Goal: Answer question/provide support: Share knowledge or assist other users

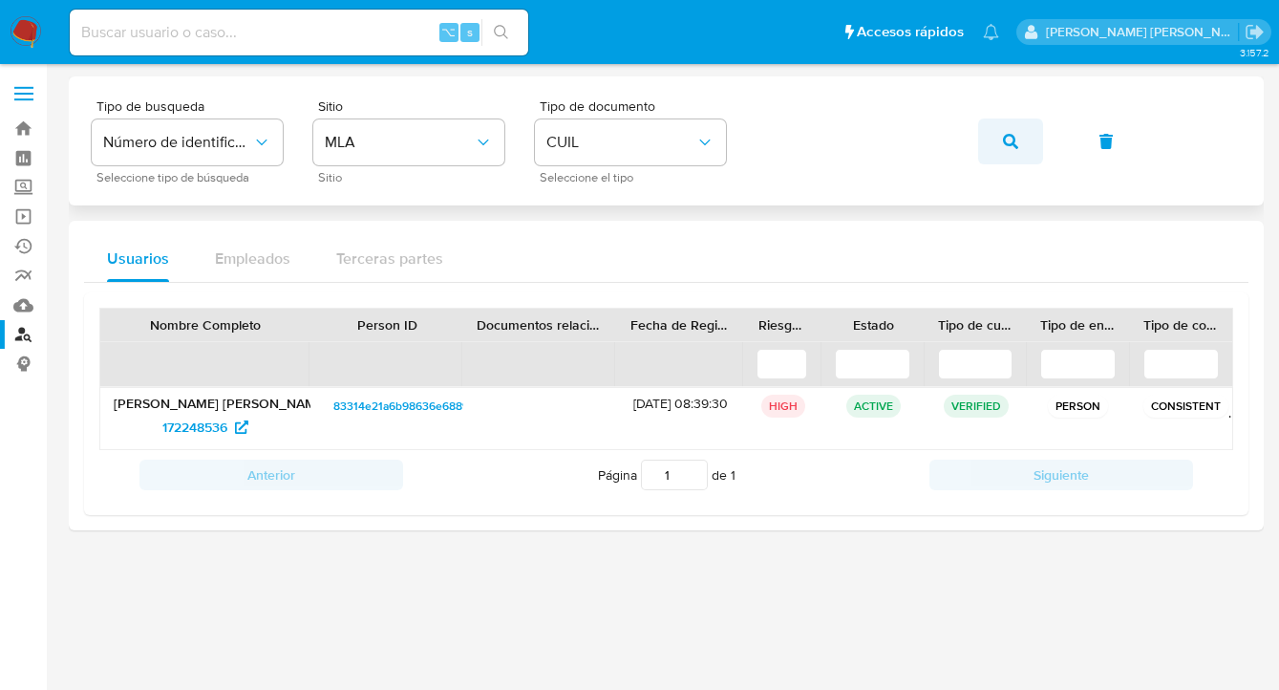
click at [996, 139] on button "button" at bounding box center [1010, 141] width 65 height 46
click at [215, 427] on span "1116876447" at bounding box center [195, 427] width 66 height 31
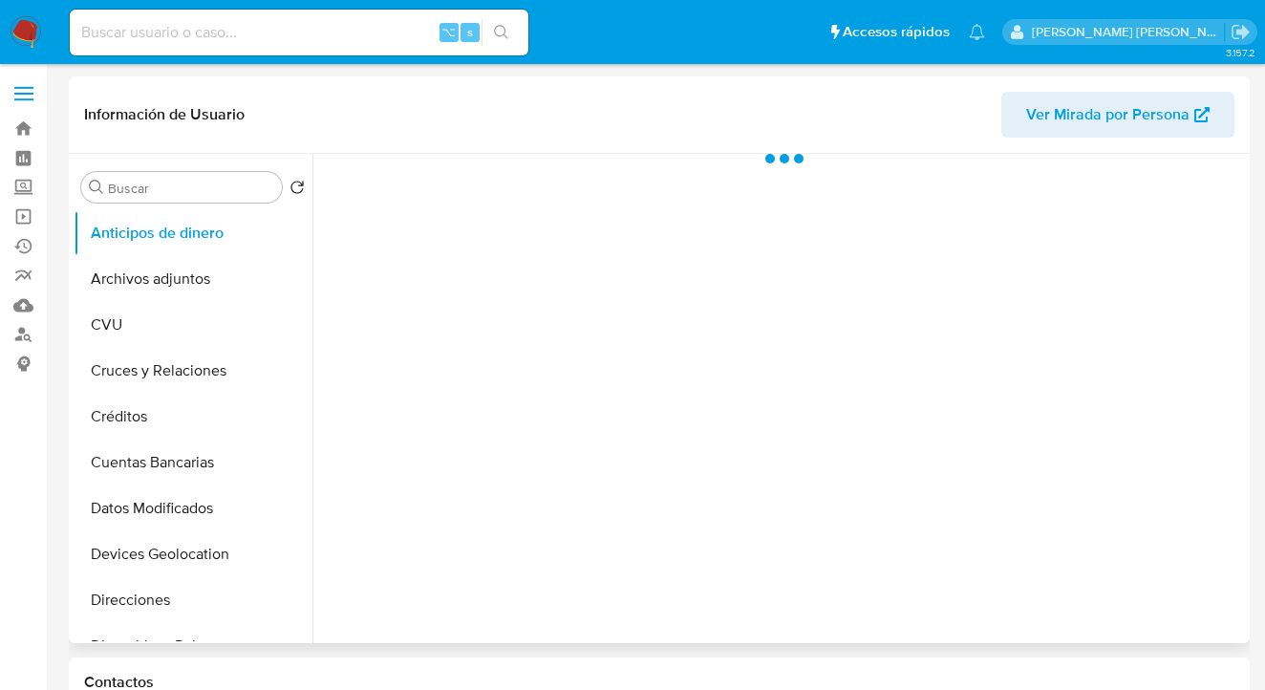
scroll to position [330, 0]
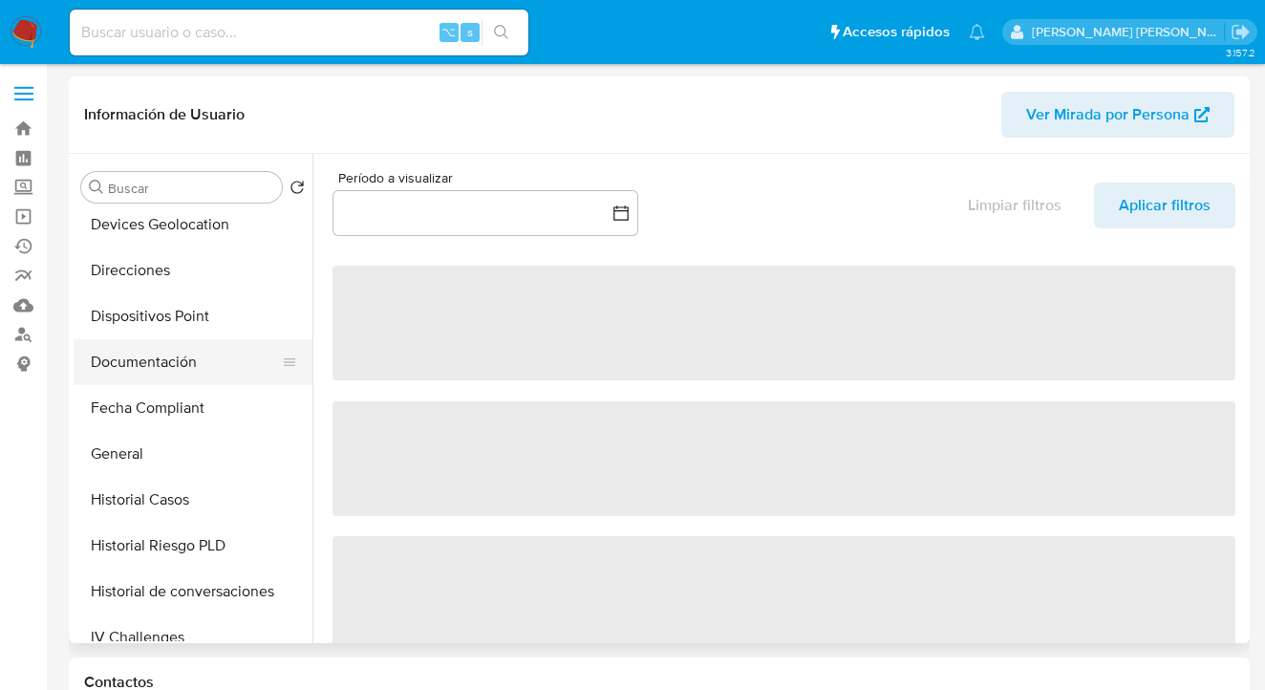
select select "10"
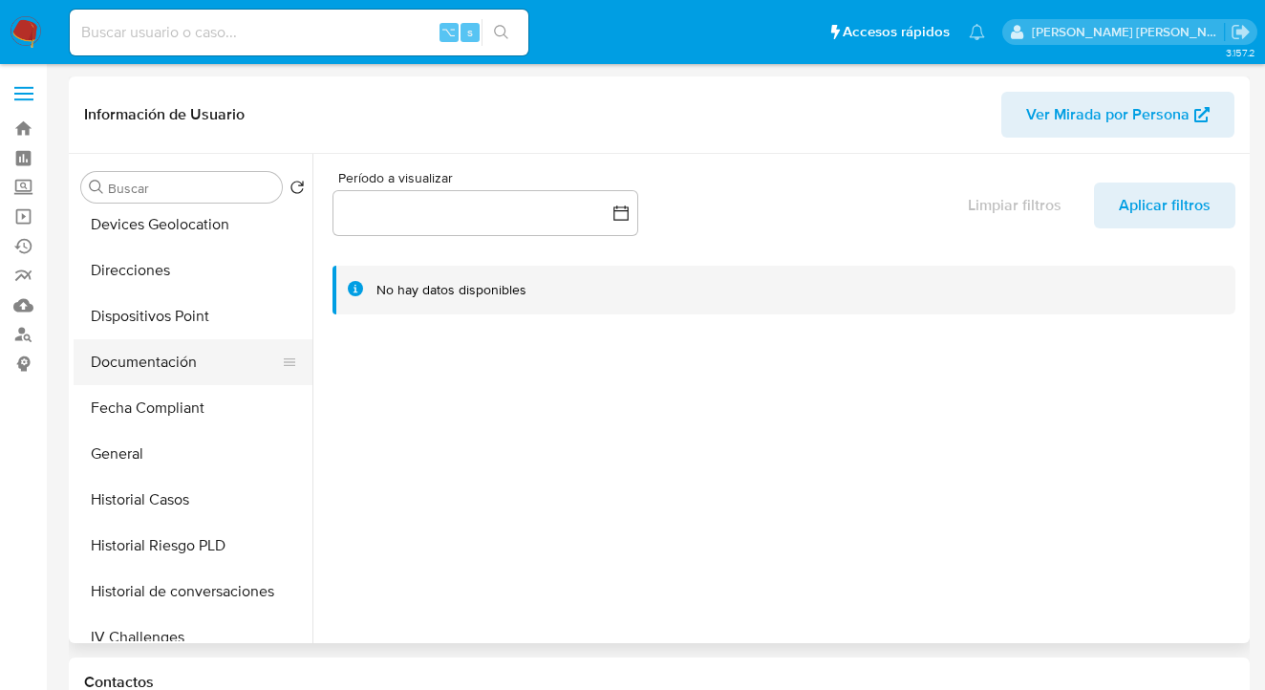
click at [214, 374] on button "Documentación" at bounding box center [186, 362] width 224 height 46
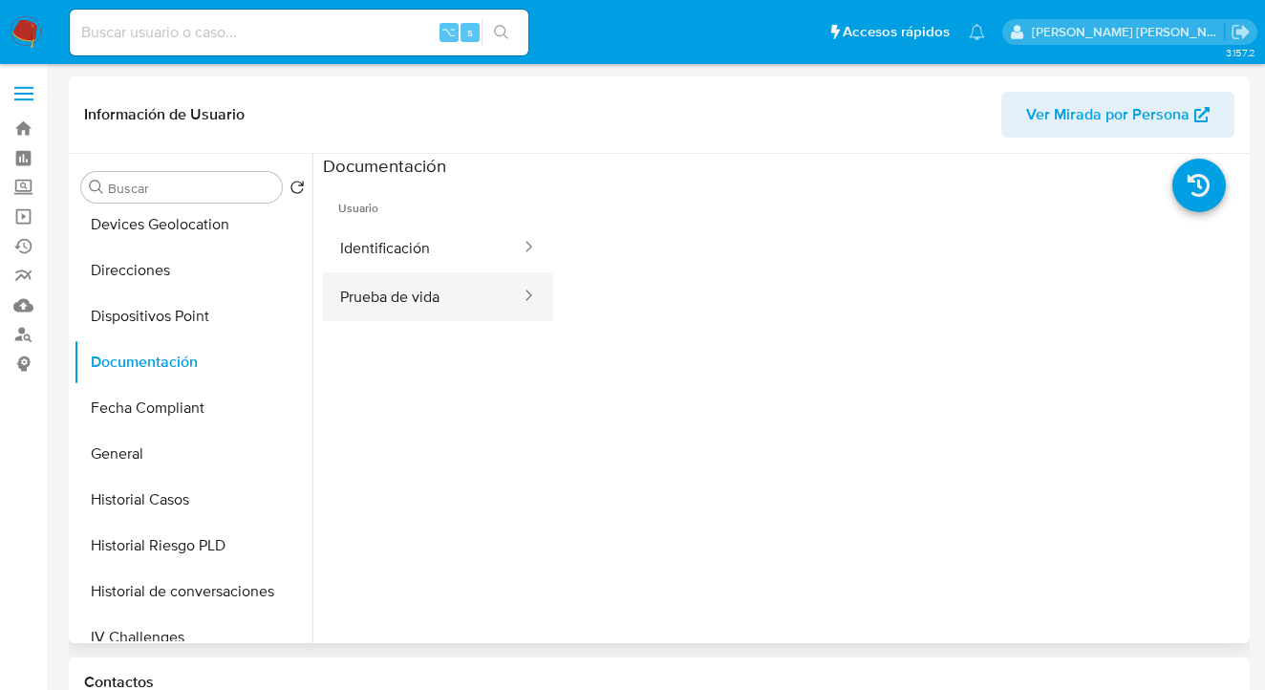
click at [407, 292] on button "Prueba de vida" at bounding box center [423, 296] width 200 height 49
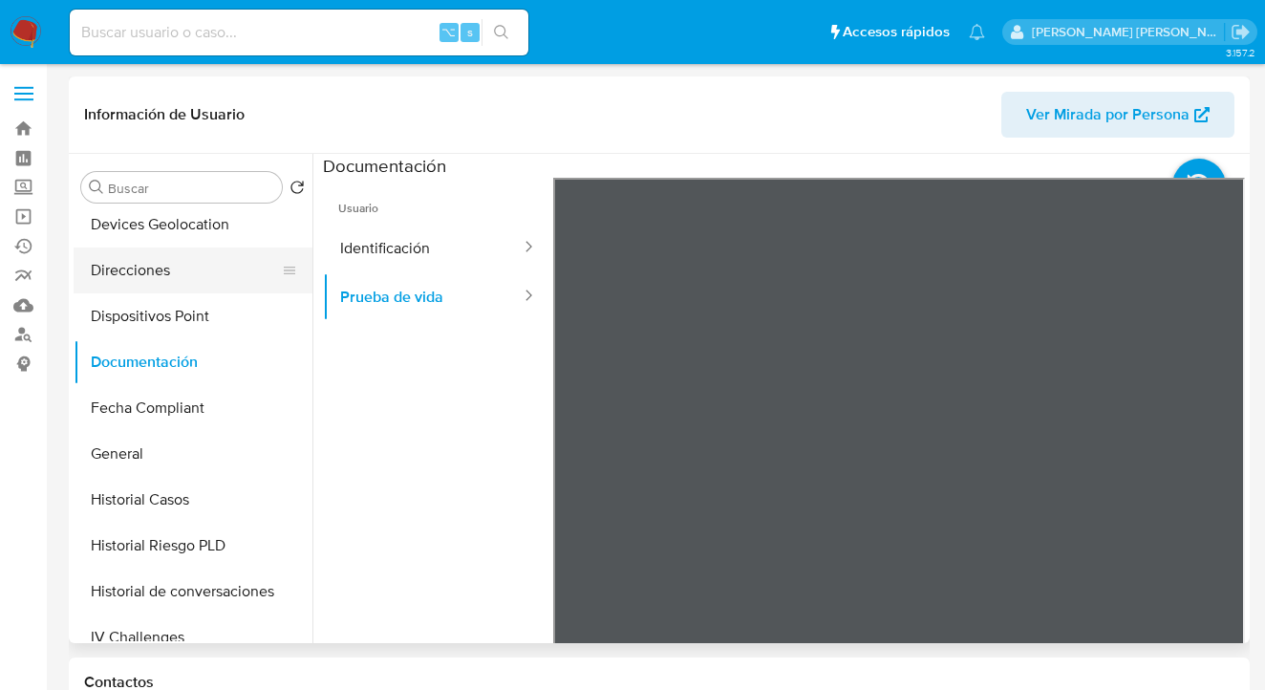
click at [193, 275] on button "Direcciones" at bounding box center [186, 270] width 224 height 46
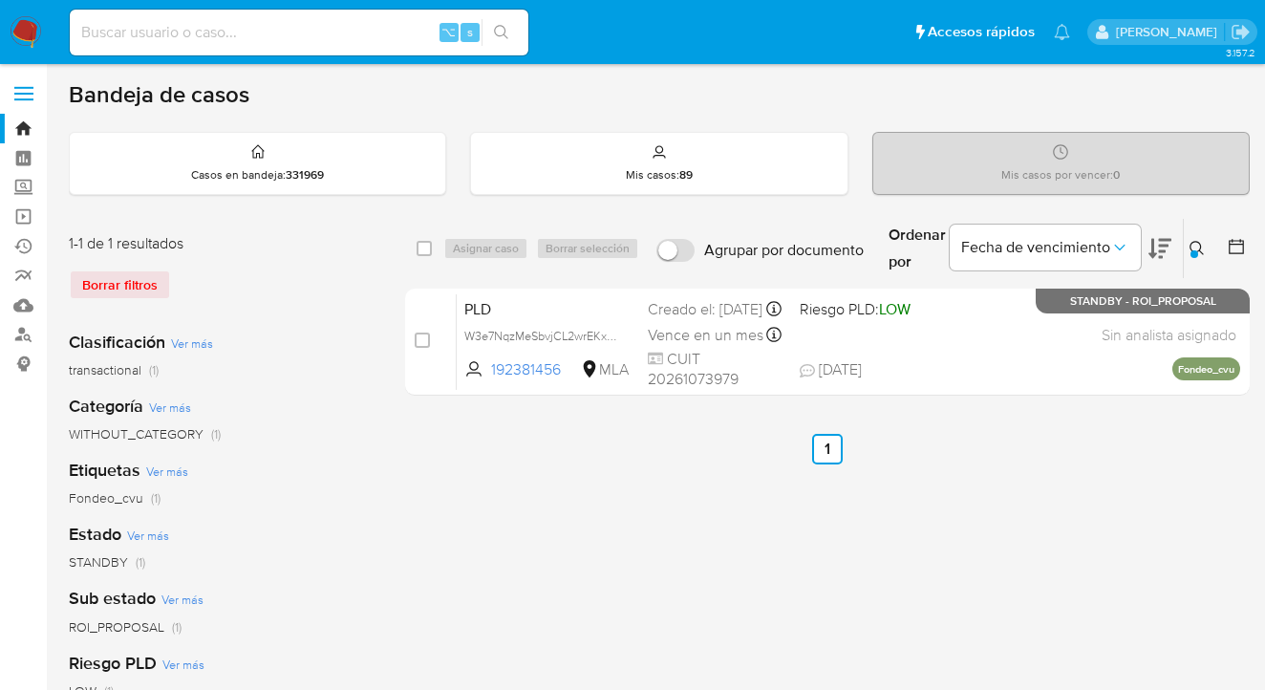
click at [1194, 243] on icon at bounding box center [1196, 248] width 15 height 15
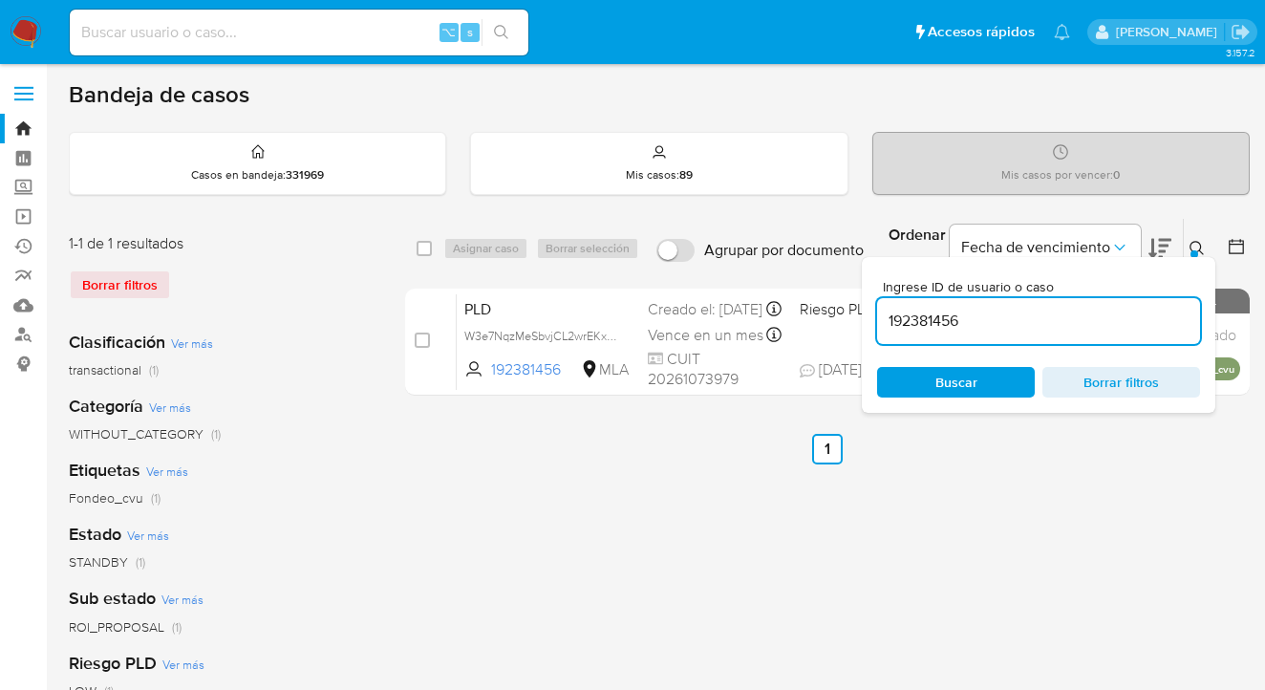
drag, startPoint x: 974, startPoint y: 317, endPoint x: 934, endPoint y: 314, distance: 40.2
click at [879, 323] on input "192381456" at bounding box center [1038, 321] width 323 height 25
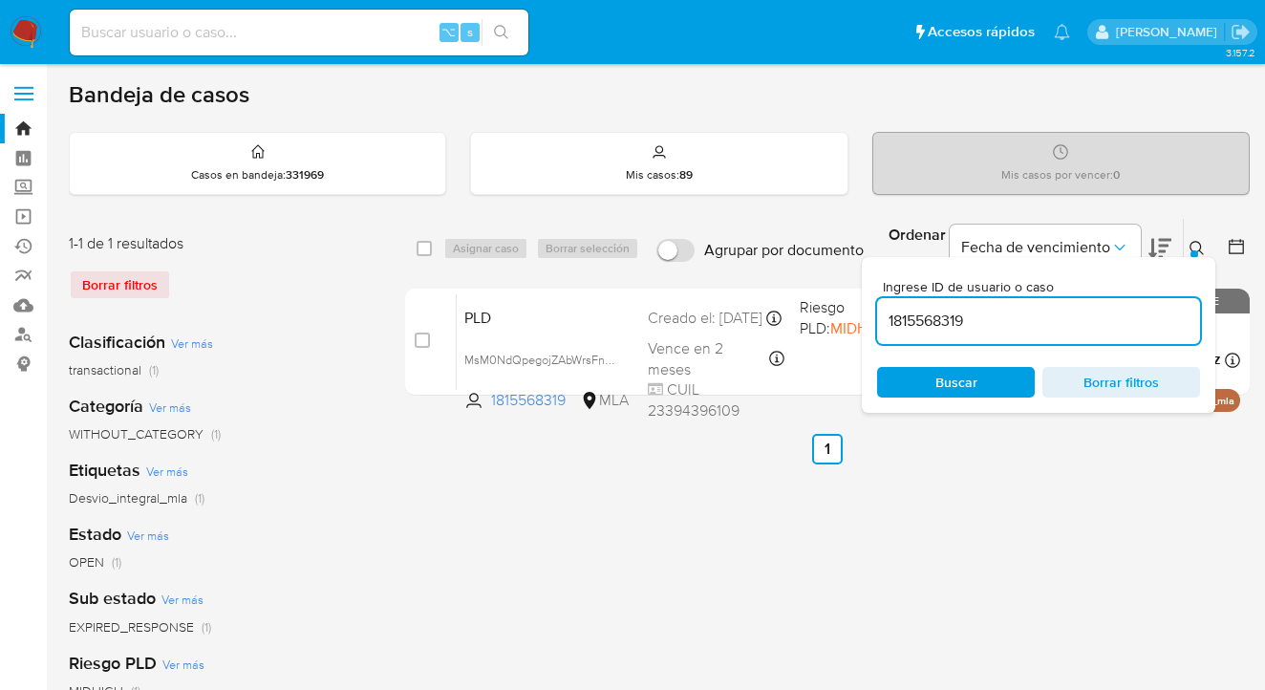
click at [1199, 247] on icon at bounding box center [1196, 248] width 14 height 14
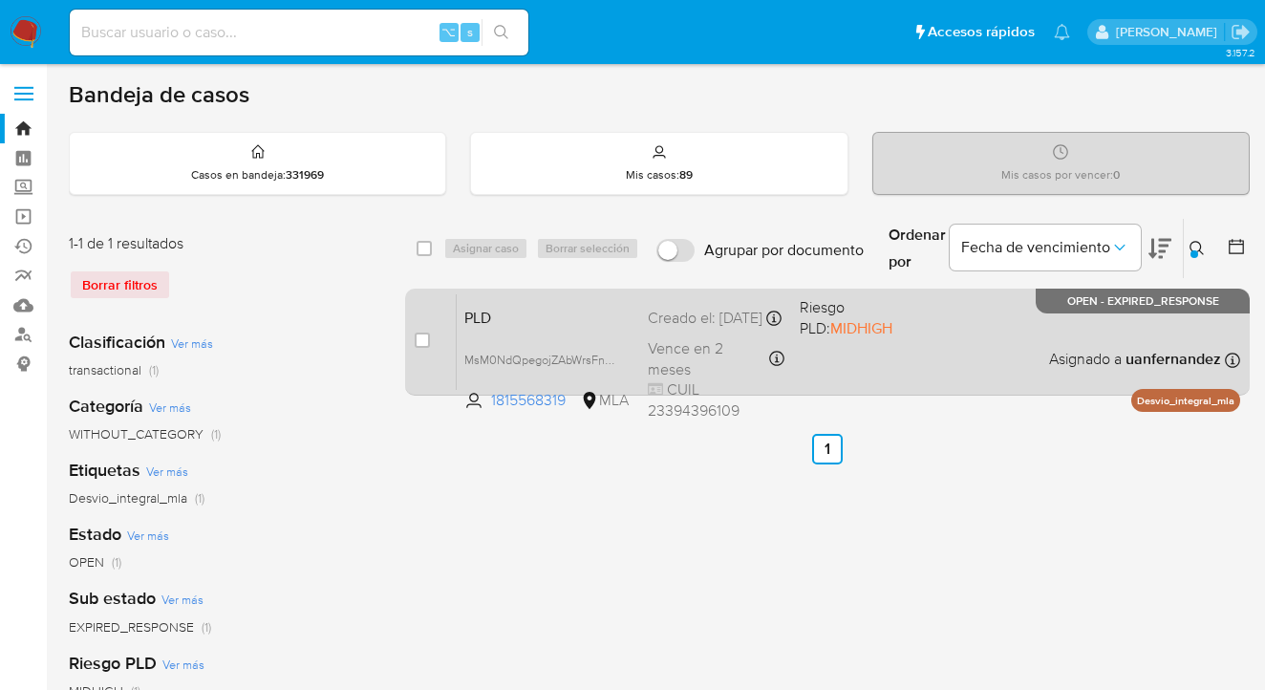
click at [949, 355] on div "PLD MsM0NdQpegojZAbWrsFnRYln 1815568319 MLA Riesgo PLD: MIDHIGH Creado el: 12/0…" at bounding box center [848, 341] width 783 height 96
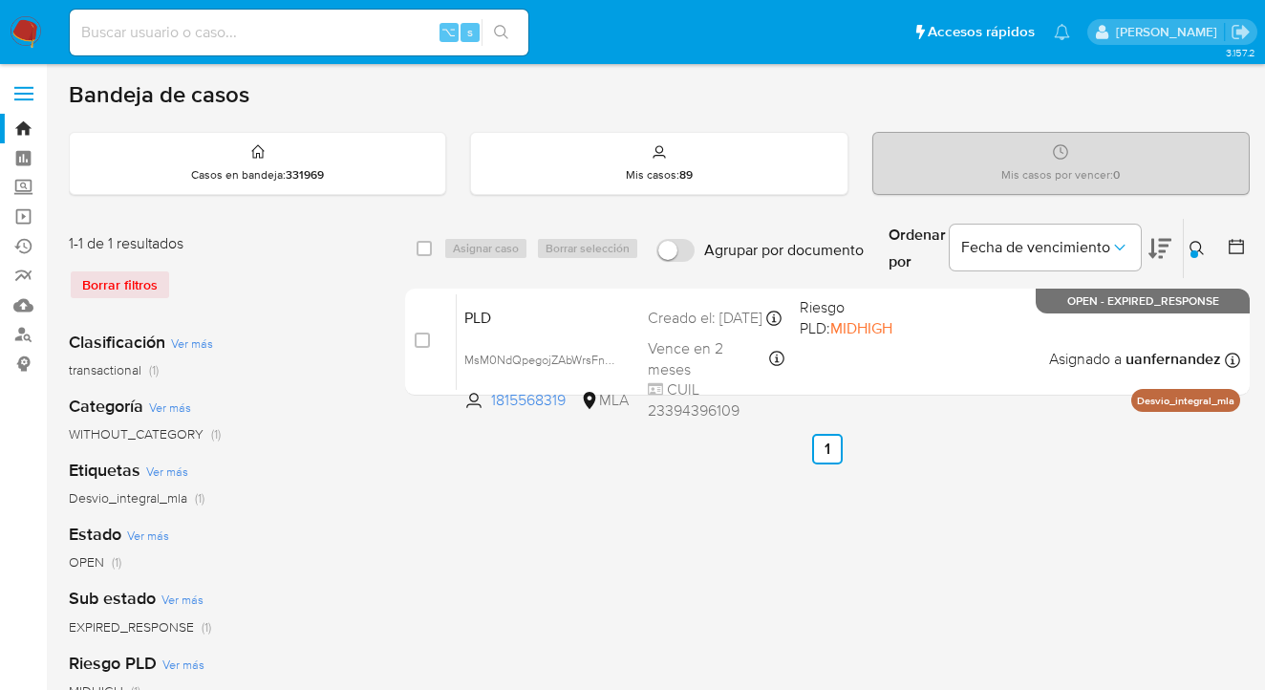
click at [1194, 243] on icon at bounding box center [1196, 248] width 15 height 15
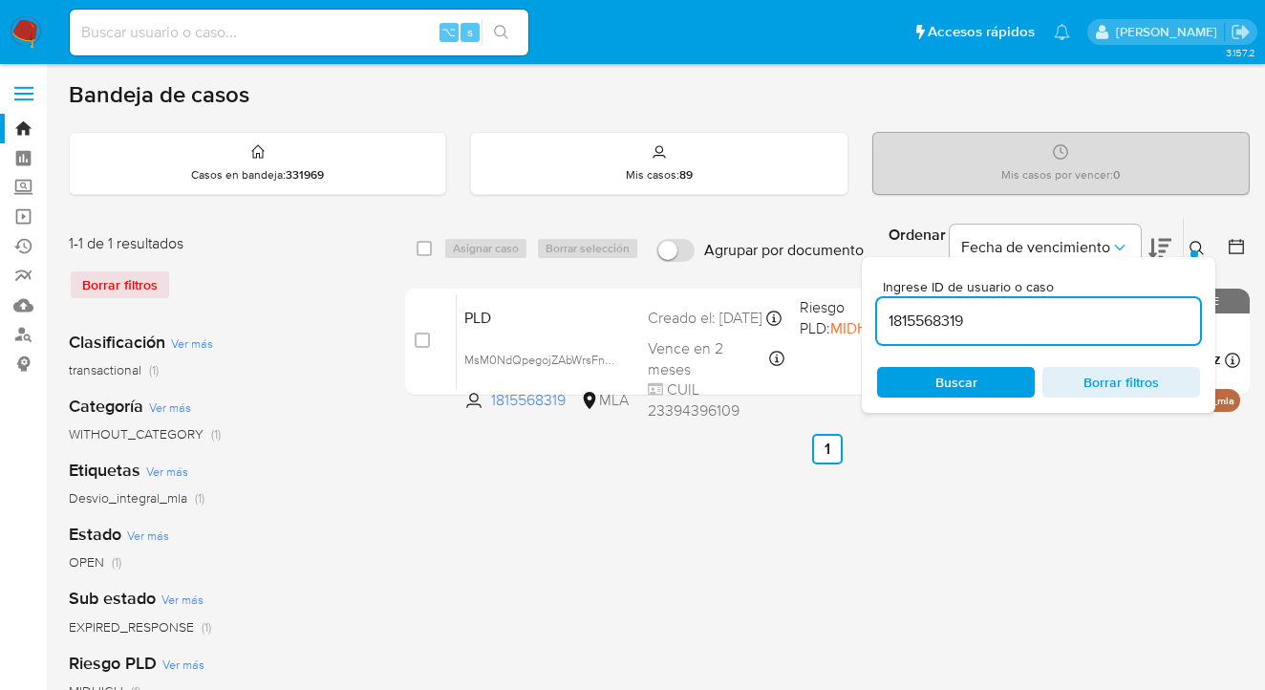
drag, startPoint x: 1007, startPoint y: 317, endPoint x: 977, endPoint y: 305, distance: 32.1
click at [868, 320] on div "Ingrese ID de usuario o caso 1815568319 Buscar Borrar filtros" at bounding box center [1038, 335] width 353 height 156
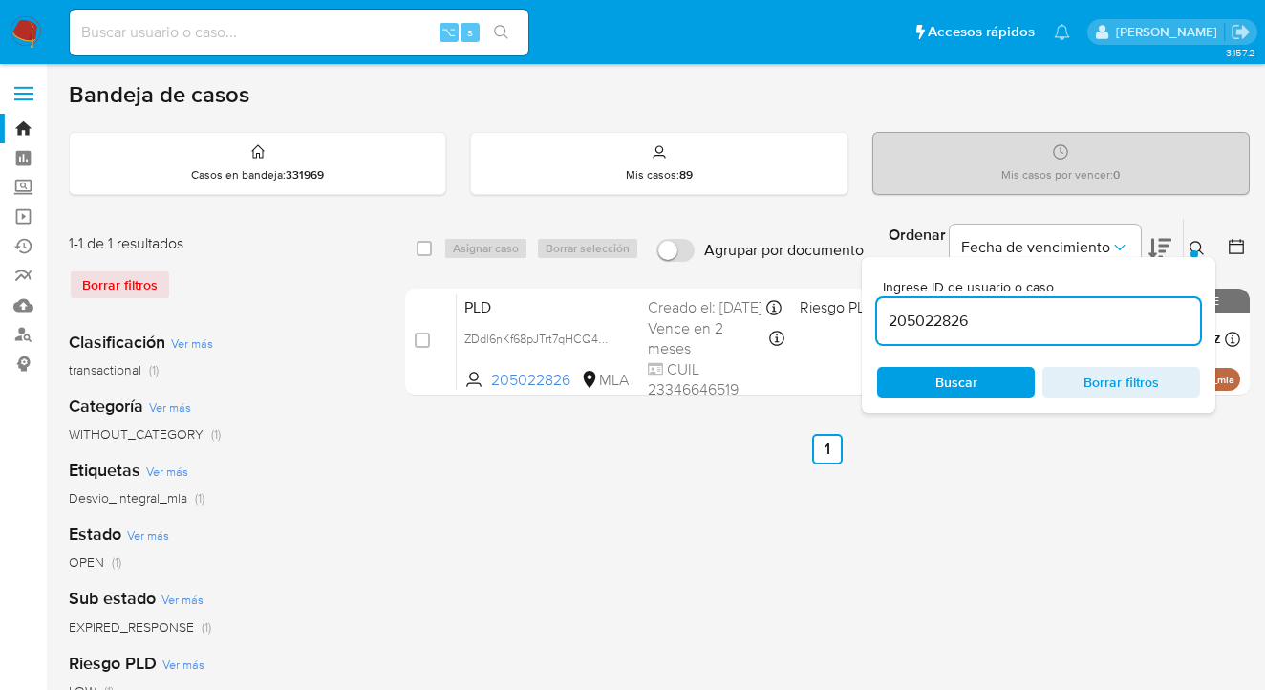
click at [1194, 244] on icon at bounding box center [1196, 248] width 15 height 15
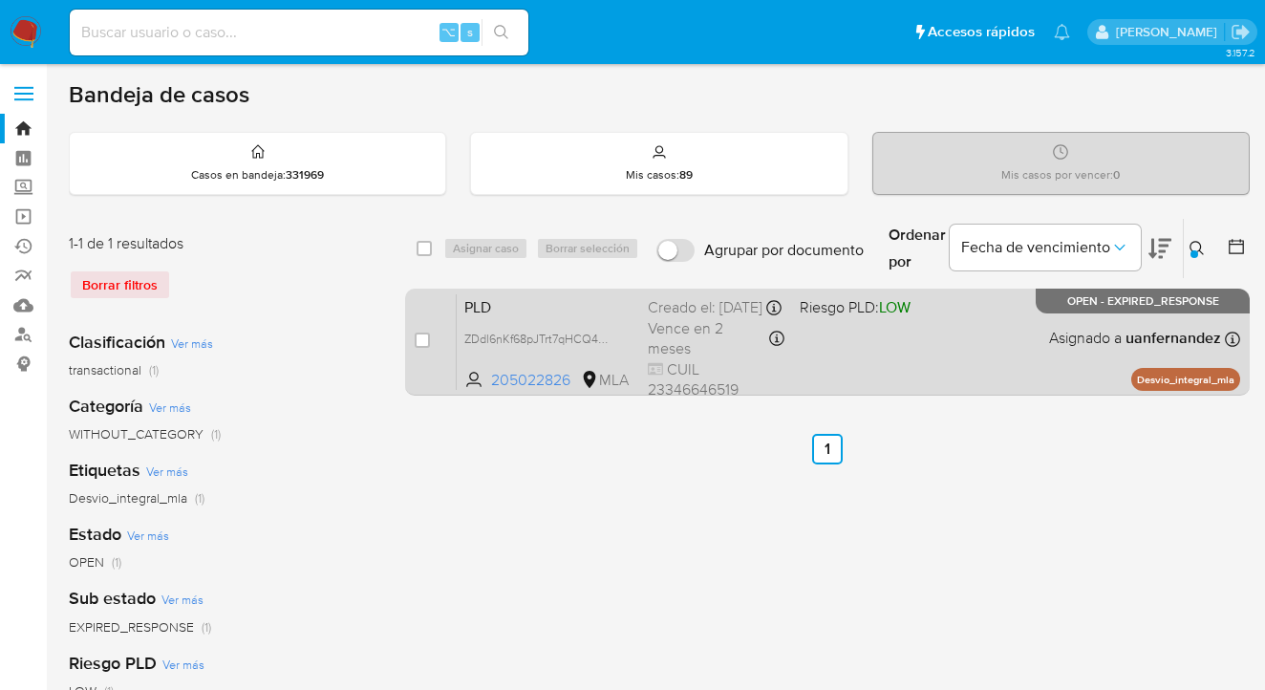
click at [1007, 322] on div "PLD ZDdl6nKf68pJTrt7qHCQ4OA7 205022826 MLA Riesgo PLD: LOW Creado el: 12/08/202…" at bounding box center [848, 341] width 783 height 96
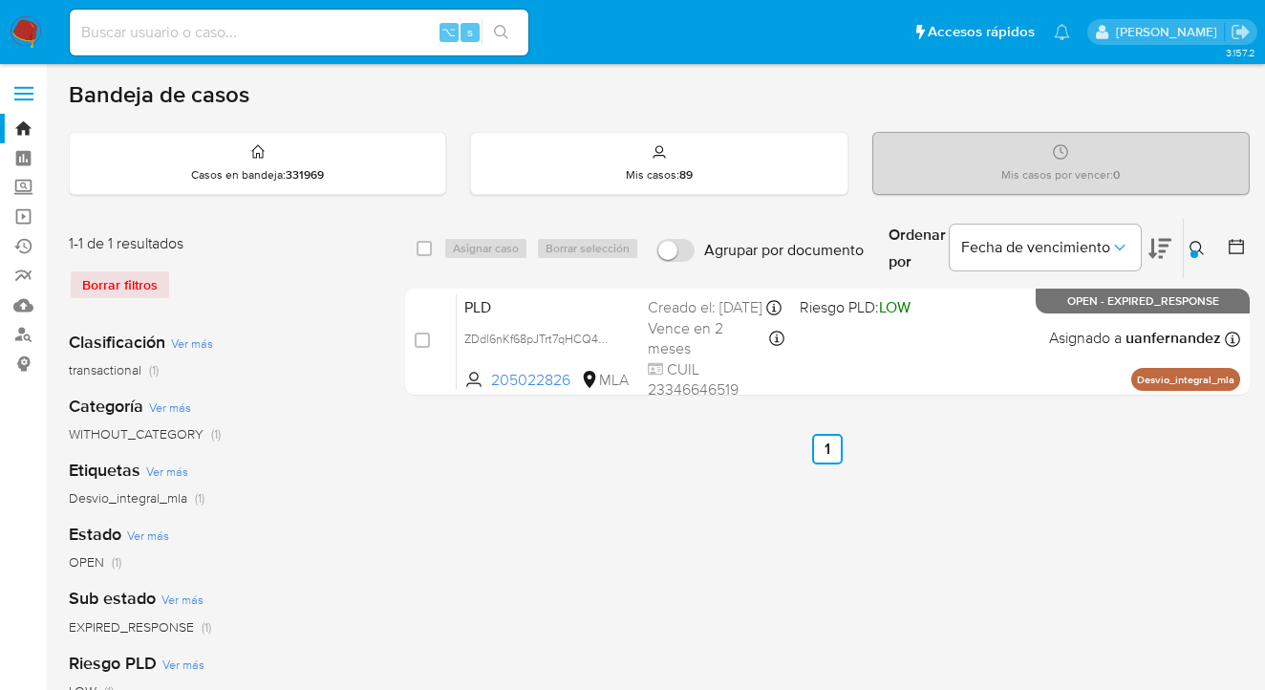
click at [1199, 246] on icon at bounding box center [1196, 248] width 15 height 15
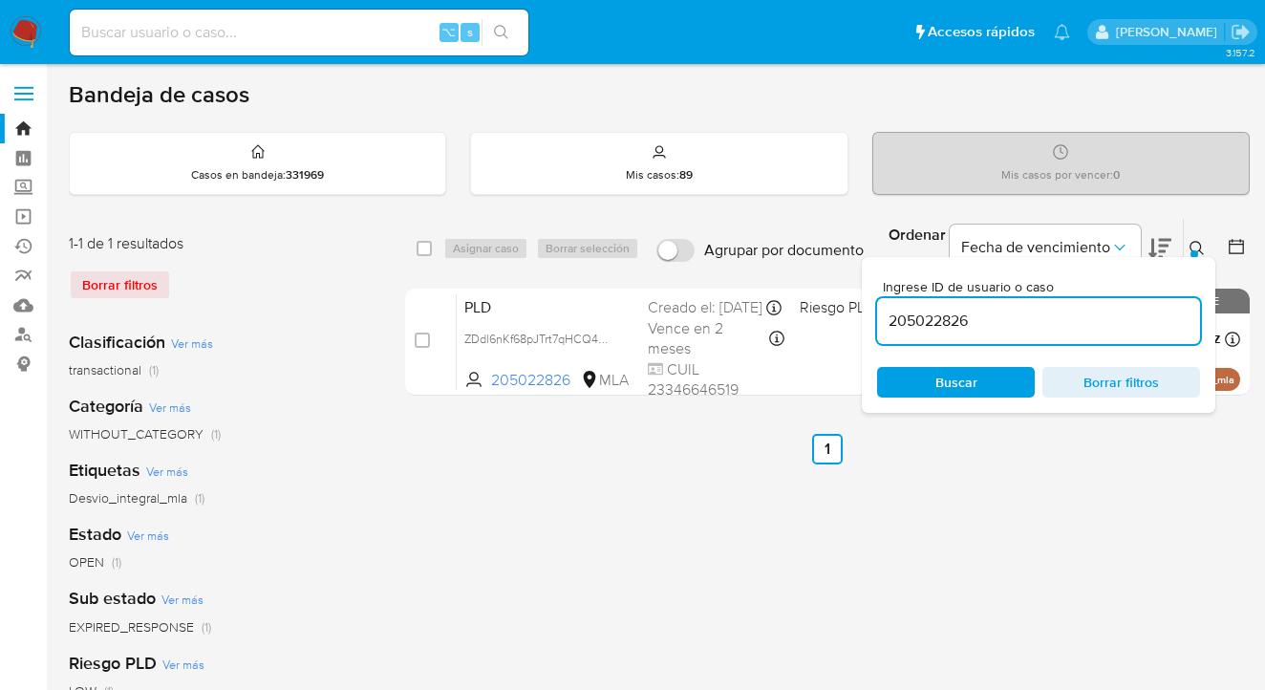
drag, startPoint x: 1072, startPoint y: 322, endPoint x: 883, endPoint y: 322, distance: 189.1
click at [883, 322] on input "205022826" at bounding box center [1038, 321] width 323 height 25
type input "12679879"
click at [1193, 247] on icon at bounding box center [1196, 248] width 15 height 15
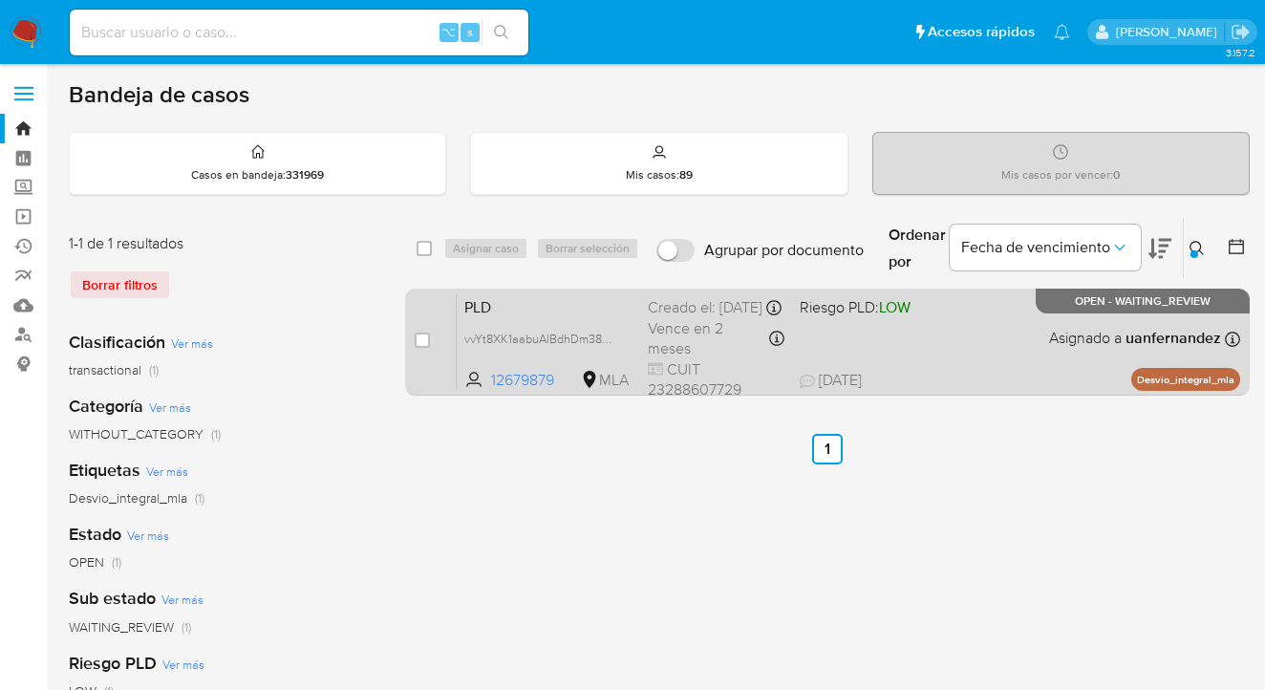
drag, startPoint x: 954, startPoint y: 349, endPoint x: 943, endPoint y: 350, distance: 11.5
click at [950, 350] on div "PLD vvYt8XK1aabuAIBdhDm38sxL 12679879 MLA Riesgo PLD: LOW Creado el: 12/08/2025…" at bounding box center [848, 341] width 783 height 96
click at [942, 352] on div "PLD vvYt8XK1aabuAIBdhDm38sxL 12679879 MLA Riesgo PLD: LOW Creado el: 12/08/2025…" at bounding box center [848, 341] width 783 height 96
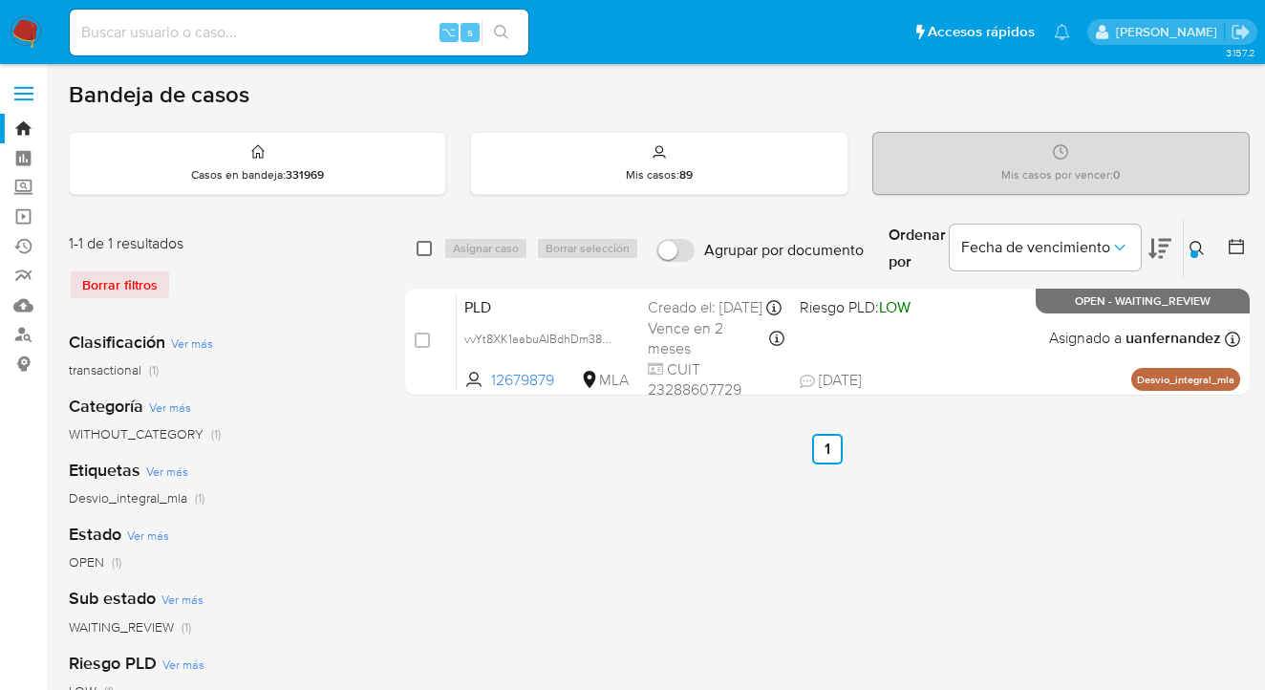
click at [424, 243] on input "checkbox" at bounding box center [424, 248] width 15 height 15
checkbox input "true"
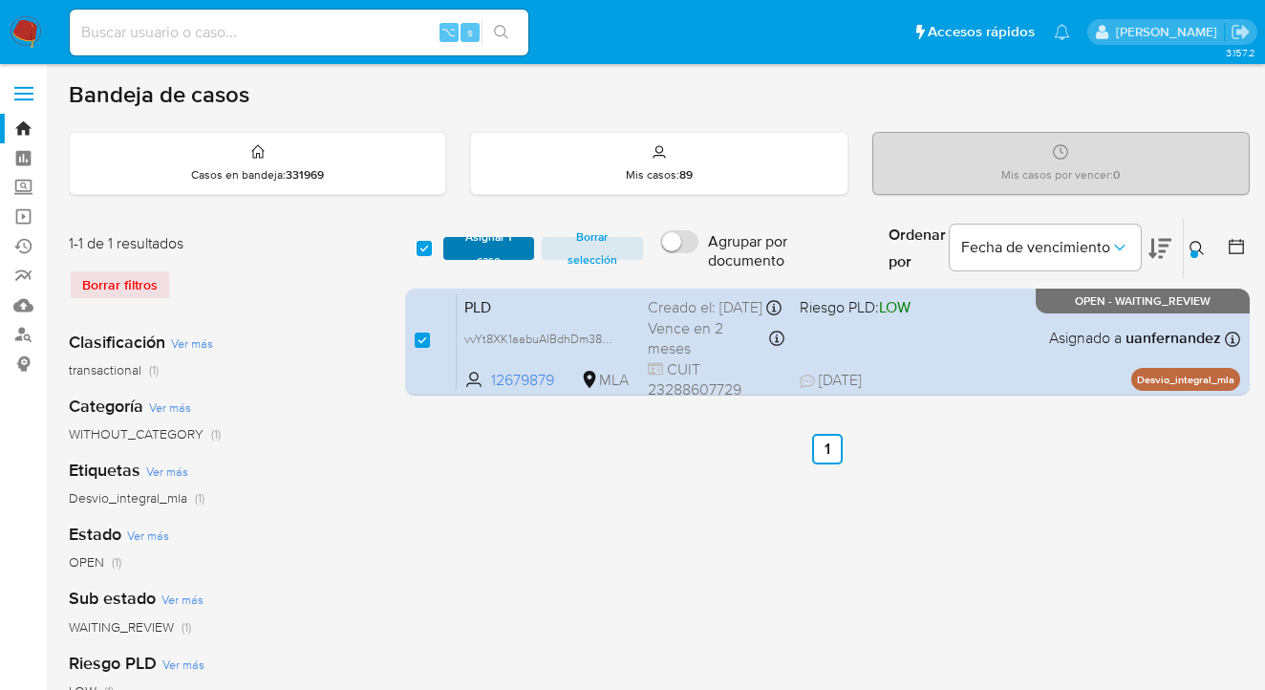
click at [470, 239] on span "Asignar 1 caso" at bounding box center [489, 248] width 72 height 19
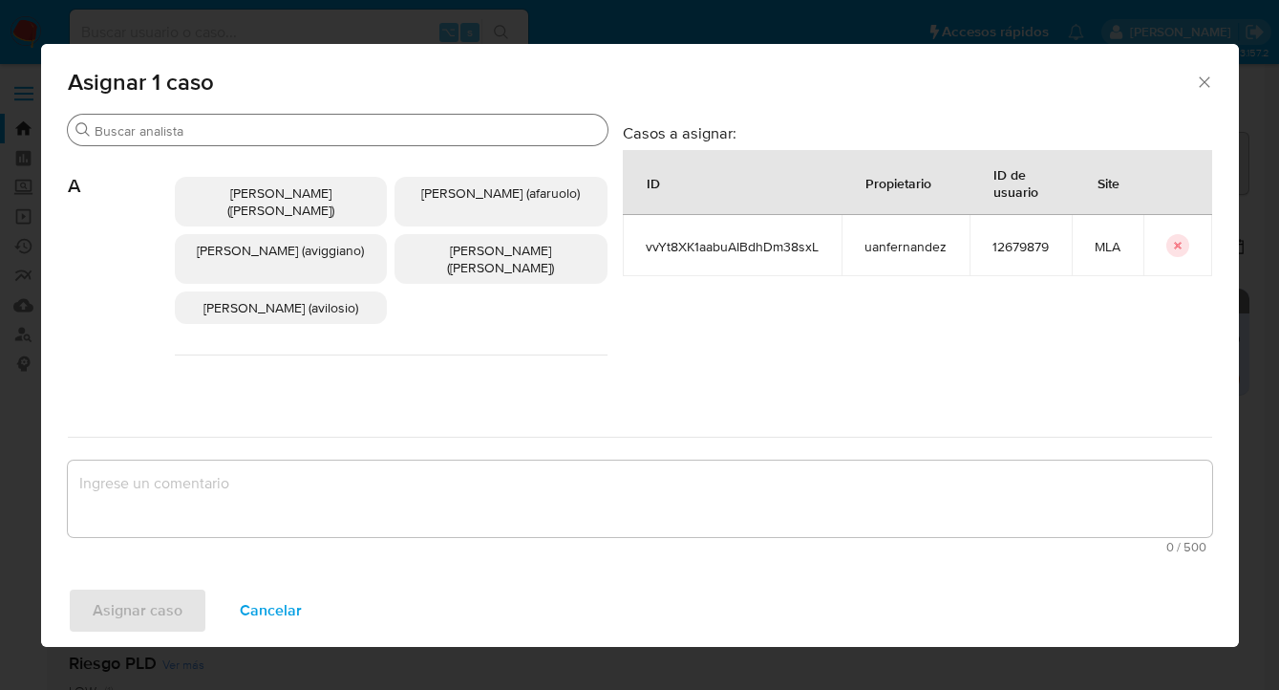
click at [303, 129] on input "Buscar" at bounding box center [347, 130] width 505 height 17
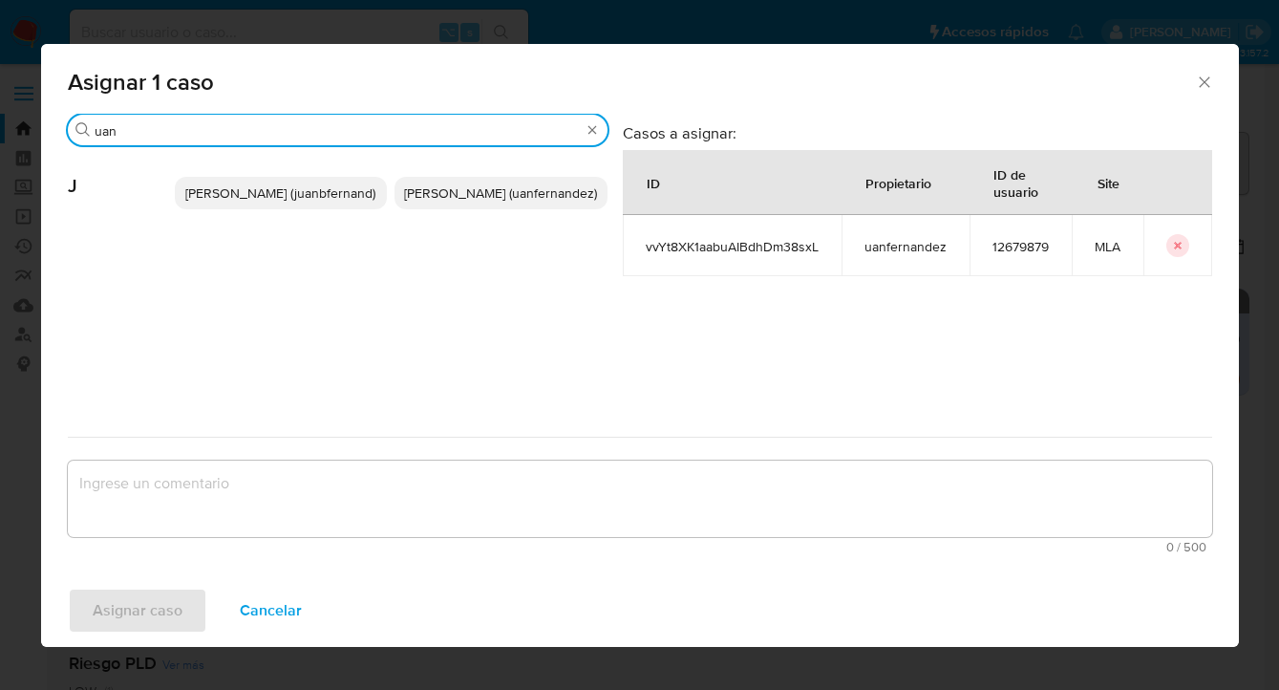
type input "uan"
click at [465, 203] on span "Juan Pablo Fernandez (uanfernandez)" at bounding box center [500, 192] width 193 height 19
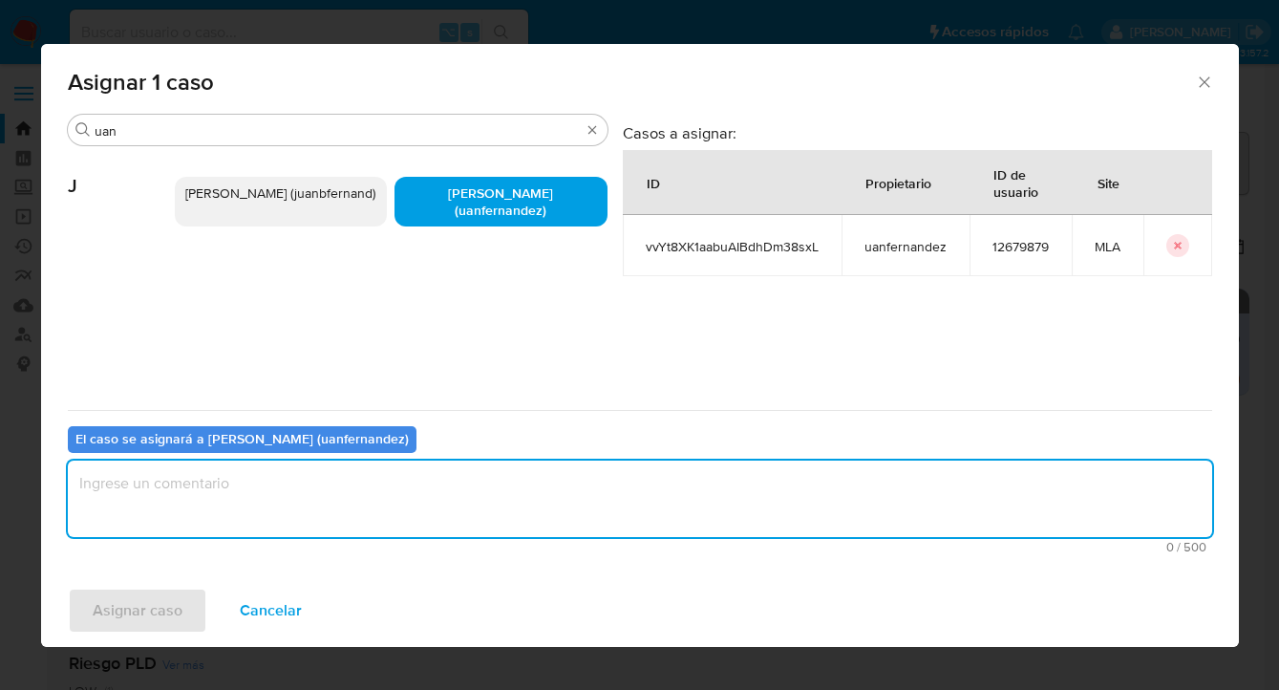
click at [381, 481] on textarea "assign-modal" at bounding box center [640, 498] width 1144 height 76
type textarea "asig"
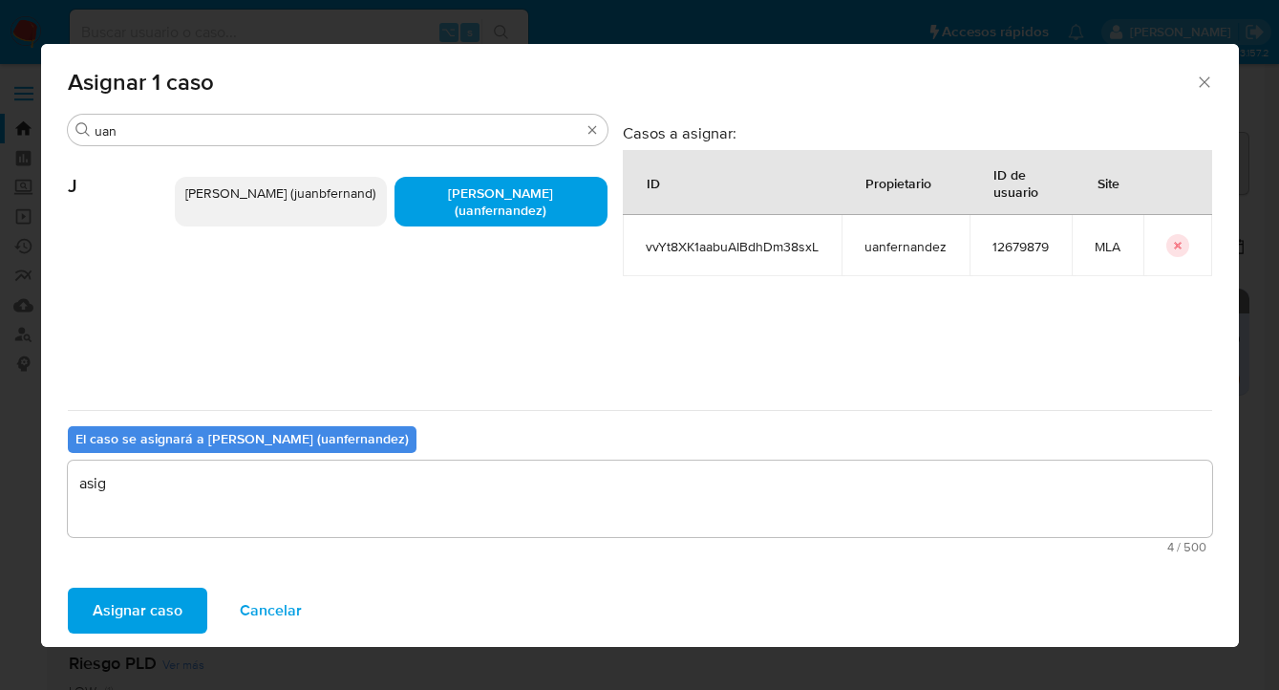
click at [160, 614] on span "Asignar caso" at bounding box center [138, 610] width 90 height 42
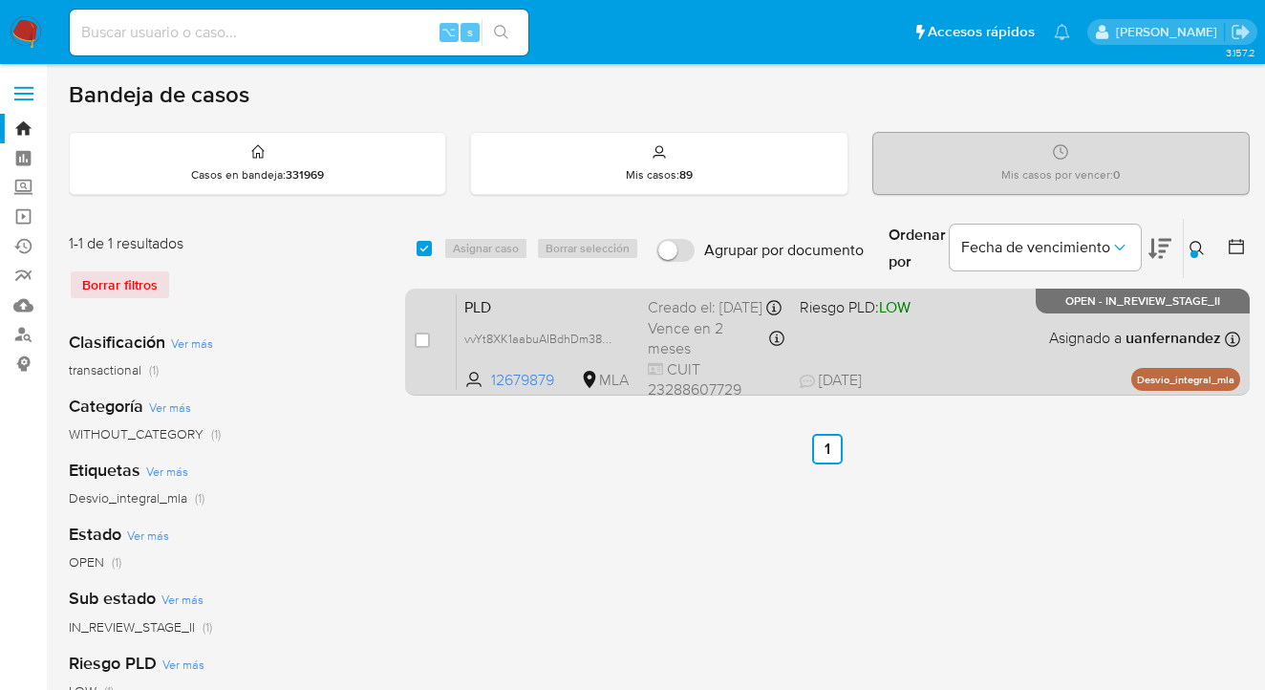
click at [1006, 355] on div "PLD vvYt8XK1aabuAIBdhDm38sxL 12679879 MLA Riesgo PLD: LOW Creado el: 12/08/2025…" at bounding box center [848, 341] width 783 height 96
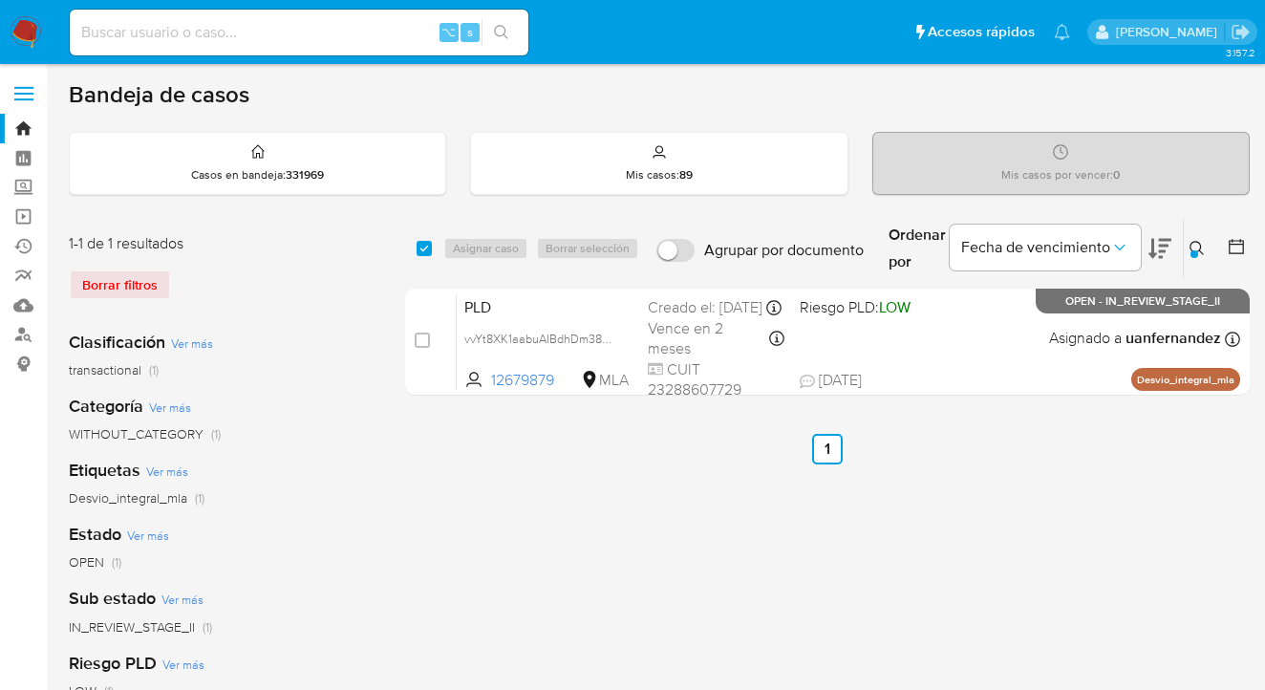
click at [1203, 242] on icon at bounding box center [1196, 248] width 15 height 15
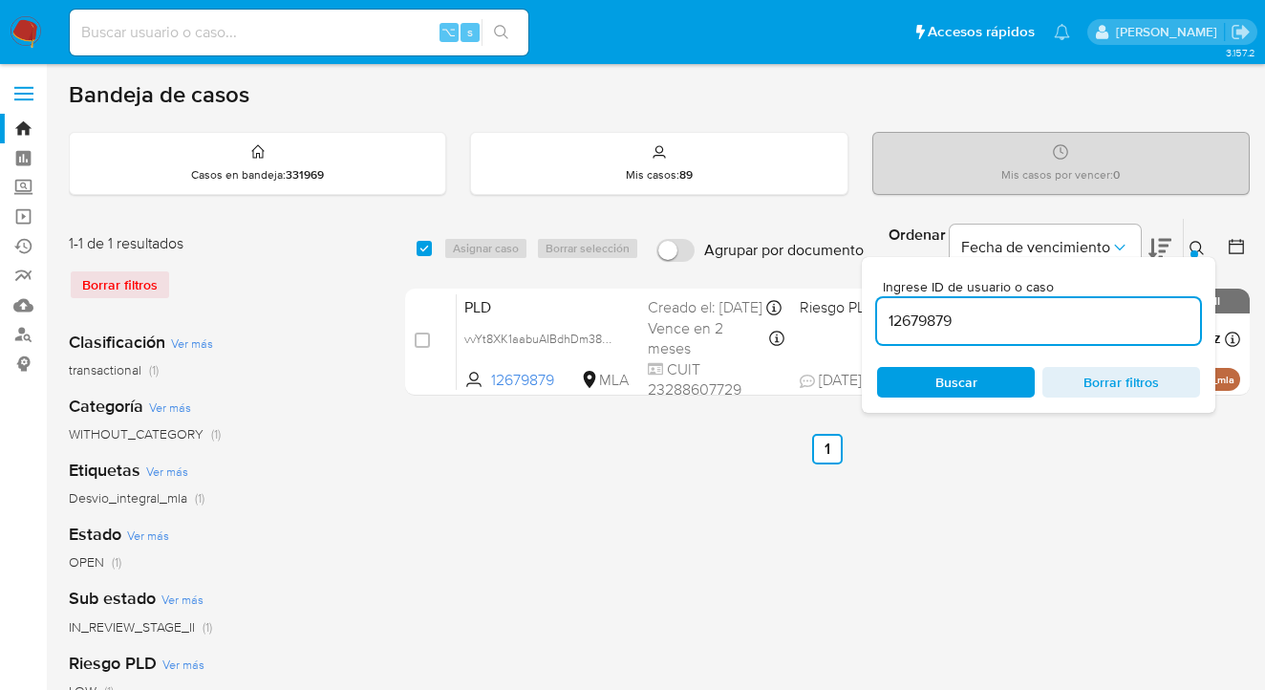
click at [972, 403] on div "Ingrese ID de usuario o caso 12679879 Buscar Borrar filtros" at bounding box center [1038, 335] width 353 height 156
click at [980, 387] on span "Buscar" at bounding box center [955, 382] width 131 height 27
click at [1192, 242] on icon at bounding box center [1196, 248] width 15 height 15
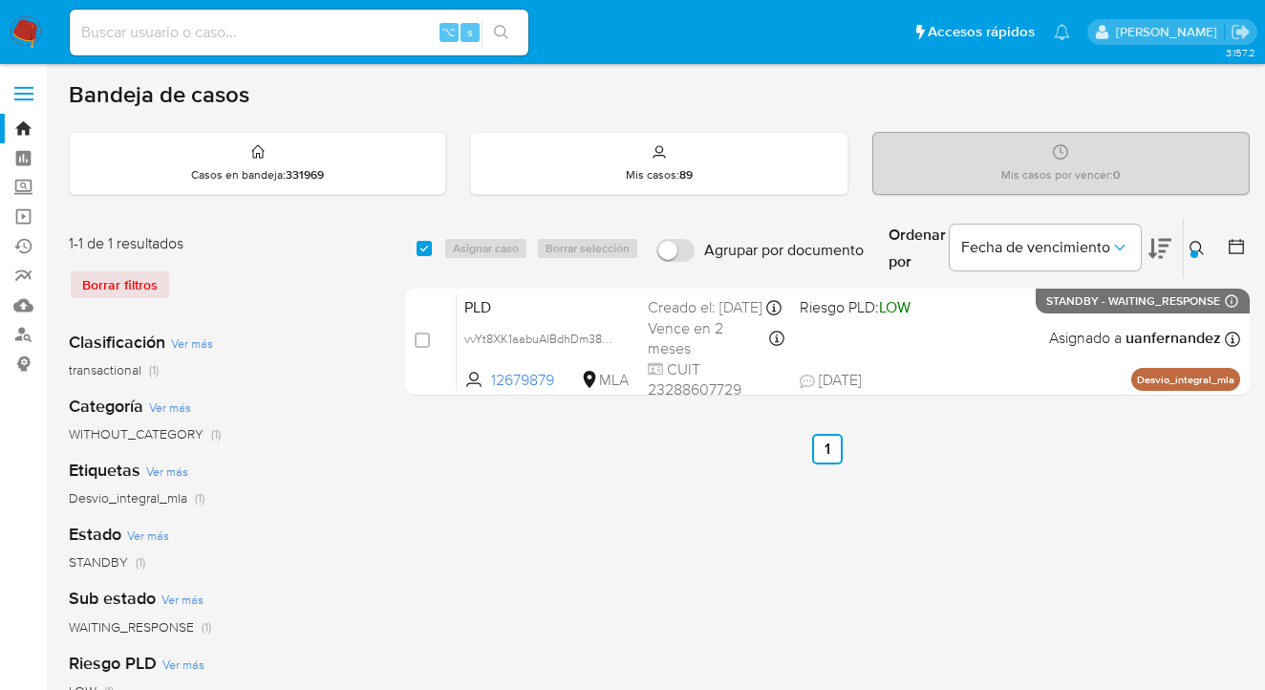
click at [1197, 246] on icon at bounding box center [1196, 248] width 15 height 15
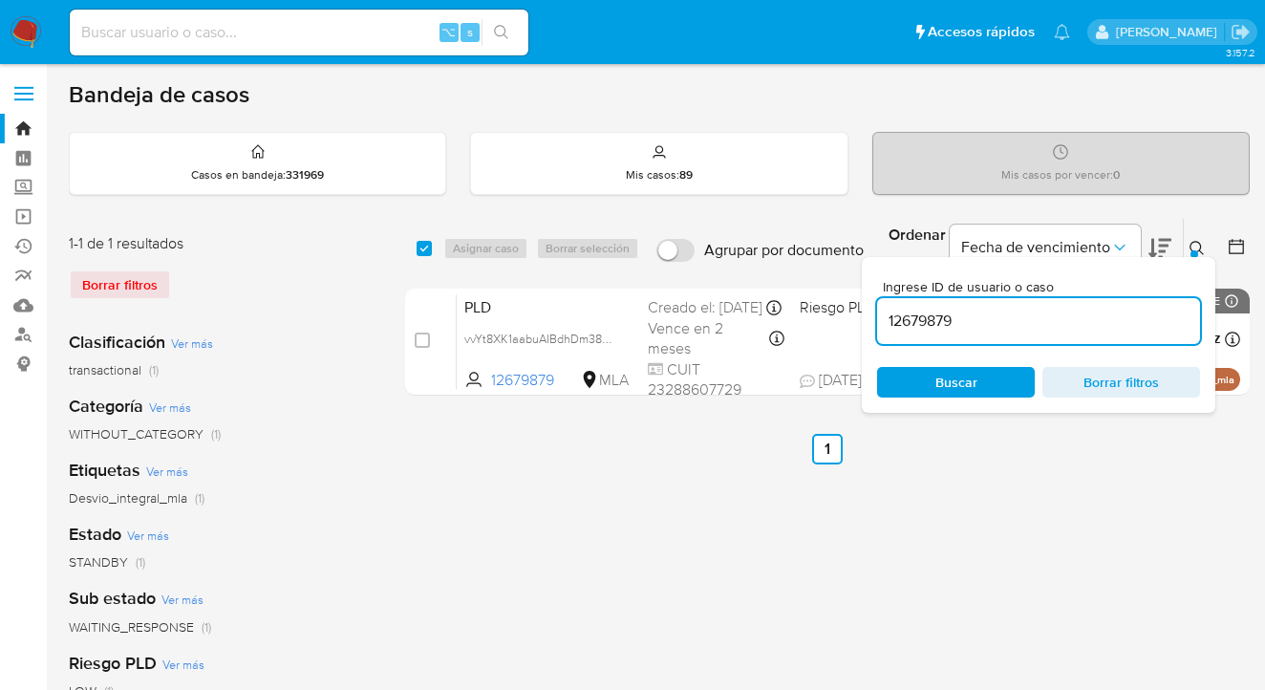
drag, startPoint x: 992, startPoint y: 323, endPoint x: 876, endPoint y: 306, distance: 116.9
click at [877, 306] on div "12679879" at bounding box center [1038, 321] width 323 height 46
click at [1195, 246] on icon at bounding box center [1196, 248] width 15 height 15
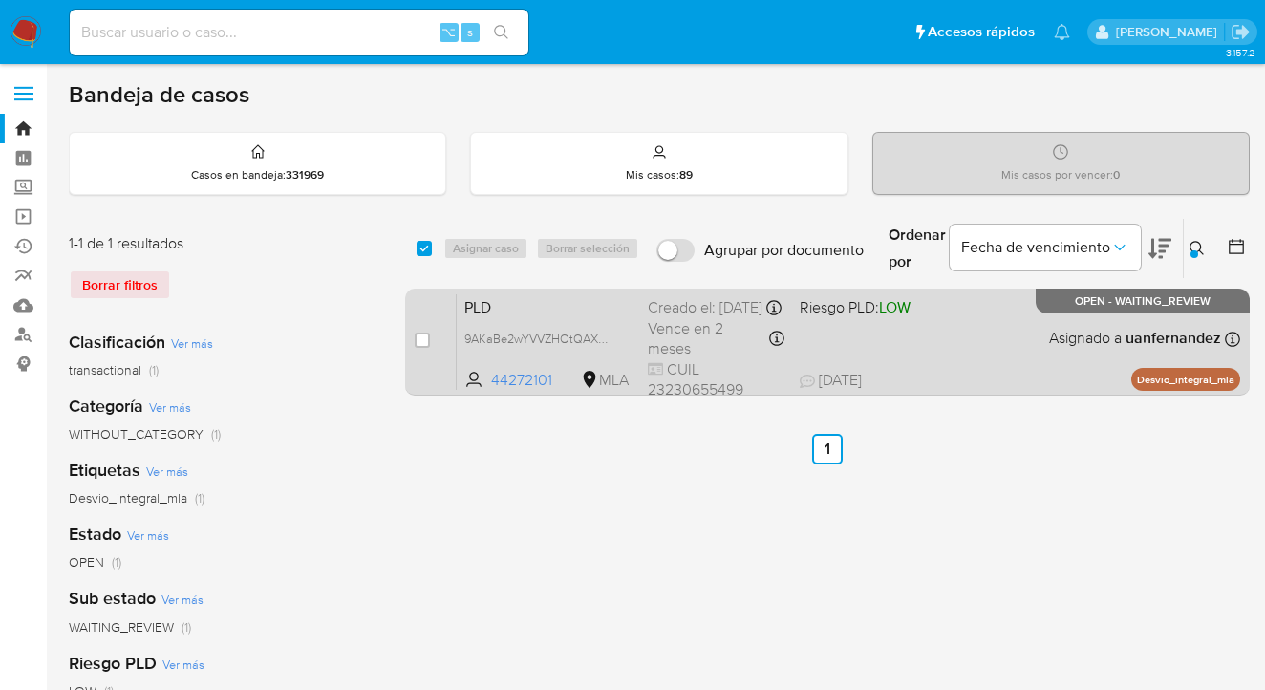
click at [1040, 334] on div "PLD 9AKaBe2wYVVZHOtQAXWQY9ki 44272101 MLA Riesgo PLD: LOW Creado el: 12/08/2025…" at bounding box center [848, 341] width 783 height 96
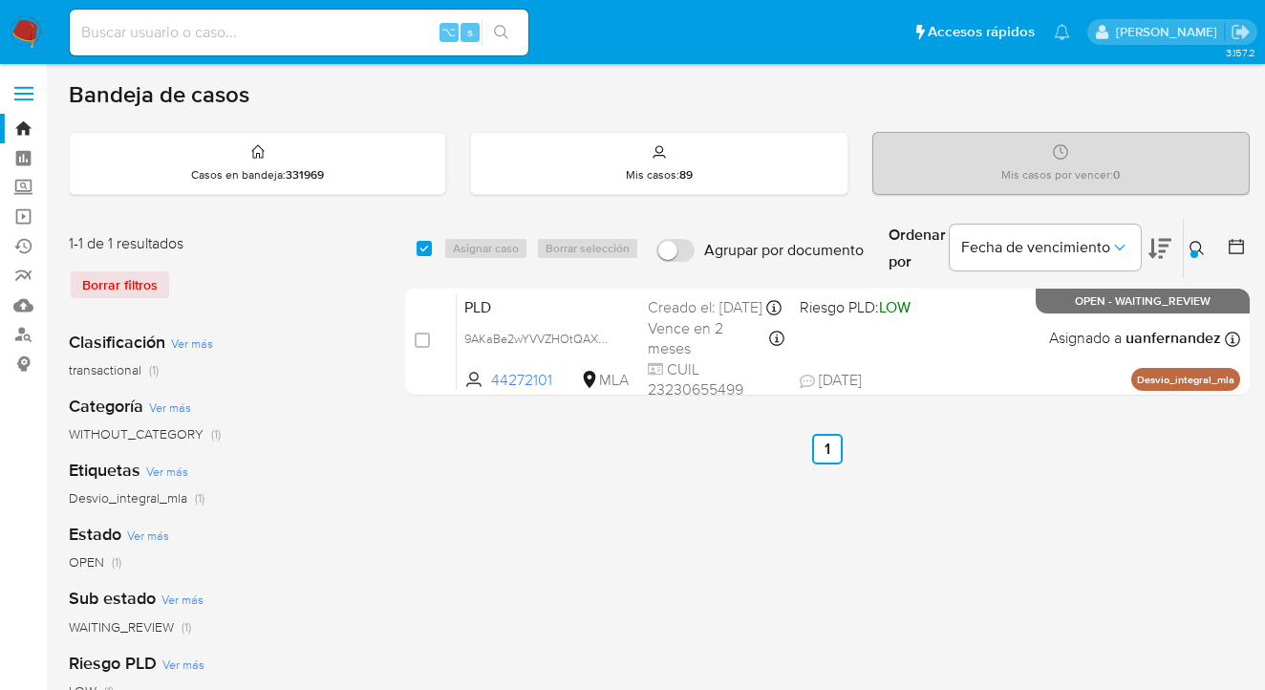
click at [1192, 250] on div at bounding box center [1194, 254] width 8 height 8
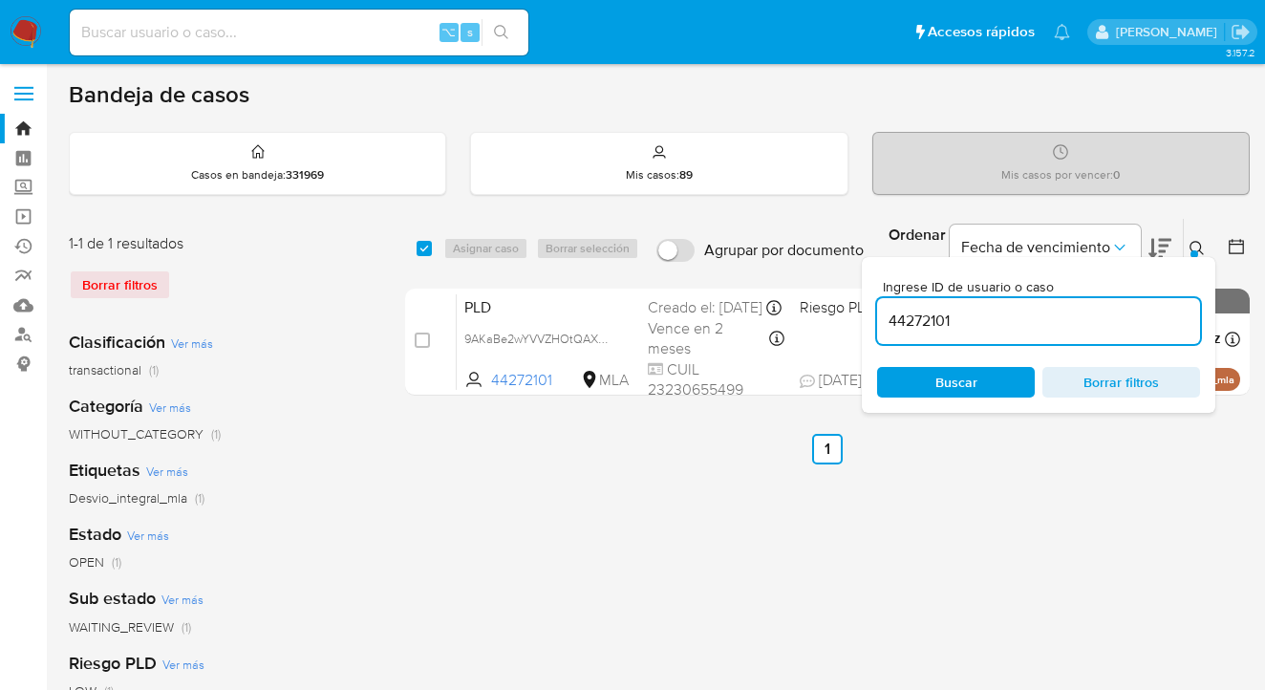
drag, startPoint x: 1032, startPoint y: 325, endPoint x: 884, endPoint y: 320, distance: 148.1
click at [884, 320] on input "44272101" at bounding box center [1038, 321] width 323 height 25
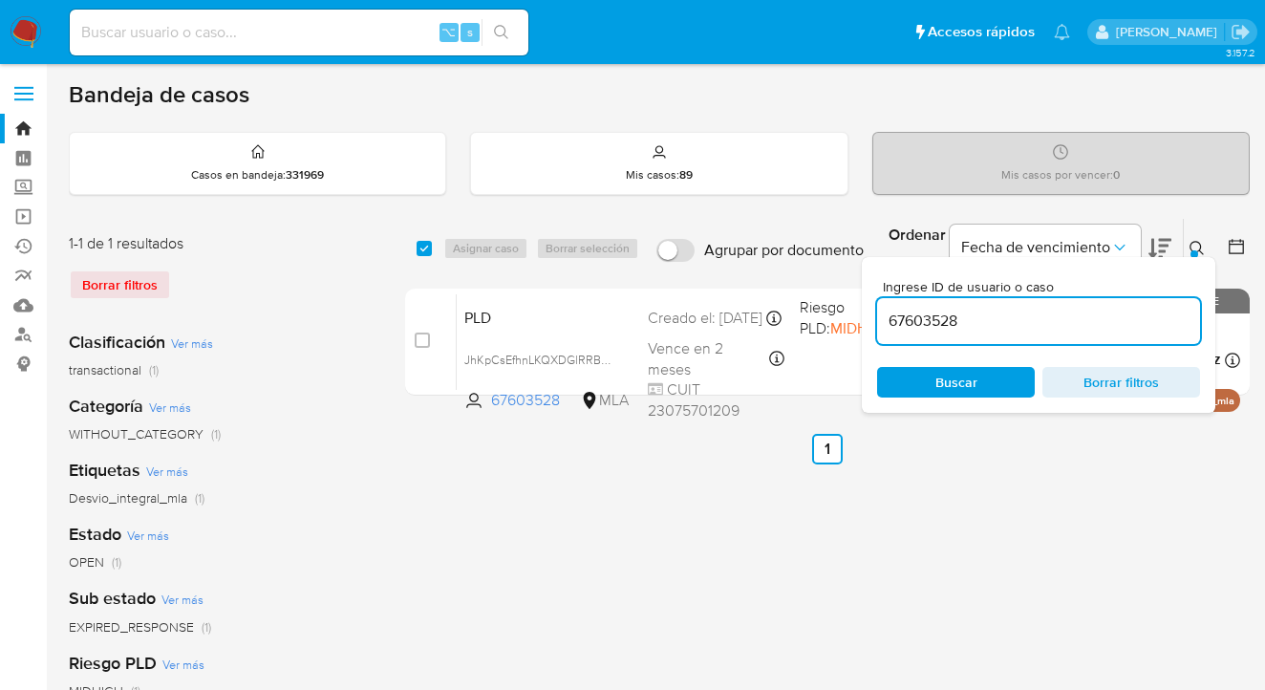
click at [1201, 246] on icon at bounding box center [1196, 248] width 15 height 15
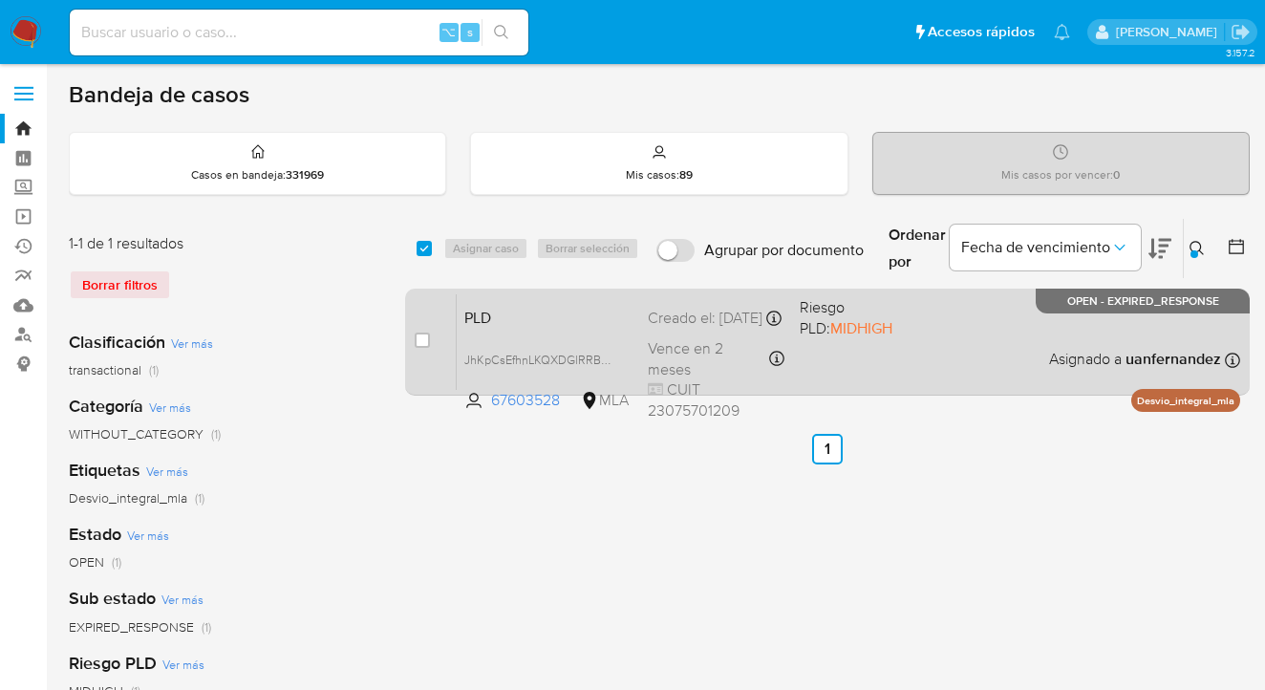
click at [990, 348] on div "PLD JhKpCsEfhnLKQXDGlRRBRas8 67603528 MLA Riesgo PLD: MIDHIGH Creado el: 12/08/…" at bounding box center [848, 341] width 783 height 96
click at [876, 368] on div "PLD JhKpCsEfhnLKQXDGlRRBRas8 67603528 MLA Riesgo PLD: MIDHIGH Creado el: 12/08/…" at bounding box center [848, 341] width 783 height 96
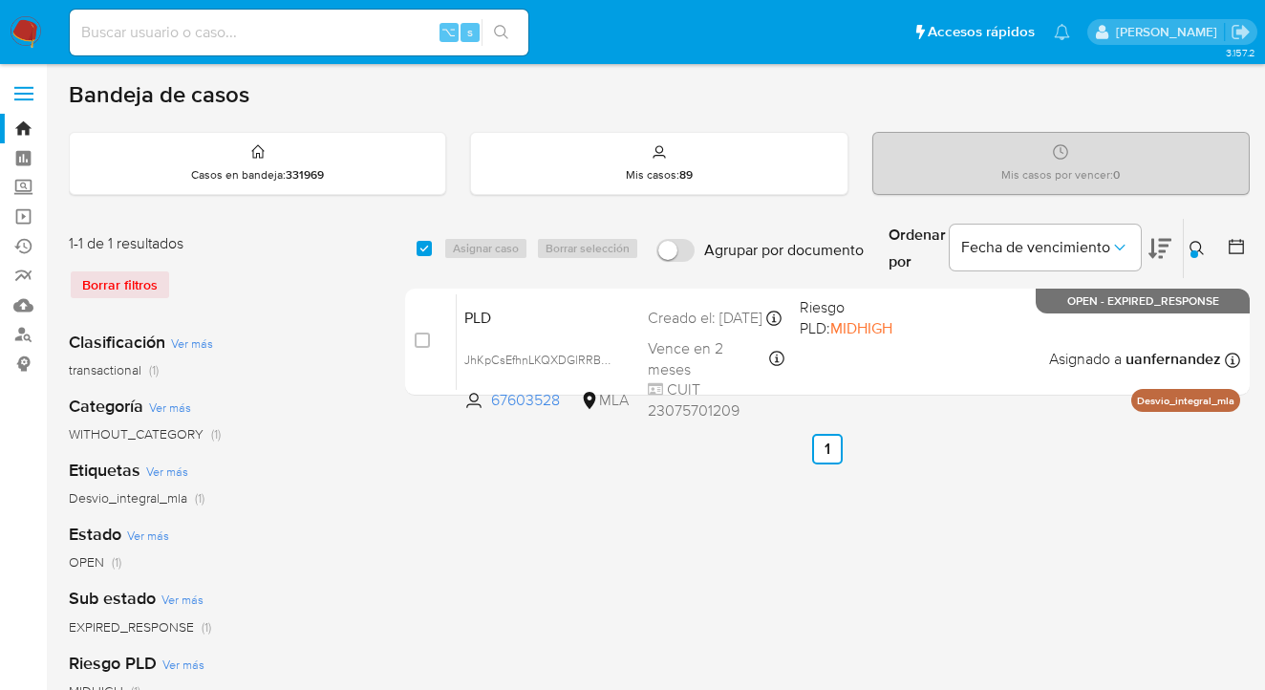
click at [1196, 246] on icon at bounding box center [1196, 248] width 15 height 15
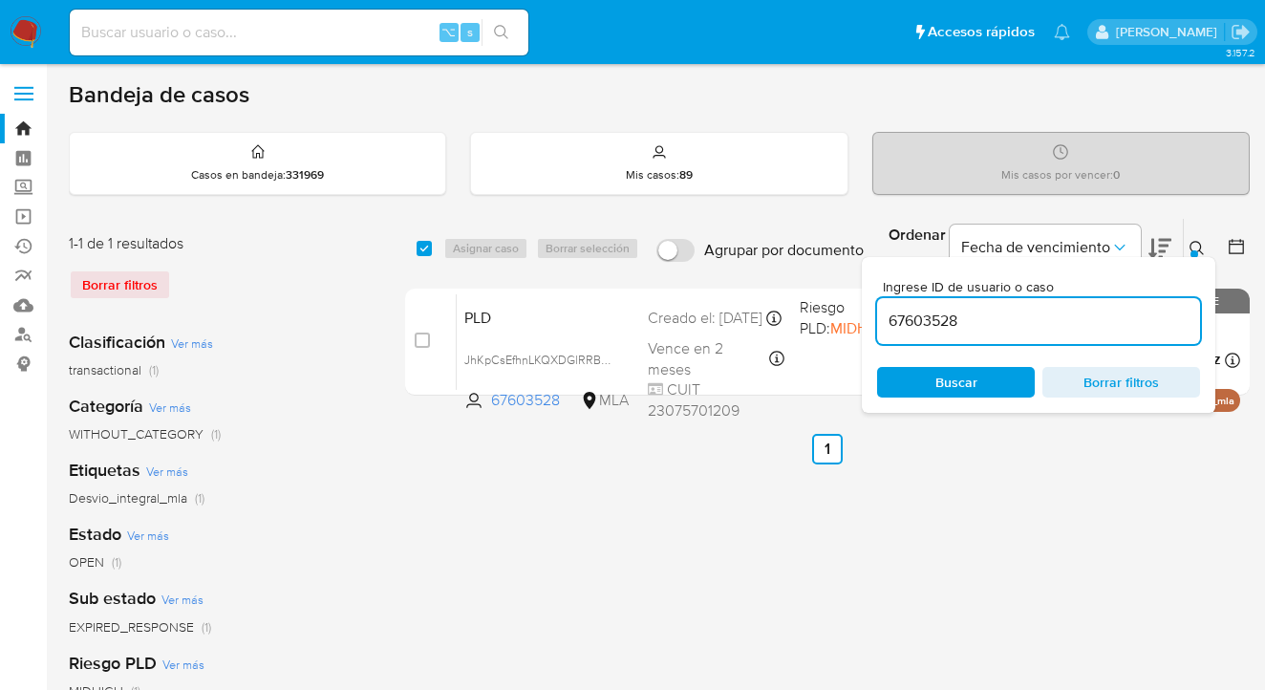
drag, startPoint x: 1046, startPoint y: 322, endPoint x: 887, endPoint y: 318, distance: 158.6
click at [887, 318] on input "67603528" at bounding box center [1038, 321] width 323 height 25
type input "2437527600"
click at [1198, 246] on icon at bounding box center [1196, 248] width 15 height 15
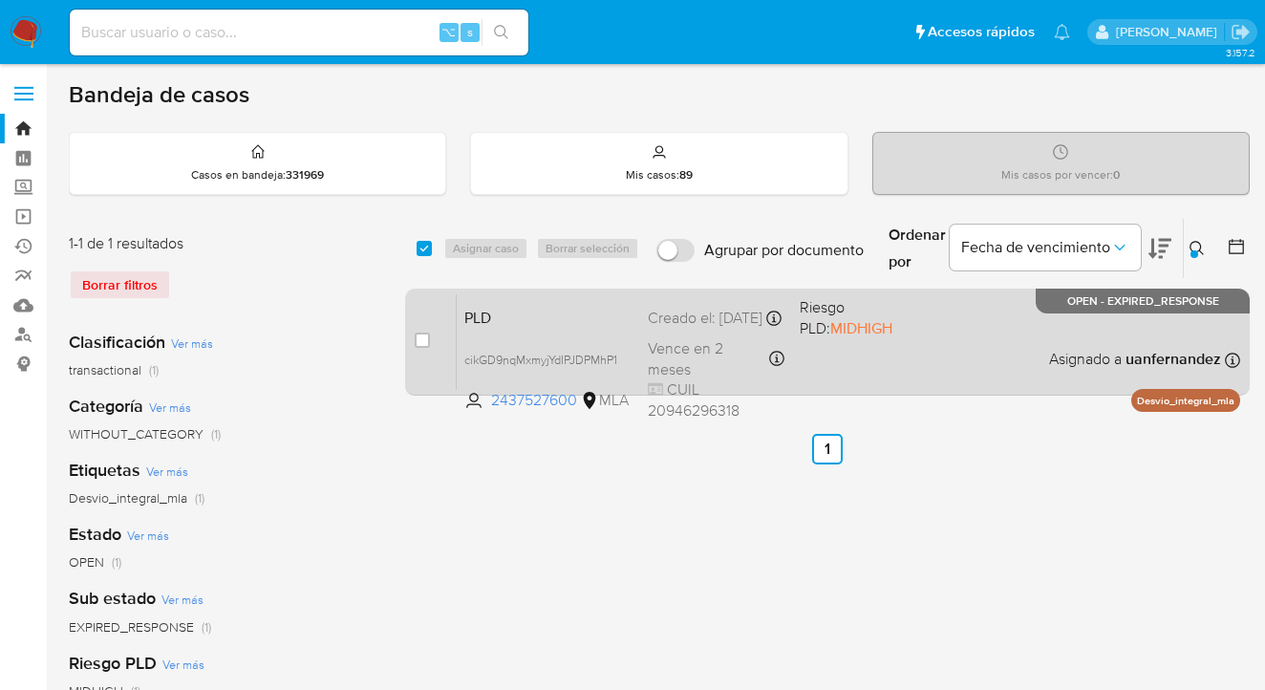
click at [966, 349] on div "PLD cikGD9nqMxmyjYdIPJDPMhP1 2437527600 MLA Riesgo PLD: MIDHIGH Creado el: 12/0…" at bounding box center [848, 341] width 783 height 96
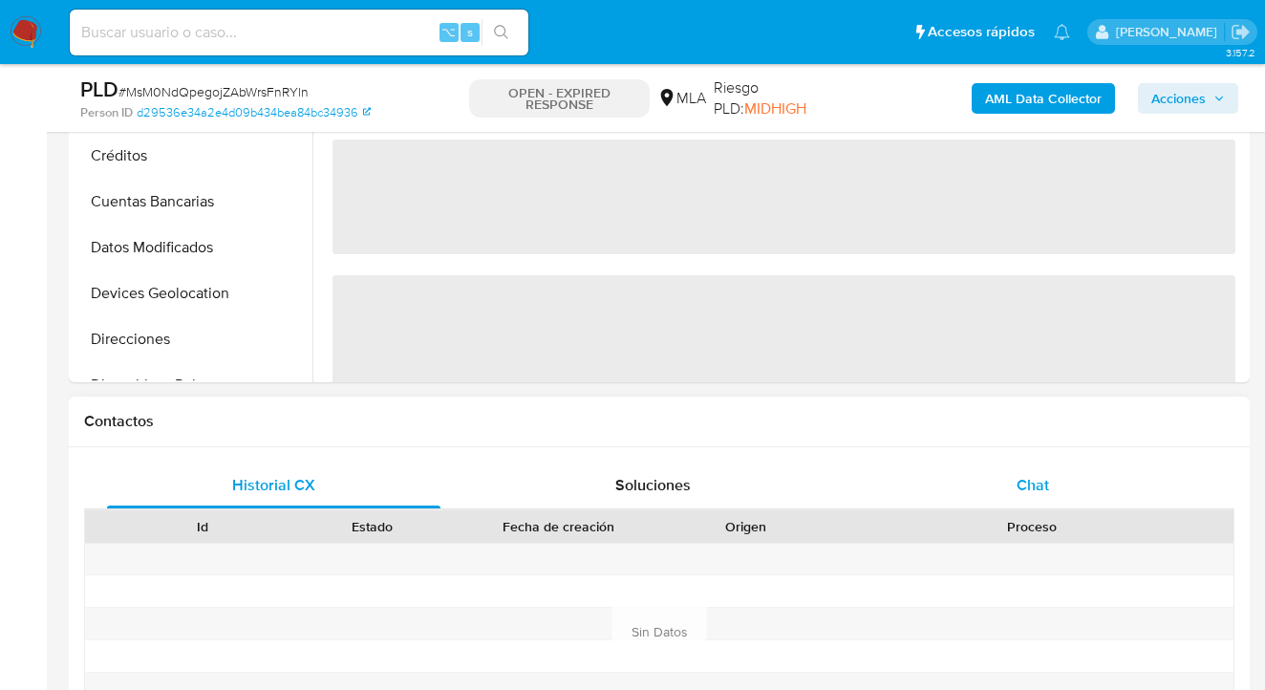
select select "10"
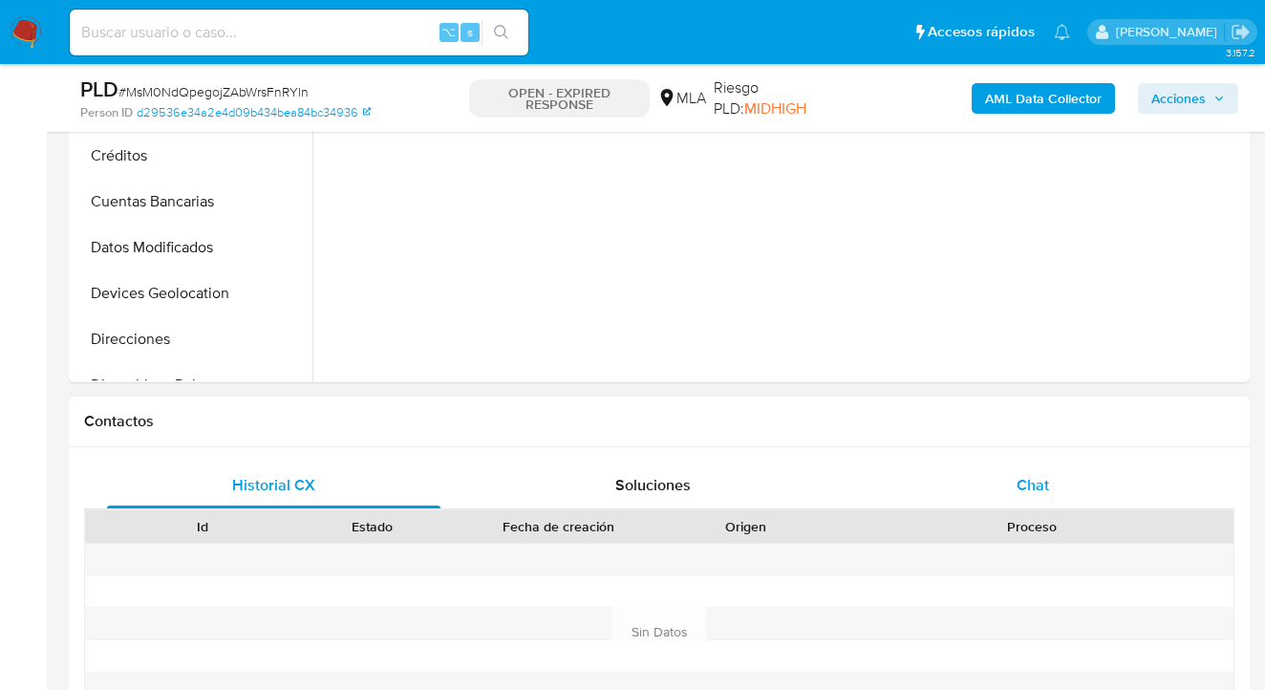
click at [1034, 482] on span "Chat" at bounding box center [1032, 485] width 32 height 22
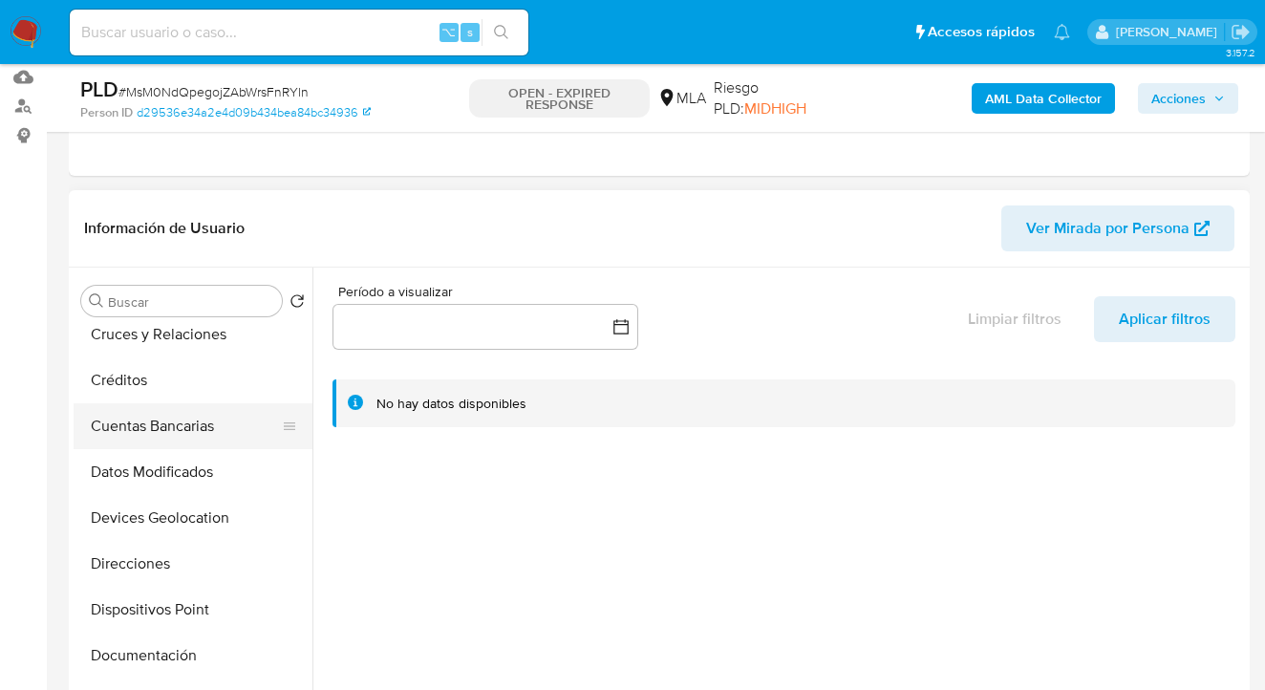
scroll to position [179, 0]
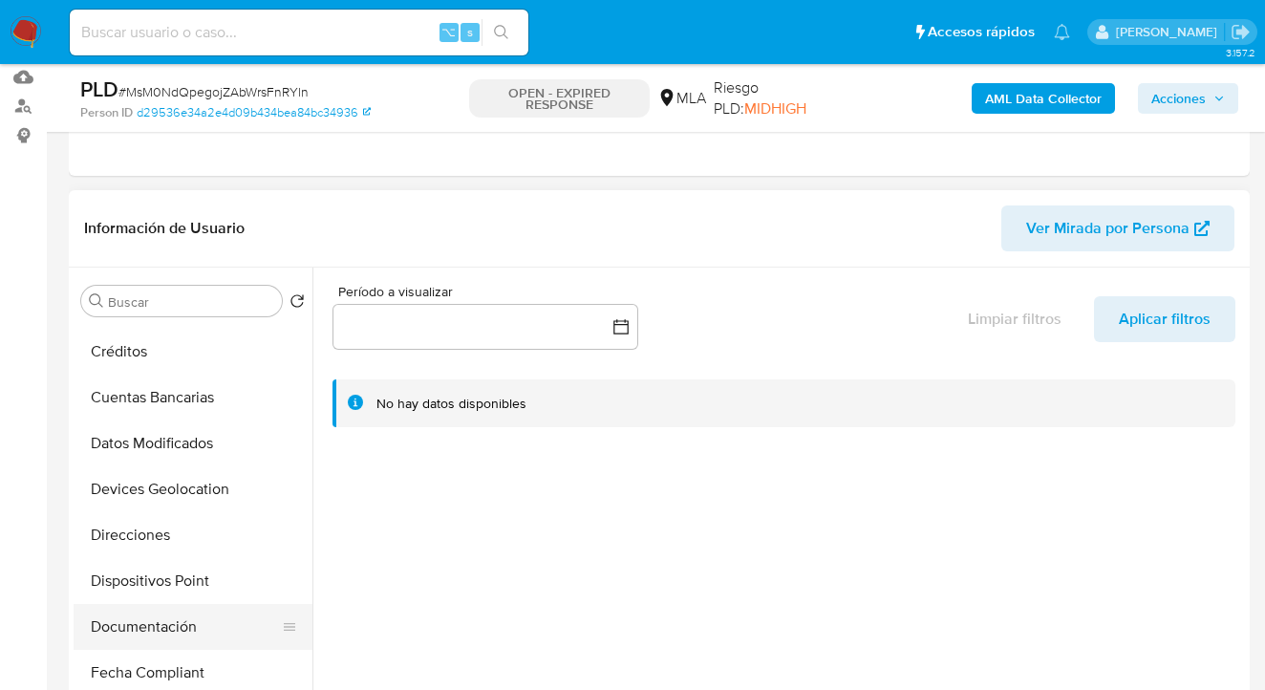
click at [181, 616] on button "Documentación" at bounding box center [186, 627] width 224 height 46
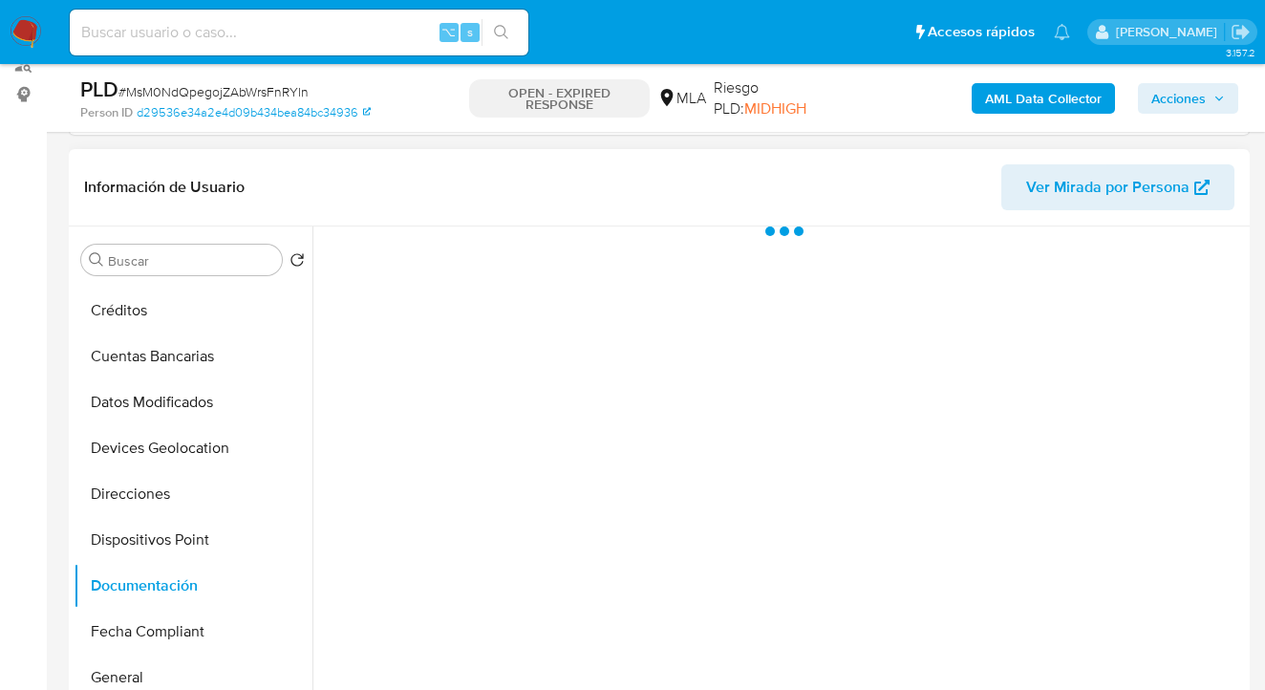
scroll to position [270, 0]
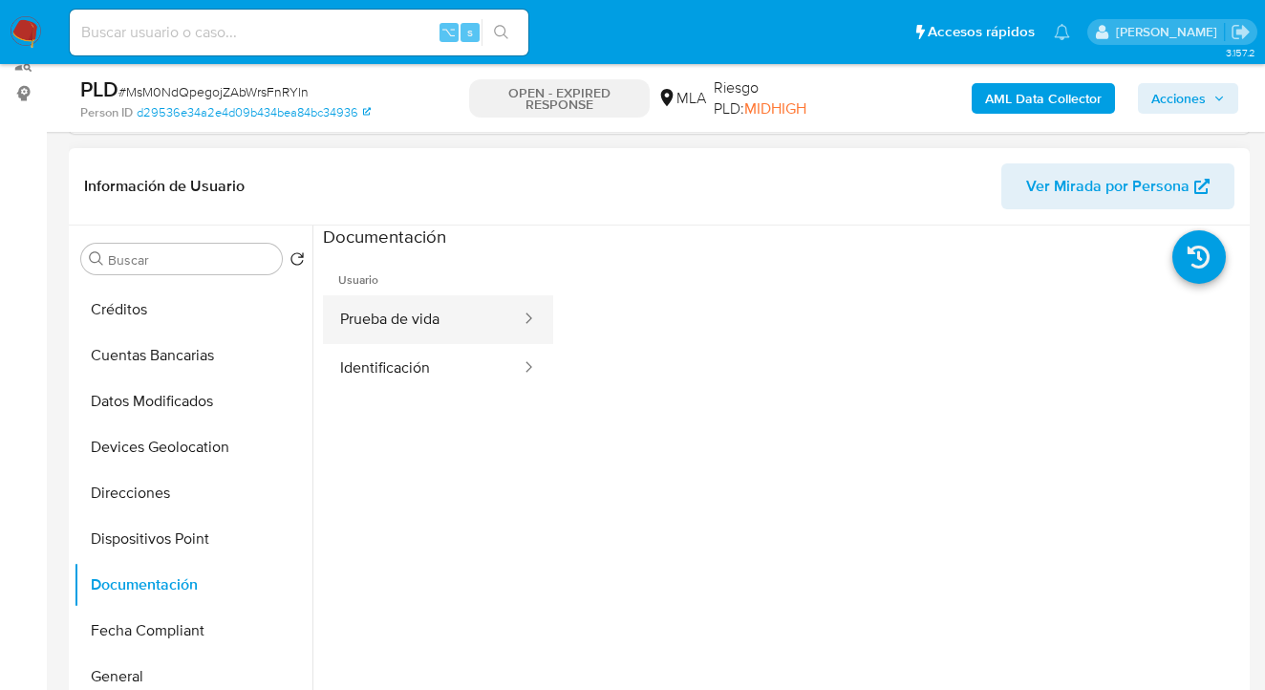
drag, startPoint x: 456, startPoint y: 335, endPoint x: 484, endPoint y: 340, distance: 29.1
click at [459, 334] on button "Prueba de vida" at bounding box center [423, 319] width 200 height 49
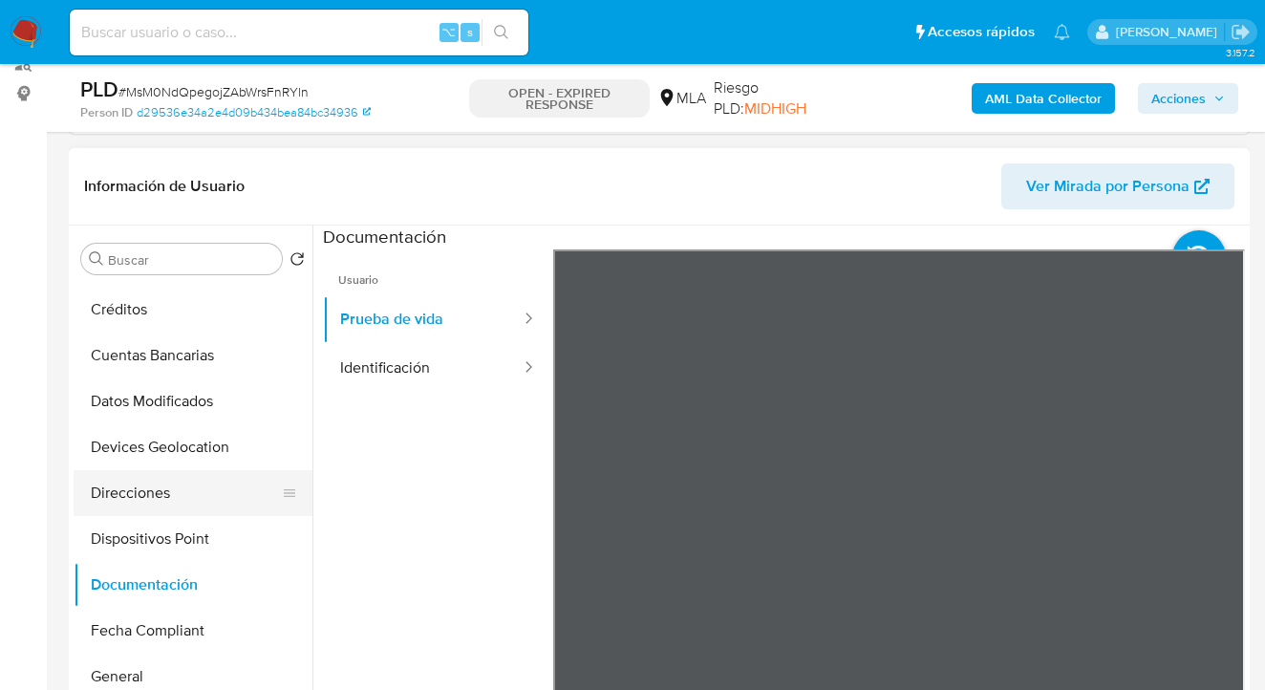
click at [202, 488] on button "Direcciones" at bounding box center [186, 493] width 224 height 46
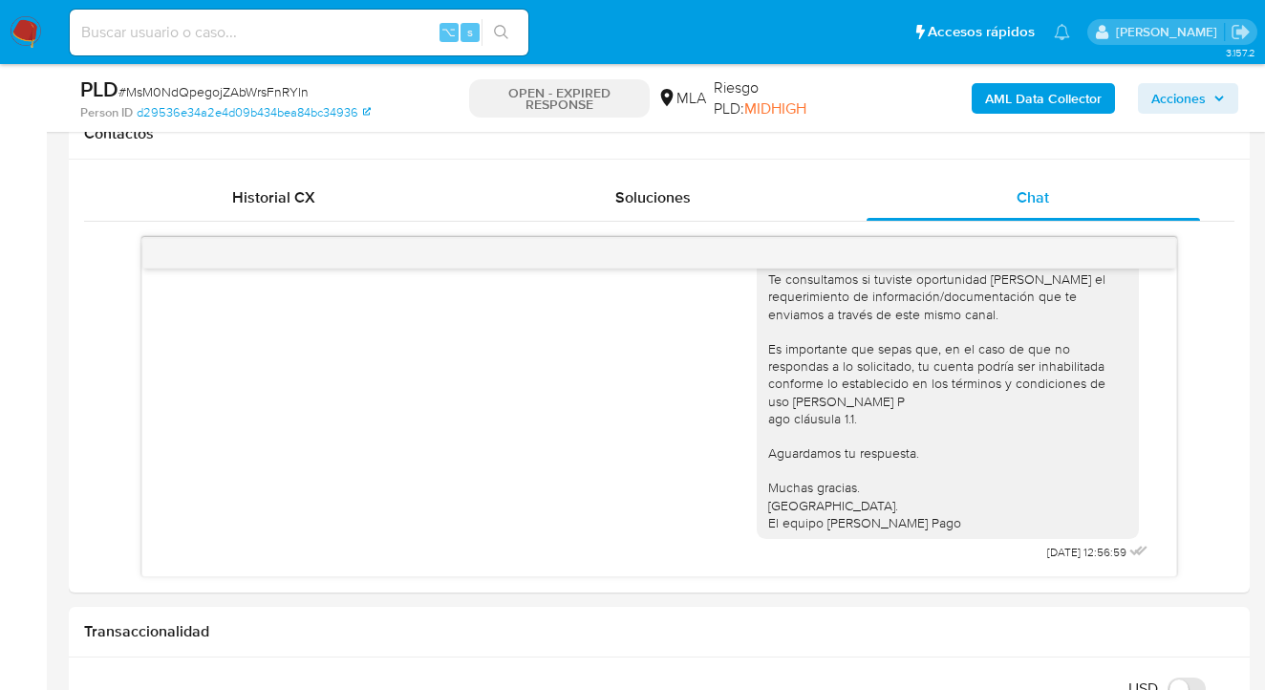
scroll to position [228, 0]
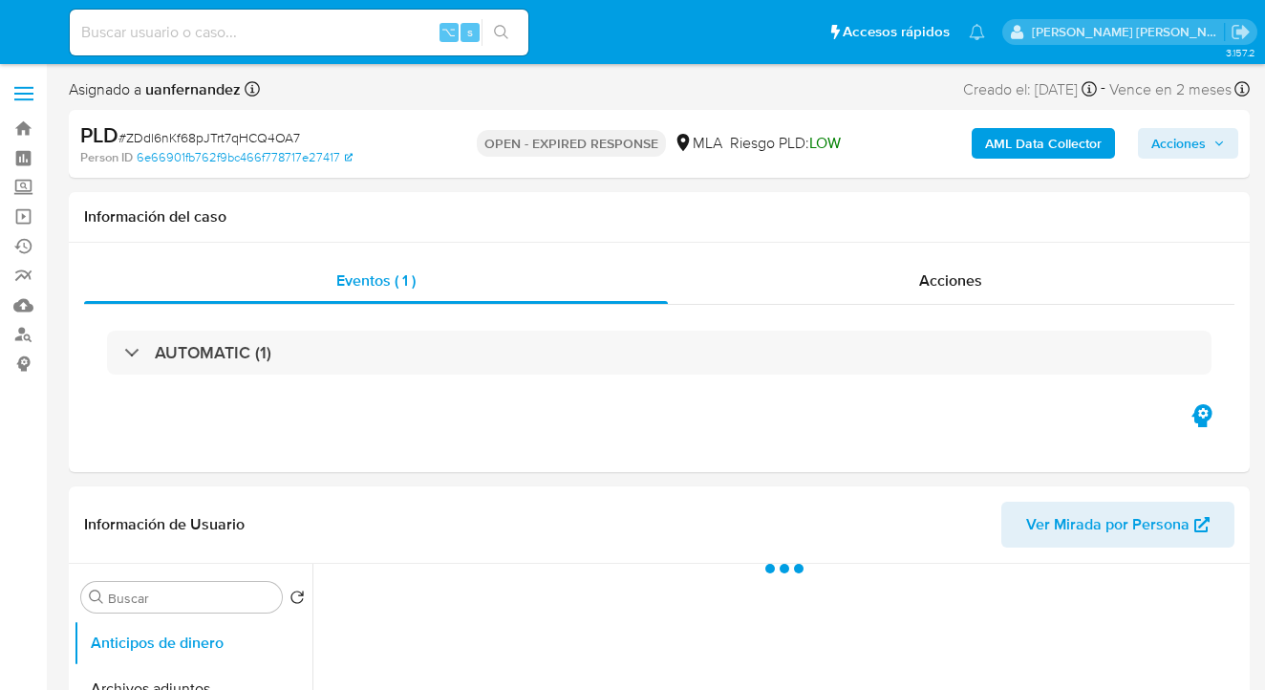
select select "10"
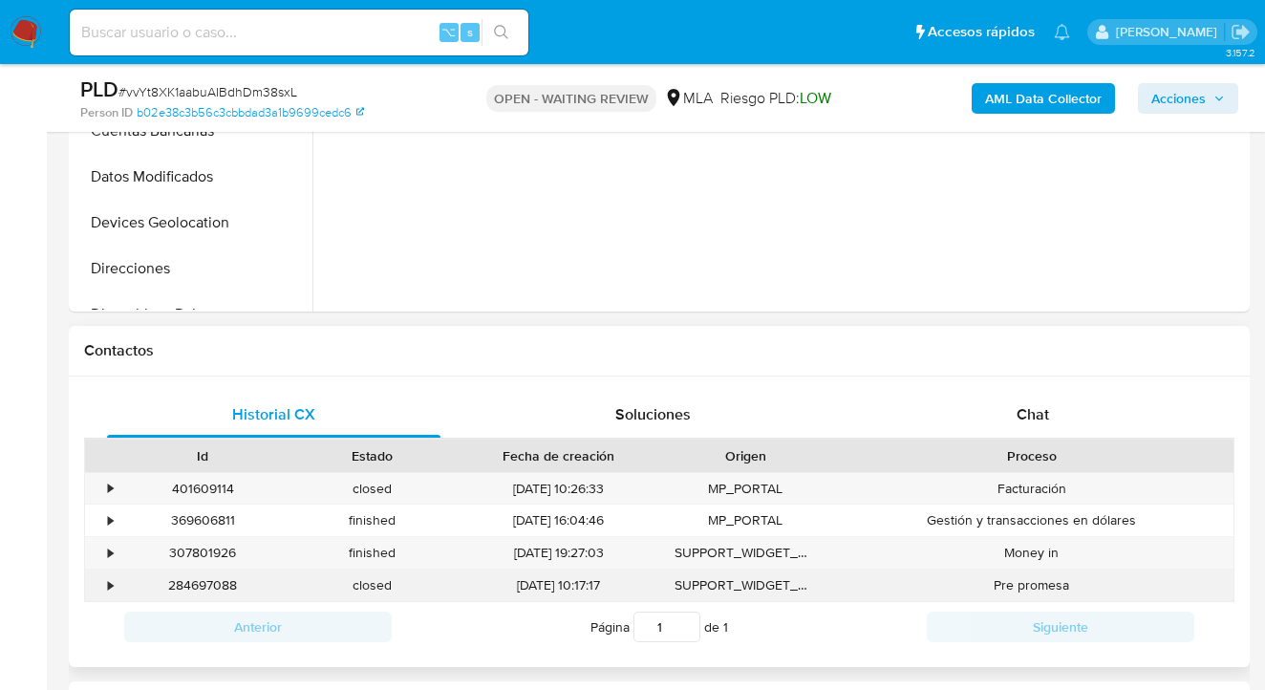
scroll to position [804, 0]
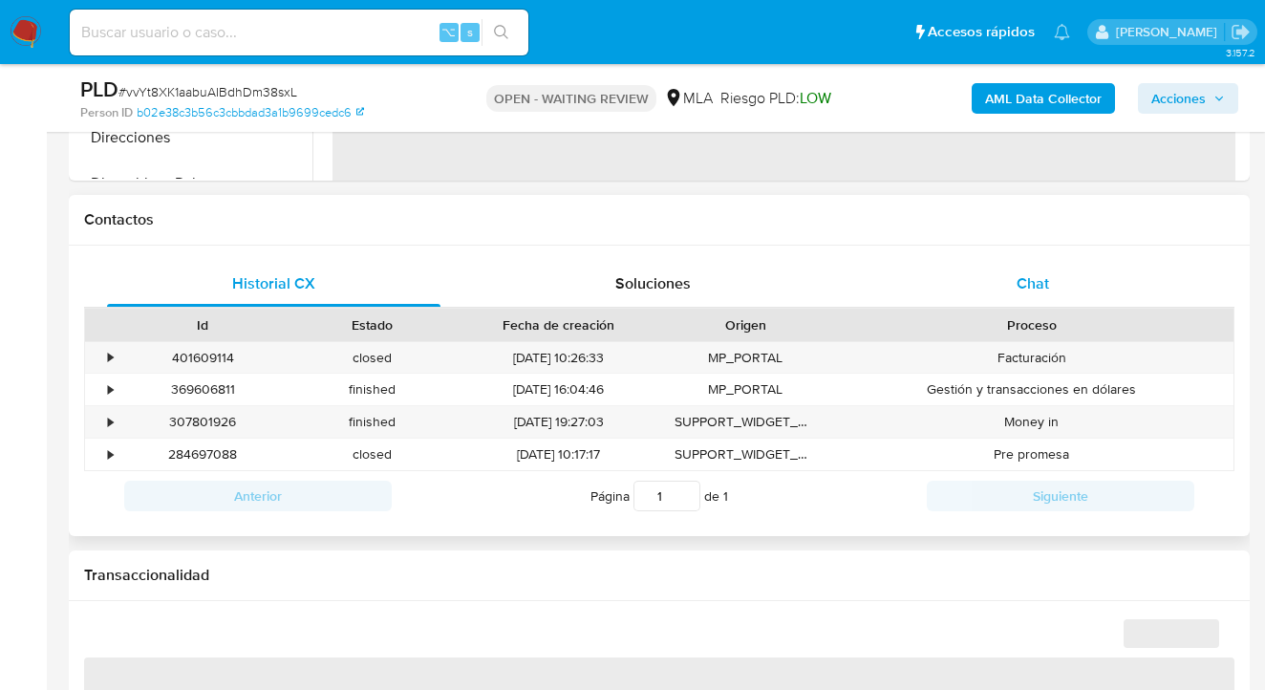
click at [1036, 280] on span "Chat" at bounding box center [1032, 283] width 32 height 22
select select "10"
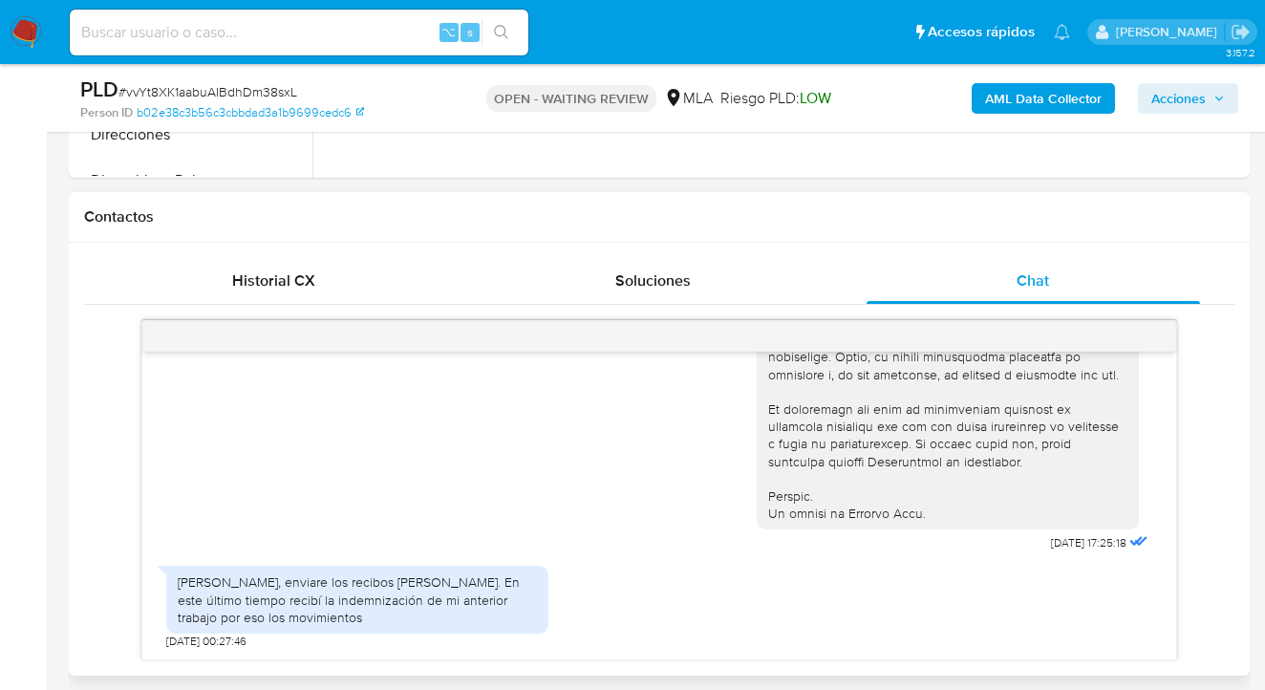
scroll to position [808, 0]
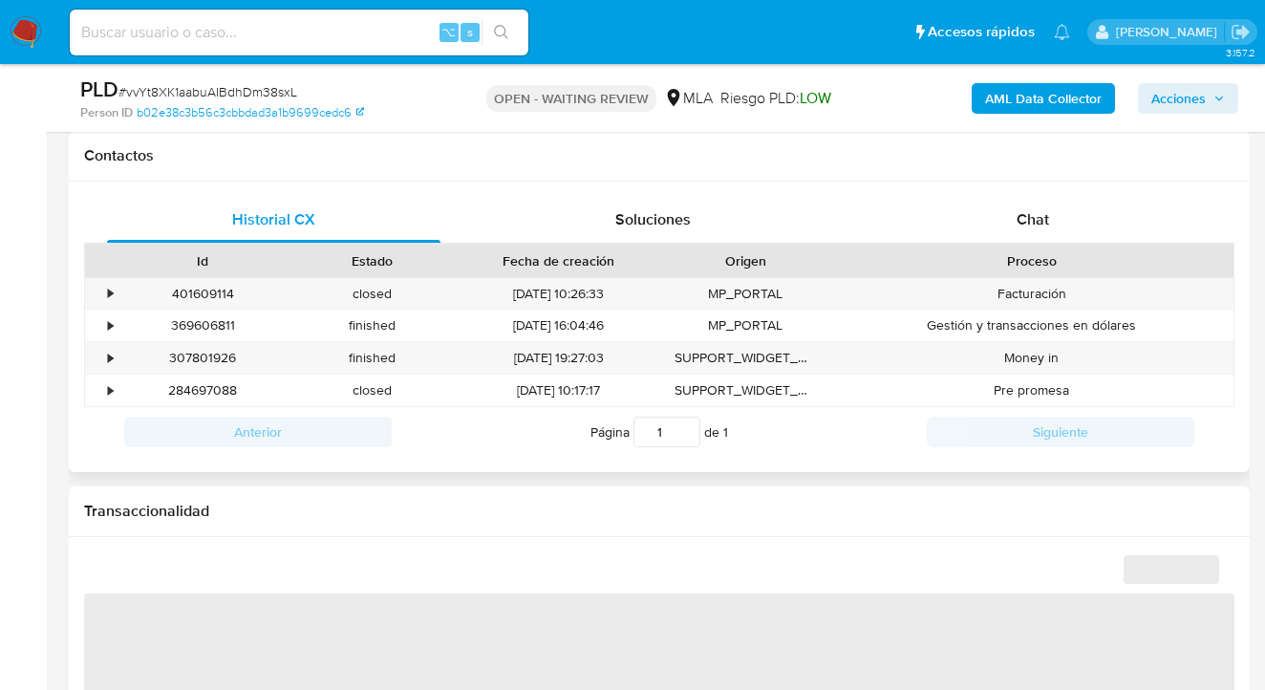
scroll to position [800, 0]
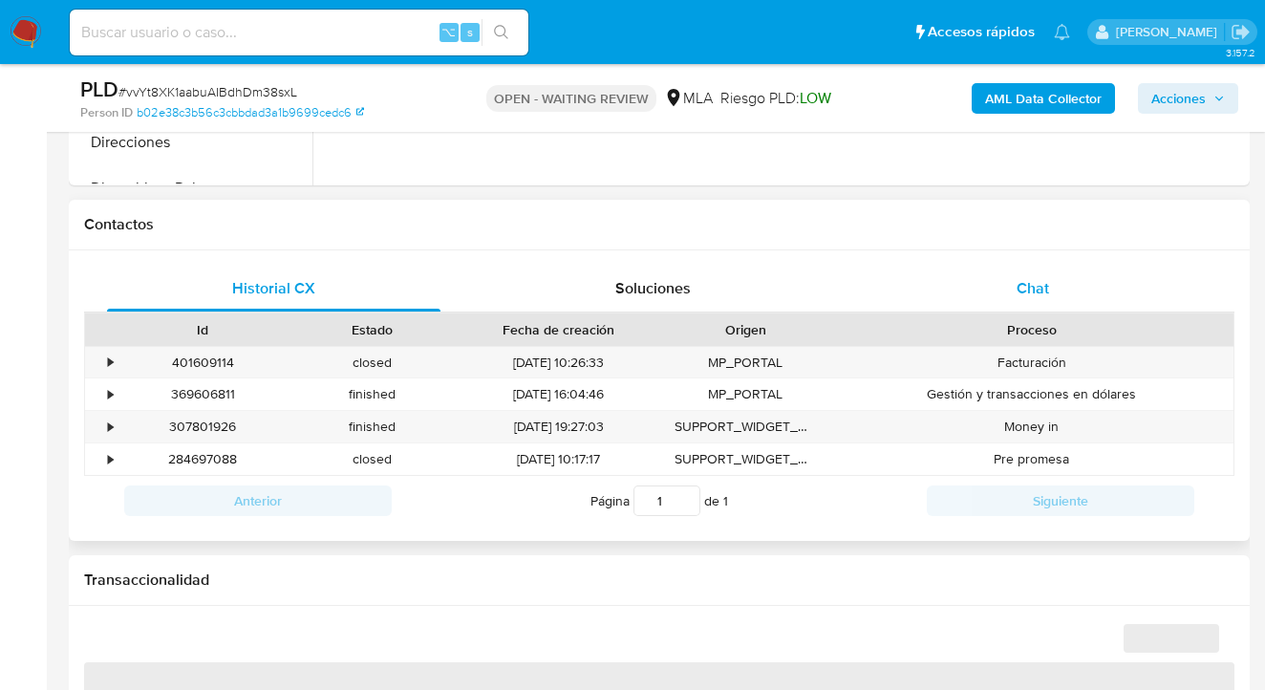
select select "10"
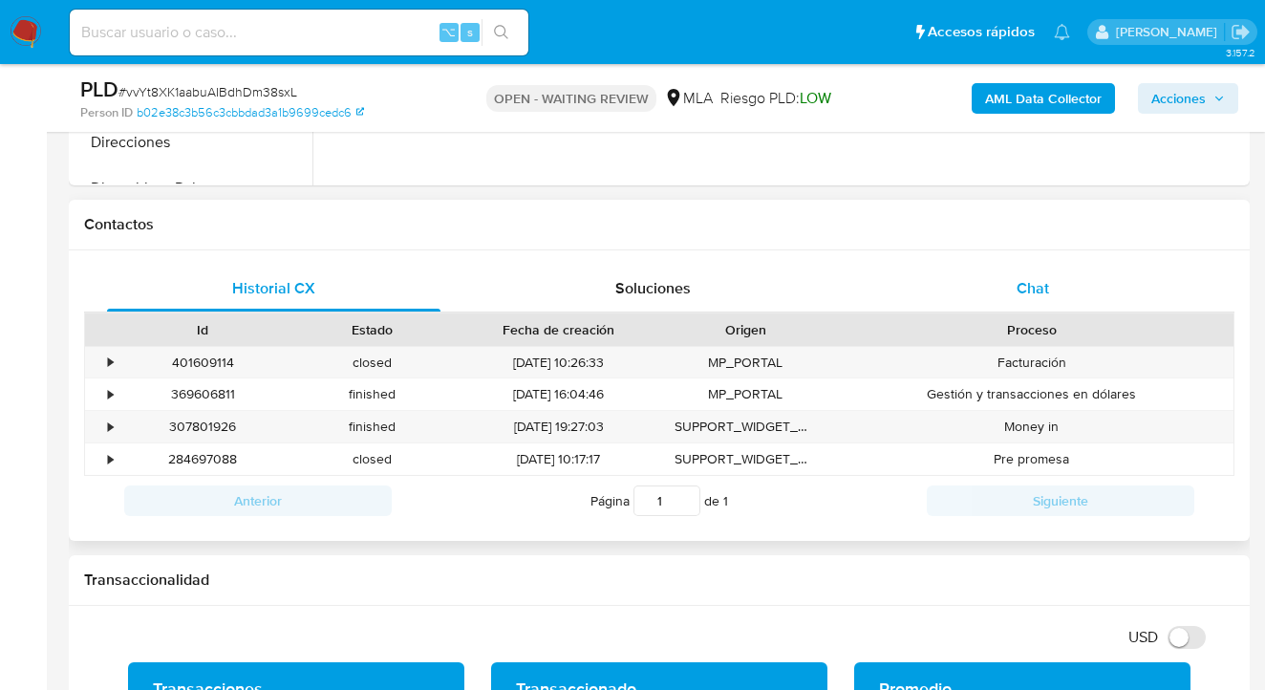
click at [1033, 288] on span "Chat" at bounding box center [1032, 288] width 32 height 22
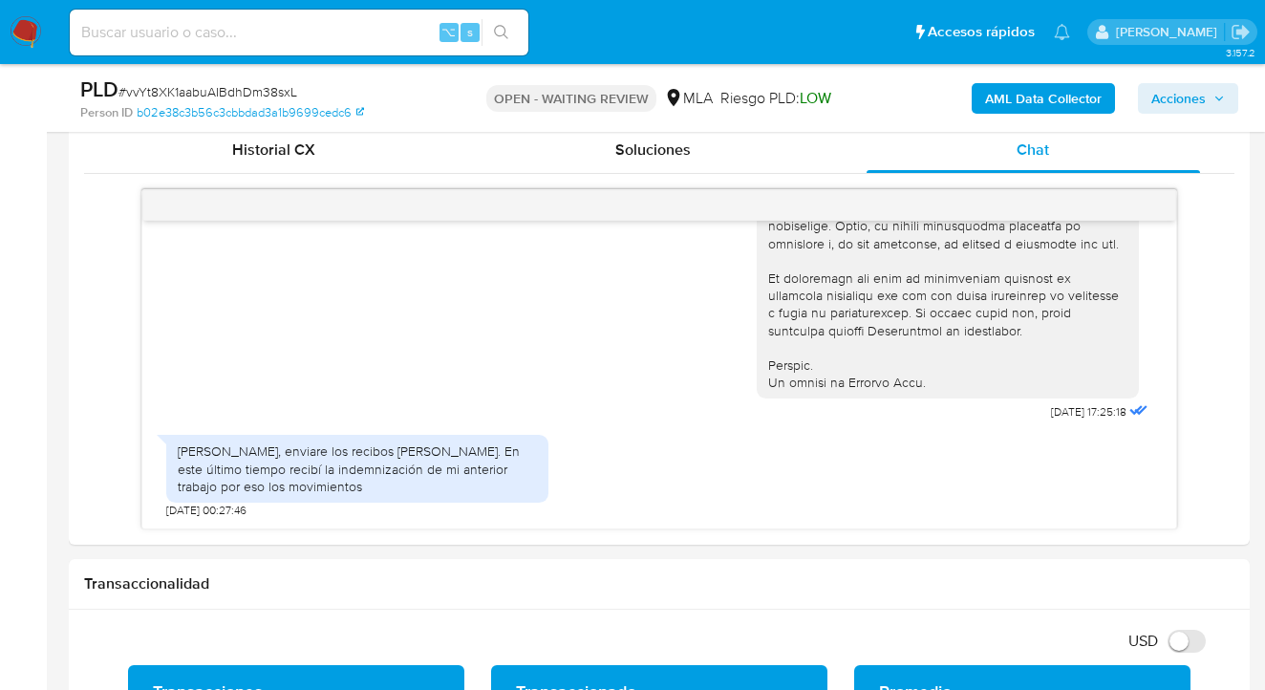
scroll to position [950, 0]
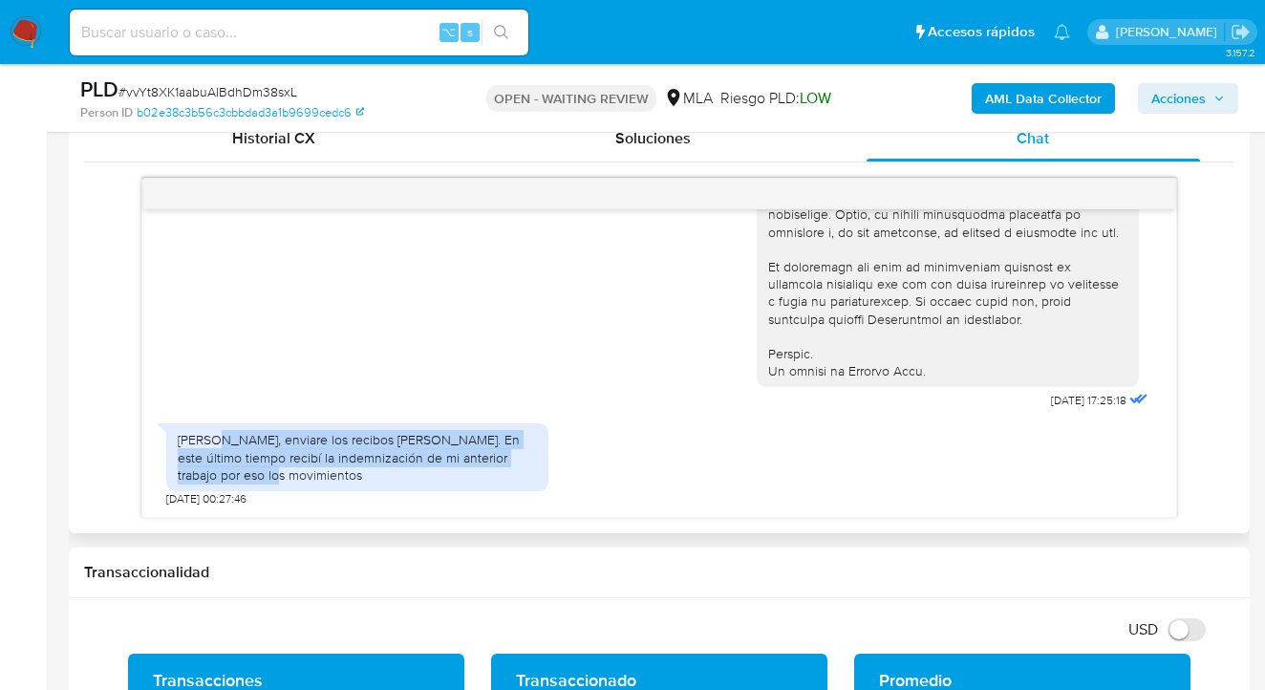
drag, startPoint x: 215, startPoint y: 444, endPoint x: 260, endPoint y: 477, distance: 55.4
click at [260, 477] on div "[PERSON_NAME], enviare los recibos [PERSON_NAME]. En este último tiempo recibí …" at bounding box center [357, 457] width 359 height 53
copy div "enviare los recibos de sueldo. En este último tiempo recibí la indemnización de…"
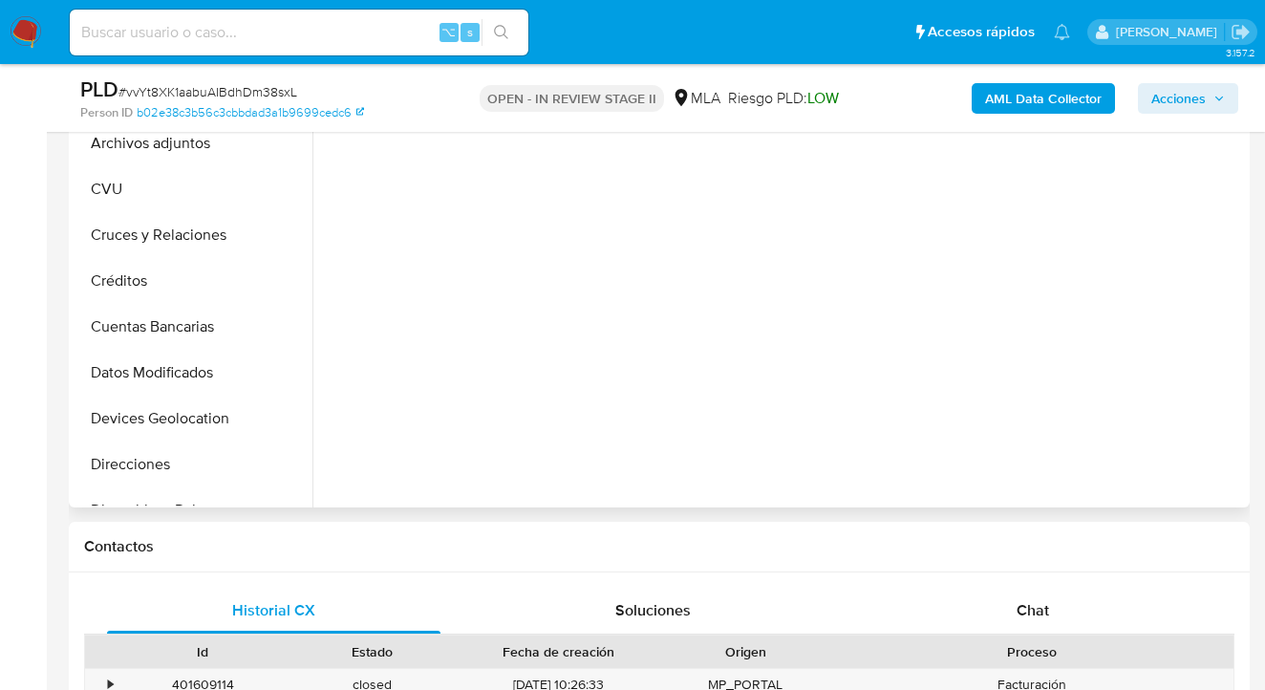
scroll to position [518, 0]
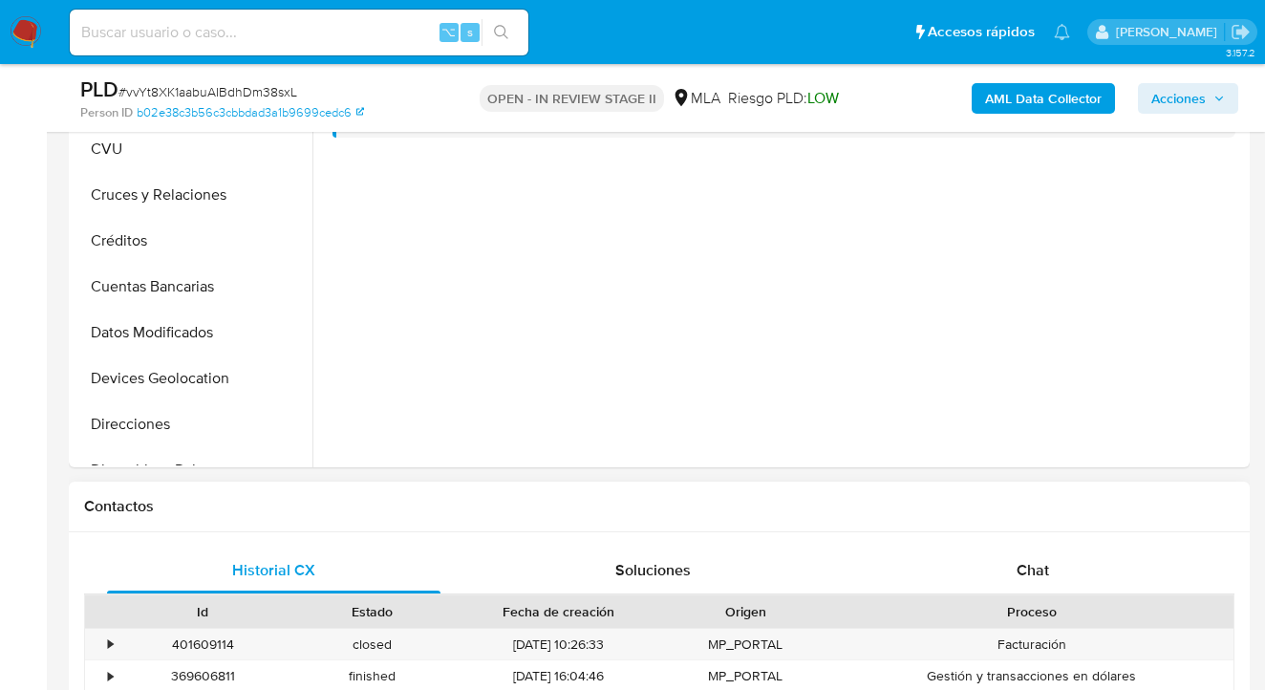
drag, startPoint x: 1052, startPoint y: 566, endPoint x: 962, endPoint y: 481, distance: 123.7
click at [1052, 566] on div "Chat" at bounding box center [1032, 570] width 333 height 46
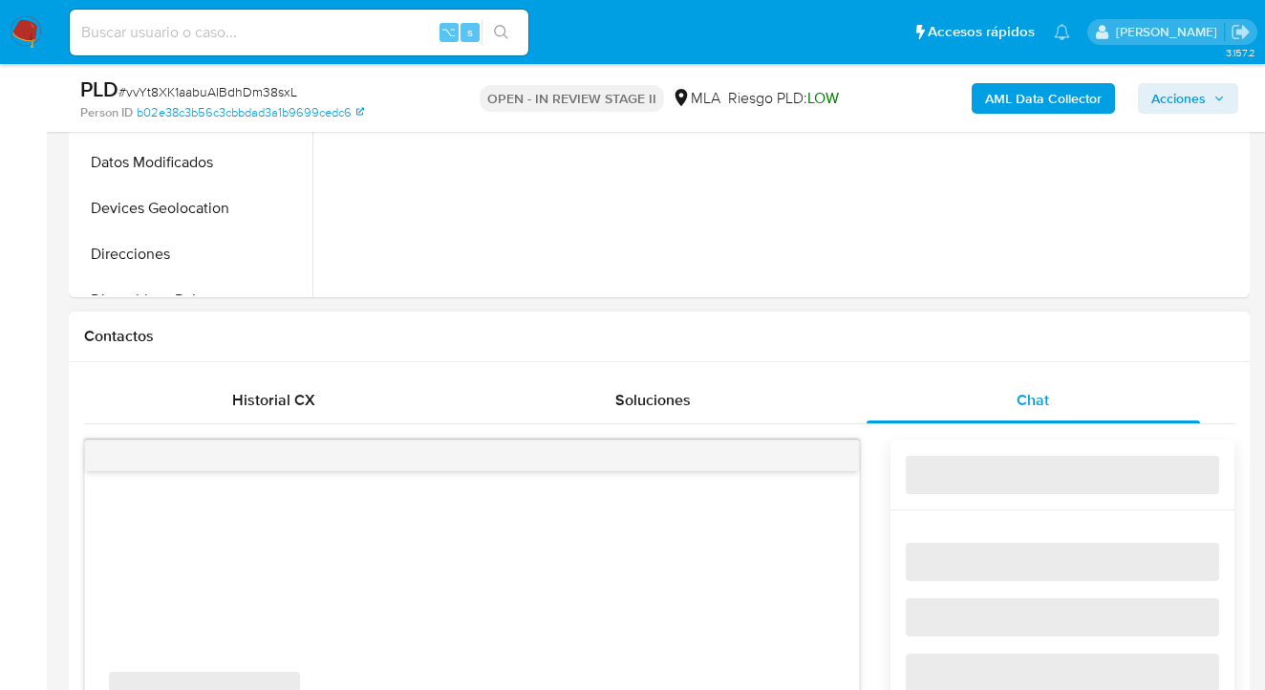
select select "10"
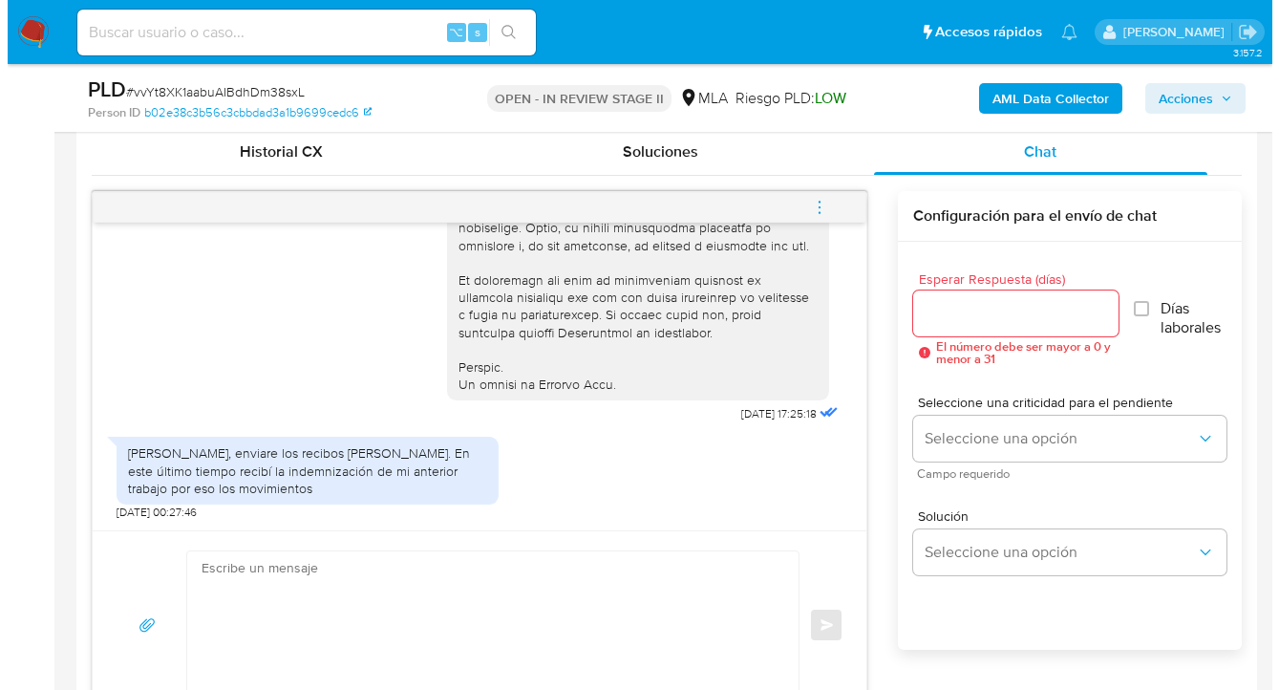
scroll to position [1048, 0]
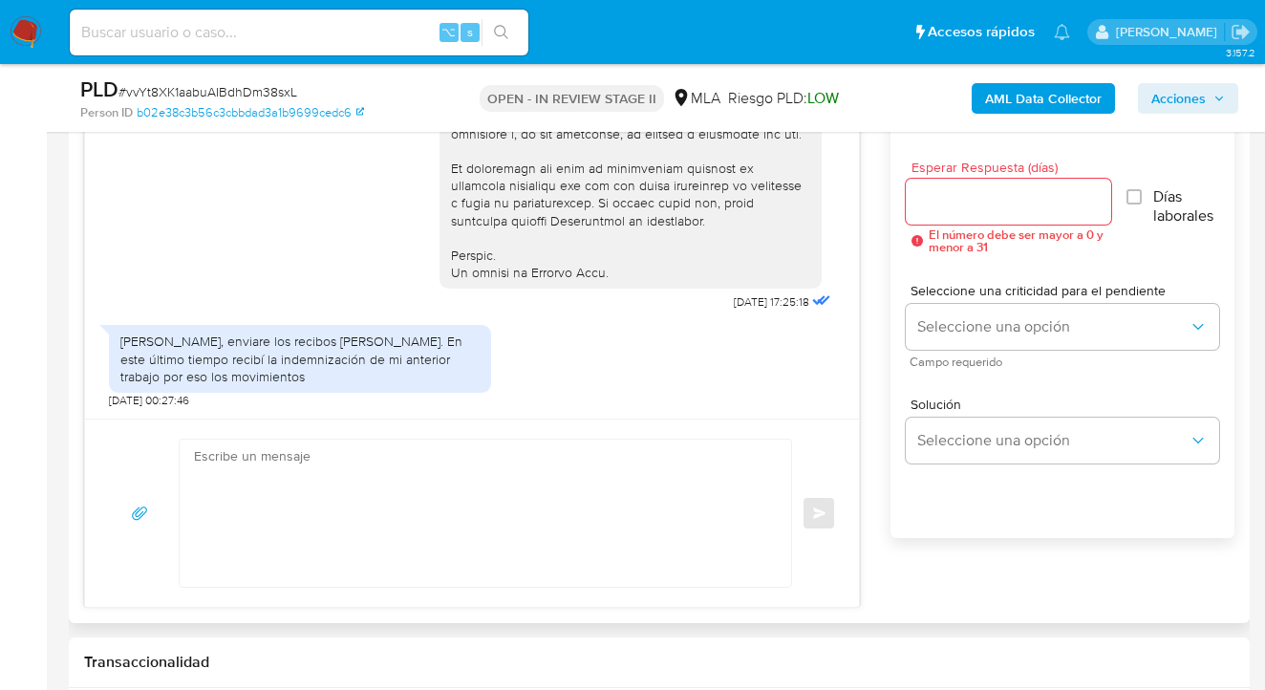
click at [936, 186] on div at bounding box center [1009, 202] width 206 height 46
click at [929, 198] on input "Esperar Respuesta (días)" at bounding box center [1009, 201] width 206 height 25
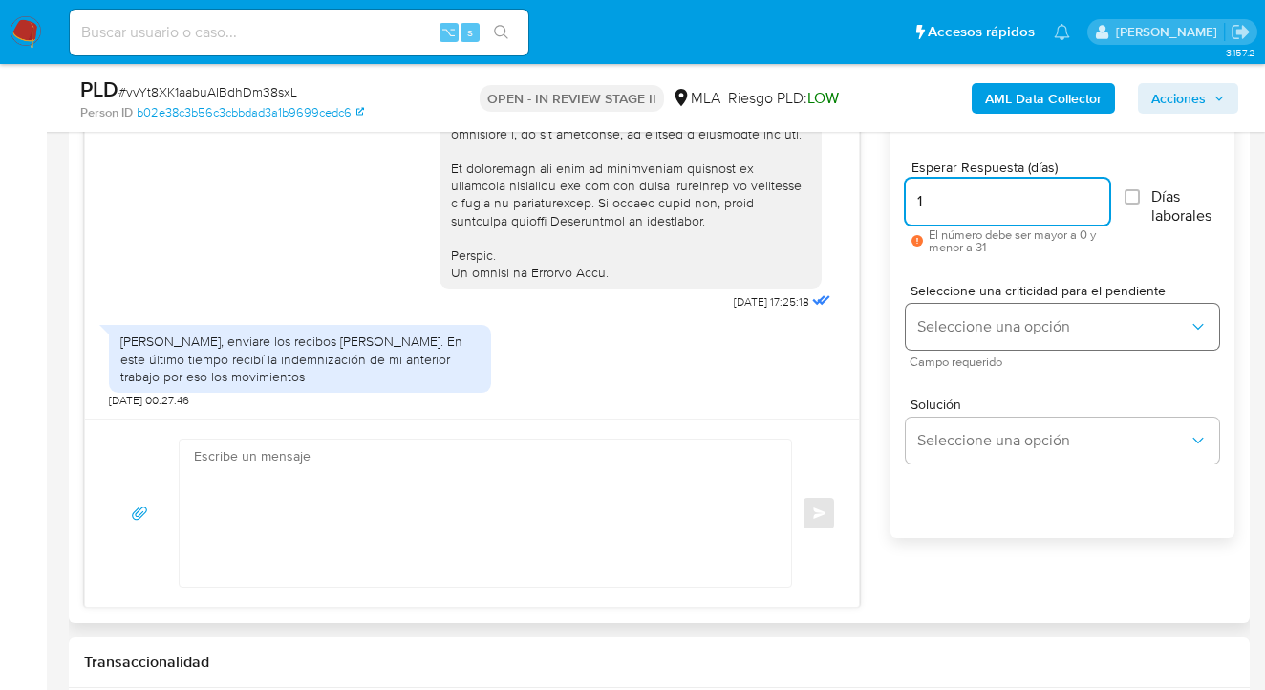
type input "1"
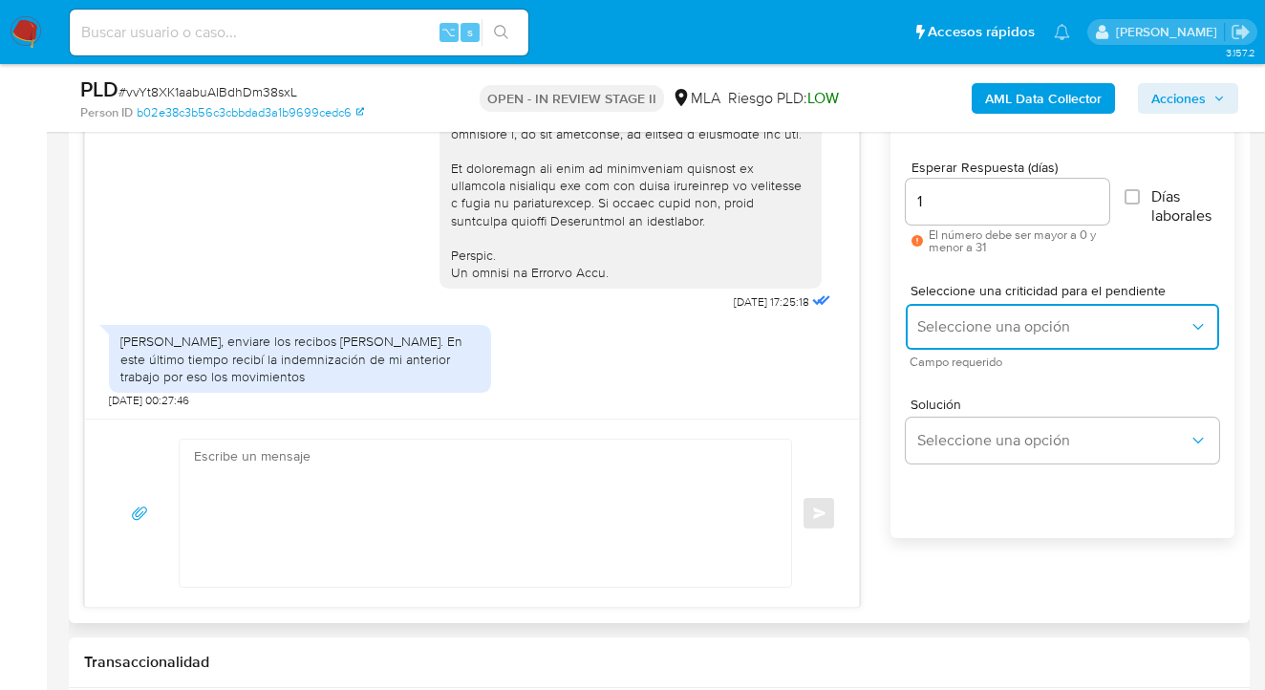
click at [1010, 322] on span "Seleccione una opción" at bounding box center [1052, 326] width 271 height 19
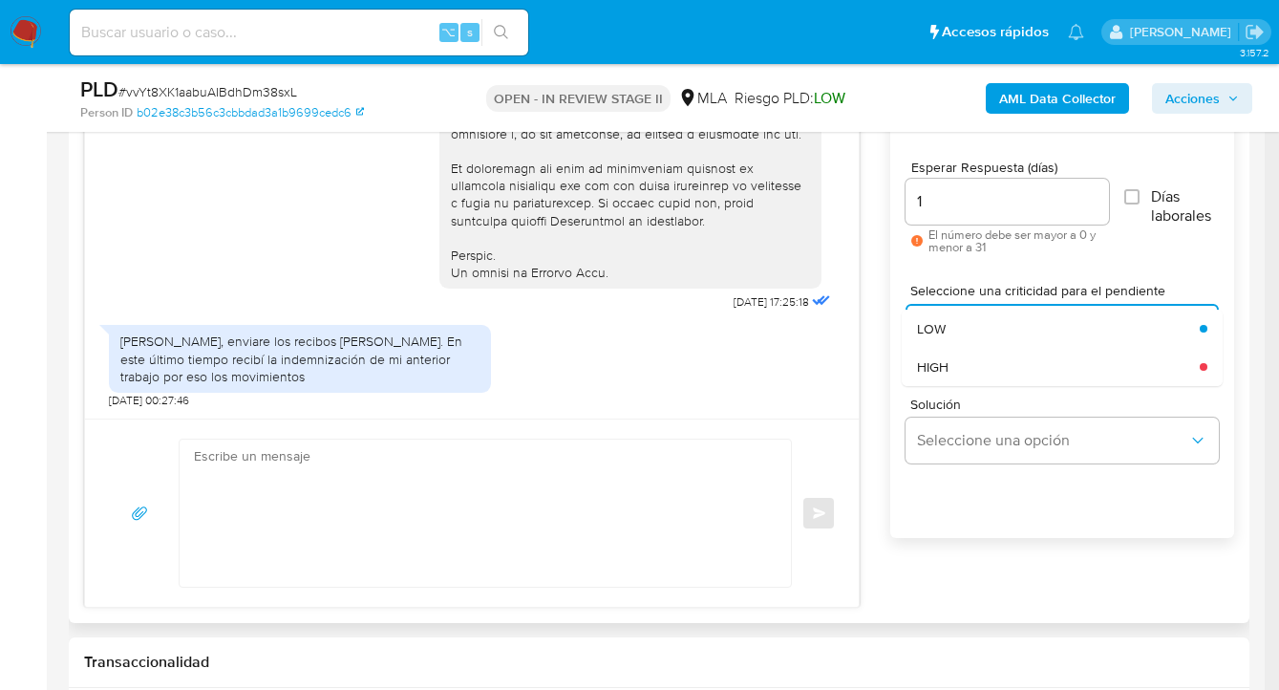
drag, startPoint x: 995, startPoint y: 364, endPoint x: 988, endPoint y: 398, distance: 35.2
click at [995, 364] on div "HIGH" at bounding box center [1052, 367] width 271 height 38
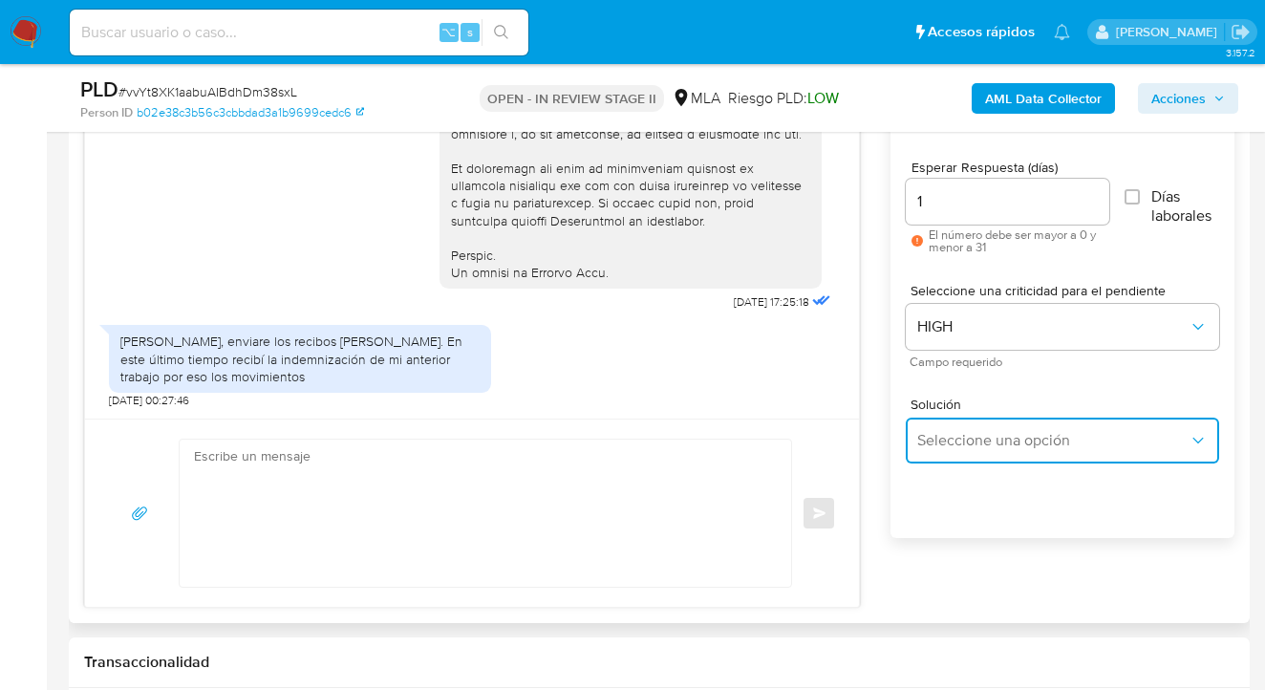
click at [983, 428] on button "Seleccione una opción" at bounding box center [1062, 440] width 313 height 46
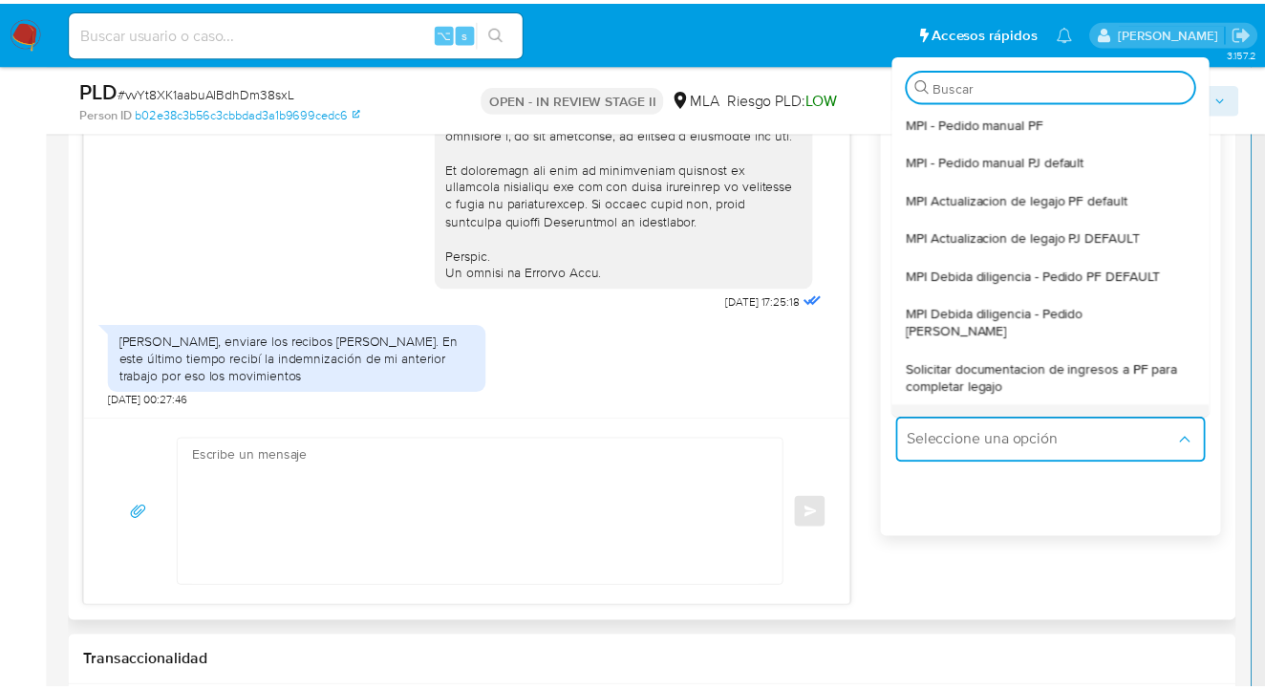
scroll to position [183, 0]
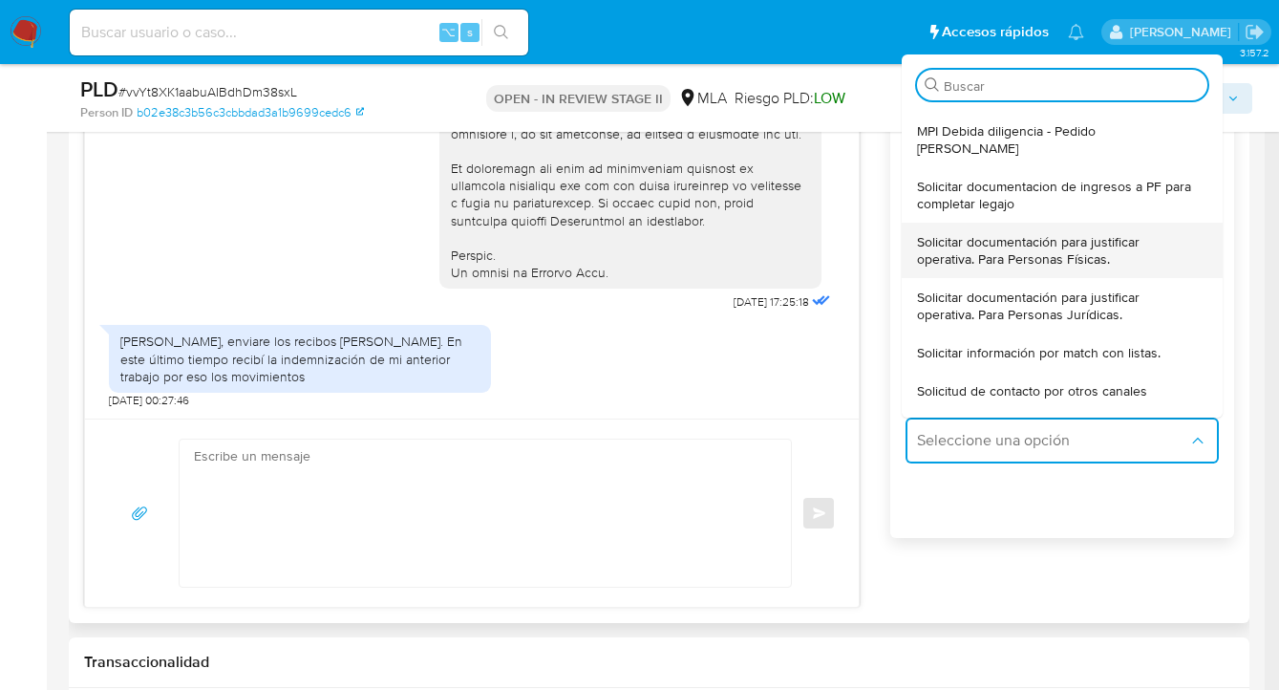
click at [1026, 233] on span "Solicitar documentación para justificar operativa. Para Personas Físicas." at bounding box center [1056, 250] width 279 height 34
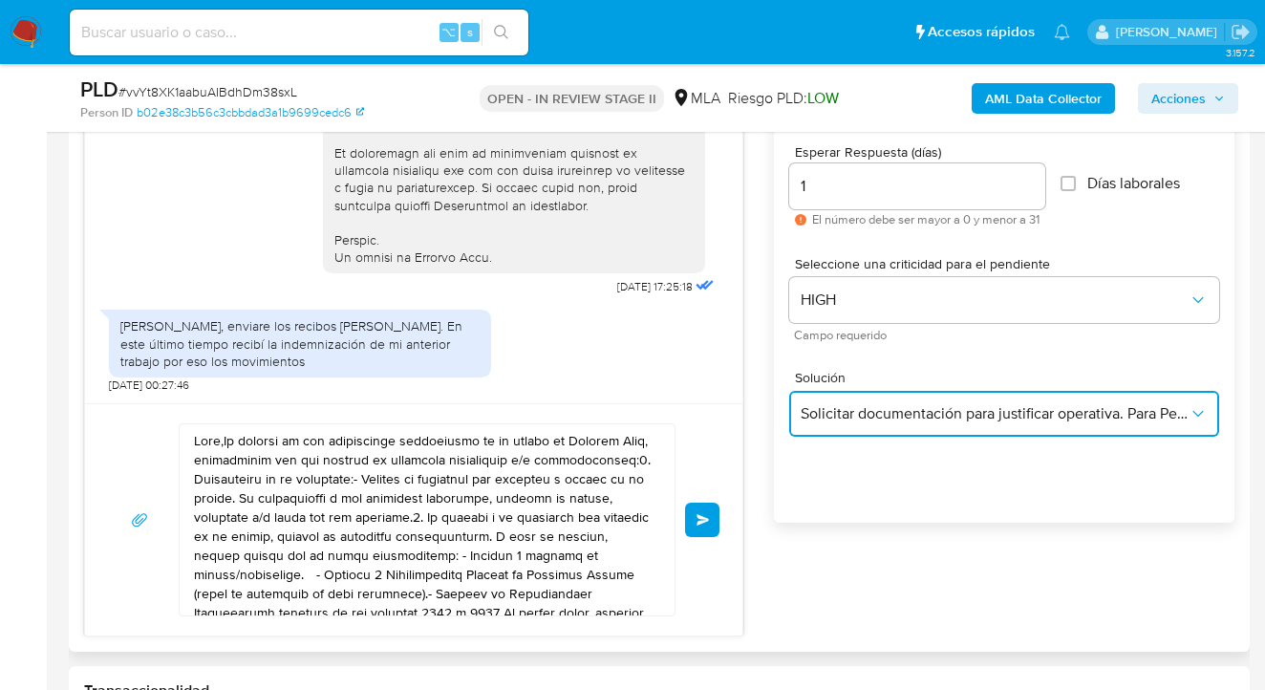
scroll to position [1087, 0]
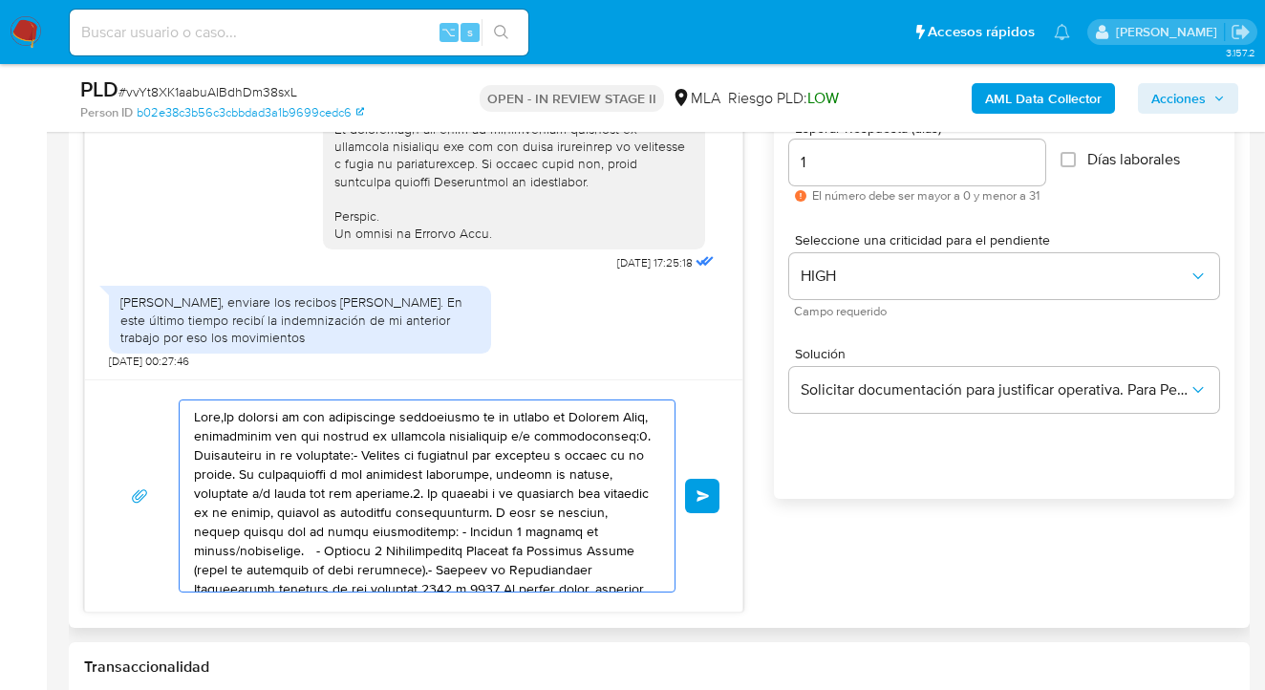
drag, startPoint x: 441, startPoint y: 541, endPoint x: 168, endPoint y: 409, distance: 303.4
click at [168, 409] on div "Enviar" at bounding box center [413, 495] width 611 height 193
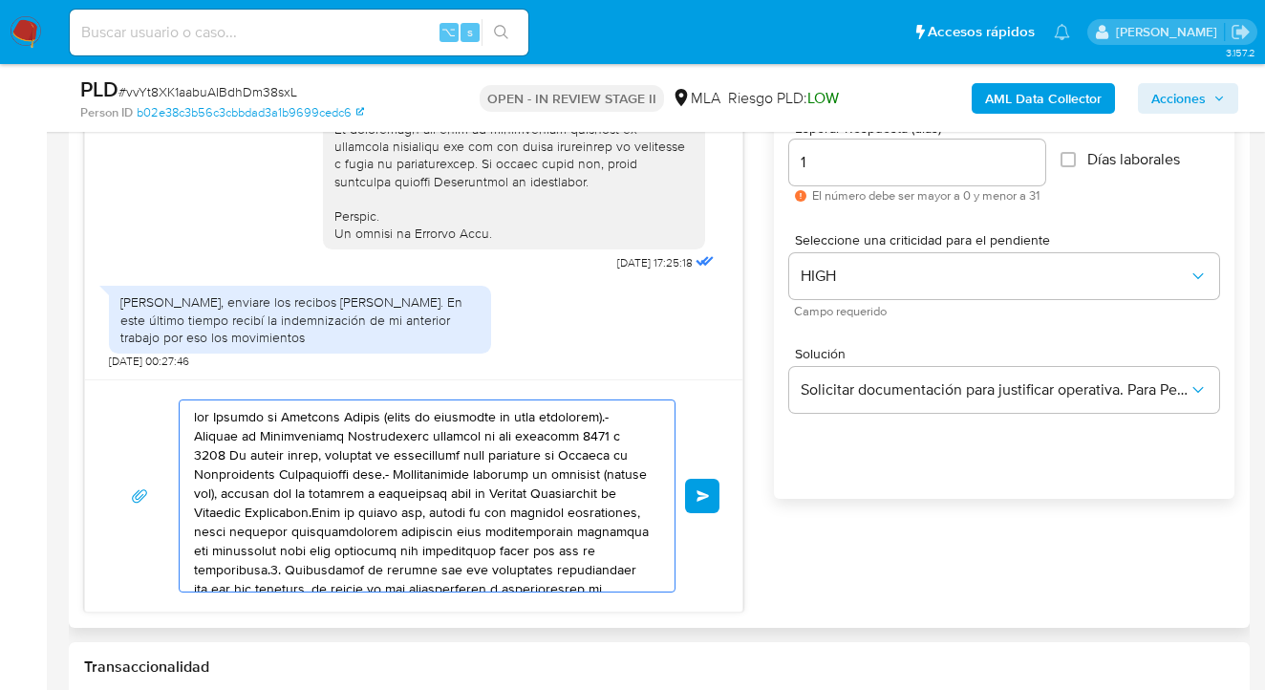
drag, startPoint x: 352, startPoint y: 511, endPoint x: 173, endPoint y: 459, distance: 187.1
click at [173, 459] on div "Enviar" at bounding box center [413, 495] width 611 height 193
drag, startPoint x: 301, startPoint y: 461, endPoint x: 161, endPoint y: 416, distance: 146.8
click at [161, 417] on div "nes Juradas de Ingresos Brutos (donde se visualice la base imponible).- Resumen…" at bounding box center [413, 495] width 611 height 193
type textarea "Es importante que sepas que, en caso de no responder a lo solicitado o si lo pr…"
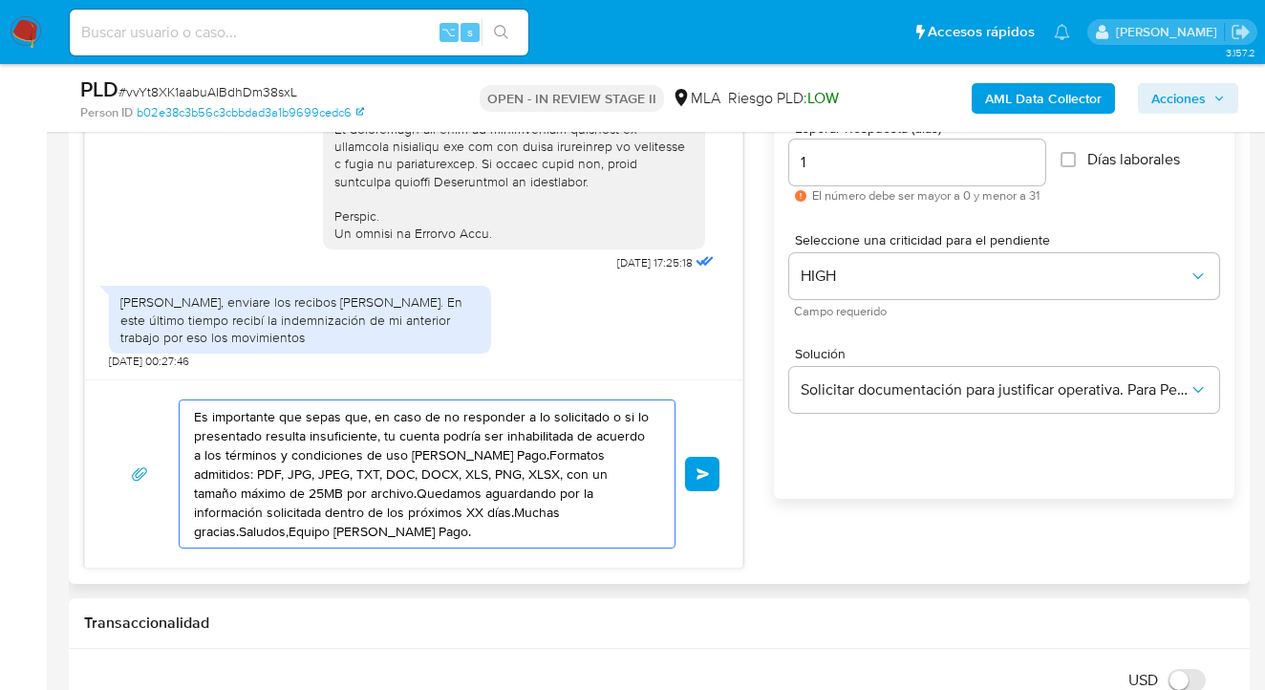
drag, startPoint x: 530, startPoint y: 535, endPoint x: 131, endPoint y: 412, distance: 417.9
click at [93, 420] on div "Es importante que sepas que, en caso de no responder a lo solicitado o si lo pr…" at bounding box center [413, 473] width 657 height 188
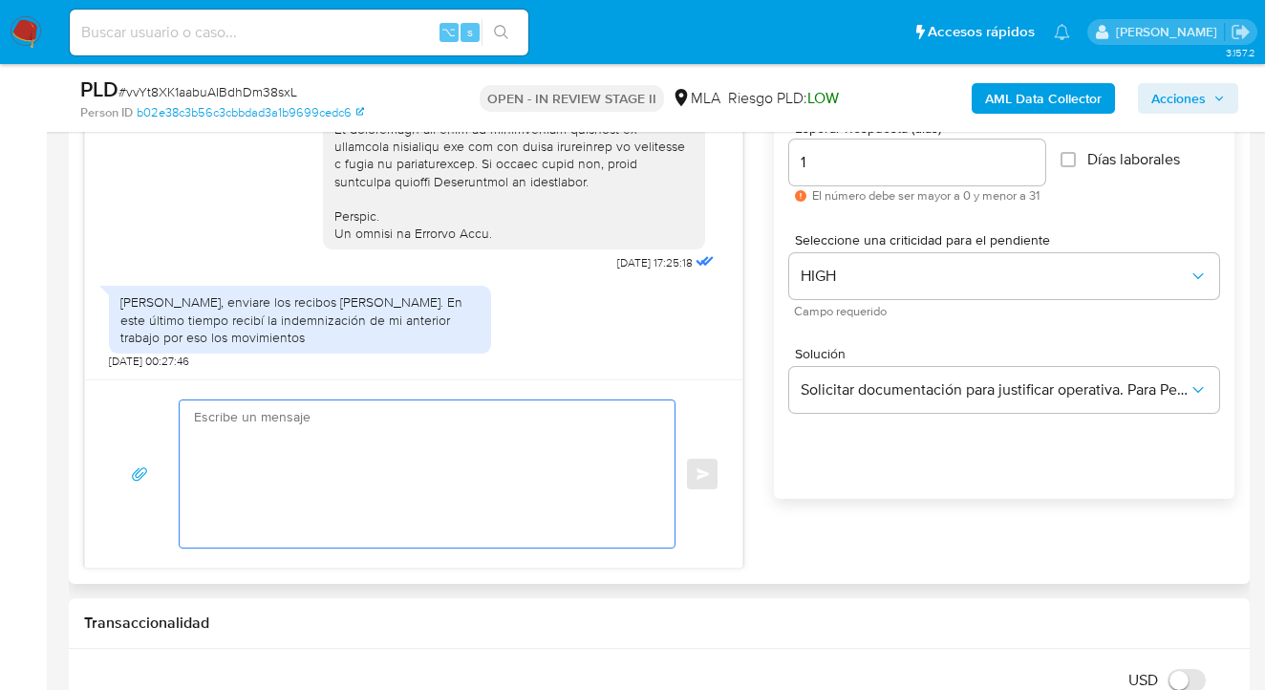
paste textarea "Hola, esperamos te encuentres muy bien. Confirmamos la recepción de la document…"
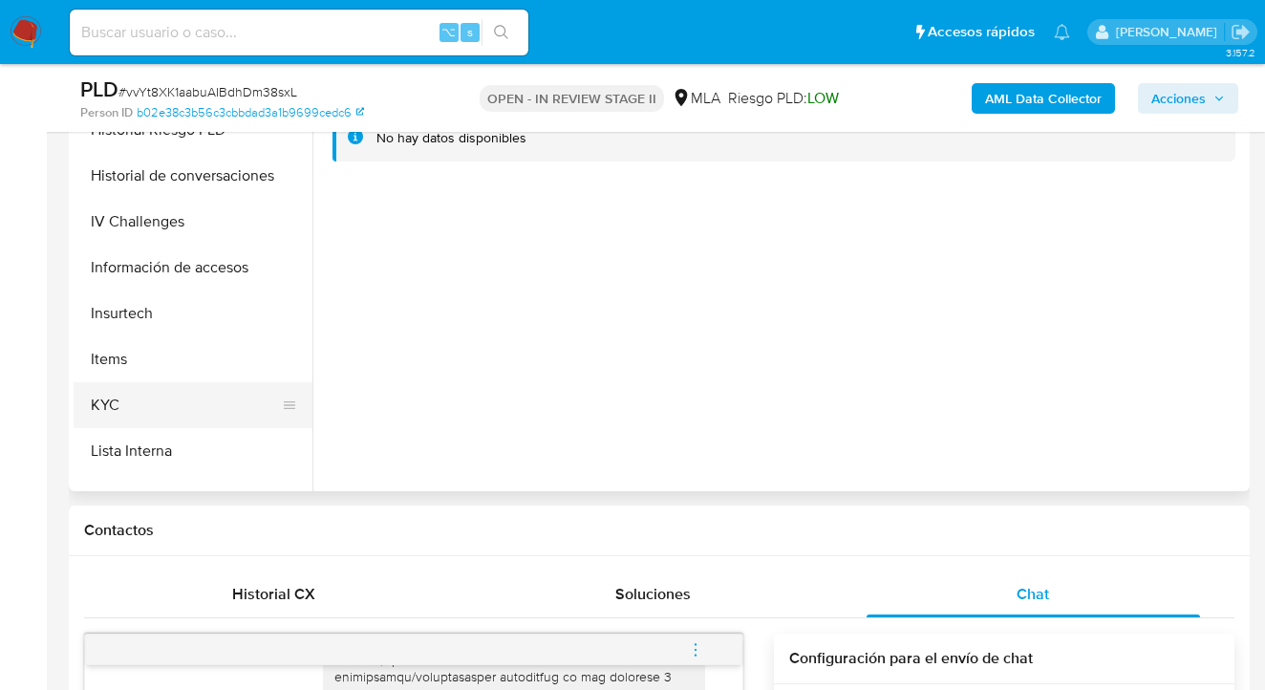
scroll to position [608, 0]
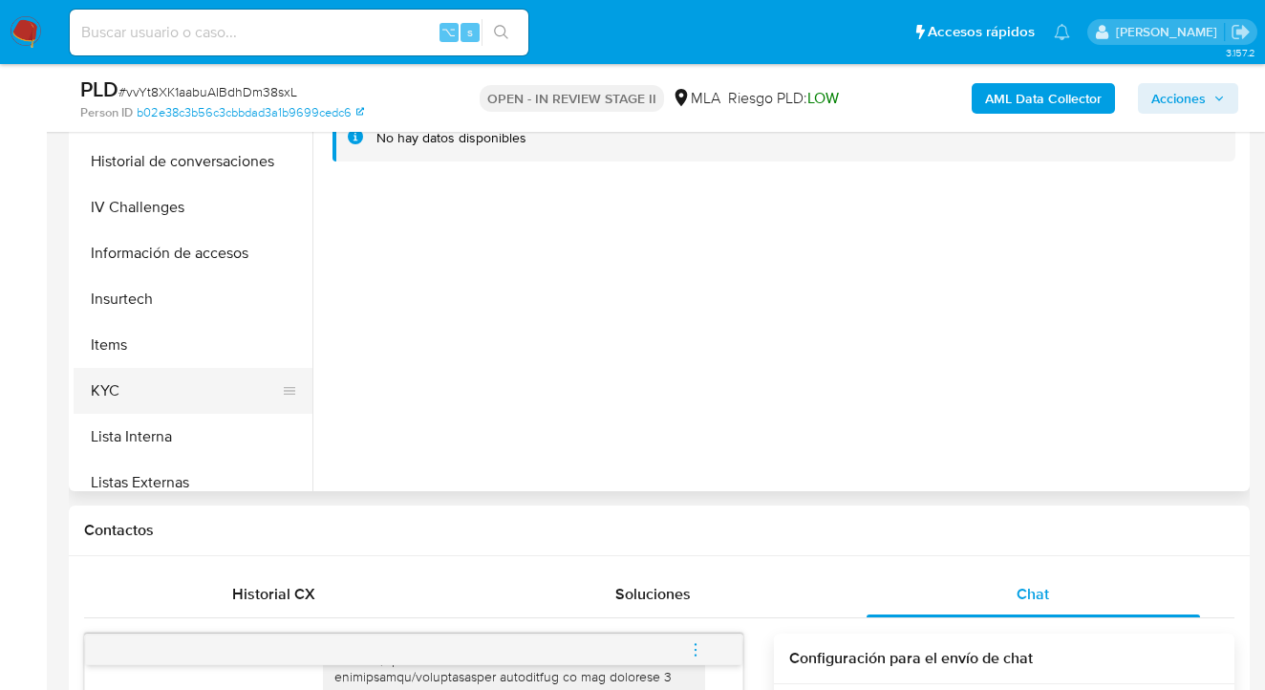
click at [225, 401] on button "KYC" at bounding box center [186, 391] width 224 height 46
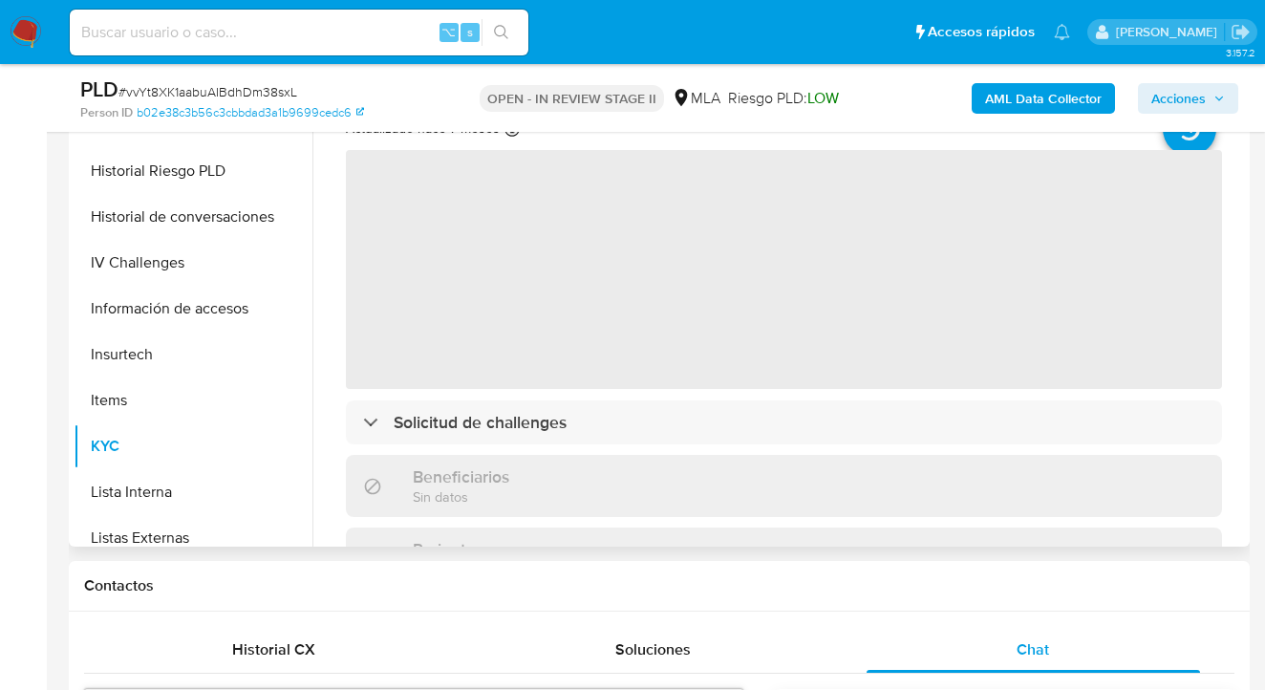
scroll to position [415, 0]
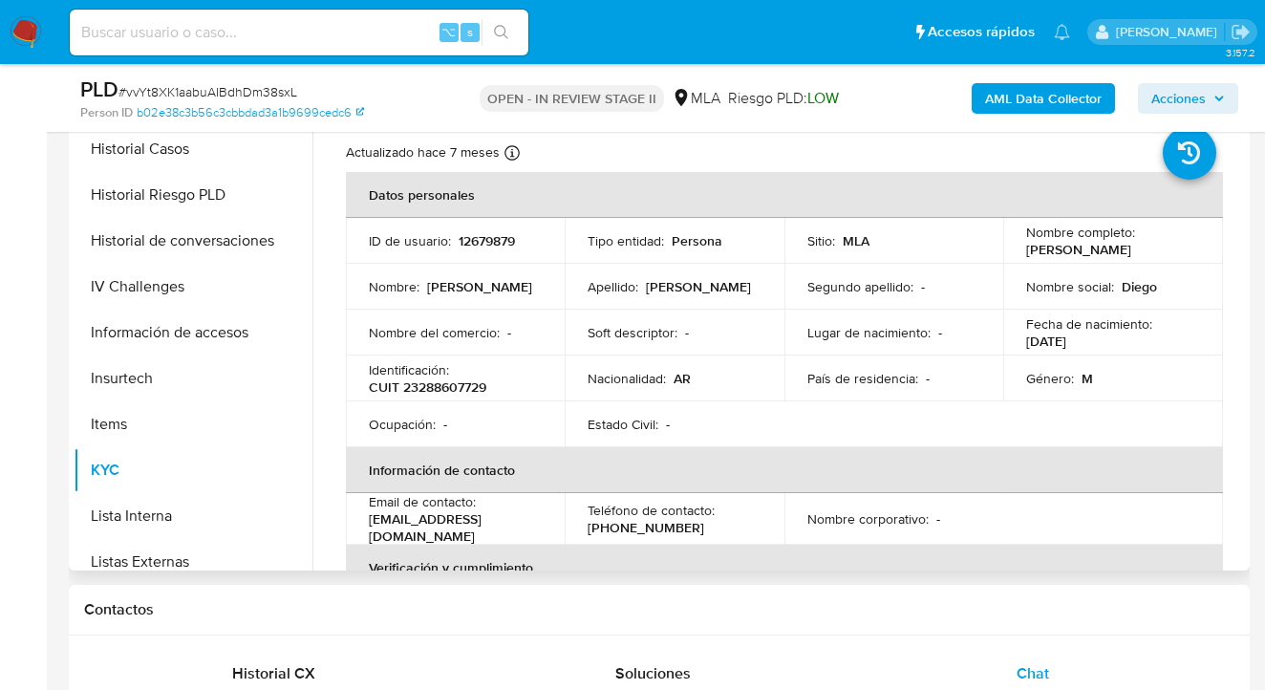
drag, startPoint x: 1021, startPoint y: 244, endPoint x: 1123, endPoint y: 259, distance: 103.4
click at [1123, 258] on p "Diego Martin Perez Grandamarina" at bounding box center [1078, 249] width 105 height 17
copy p "Diego Martin Perez Grandamarina"
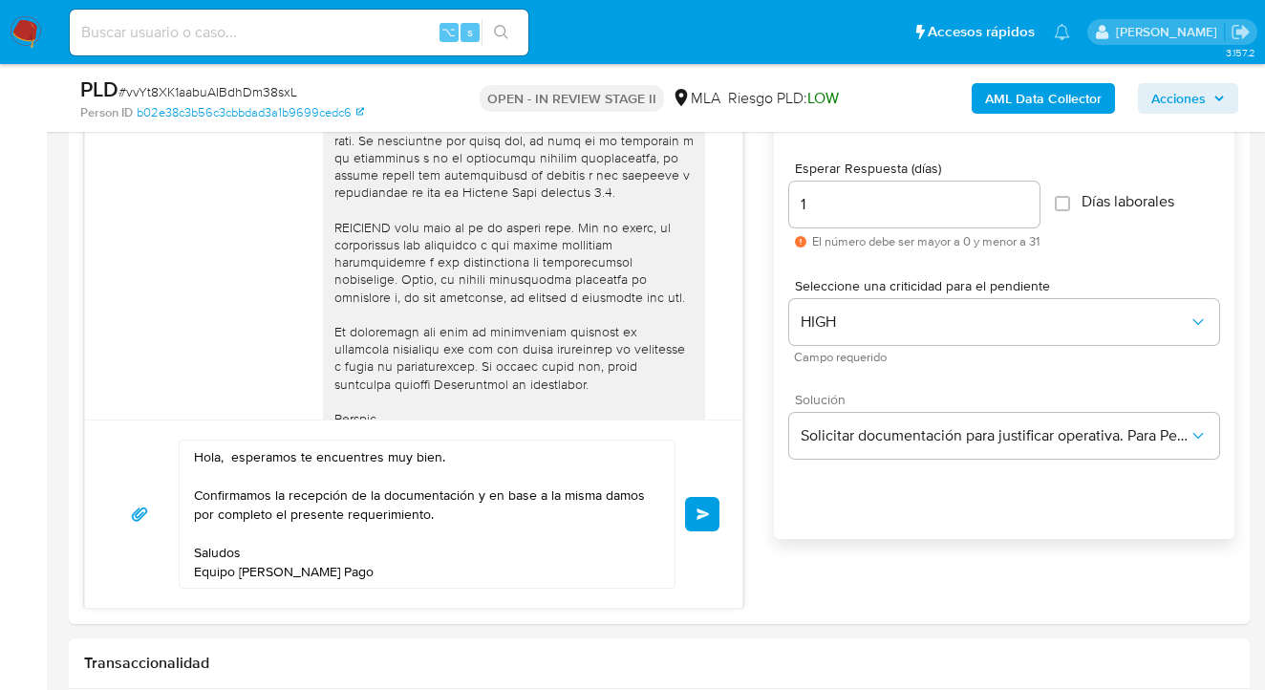
scroll to position [1221, 0]
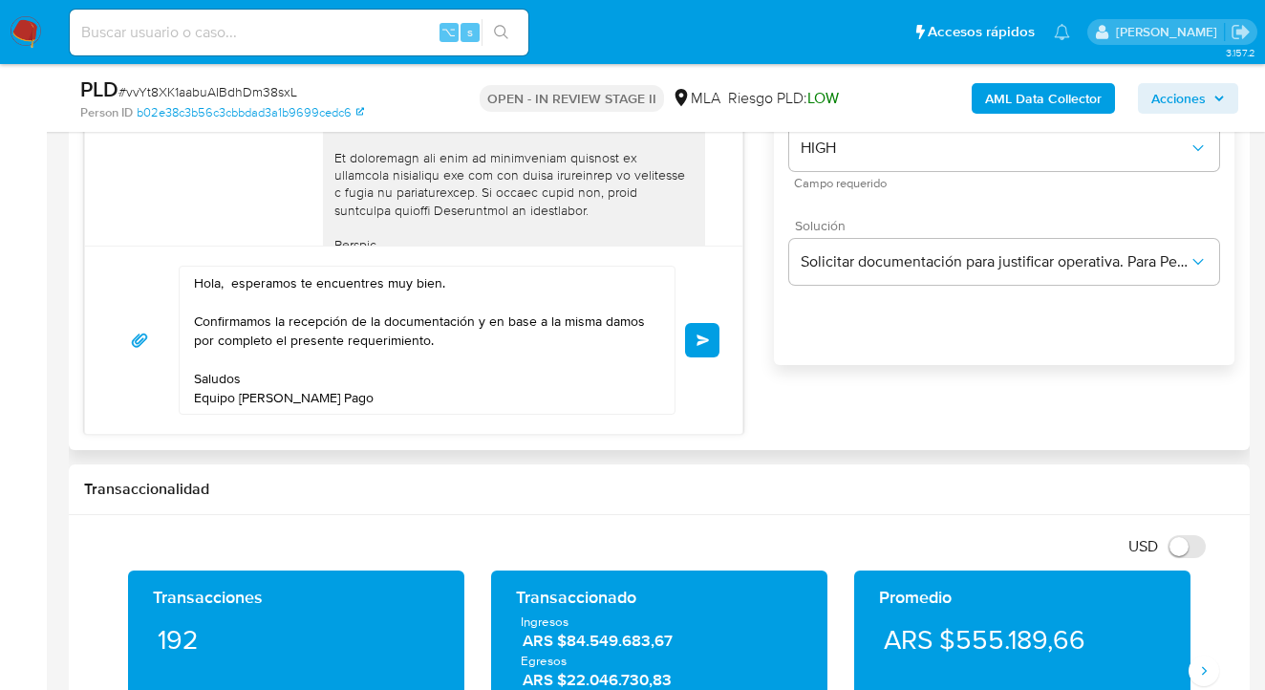
click at [224, 280] on textarea "Hola, esperamos te encuentres muy bien. Confirmamos la recepción de la document…" at bounding box center [422, 340] width 457 height 147
paste textarea "Diego Martin Perez Grandamarina"
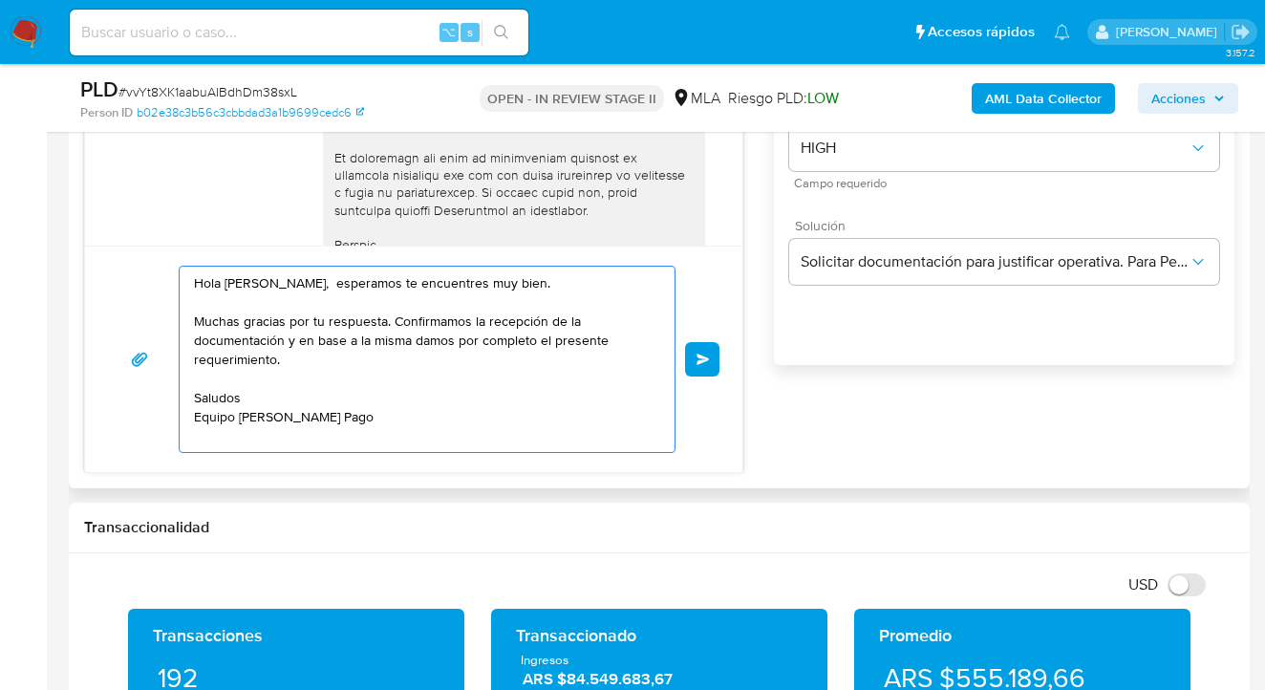
click at [393, 324] on textarea "Hola Diego Martin Perez Grandamarina, esperamos te encuentres muy bien. Muchas …" at bounding box center [422, 359] width 457 height 185
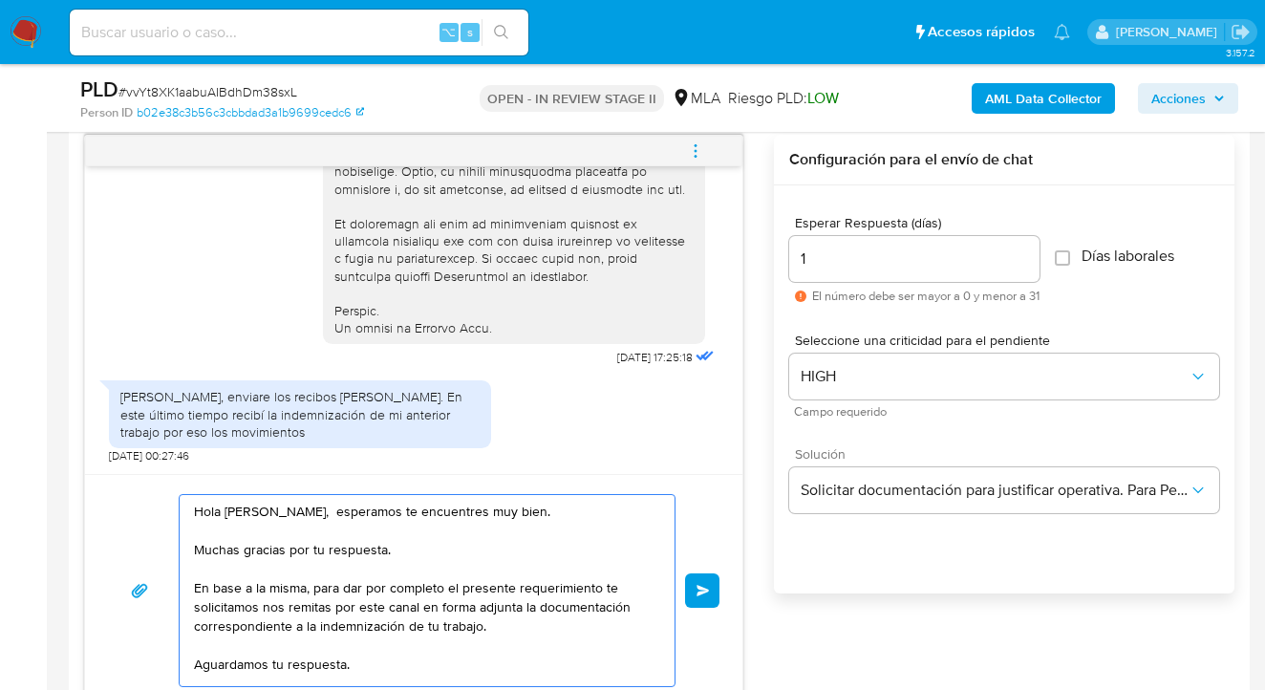
scroll to position [979, 0]
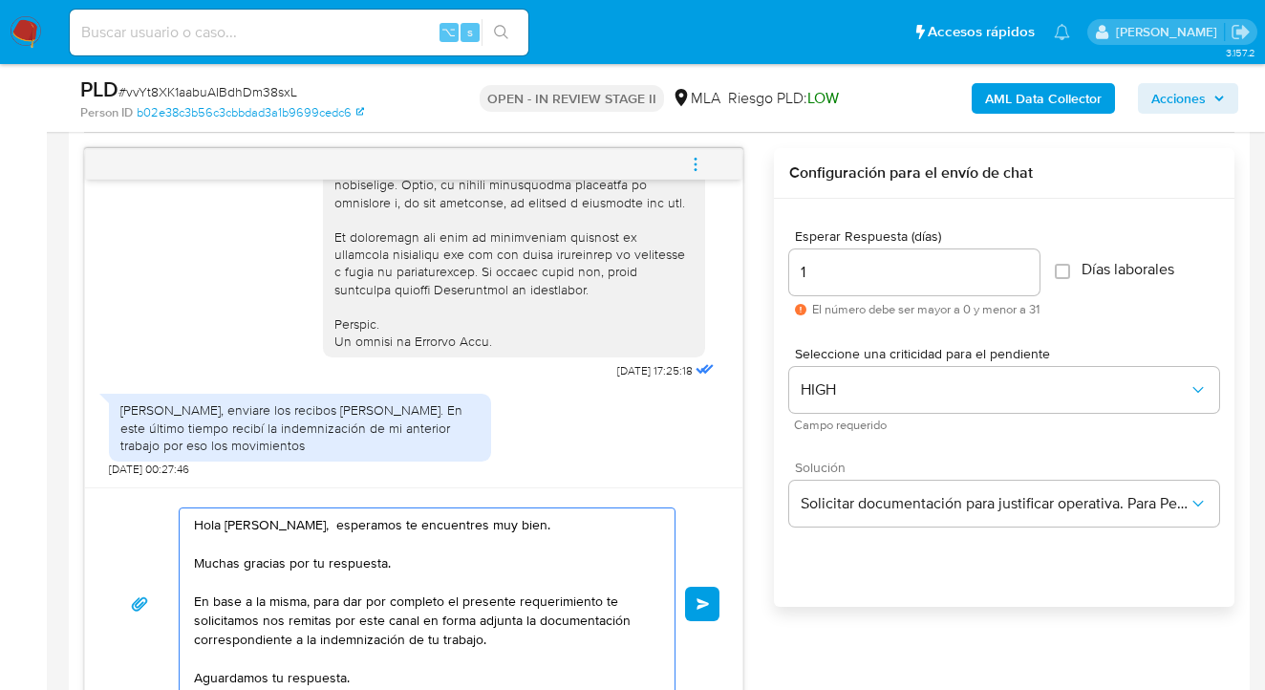
click at [435, 526] on textarea "Hola Diego Martin Perez Grandamarina, esperamos te encuentres muy bien. Muchas …" at bounding box center [422, 603] width 457 height 191
drag, startPoint x: 389, startPoint y: 581, endPoint x: 197, endPoint y: 587, distance: 192.1
click at [197, 587] on textarea "Hola Diego Martin Perez Grandamarina, esperamos te encuentres muy bien. Muchas …" at bounding box center [422, 603] width 457 height 191
click at [430, 524] on textarea "Hola Diego Martin Perez Grandamarina, esperamos te encuentres muy bien. En base…" at bounding box center [422, 603] width 457 height 191
paste textarea "Muchas gracias por tu respuesta."
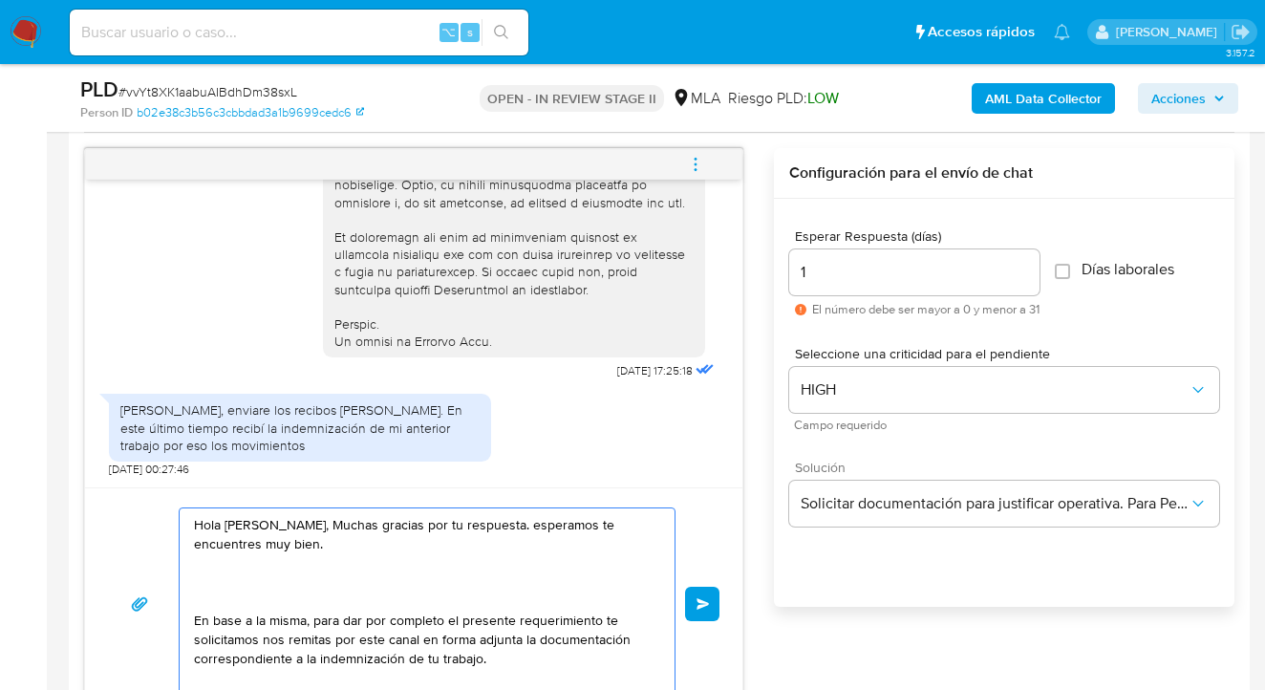
click at [439, 527] on textarea "Hola Diego Martin Perez Grandamarina, Muchas gracias por tu respuesta. esperamo…" at bounding box center [422, 603] width 457 height 191
drag, startPoint x: 625, startPoint y: 527, endPoint x: 632, endPoint y: 563, distance: 36.2
click at [626, 532] on textarea "Hola Diego Martin Perez Grandamarina, muchas gracias por tu respuesta. esperamo…" at bounding box center [422, 603] width 457 height 191
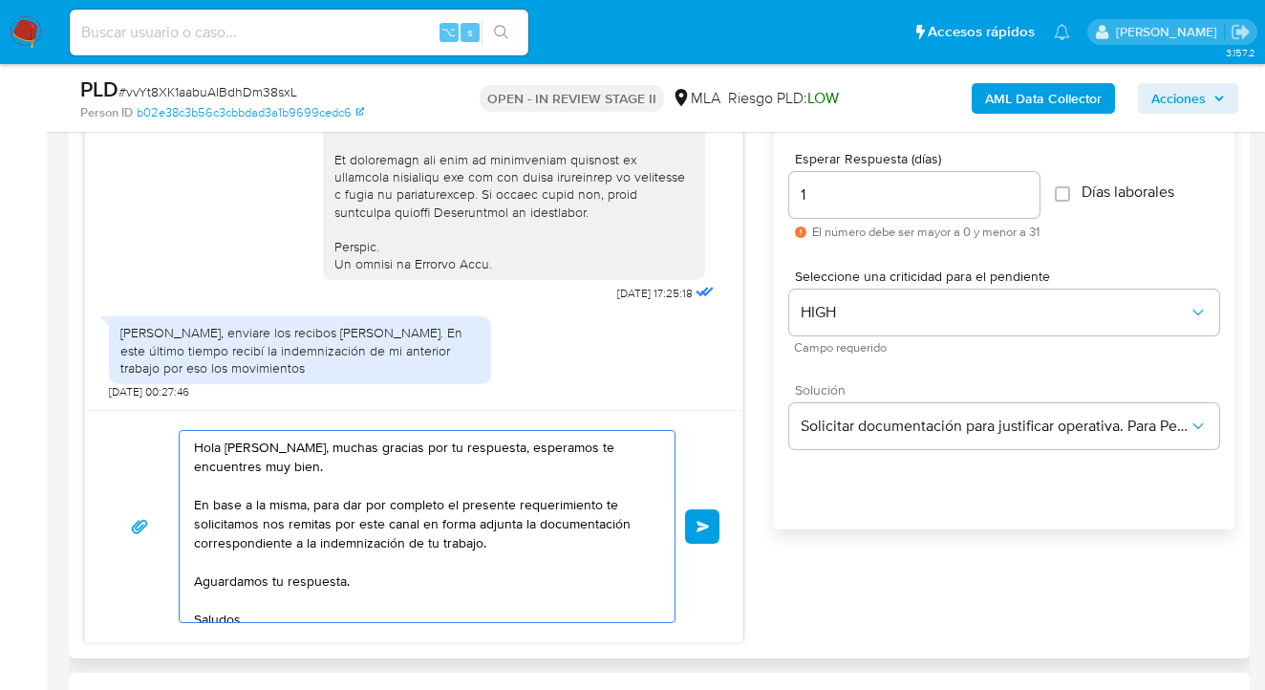
scroll to position [1158, 0]
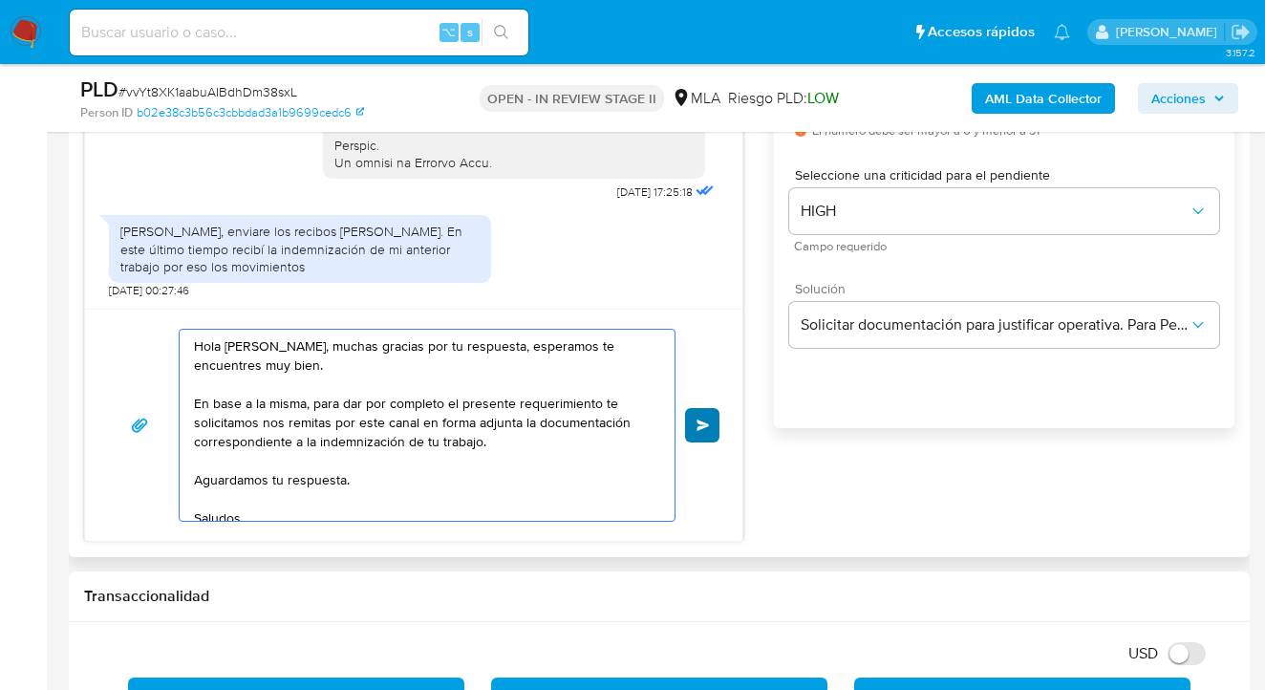
type textarea "Hola Diego Martin Perez Grandamarina, muchas gracias por tu respuesta, esperamo…"
click at [696, 421] on span "Enviar" at bounding box center [702, 424] width 13 height 11
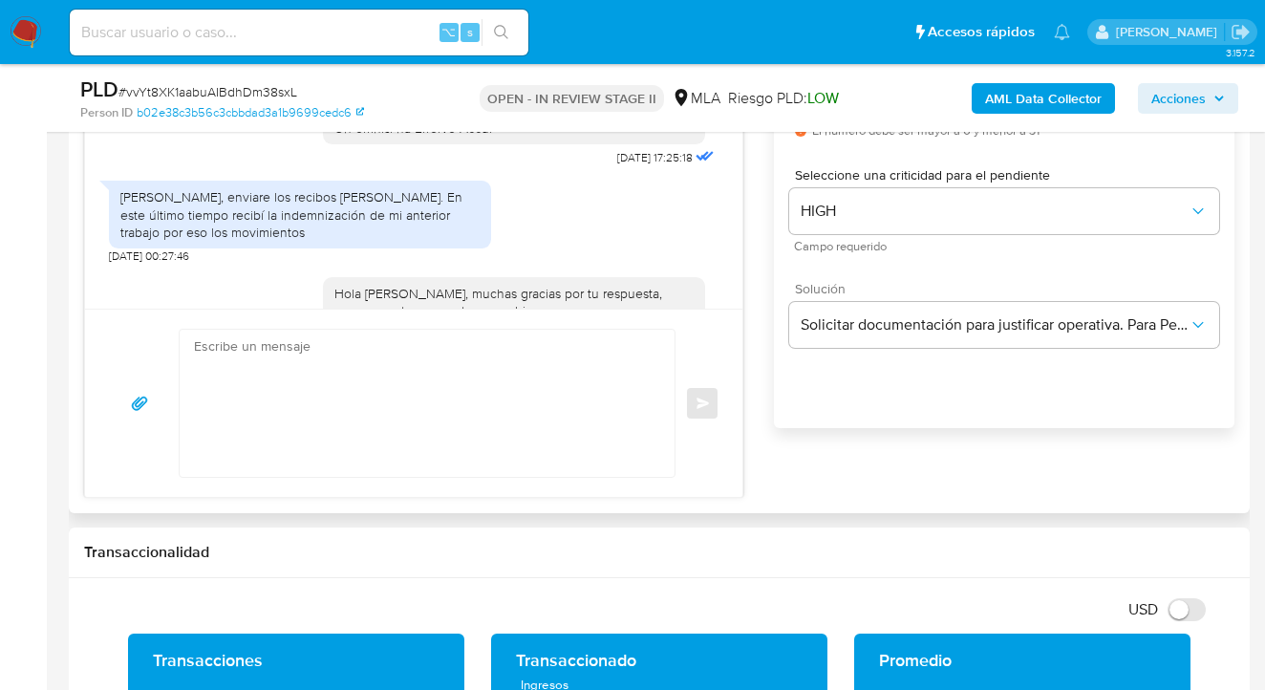
scroll to position [1148, 0]
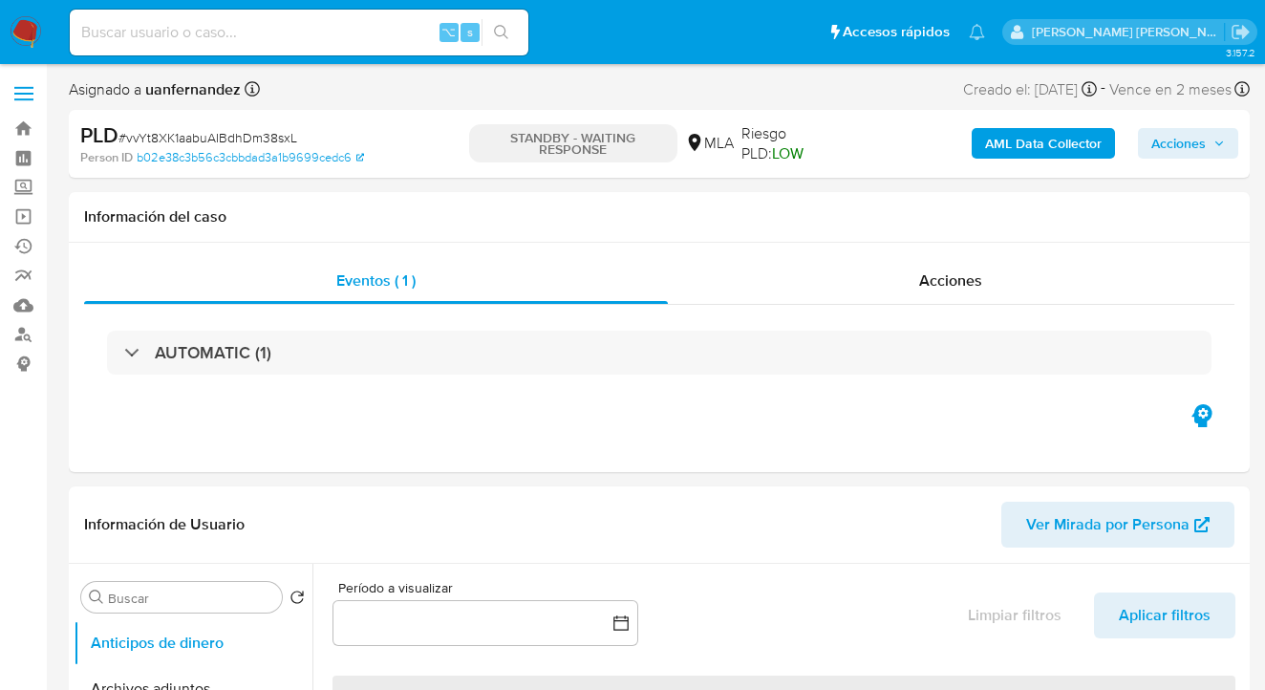
select select "10"
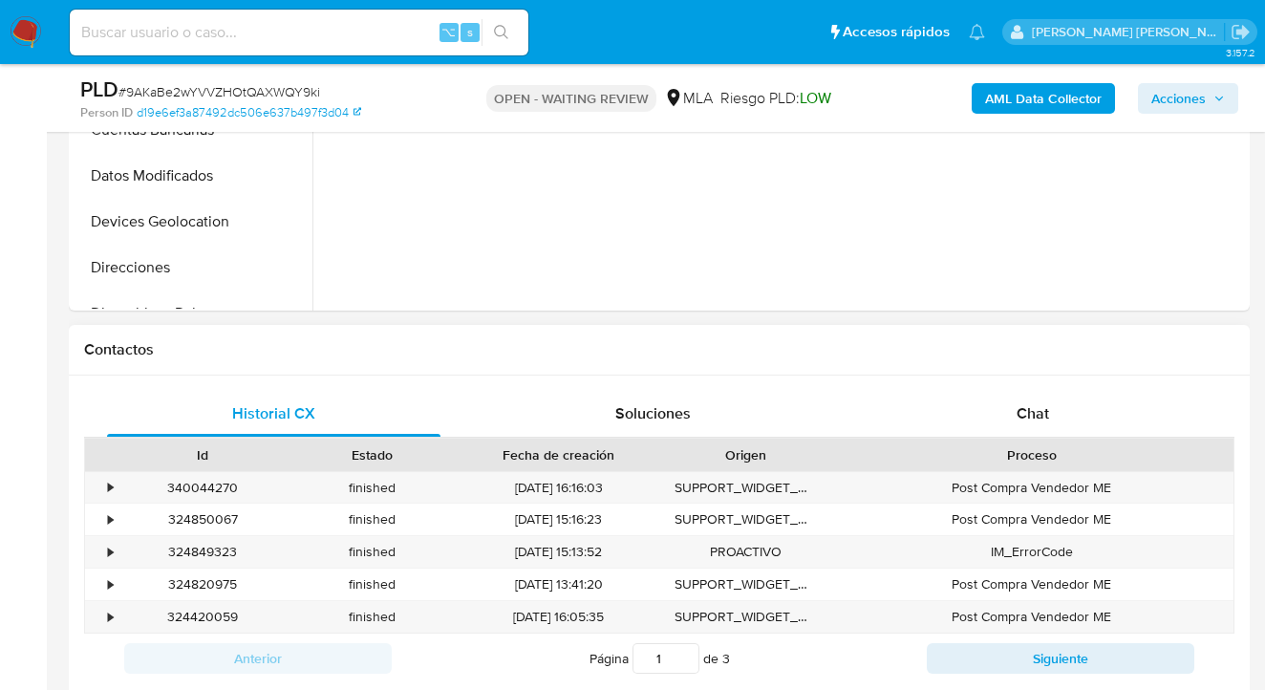
scroll to position [866, 0]
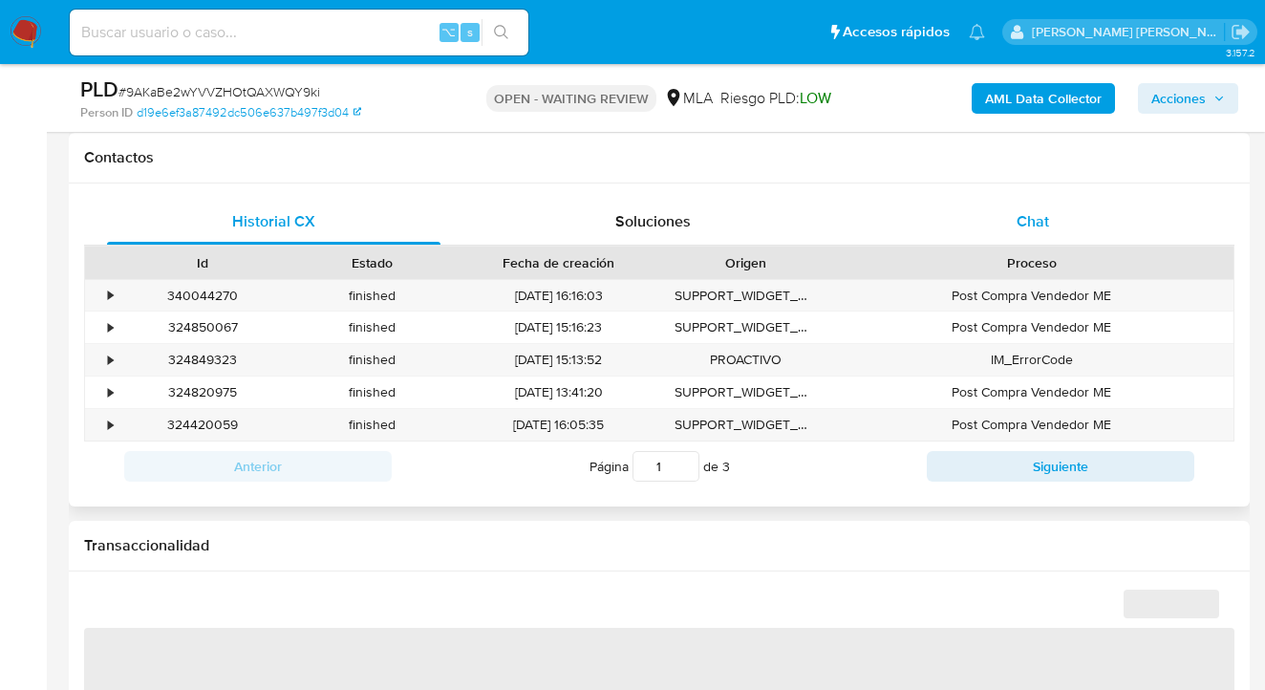
select select "10"
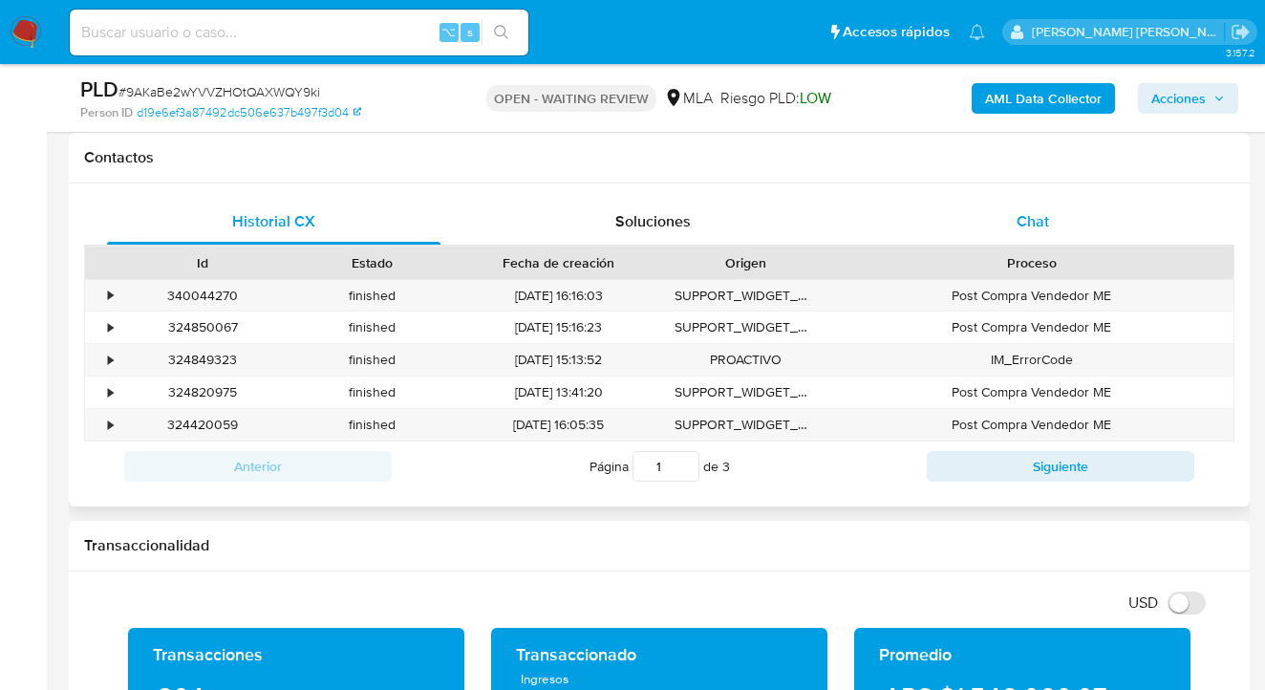
click at [1044, 225] on span "Chat" at bounding box center [1032, 221] width 32 height 22
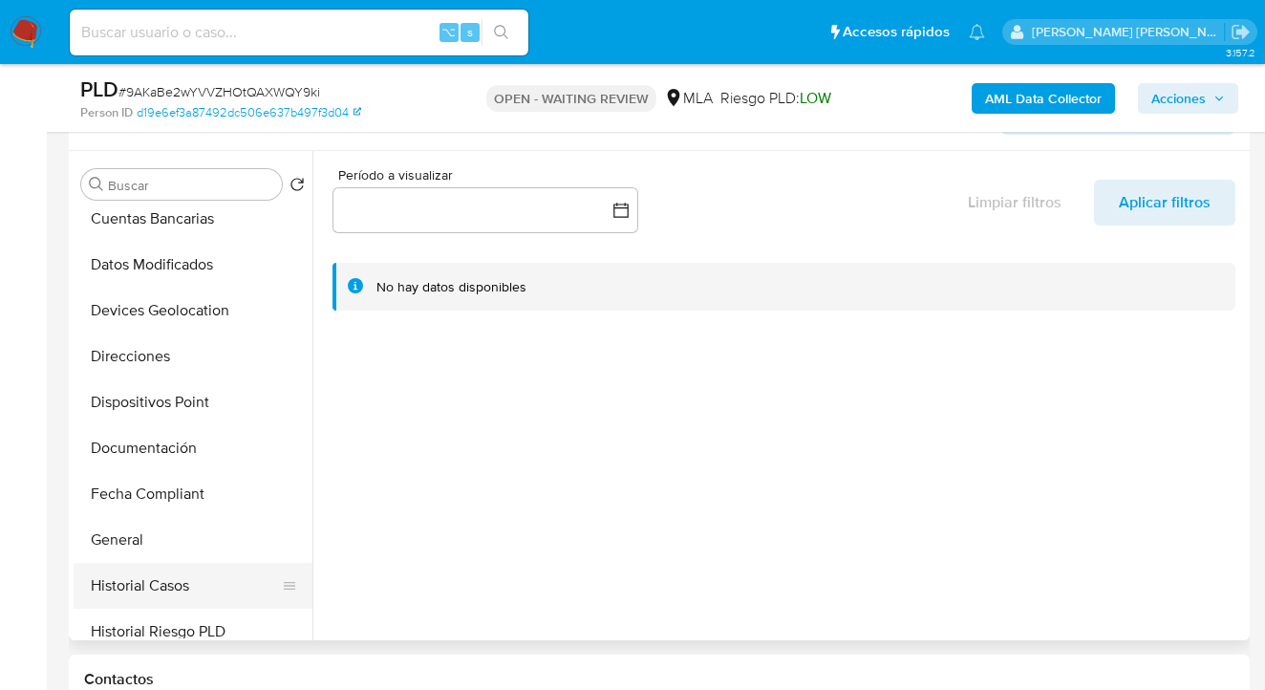
scroll to position [407, 0]
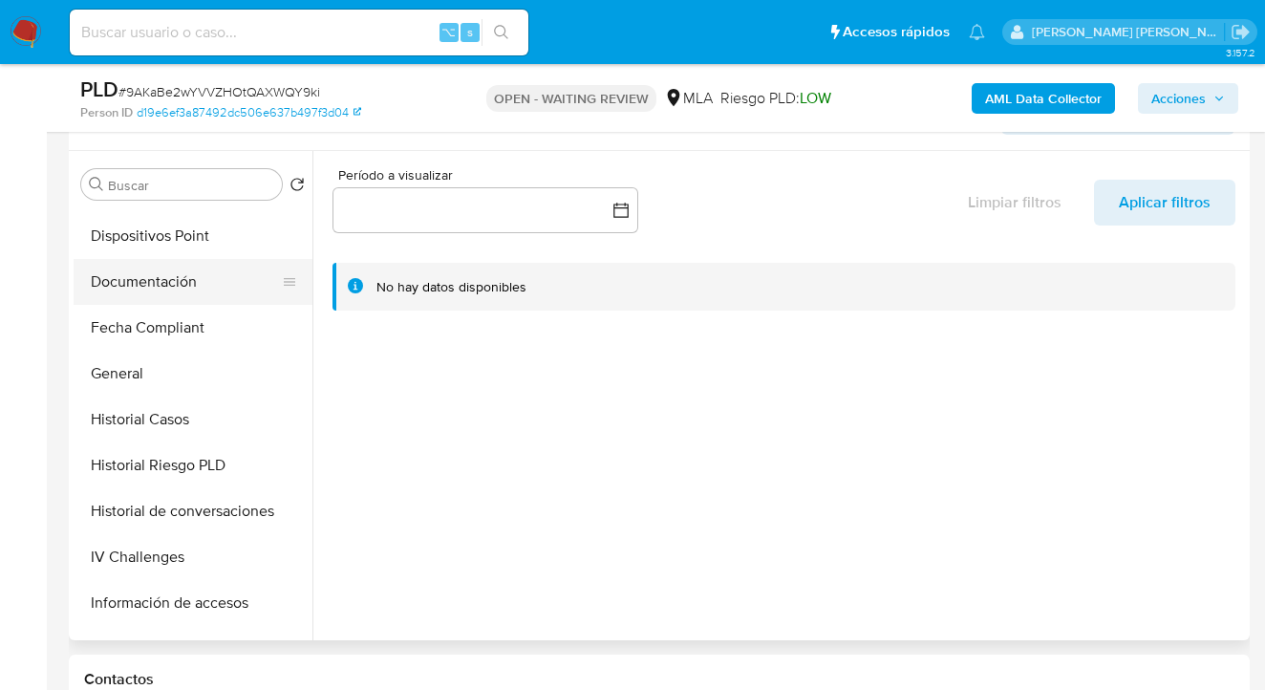
click at [186, 287] on button "Documentación" at bounding box center [186, 282] width 224 height 46
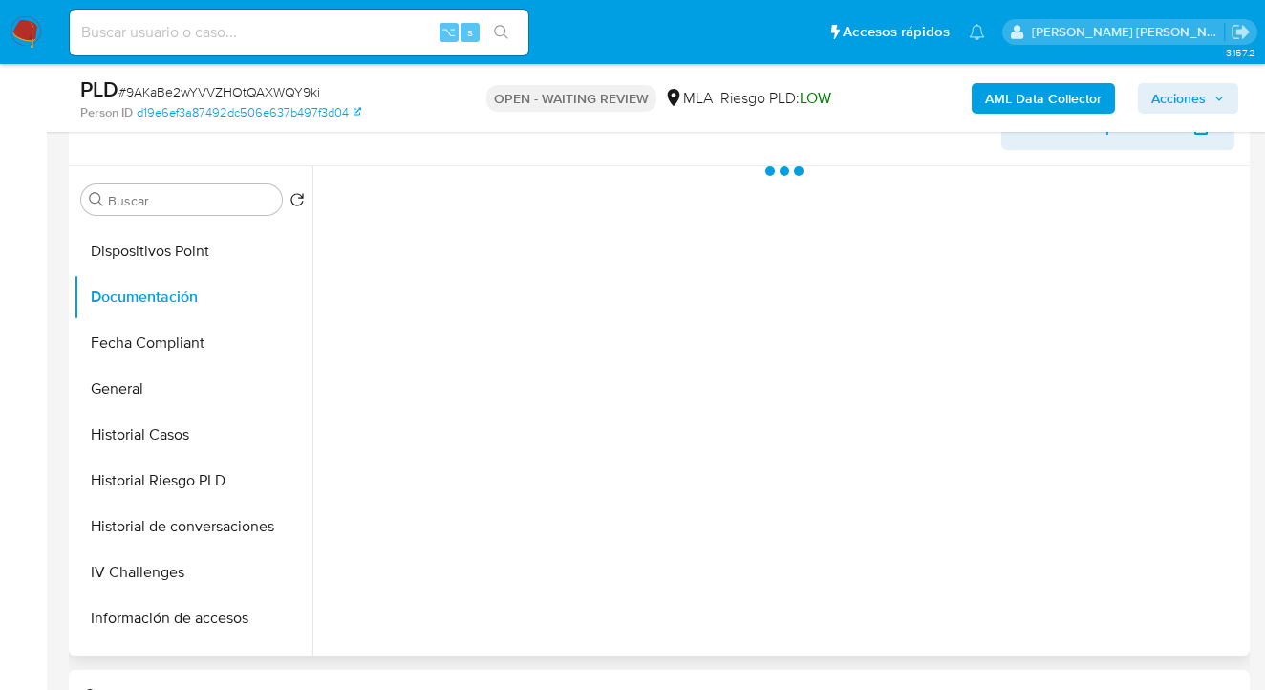
scroll to position [316, 0]
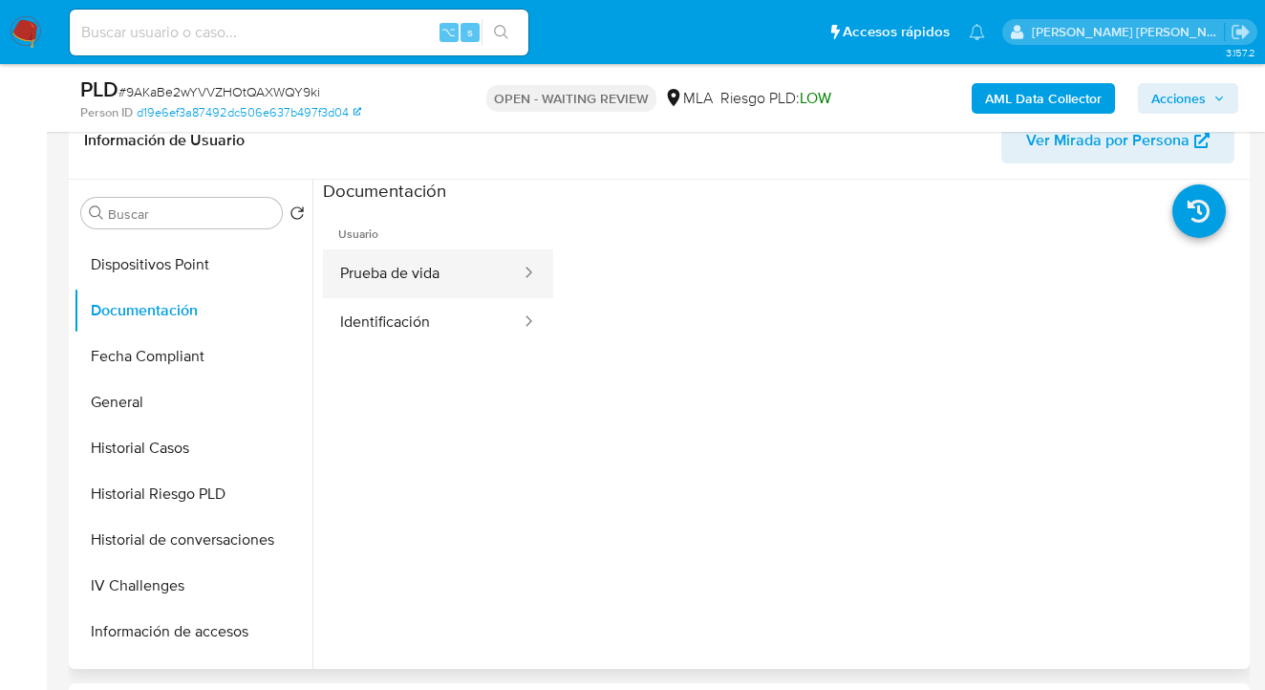
click at [456, 288] on button "Prueba de vida" at bounding box center [423, 273] width 200 height 49
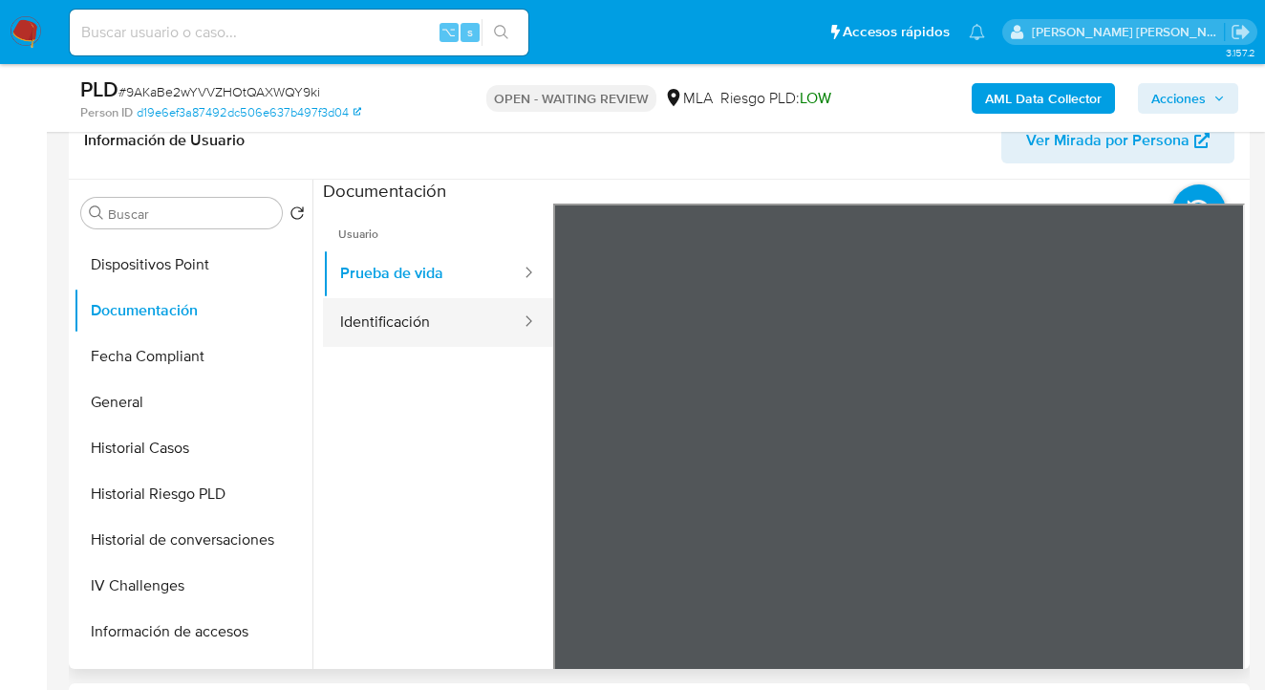
click at [406, 317] on button "Identificación" at bounding box center [423, 322] width 200 height 49
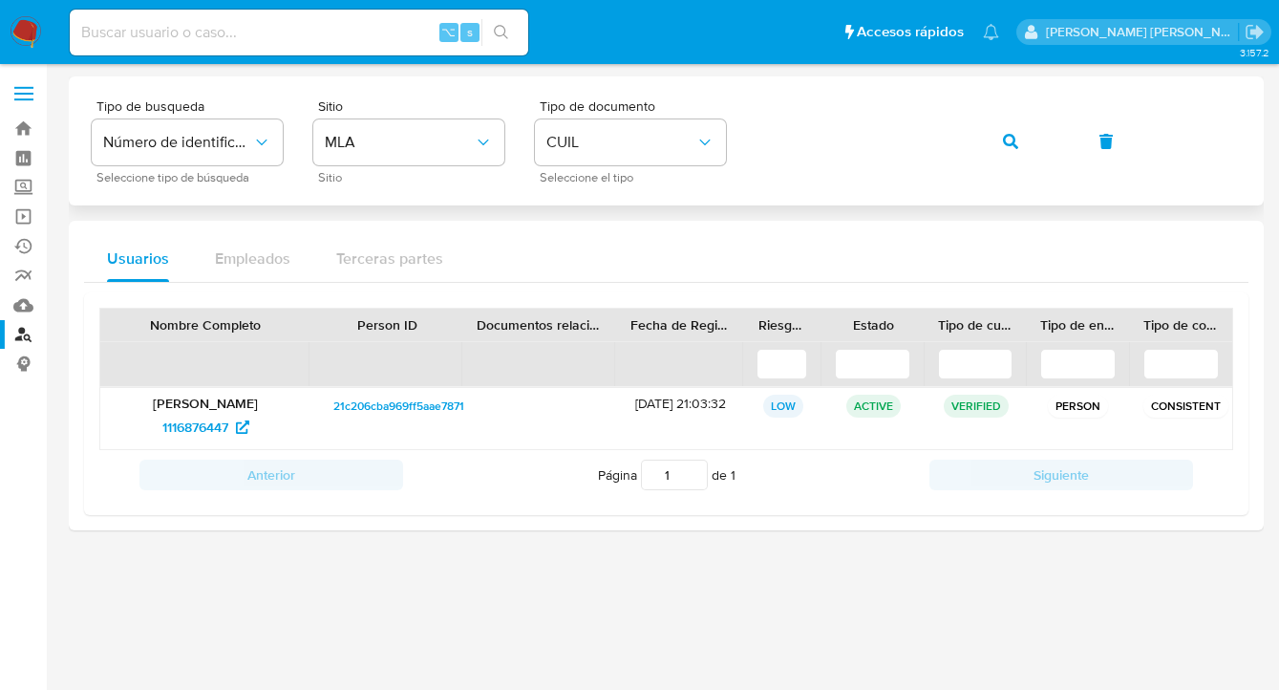
drag, startPoint x: 1018, startPoint y: 140, endPoint x: 1006, endPoint y: 142, distance: 12.6
click at [1017, 139] on button "button" at bounding box center [1010, 141] width 65 height 46
click at [1011, 142] on icon "button" at bounding box center [1010, 141] width 15 height 15
click at [202, 429] on span "184645076" at bounding box center [195, 427] width 66 height 31
click at [754, 142] on div "Tipo de busqueda Número de identificación Seleccione tipo de búsqueda Sitio MLA…" at bounding box center [666, 140] width 1149 height 83
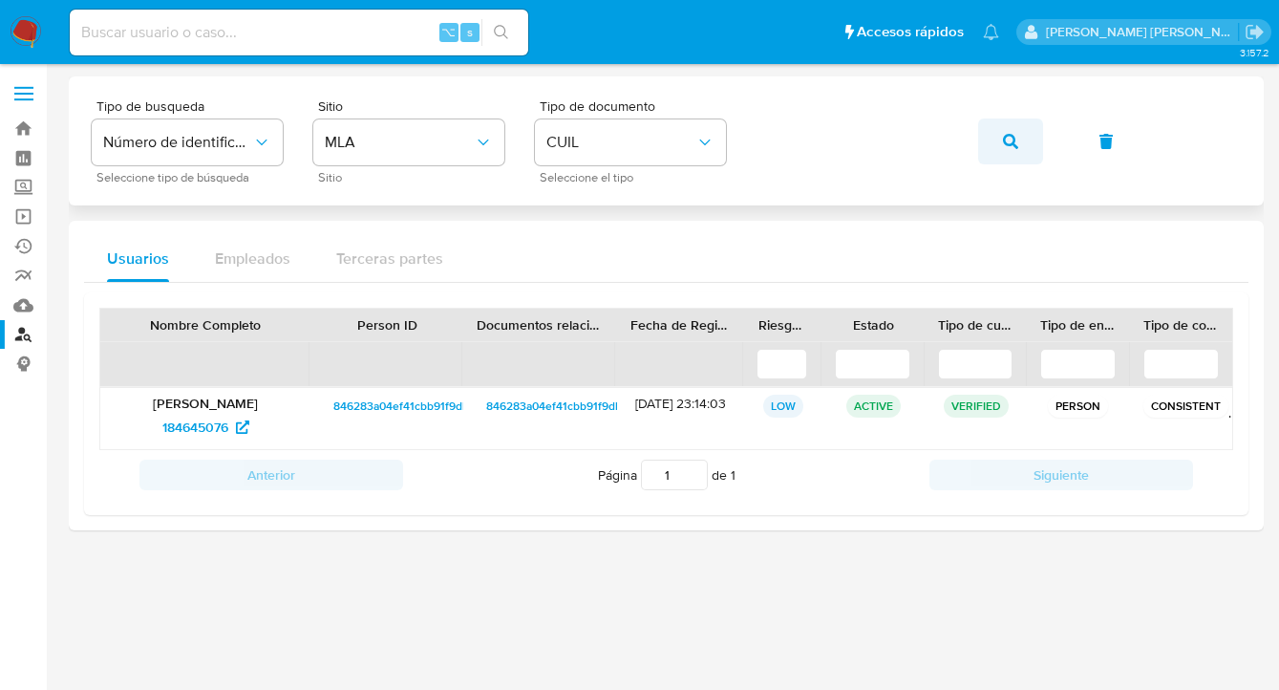
click at [1024, 151] on button "button" at bounding box center [1010, 141] width 65 height 46
click at [185, 425] on span "2426723" at bounding box center [195, 427] width 53 height 31
click at [746, 137] on div "Tipo de busqueda Número de identificación Seleccione tipo de búsqueda Sitio MLA…" at bounding box center [666, 140] width 1149 height 83
drag, startPoint x: 1011, startPoint y: 141, endPoint x: 754, endPoint y: 209, distance: 265.8
click at [1010, 141] on icon "button" at bounding box center [1010, 141] width 15 height 15
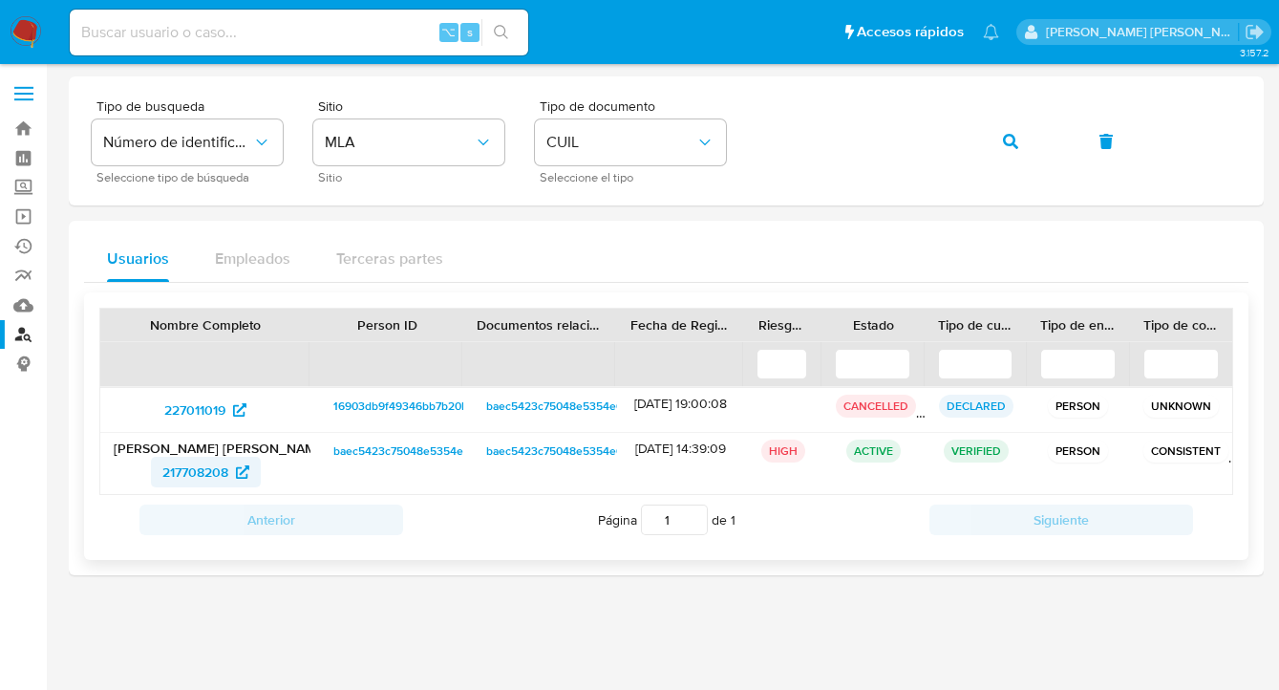
click at [200, 475] on span "217708208" at bounding box center [195, 472] width 66 height 31
click at [1012, 141] on icon "button" at bounding box center [1010, 141] width 15 height 15
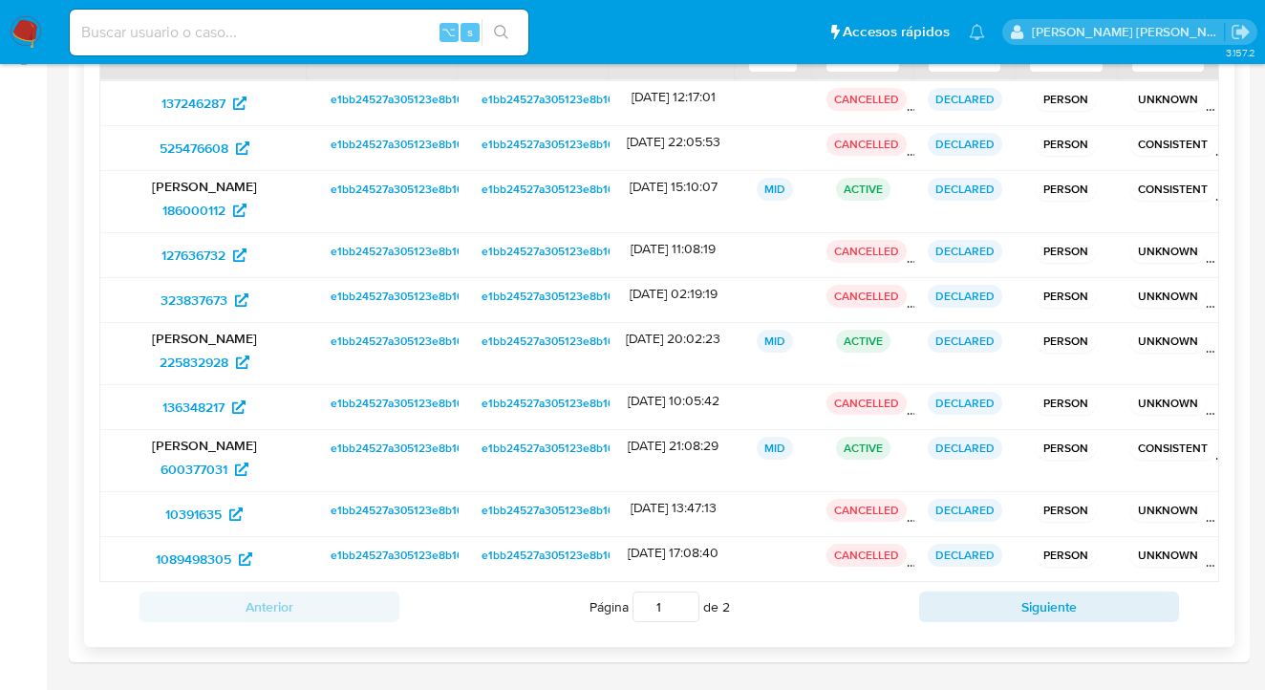
scroll to position [307, 0]
click at [196, 361] on span "225832928" at bounding box center [194, 362] width 69 height 31
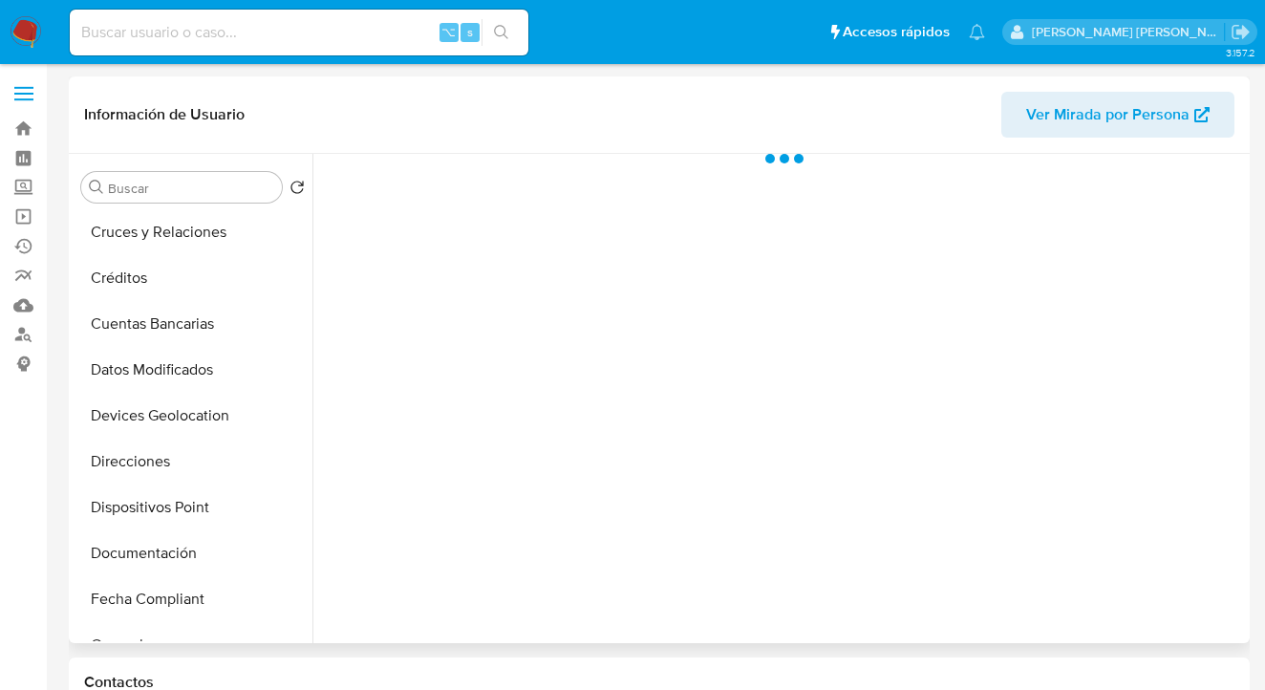
scroll to position [366, 0]
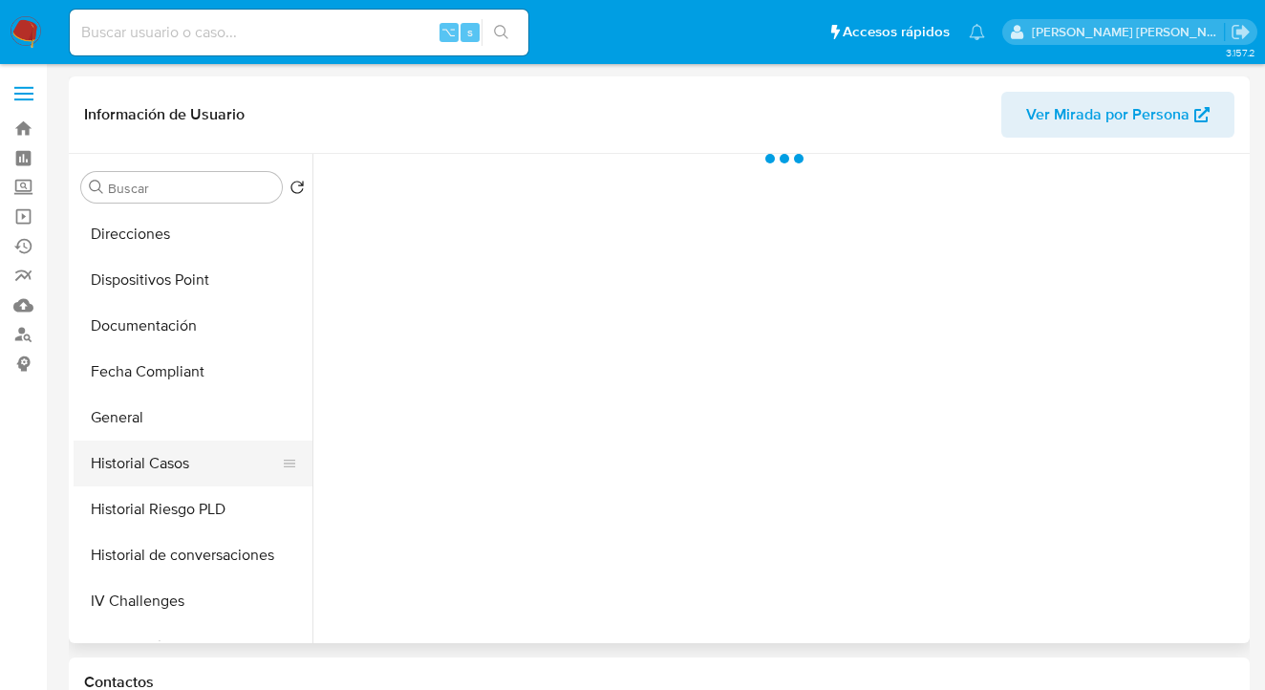
click at [200, 465] on button "Historial Casos" at bounding box center [186, 463] width 224 height 46
select select "10"
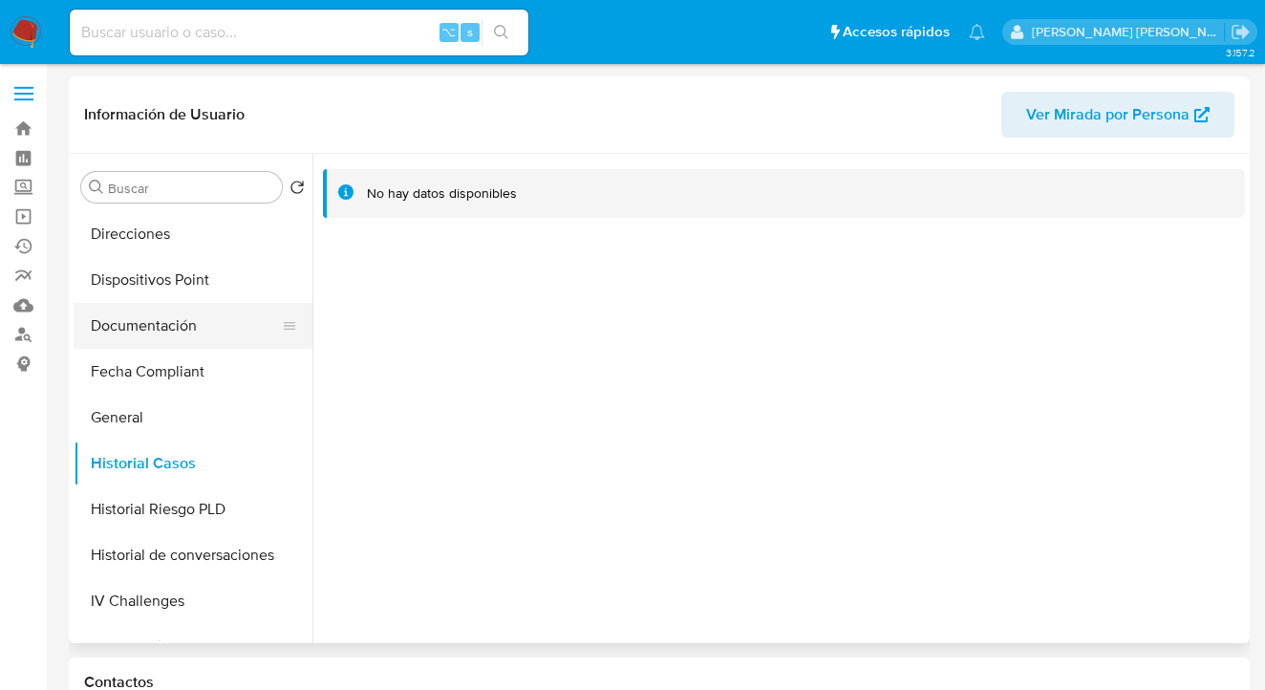
click at [203, 327] on button "Documentación" at bounding box center [186, 326] width 224 height 46
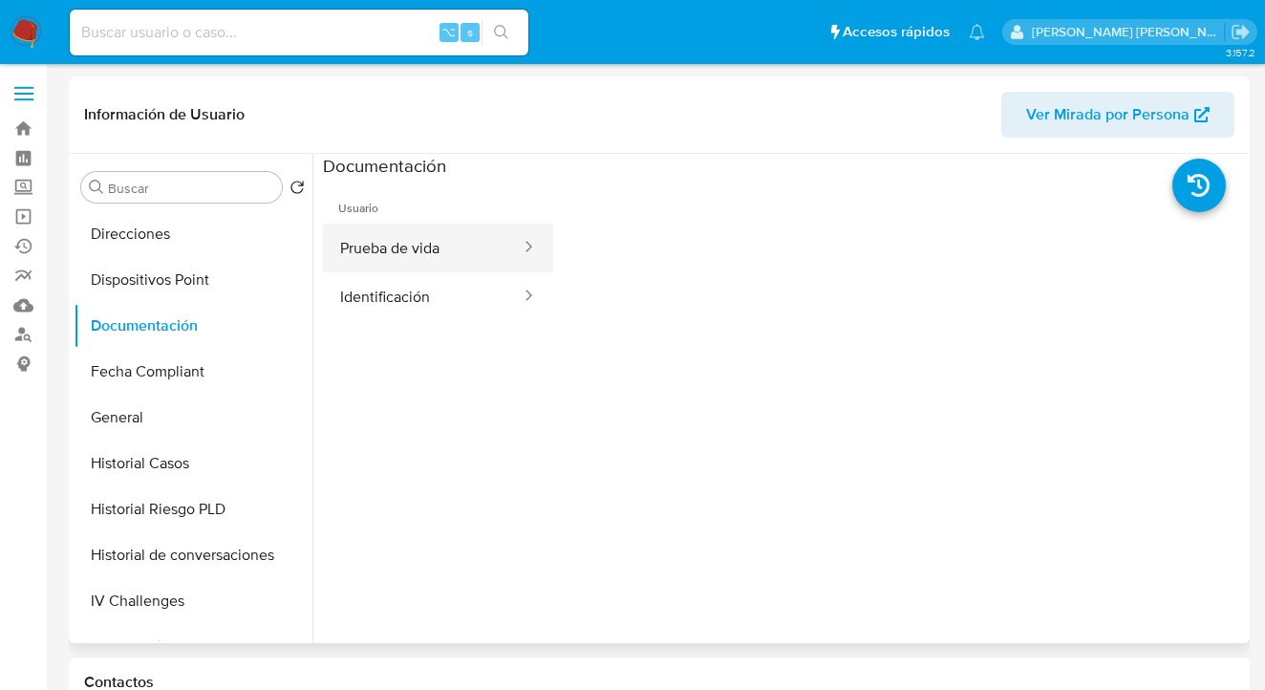
click at [415, 255] on button "Prueba de vida" at bounding box center [423, 248] width 200 height 49
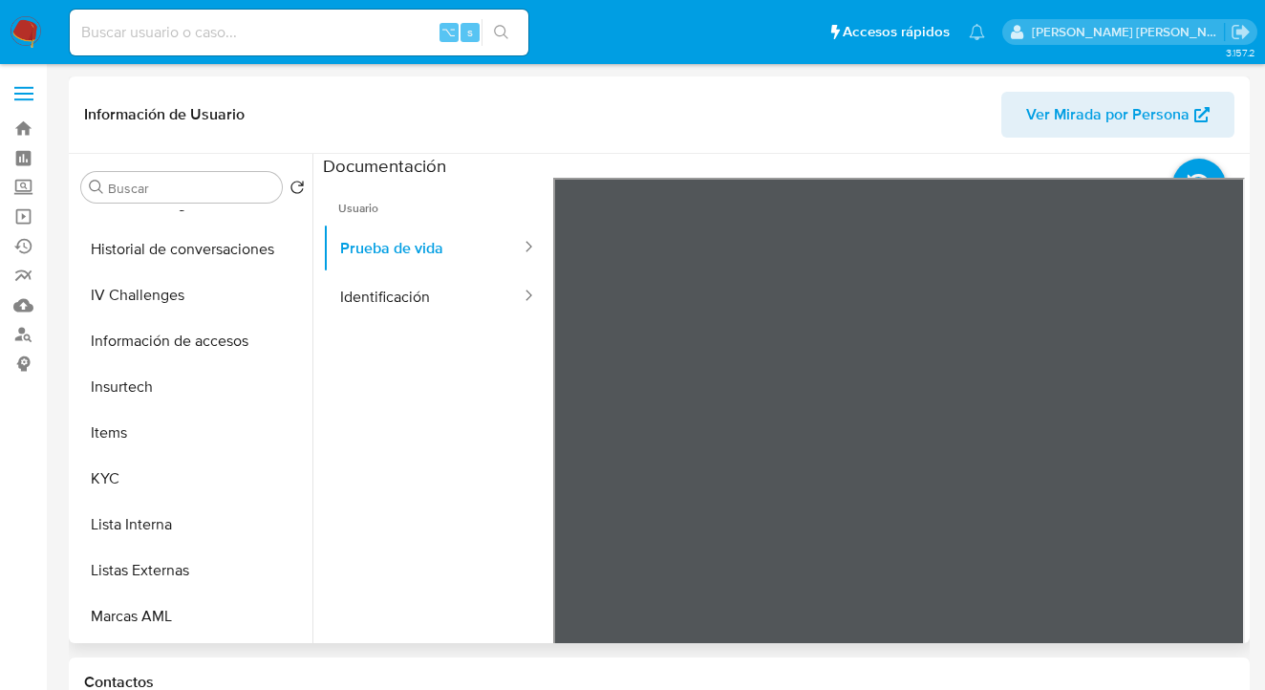
scroll to position [682, 0]
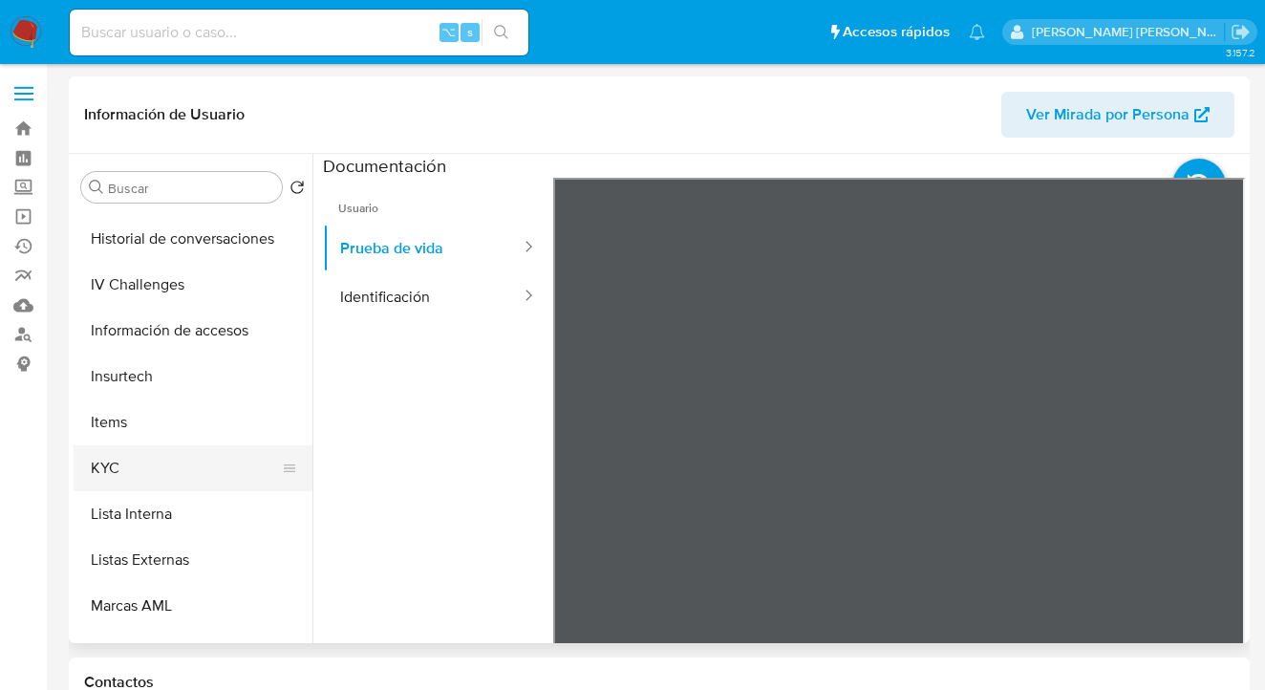
click at [220, 477] on button "KYC" at bounding box center [186, 468] width 224 height 46
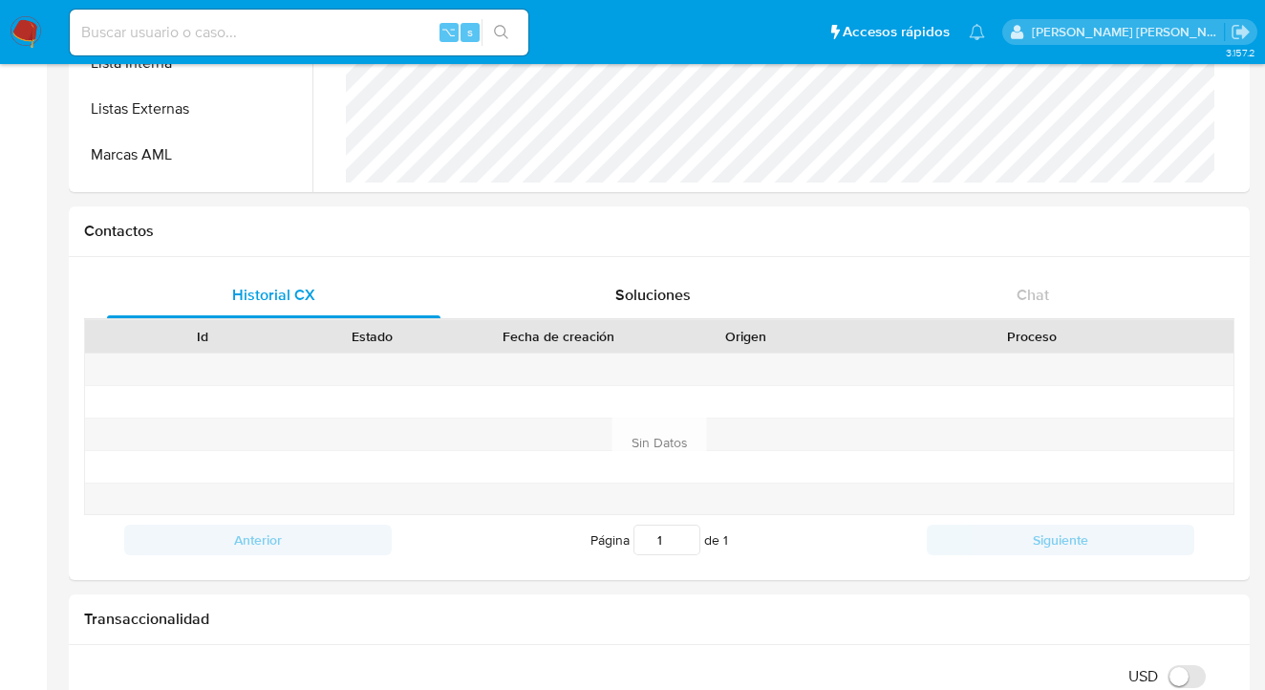
scroll to position [386, 0]
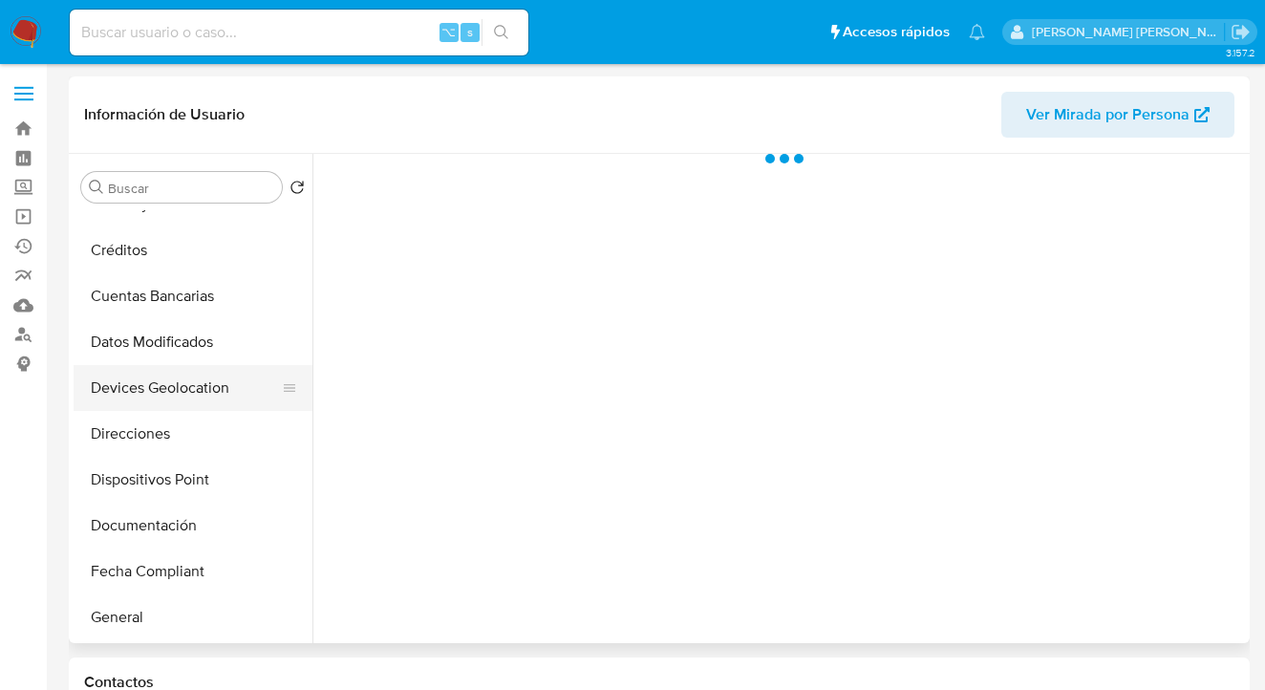
scroll to position [209, 0]
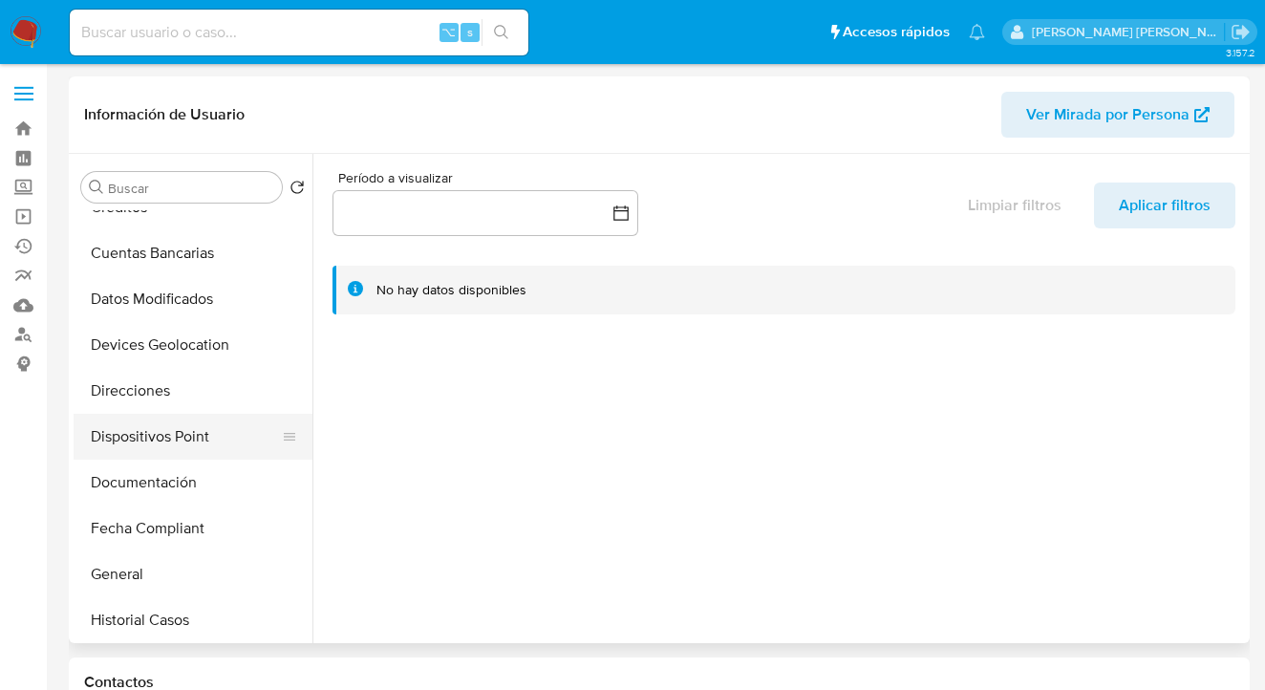
select select "10"
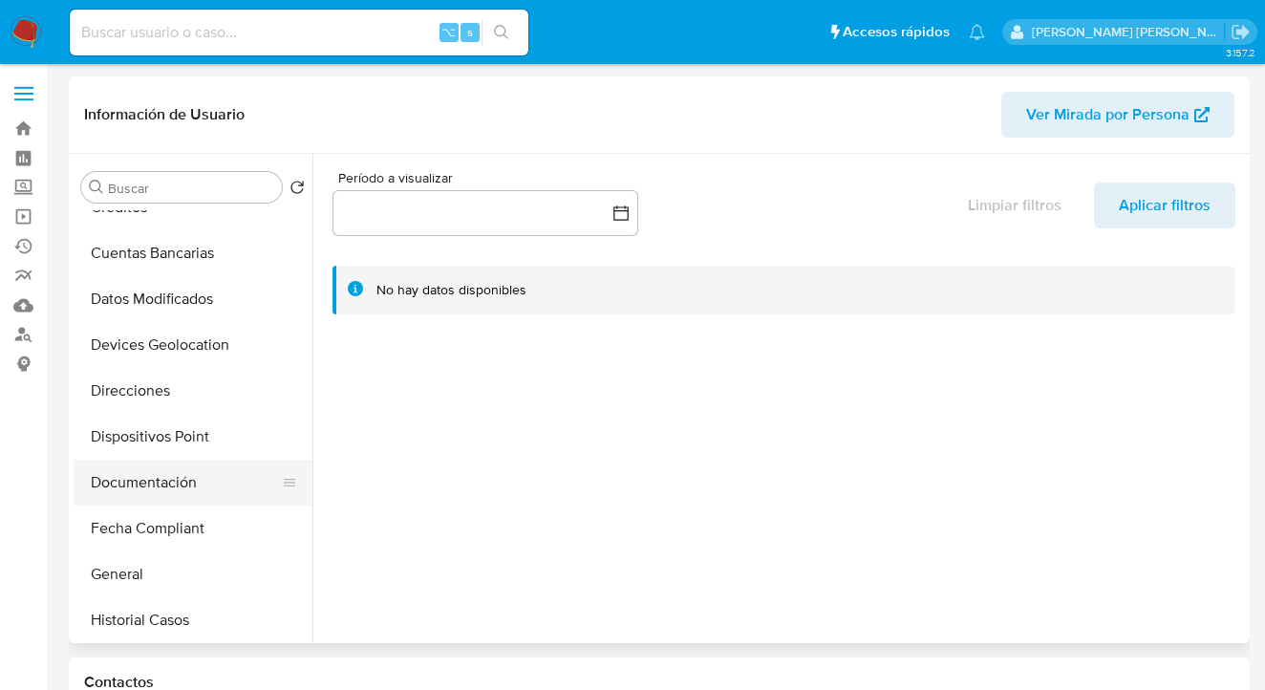
click at [202, 477] on button "Documentación" at bounding box center [186, 482] width 224 height 46
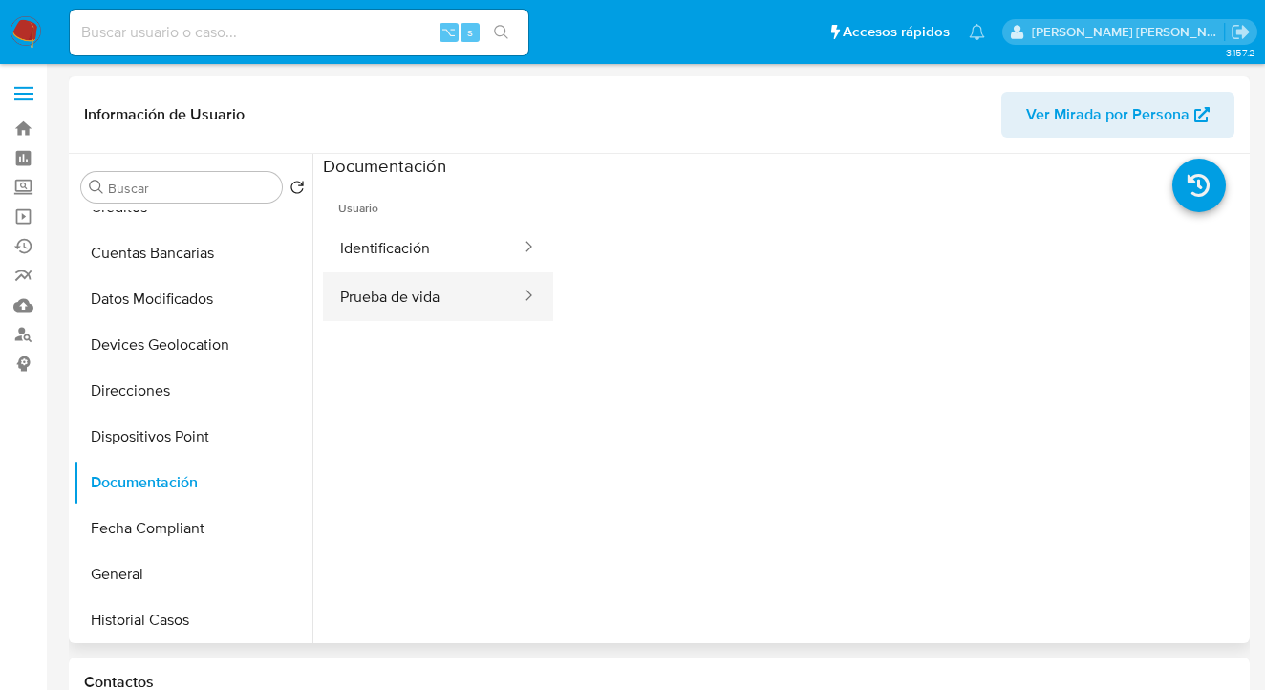
click at [395, 304] on button "Prueba de vida" at bounding box center [423, 296] width 200 height 49
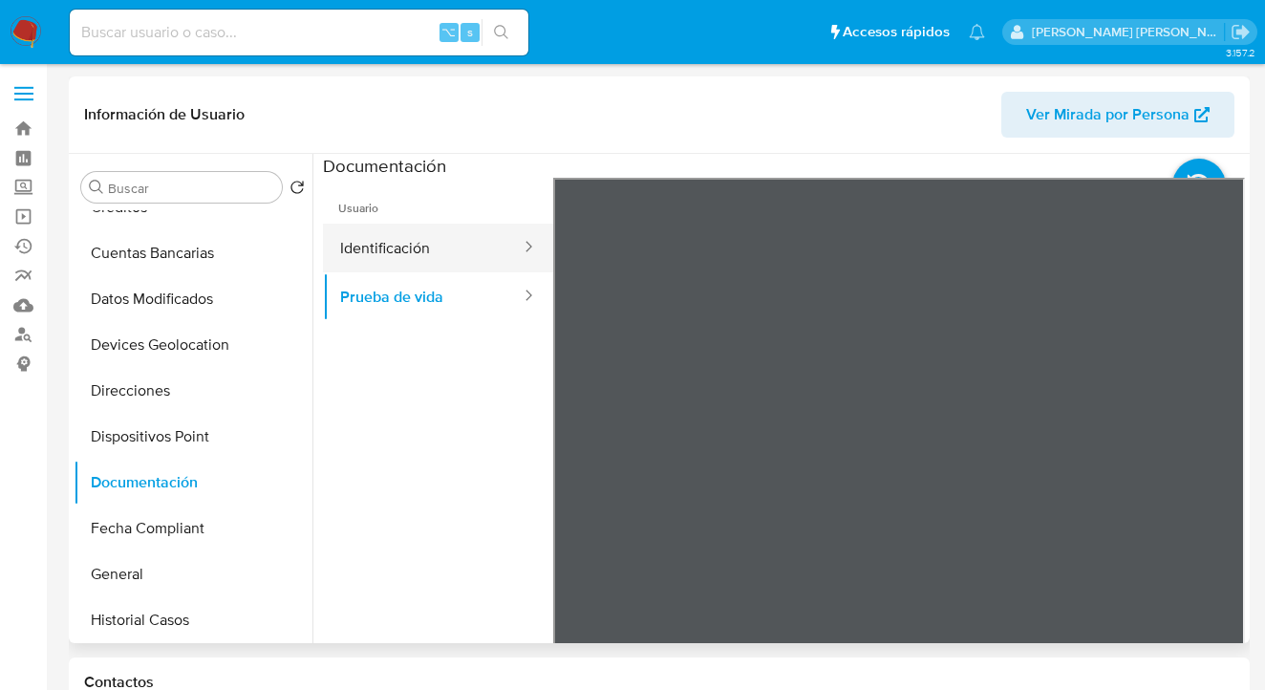
click at [440, 249] on button "Identificación" at bounding box center [423, 248] width 200 height 49
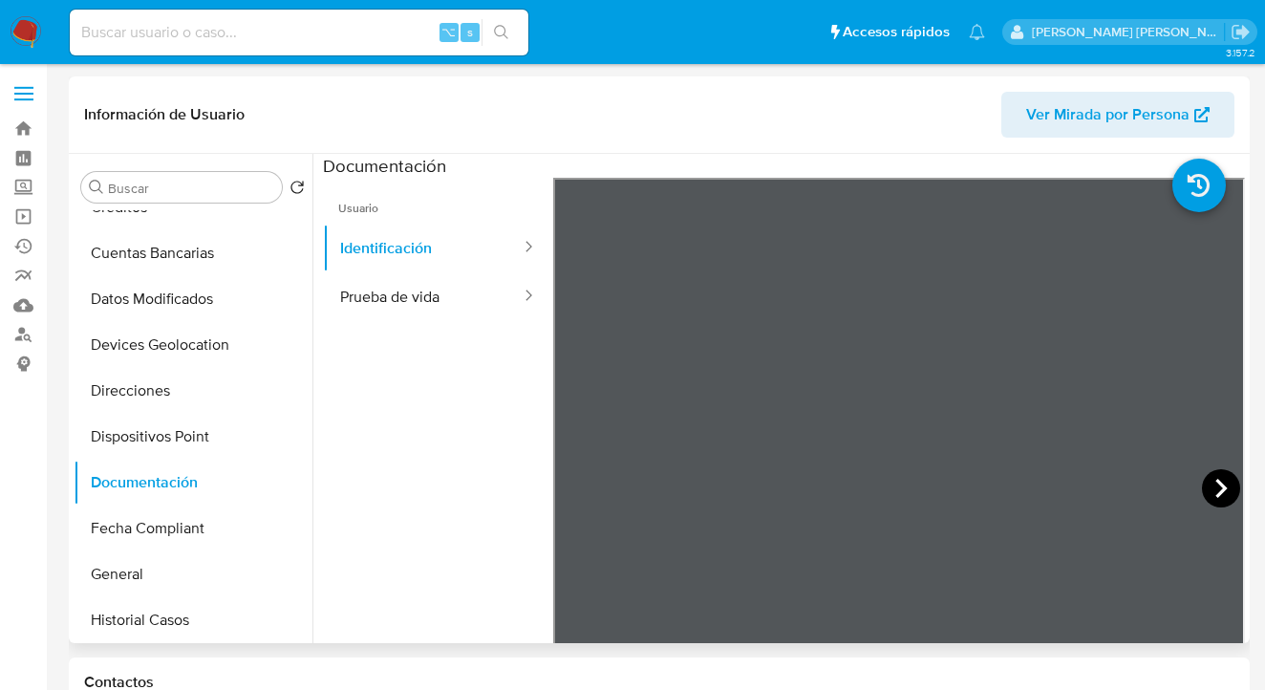
click at [1217, 482] on icon at bounding box center [1221, 488] width 38 height 38
click at [568, 494] on icon at bounding box center [577, 488] width 38 height 38
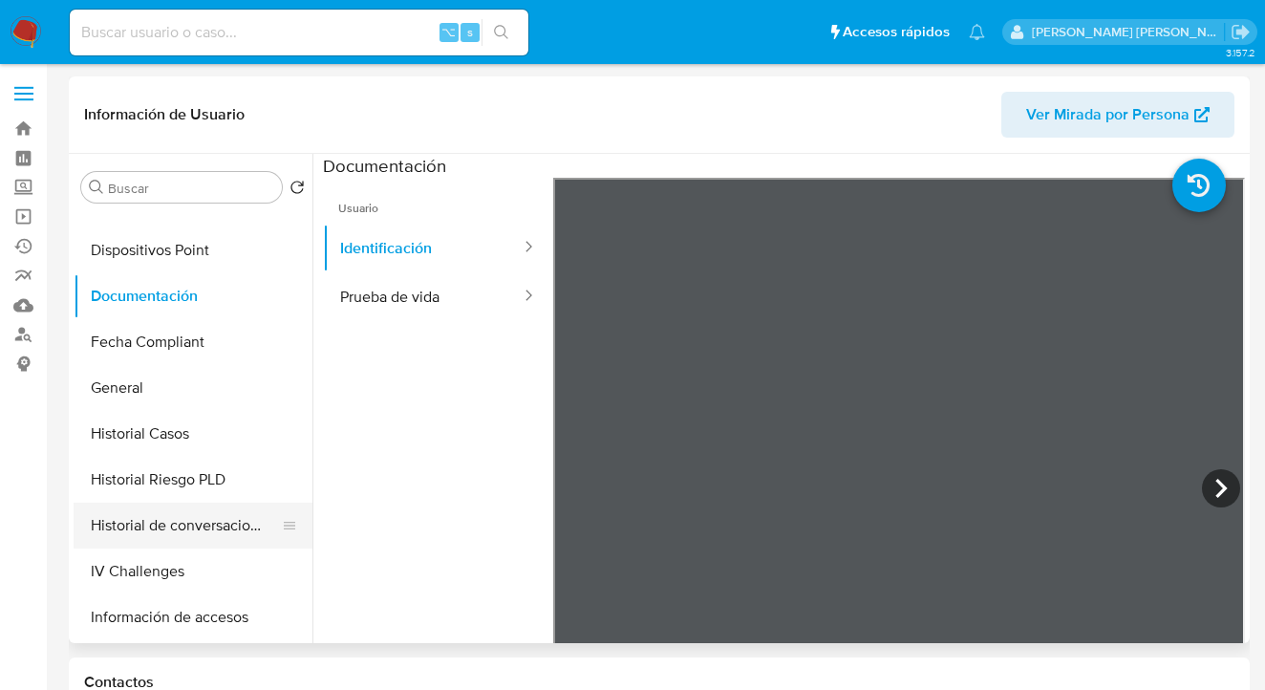
scroll to position [416, 0]
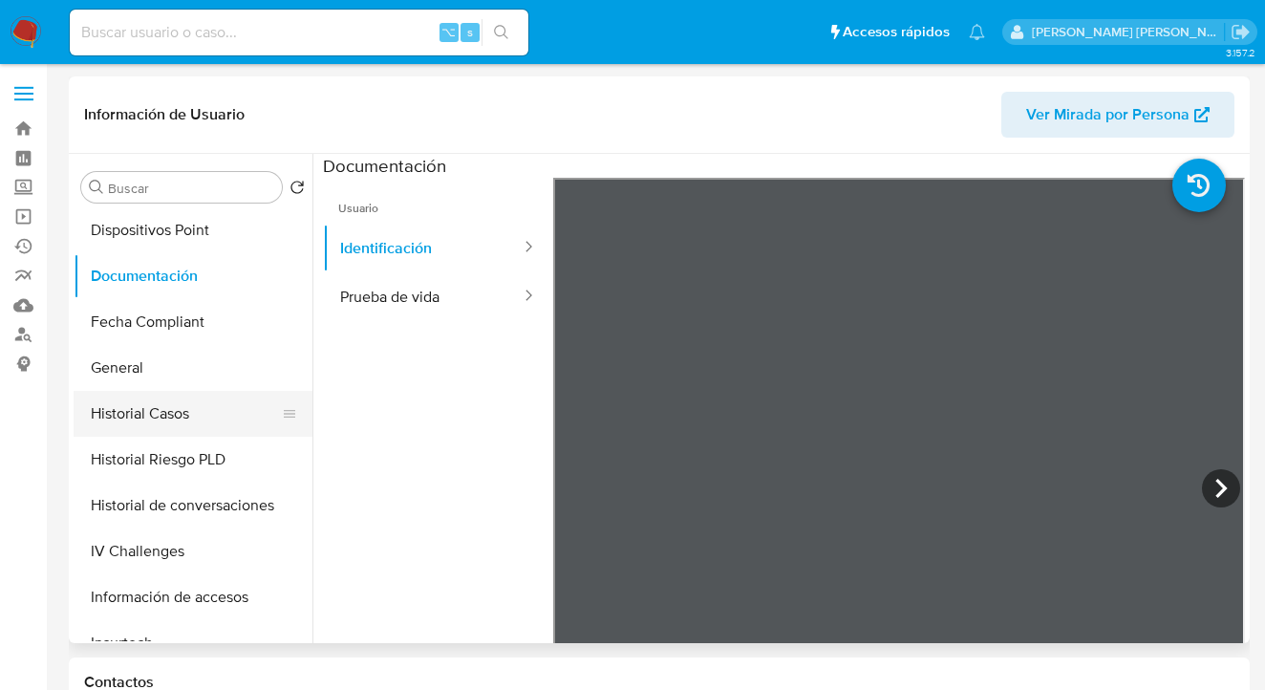
click at [194, 418] on button "Historial Casos" at bounding box center [186, 414] width 224 height 46
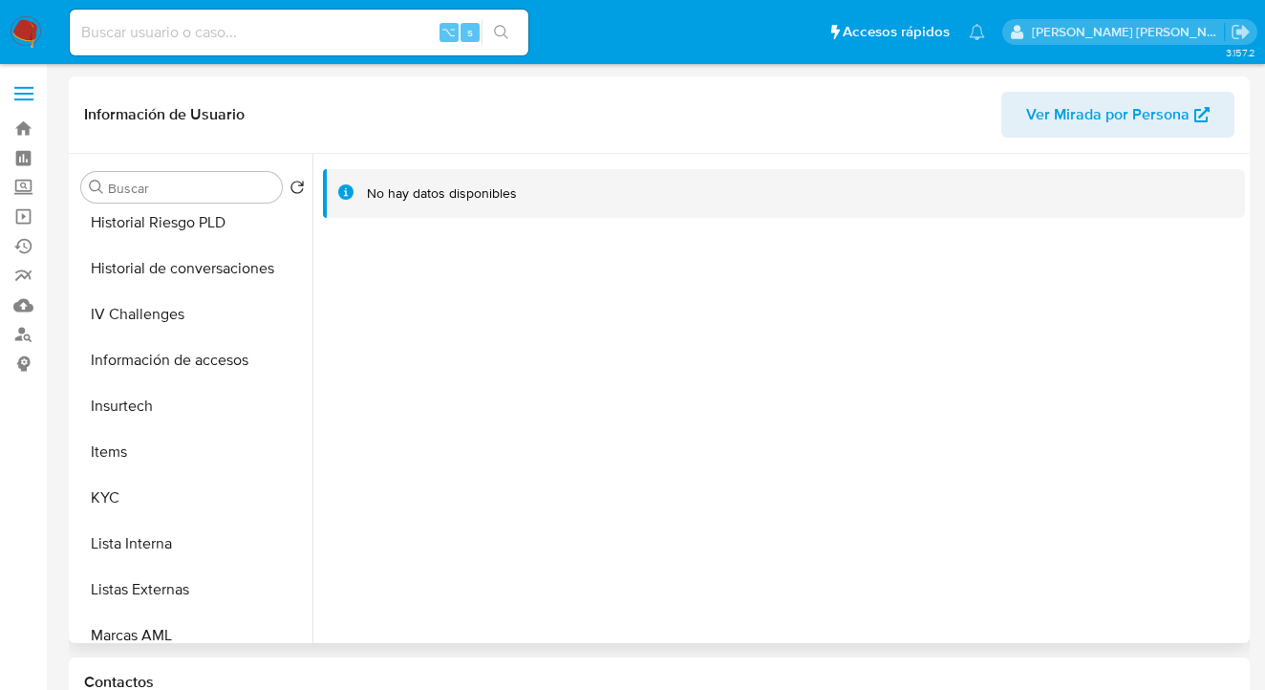
scroll to position [657, 0]
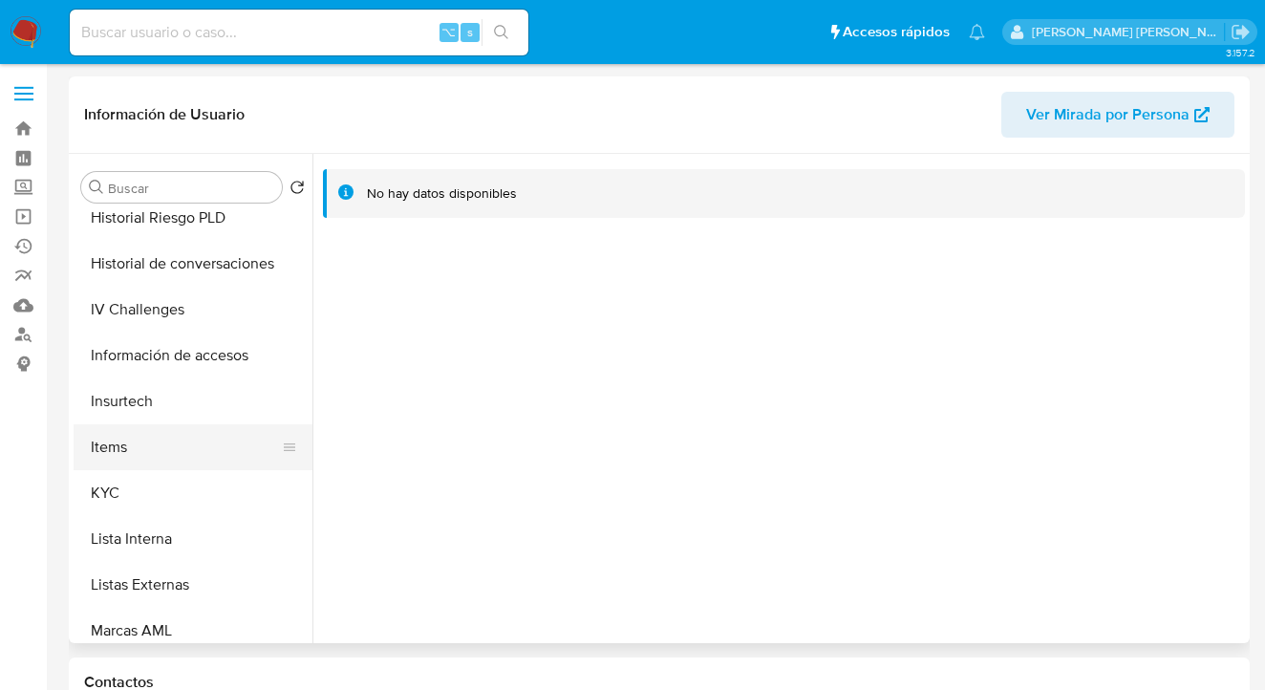
drag, startPoint x: 121, startPoint y: 447, endPoint x: 123, endPoint y: 459, distance: 11.6
click at [121, 447] on button "Items" at bounding box center [186, 447] width 224 height 46
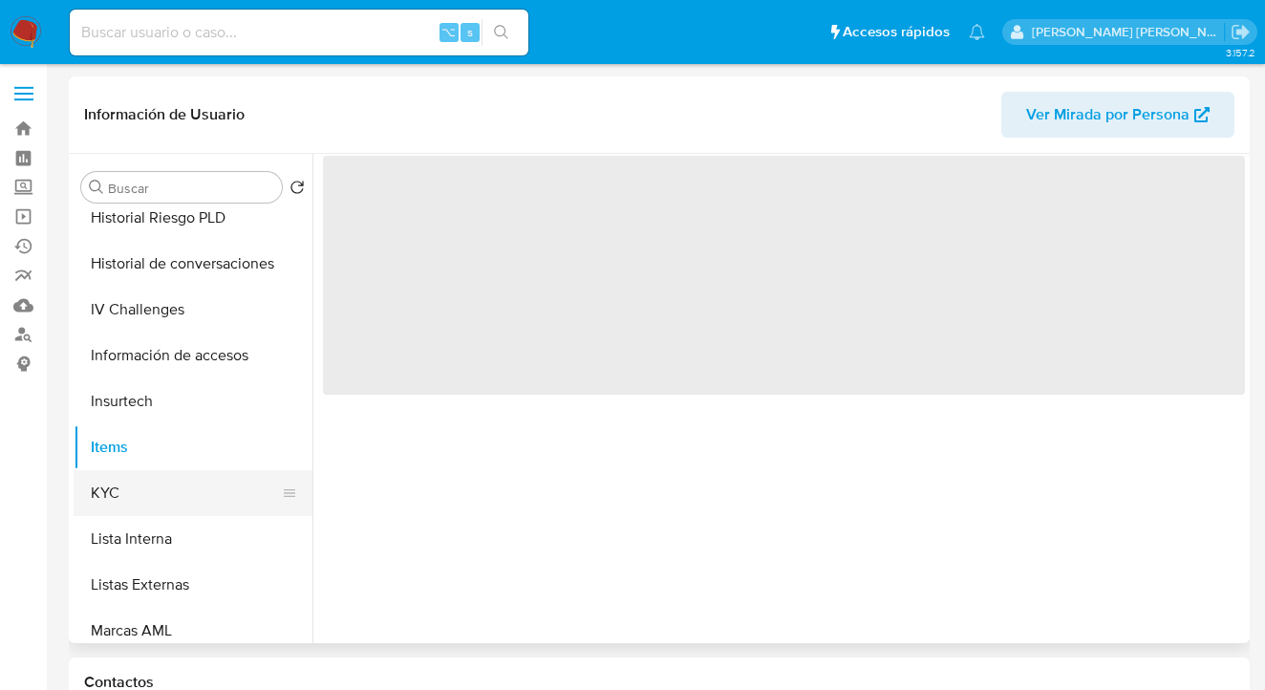
drag, startPoint x: 126, startPoint y: 474, endPoint x: 139, endPoint y: 477, distance: 13.7
click at [126, 474] on button "KYC" at bounding box center [186, 493] width 224 height 46
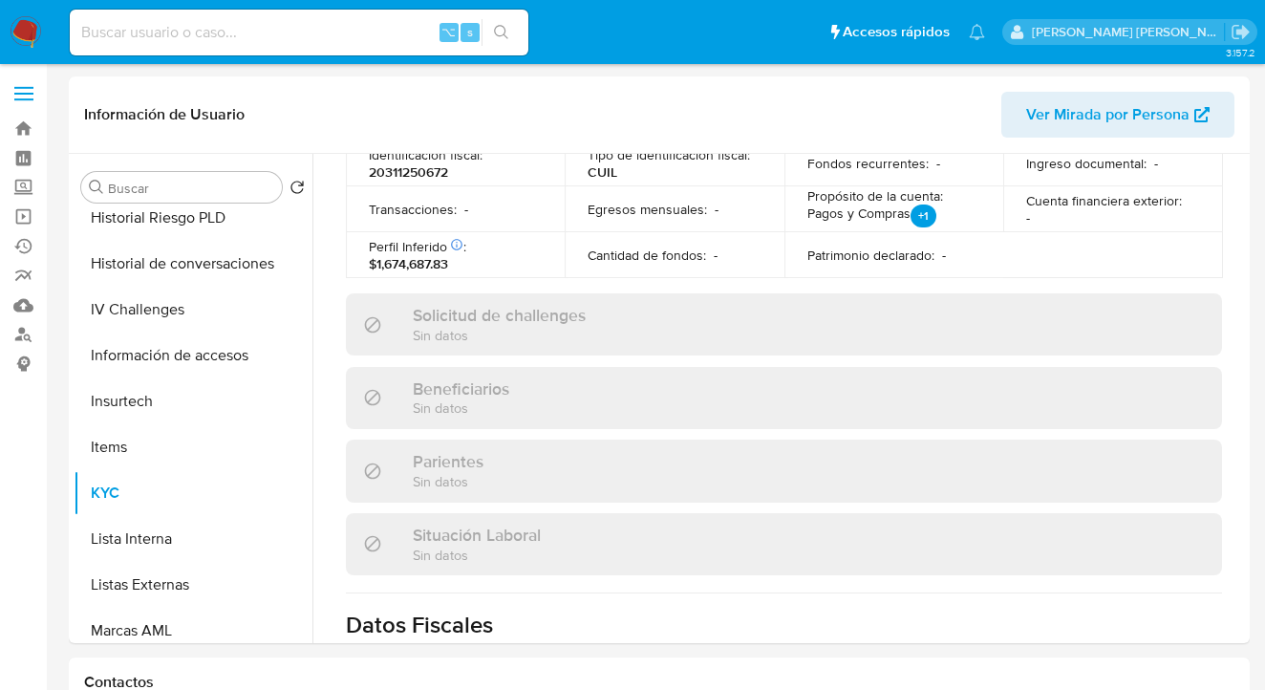
scroll to position [1057, 0]
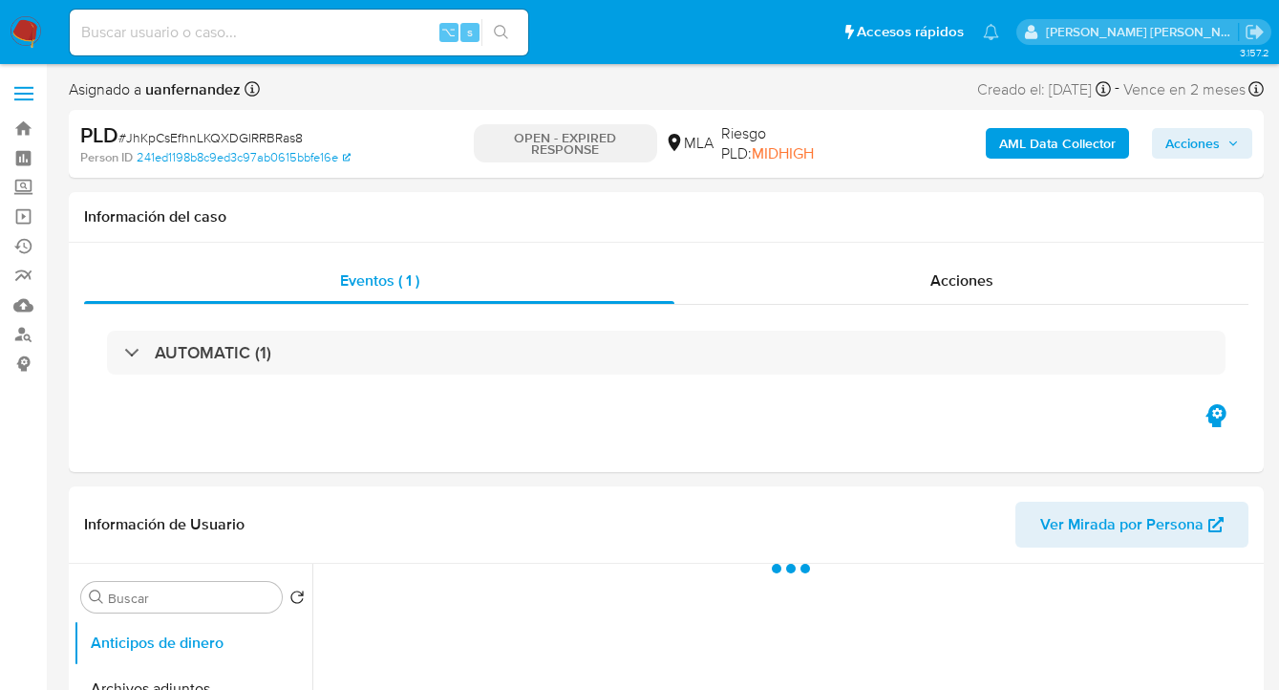
select select "10"
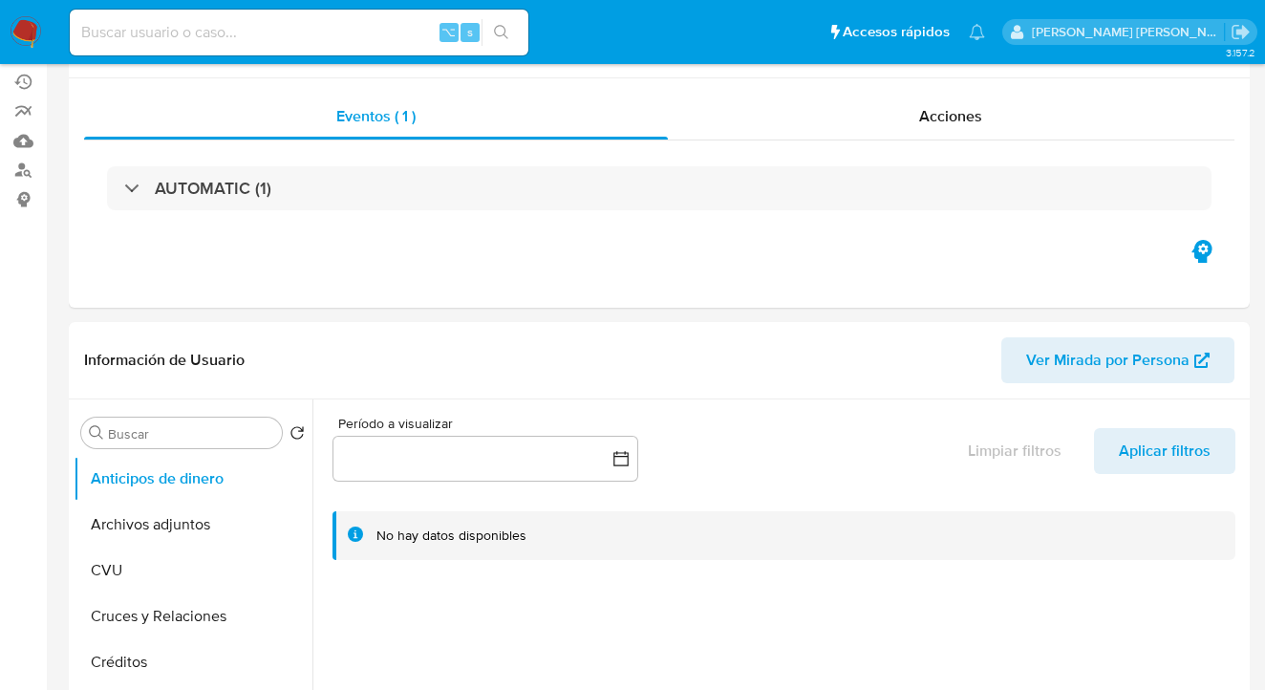
scroll to position [676, 0]
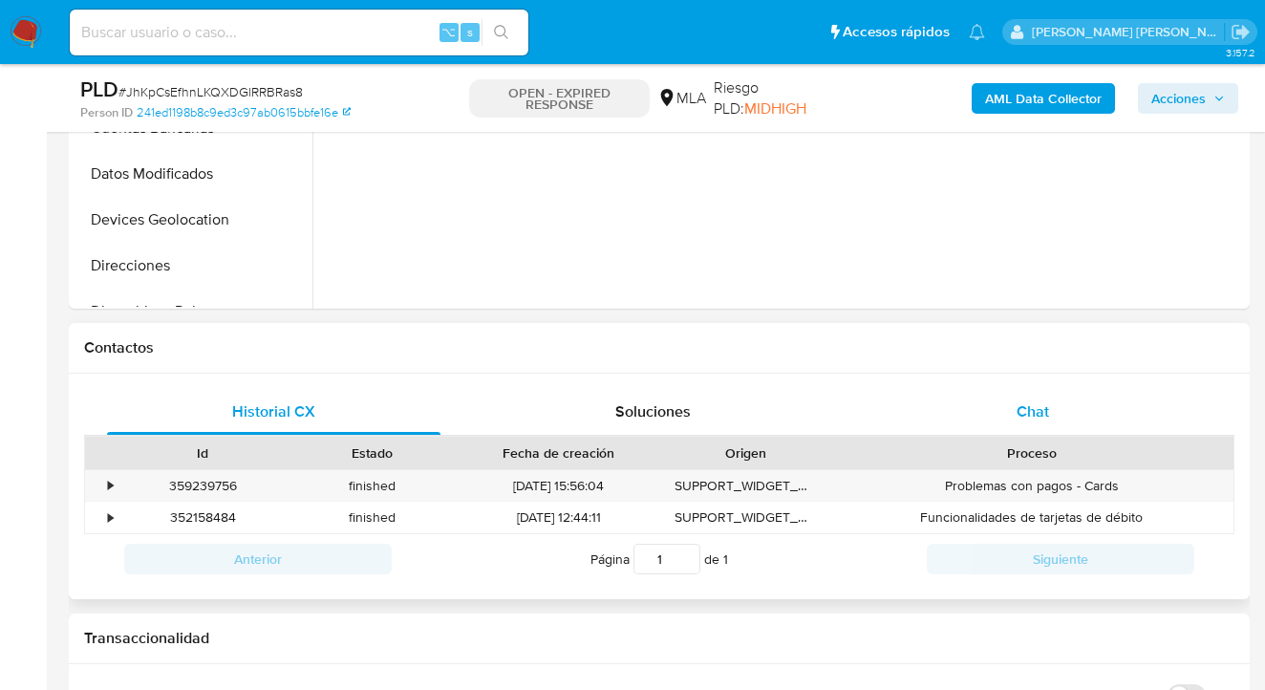
click at [1041, 404] on span "Chat" at bounding box center [1032, 411] width 32 height 22
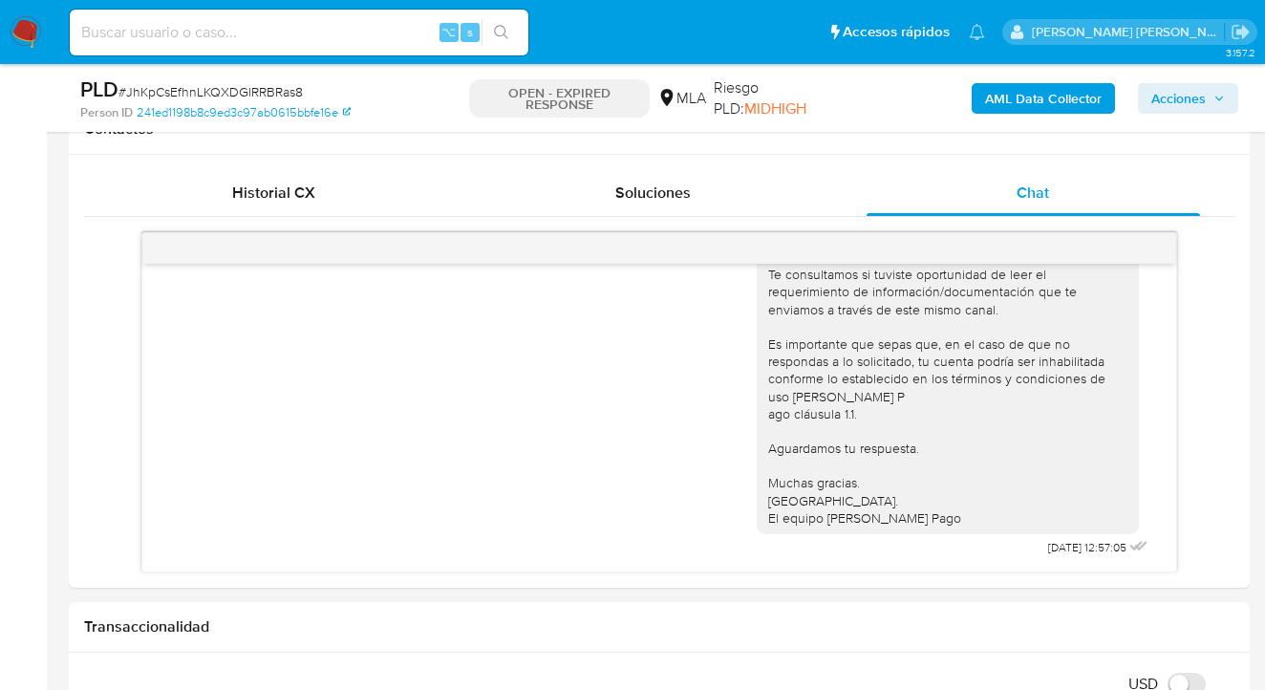
scroll to position [85, 0]
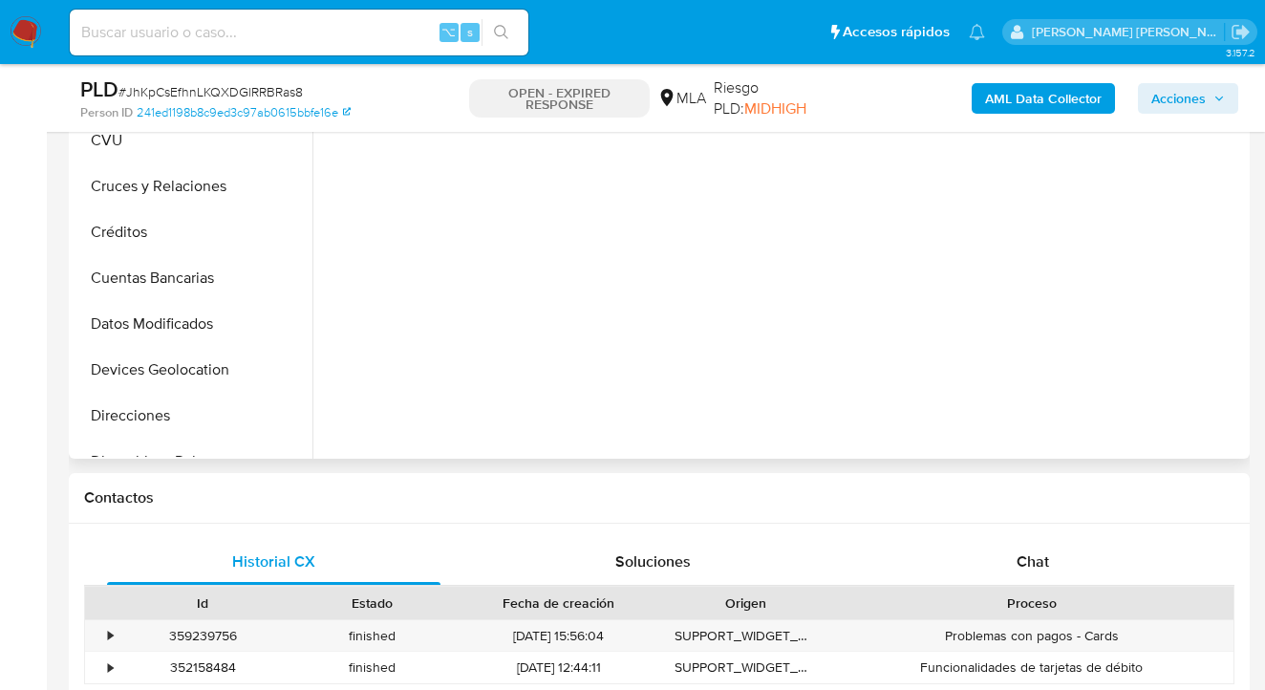
select select "10"
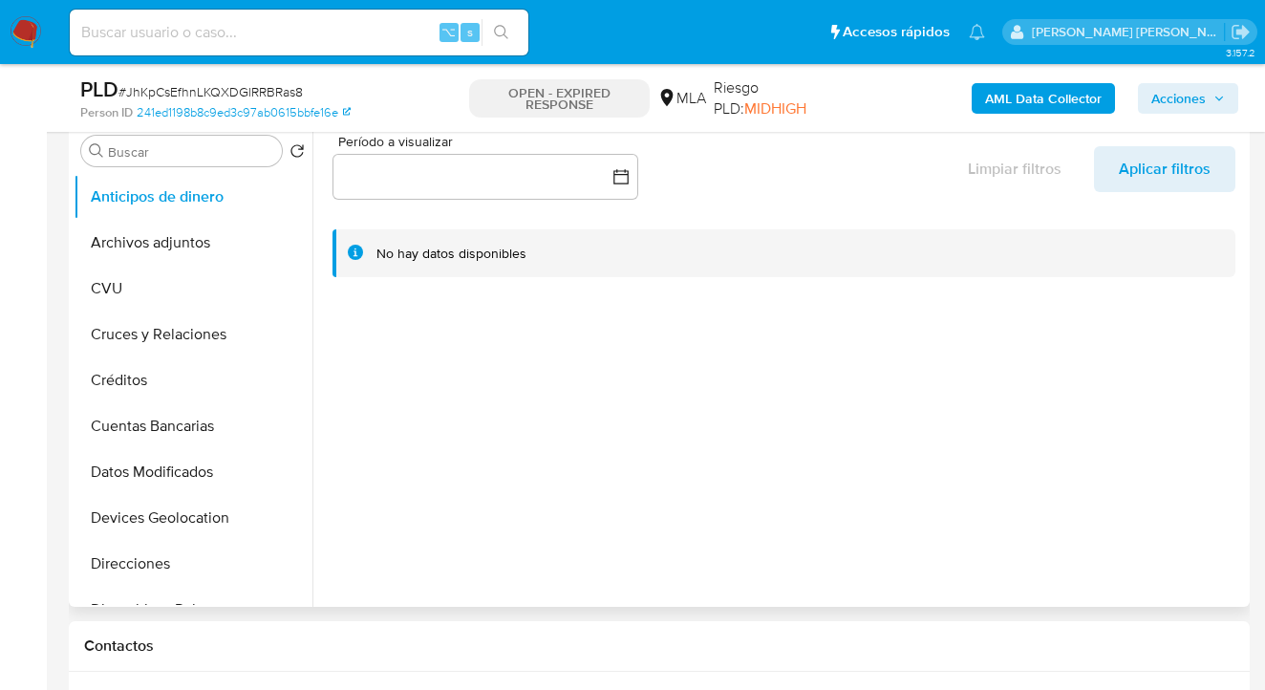
scroll to position [252, 0]
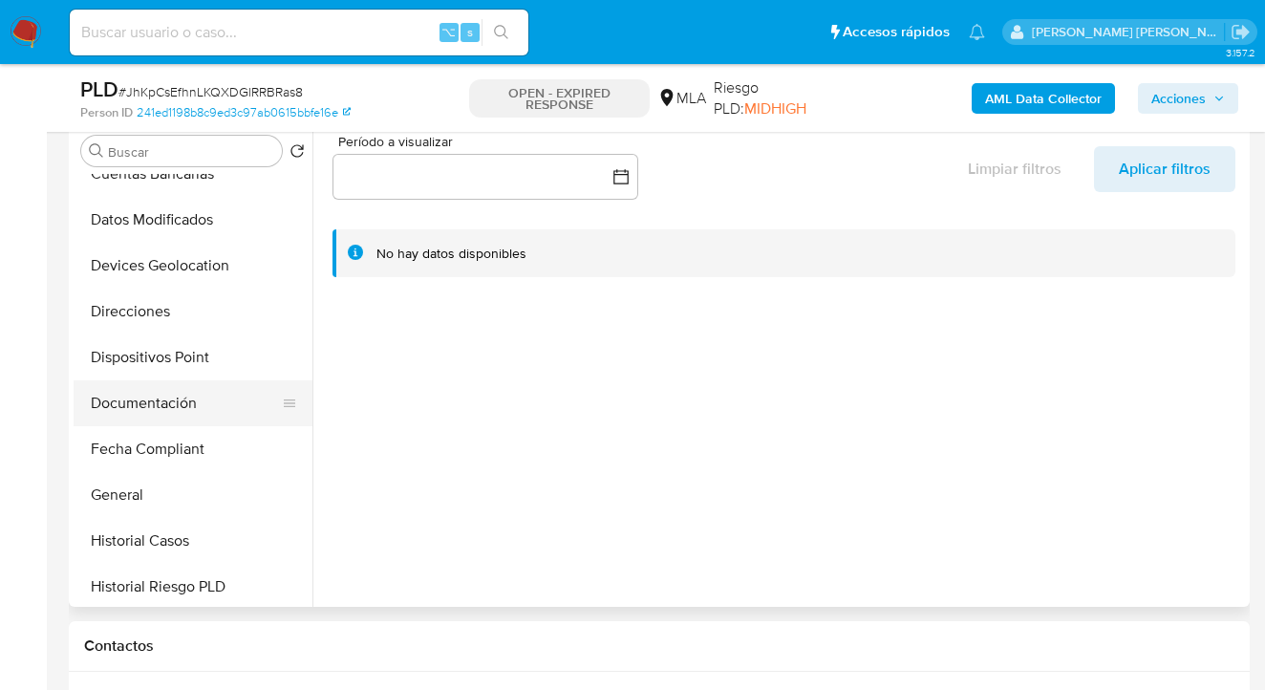
click at [217, 424] on button "Documentación" at bounding box center [186, 403] width 224 height 46
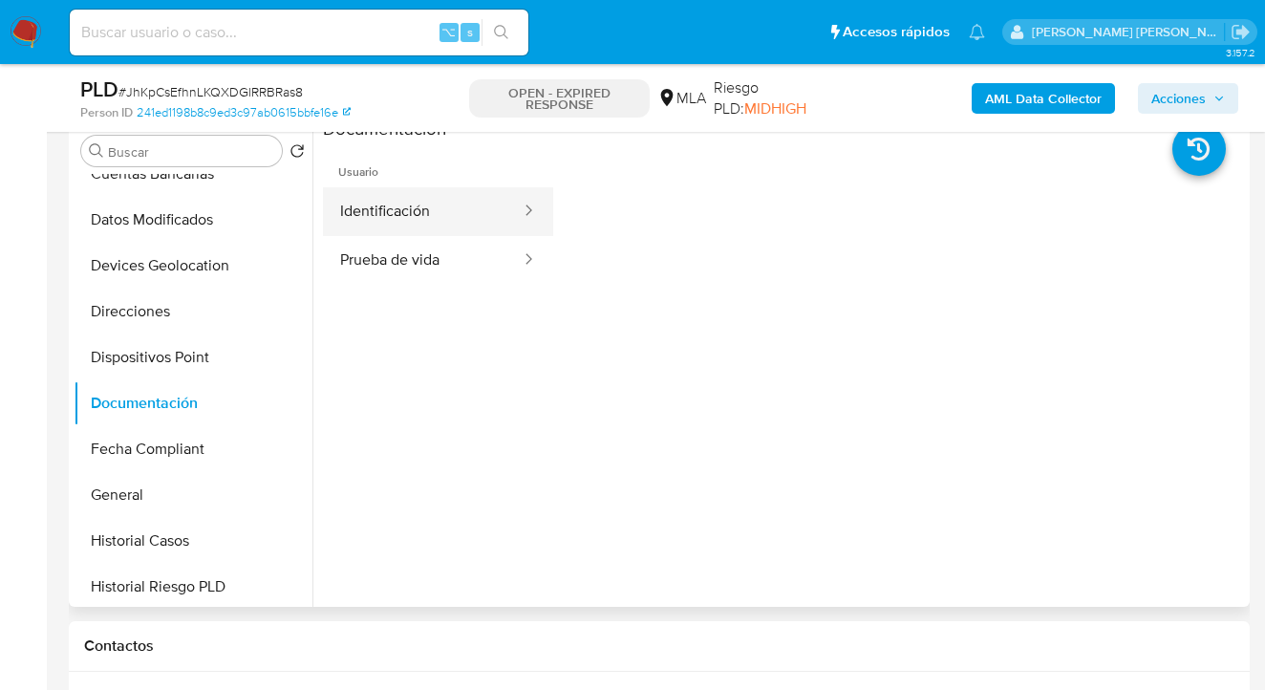
click at [416, 224] on button "Identificación" at bounding box center [423, 211] width 200 height 49
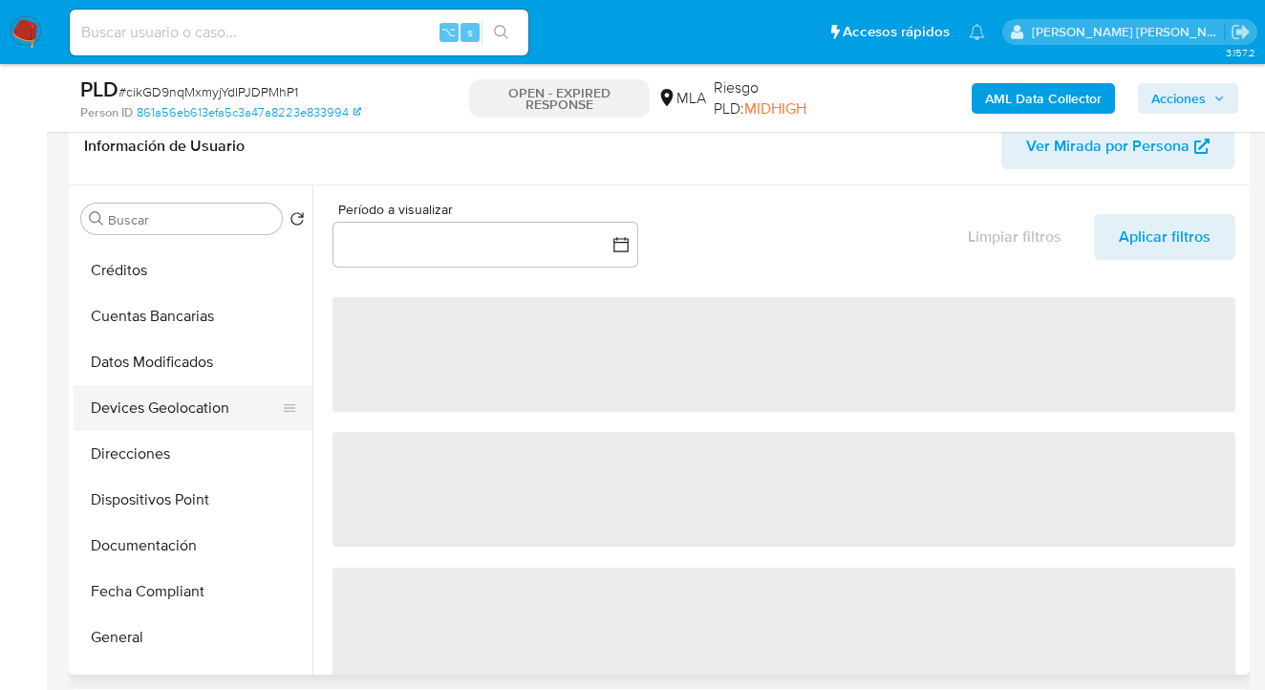
scroll to position [180, 0]
select select "10"
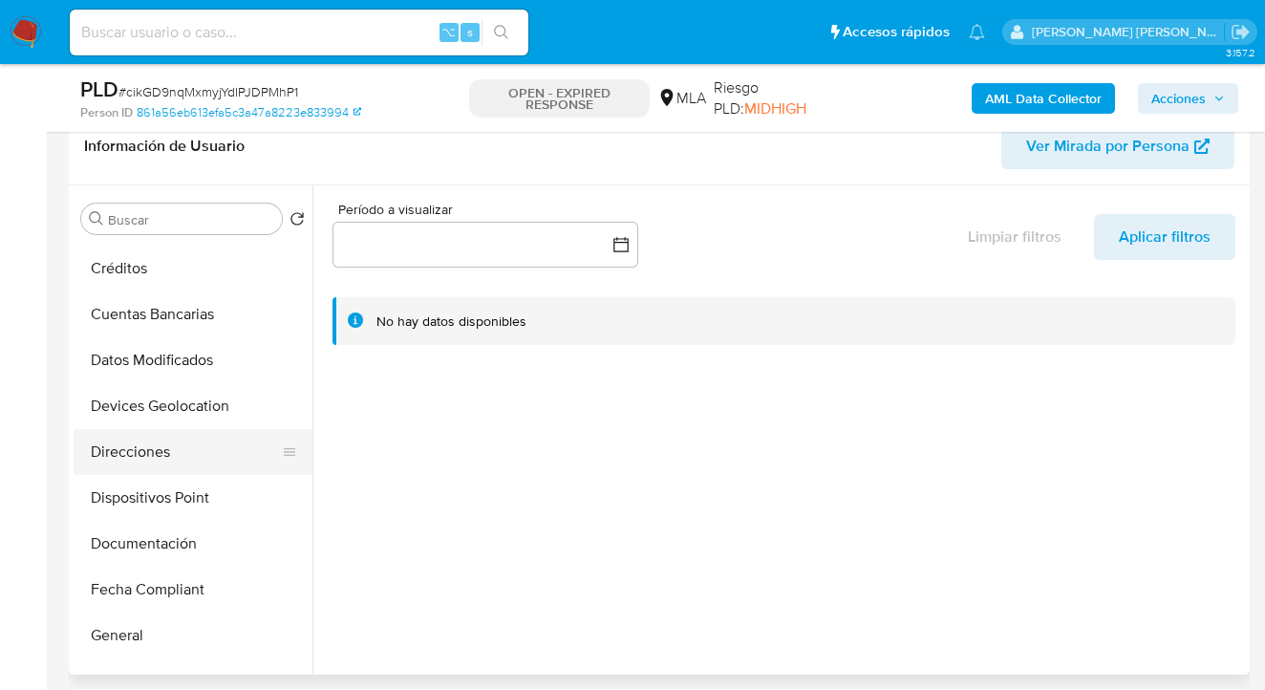
click at [185, 435] on button "Direcciones" at bounding box center [186, 452] width 224 height 46
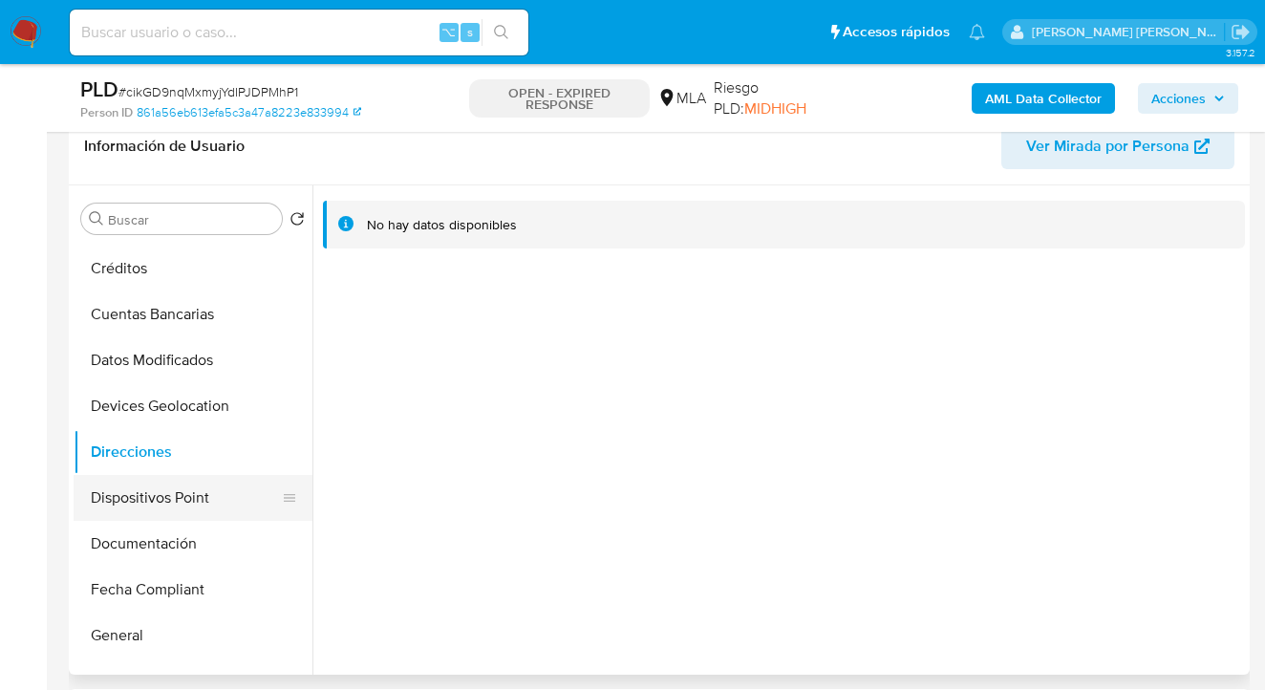
click at [204, 493] on button "Dispositivos Point" at bounding box center [186, 498] width 224 height 46
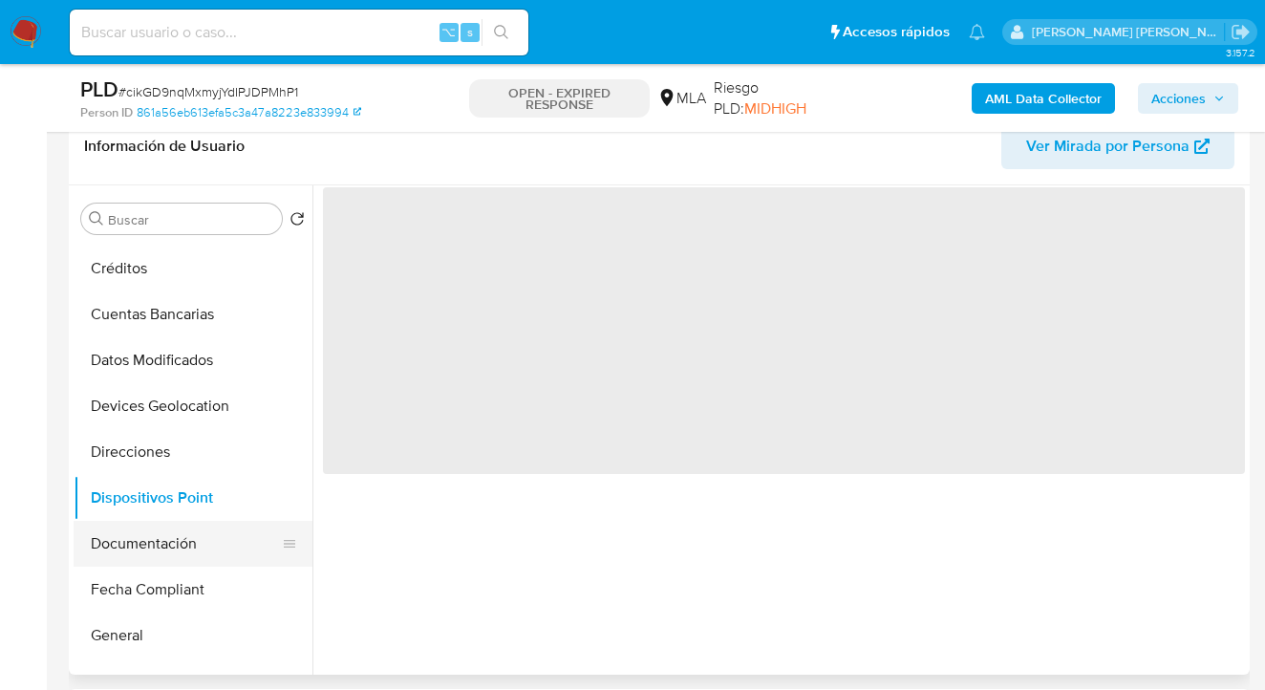
click at [189, 530] on button "Documentación" at bounding box center [186, 544] width 224 height 46
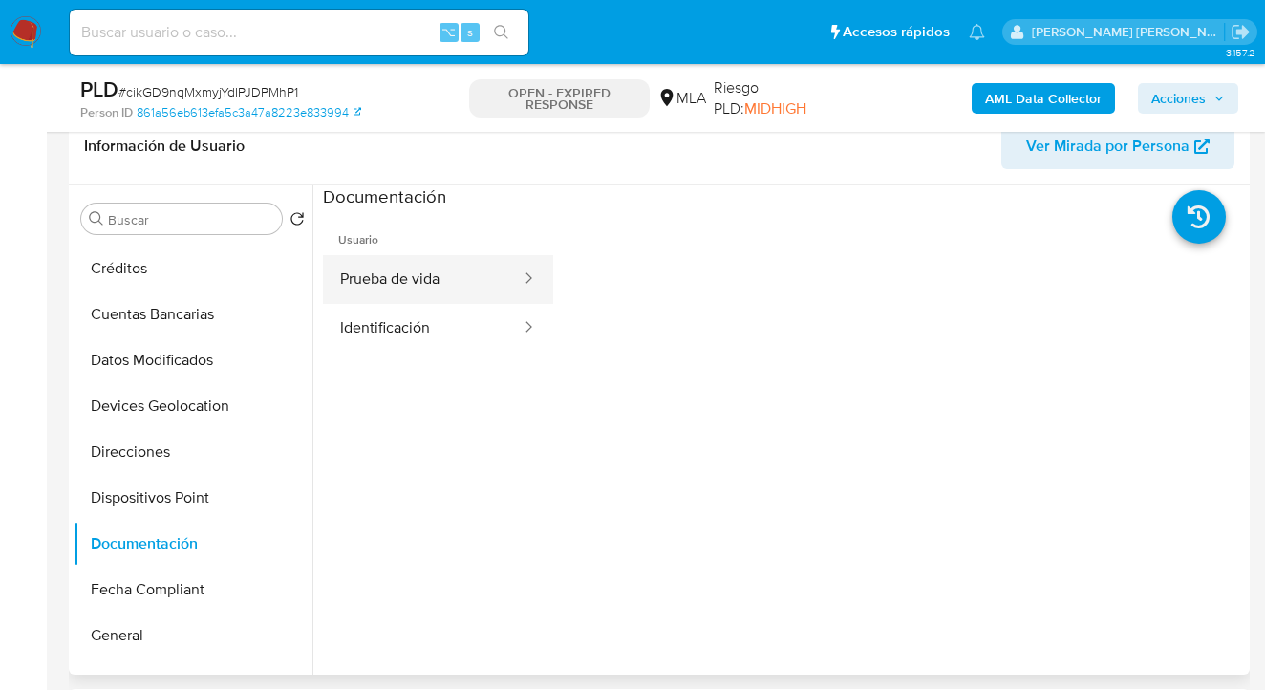
click at [403, 290] on button "Prueba de vida" at bounding box center [423, 279] width 200 height 49
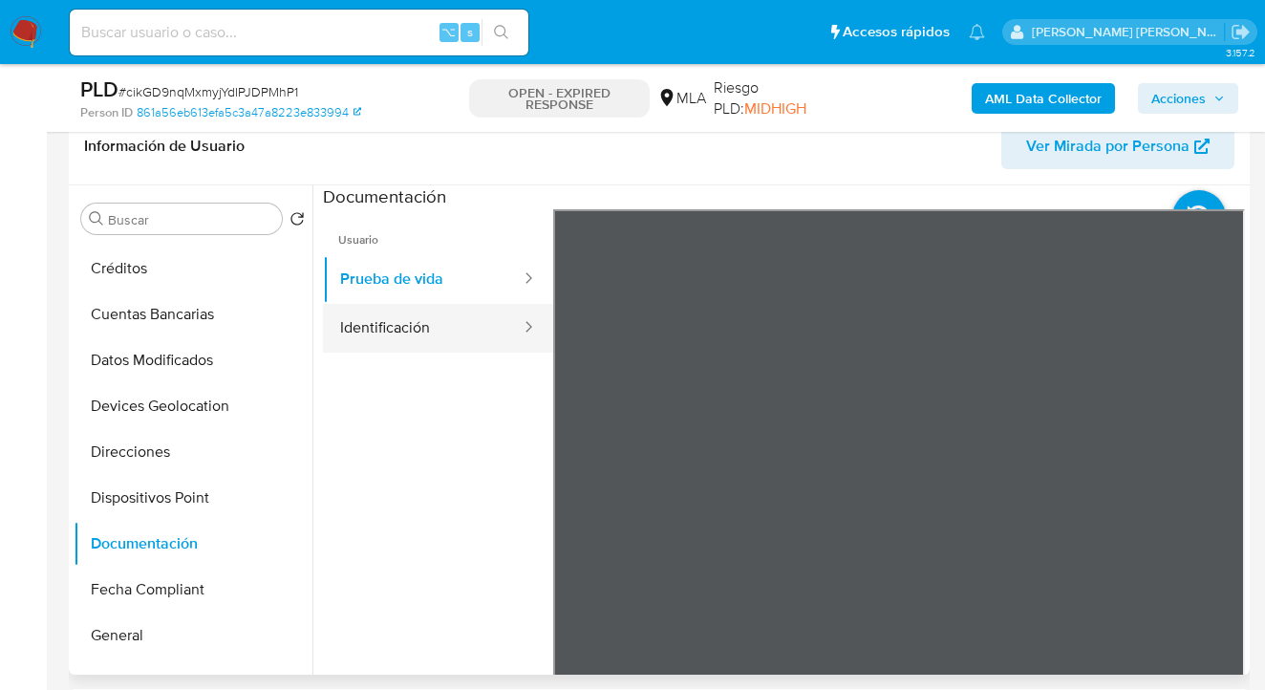
click at [419, 318] on button "Identificación" at bounding box center [423, 328] width 200 height 49
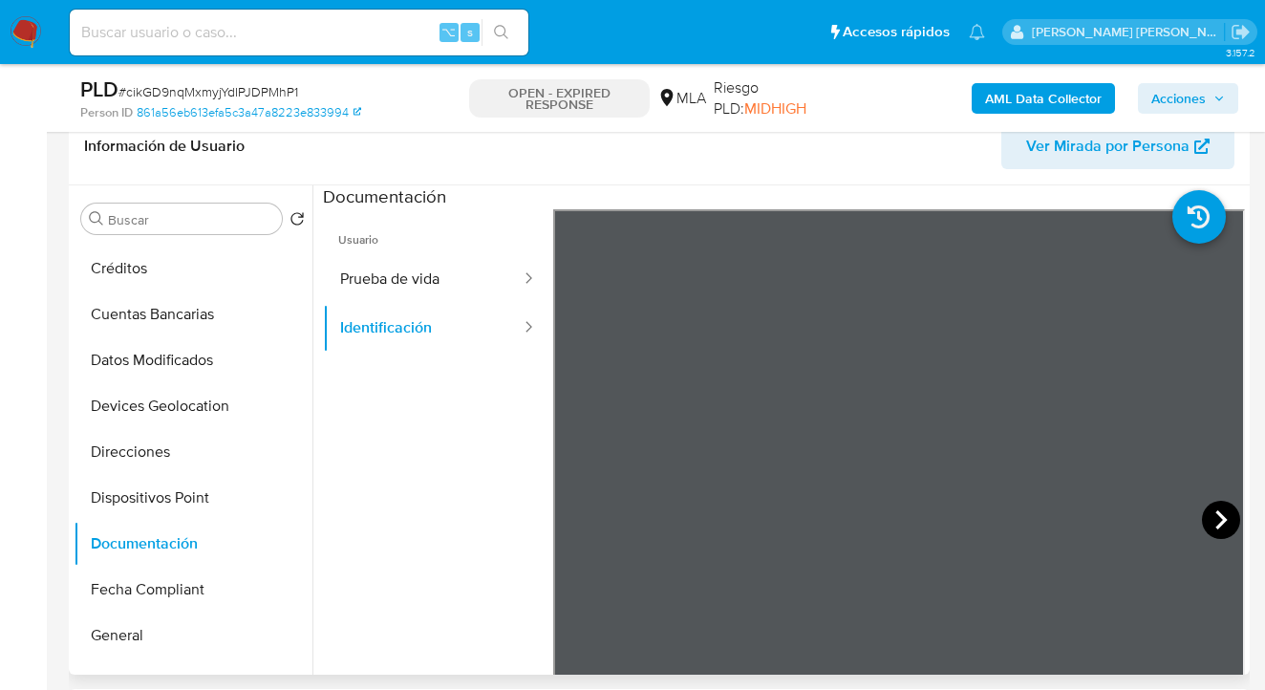
click at [1208, 515] on icon at bounding box center [1221, 520] width 38 height 38
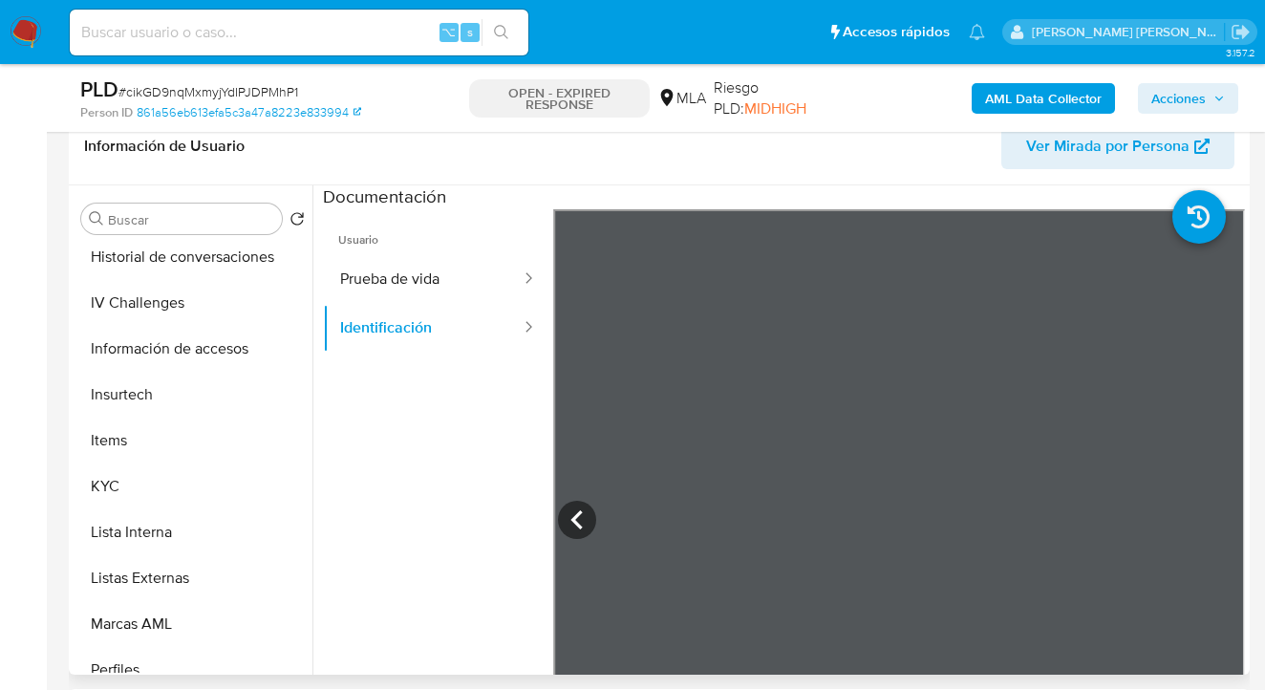
scroll to position [699, 0]
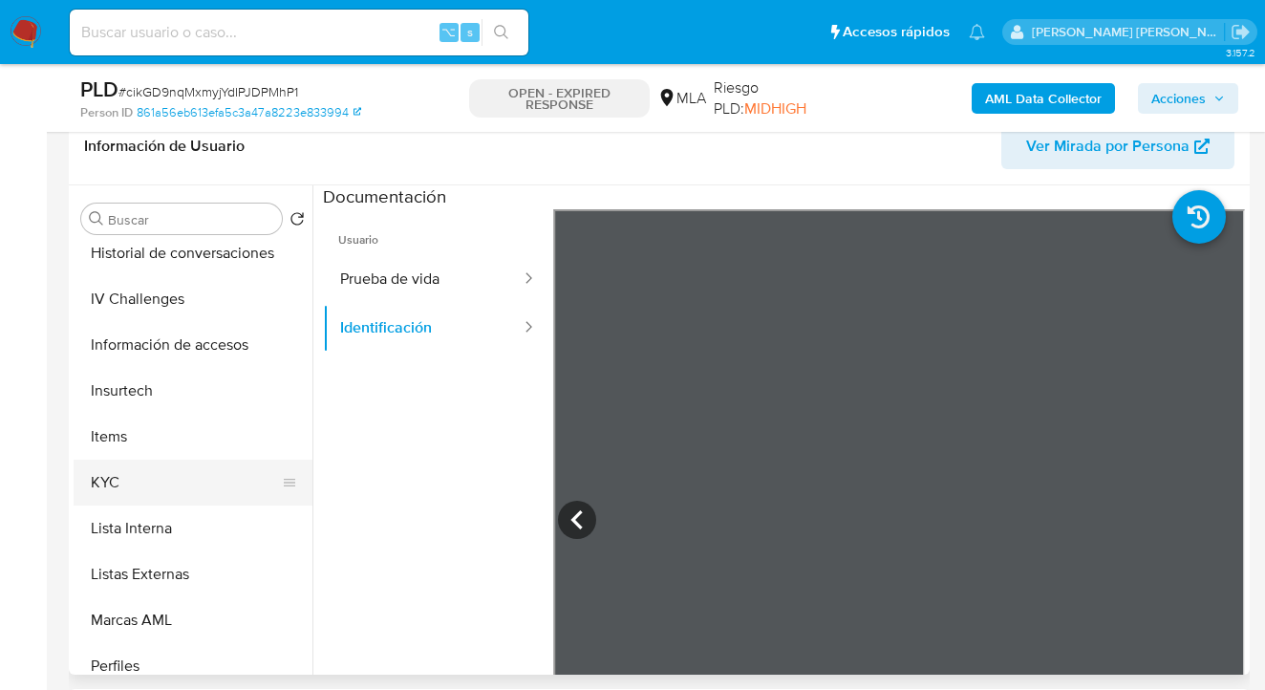
click at [255, 480] on button "KYC" at bounding box center [186, 482] width 224 height 46
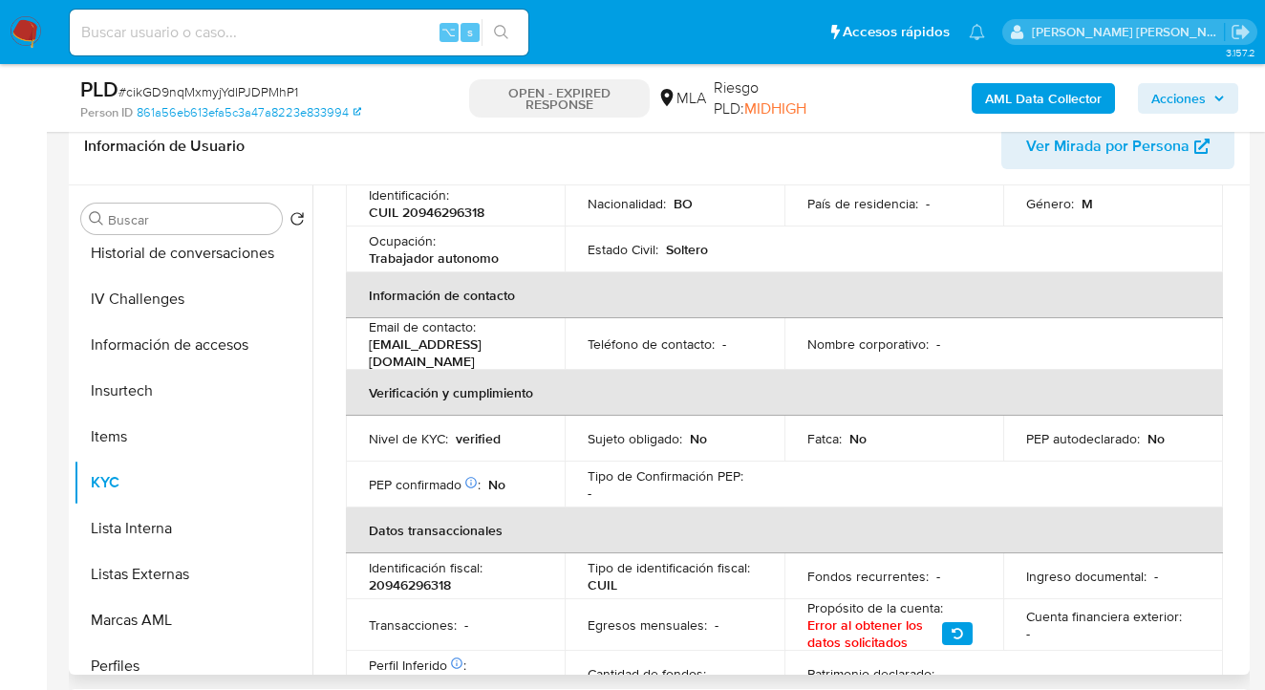
scroll to position [259, 0]
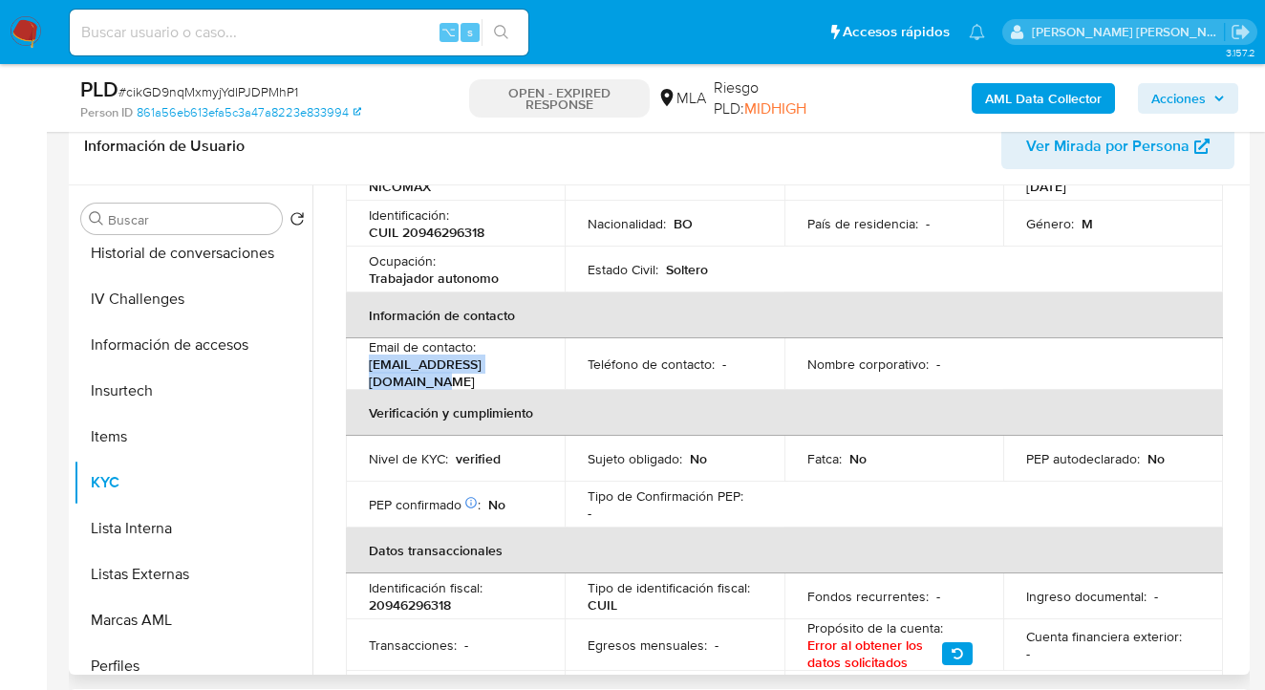
drag, startPoint x: 369, startPoint y: 371, endPoint x: 543, endPoint y: 373, distance: 173.9
click at [534, 373] on p "espinozaweimar3@gmail.com" at bounding box center [451, 372] width 165 height 34
copy p "espinozaweimar3@gmail.com"
drag, startPoint x: 1015, startPoint y: 474, endPoint x: 915, endPoint y: 451, distance: 102.0
click at [1015, 474] on td "PEP autodeclarado : No" at bounding box center [1113, 459] width 220 height 46
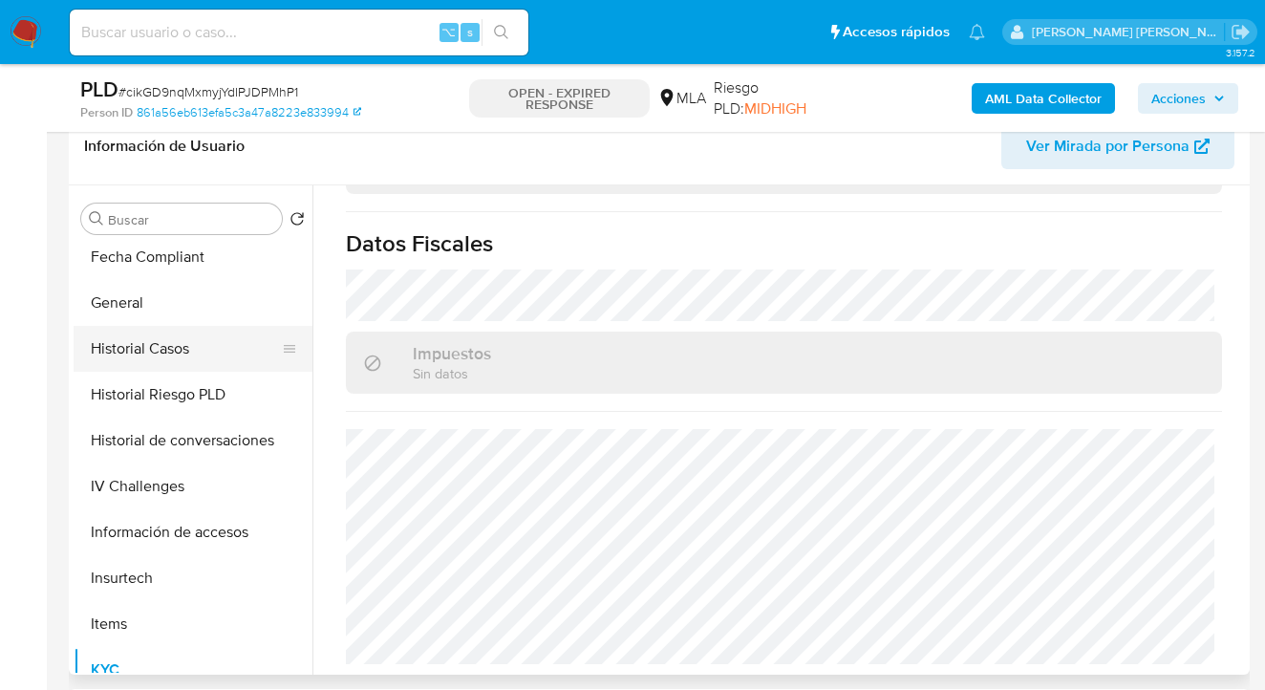
scroll to position [502, 0]
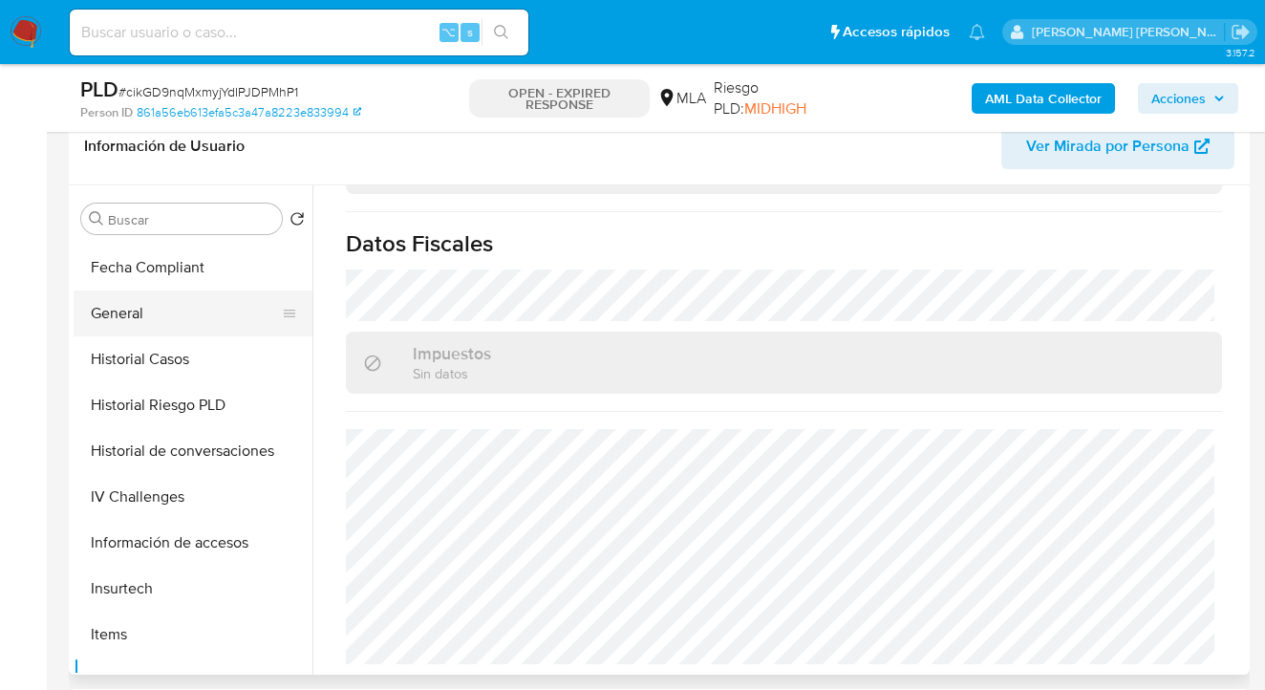
click at [208, 331] on button "General" at bounding box center [186, 313] width 224 height 46
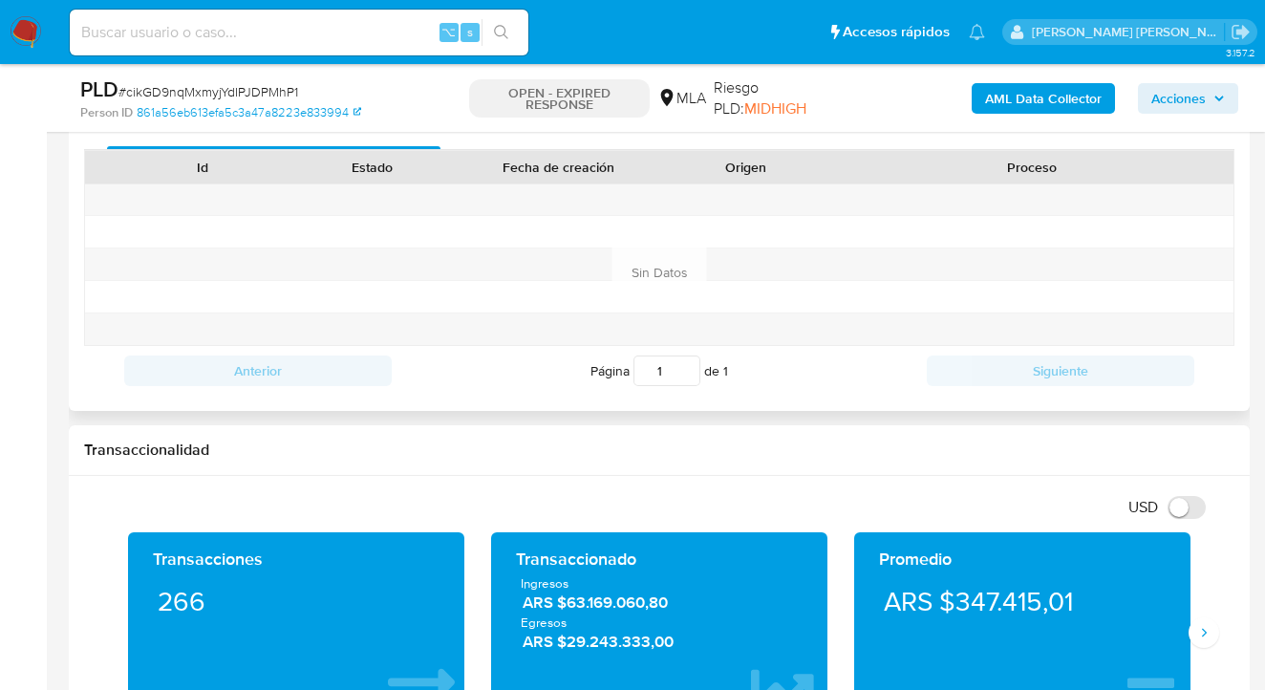
scroll to position [846, 0]
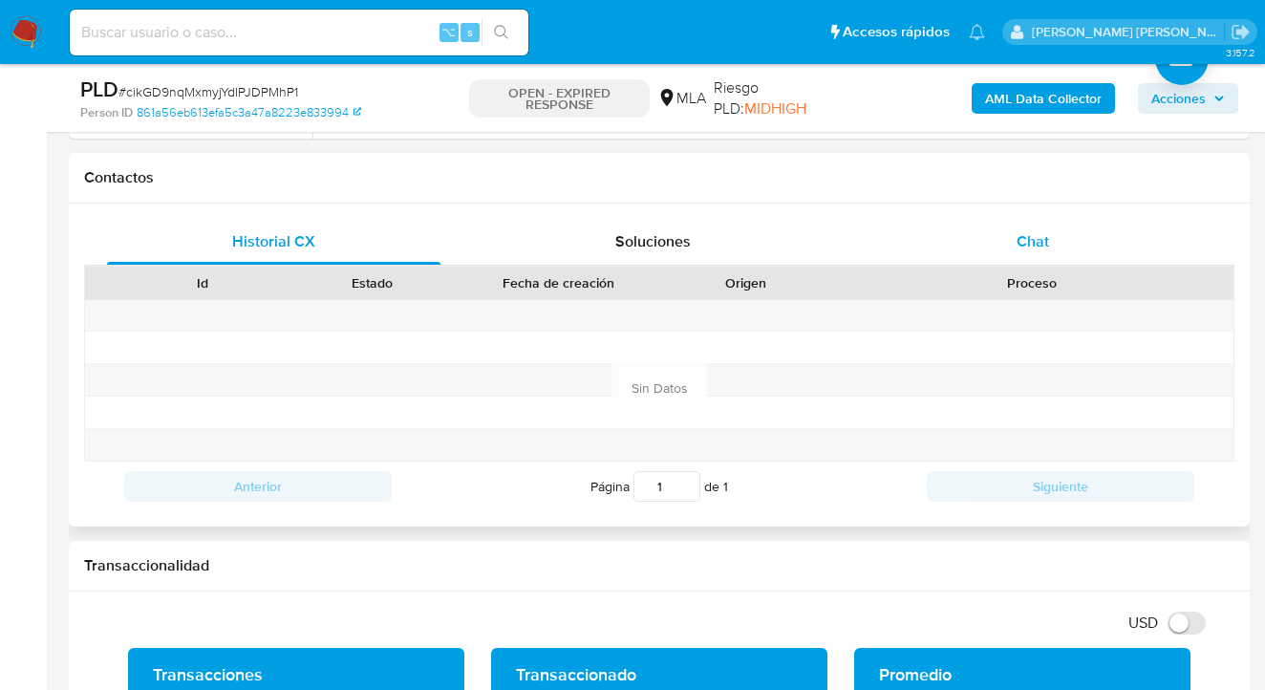
click at [1057, 245] on div "Chat" at bounding box center [1032, 242] width 333 height 46
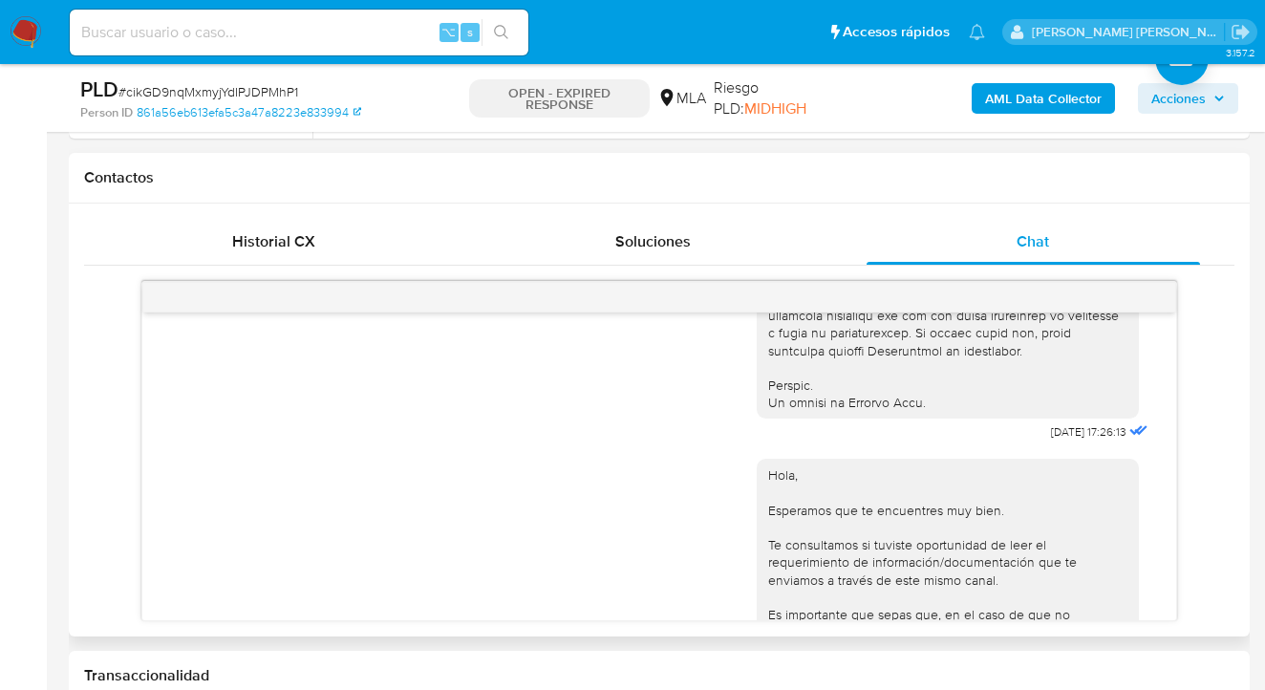
scroll to position [0, 0]
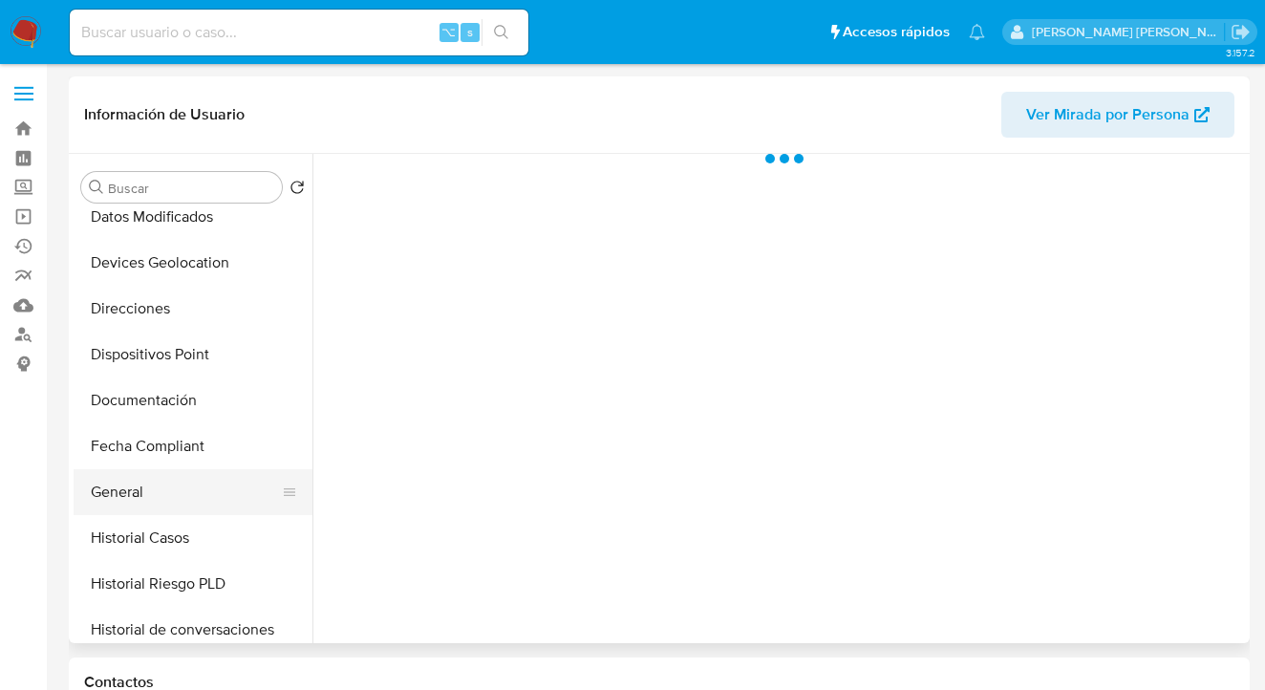
scroll to position [295, 0]
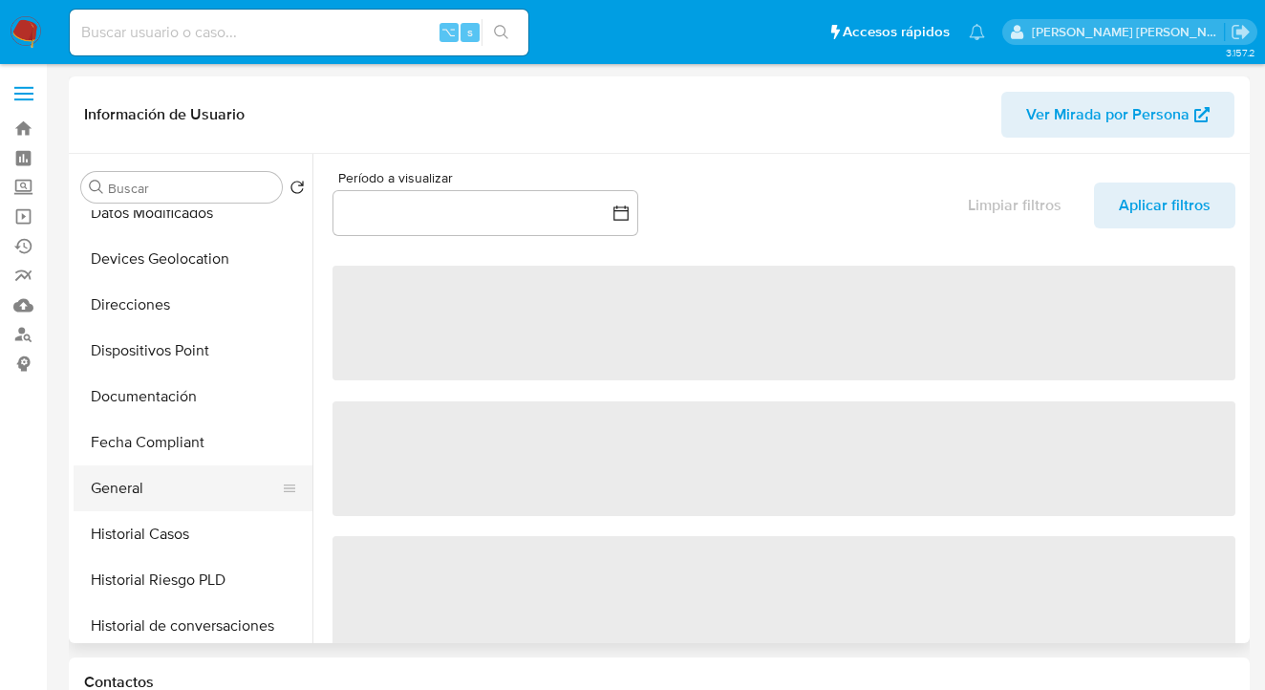
select select "10"
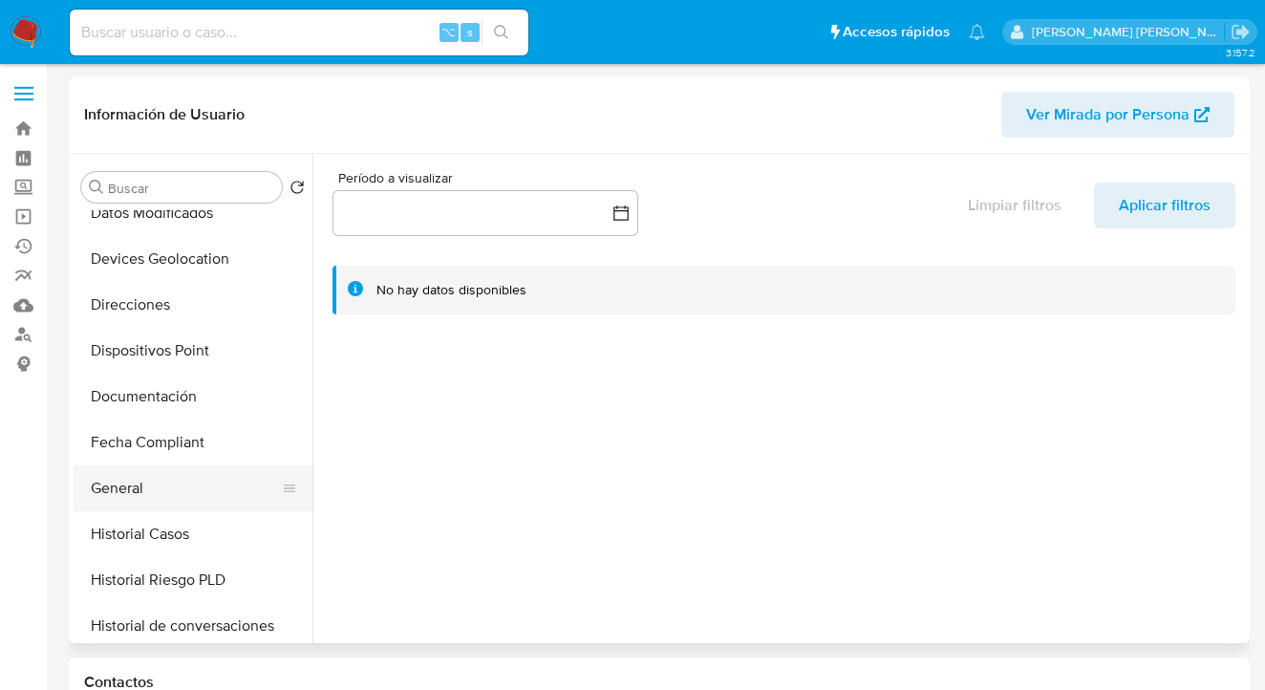
click at [215, 486] on button "General" at bounding box center [186, 488] width 224 height 46
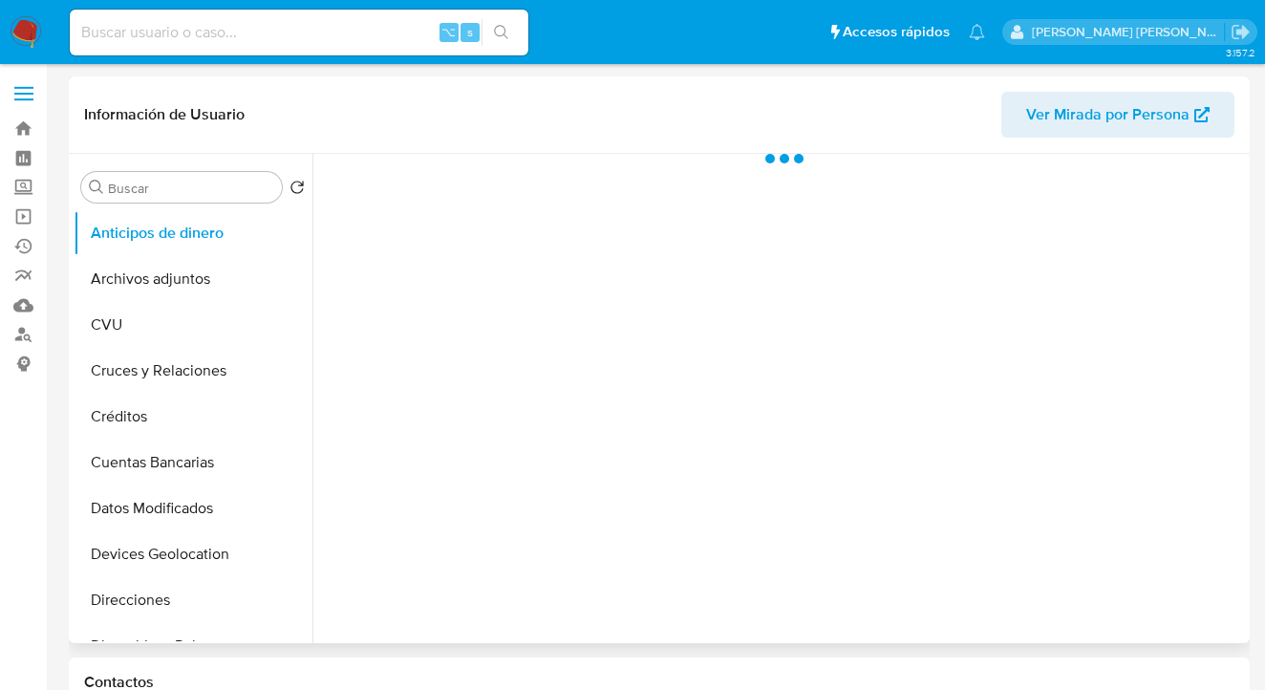
click at [1091, 112] on span "Ver Mirada por Persona" at bounding box center [1107, 115] width 163 height 46
select select "10"
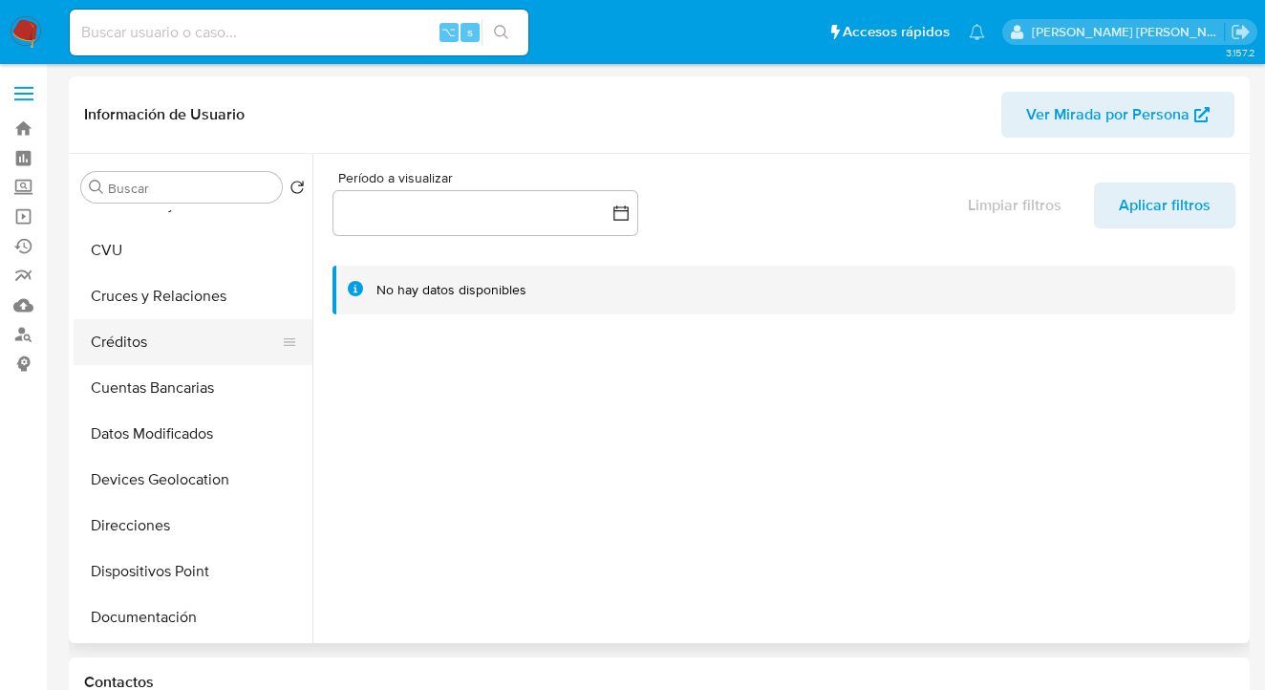
scroll to position [75, 0]
click at [204, 600] on button "Documentación" at bounding box center [186, 616] width 224 height 46
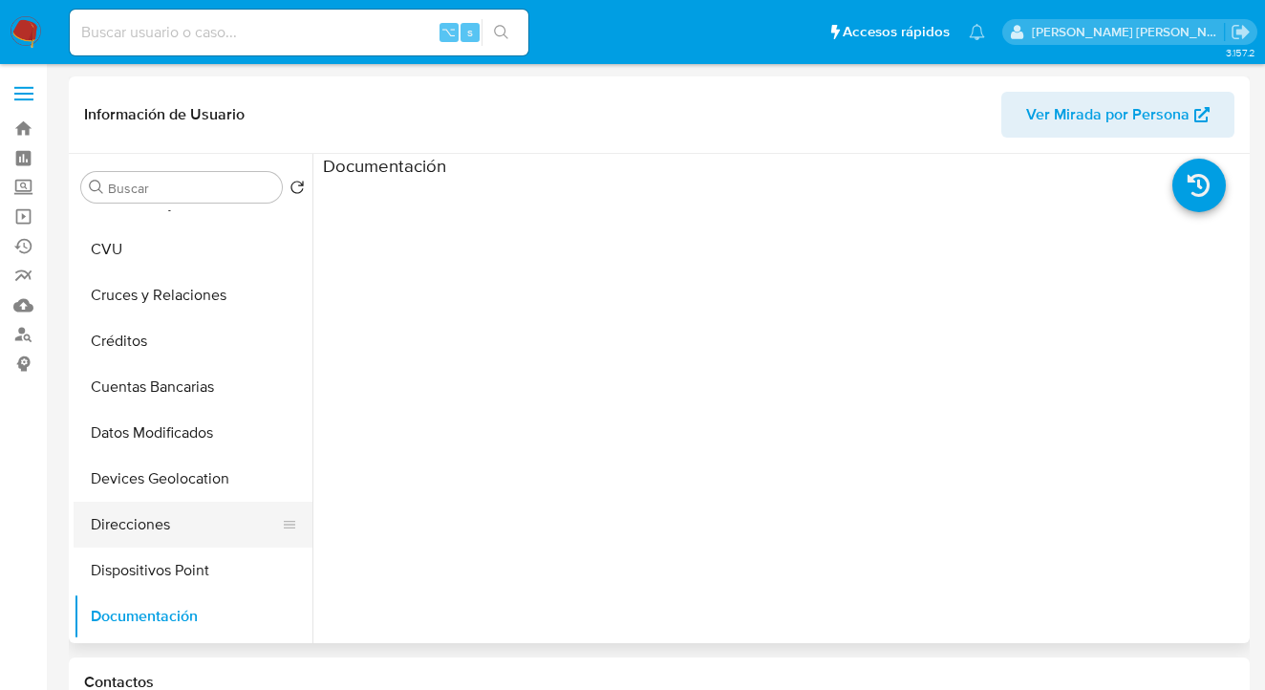
click at [196, 512] on button "Direcciones" at bounding box center [186, 525] width 224 height 46
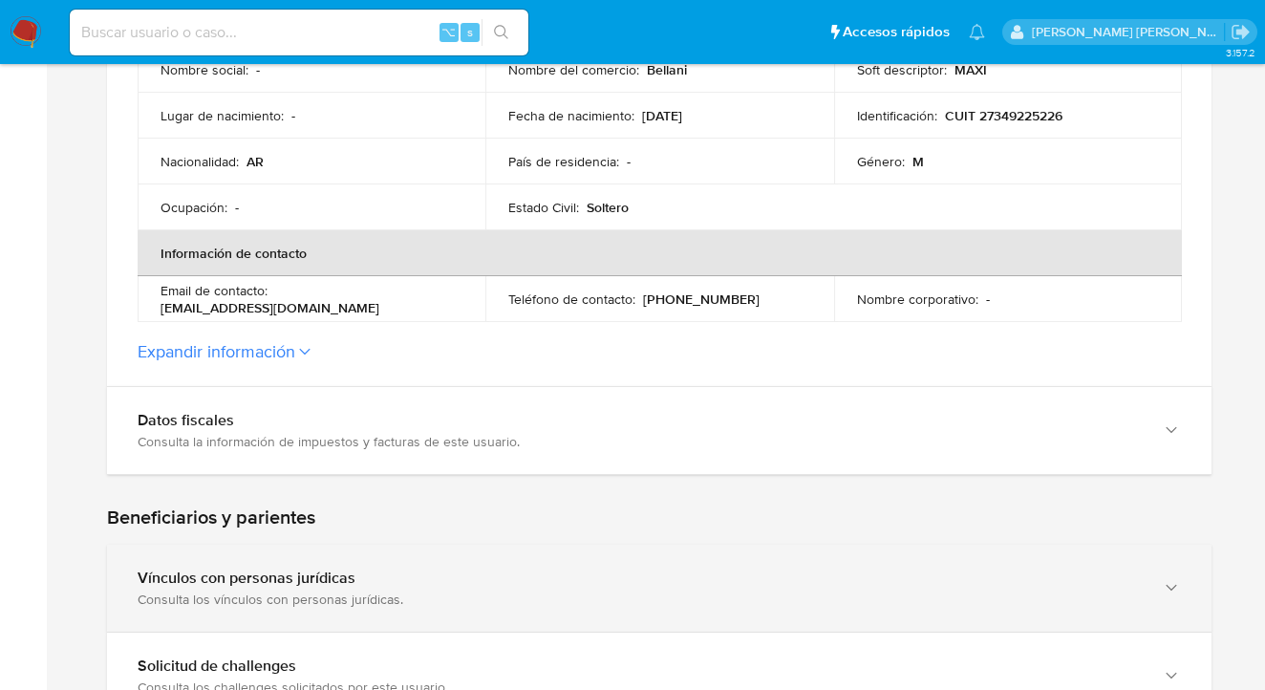
scroll to position [785, 0]
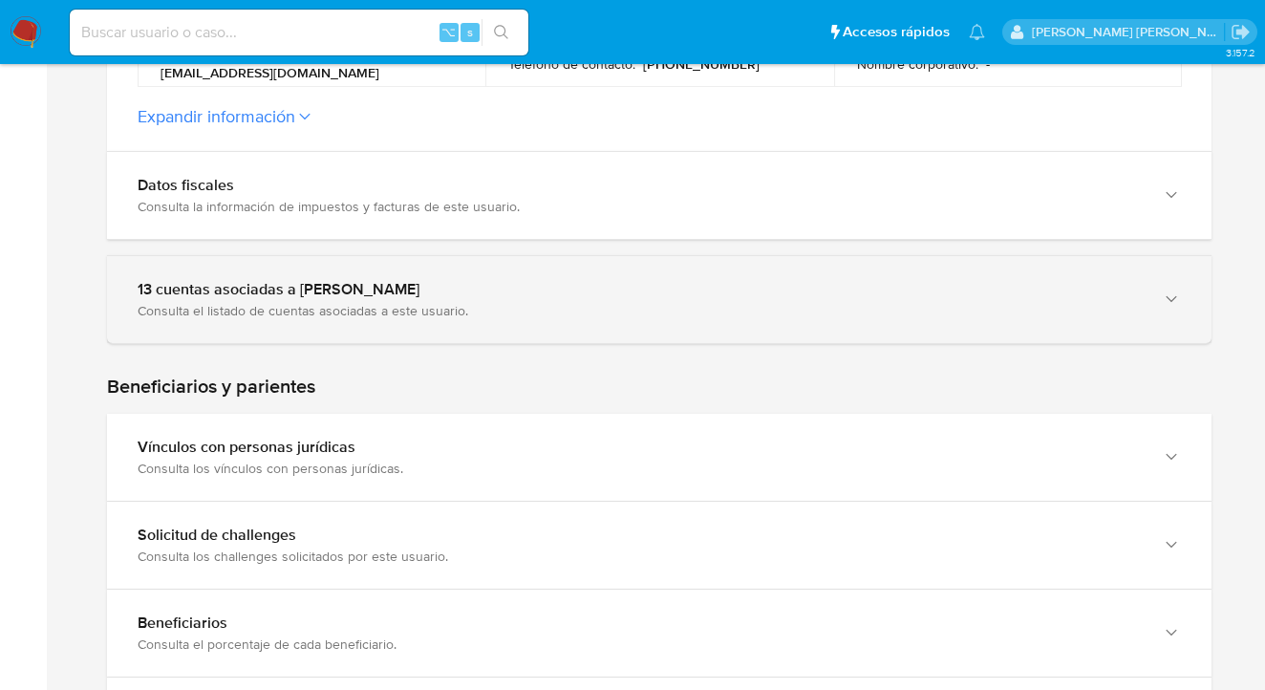
click at [1176, 303] on icon "button" at bounding box center [1171, 298] width 19 height 19
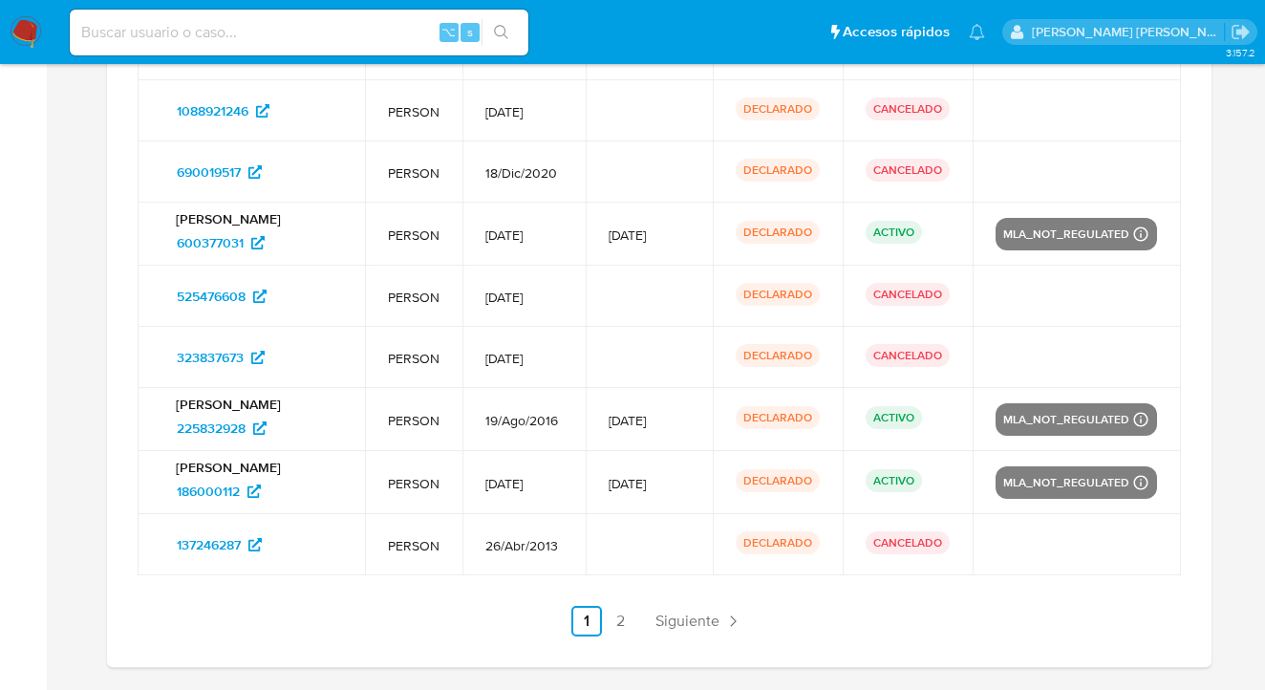
scroll to position [1569, 0]
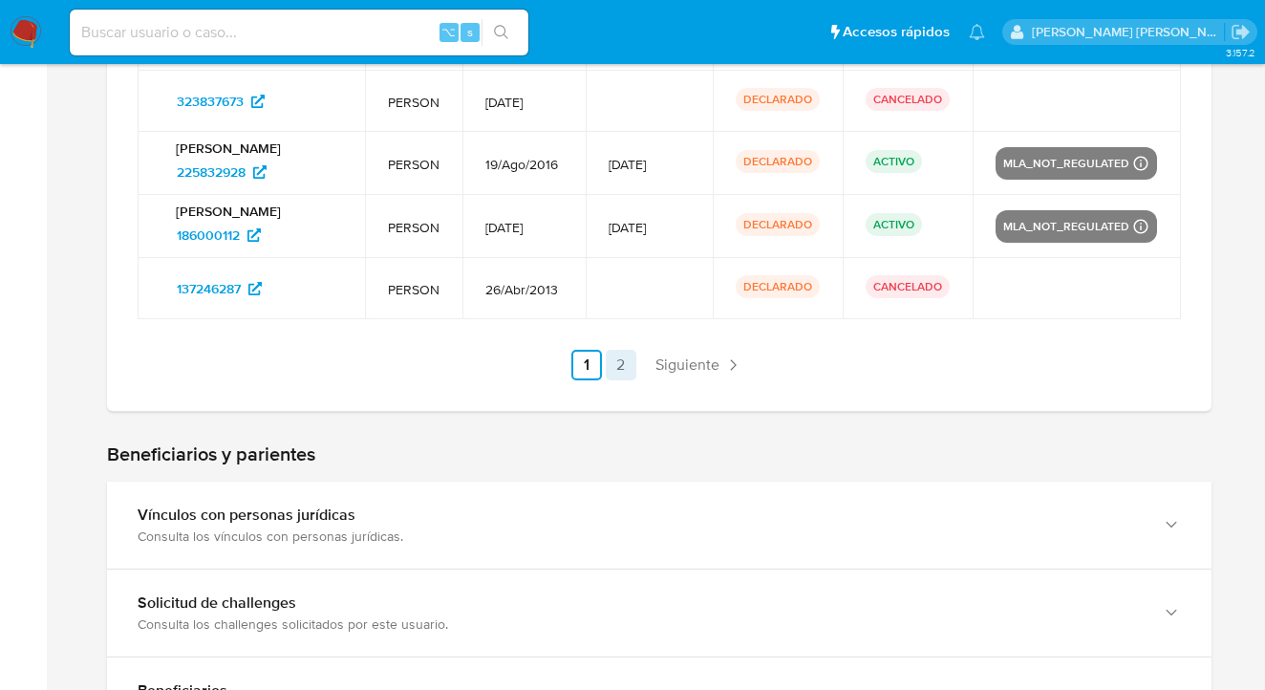
click at [624, 374] on link "2" at bounding box center [621, 365] width 31 height 31
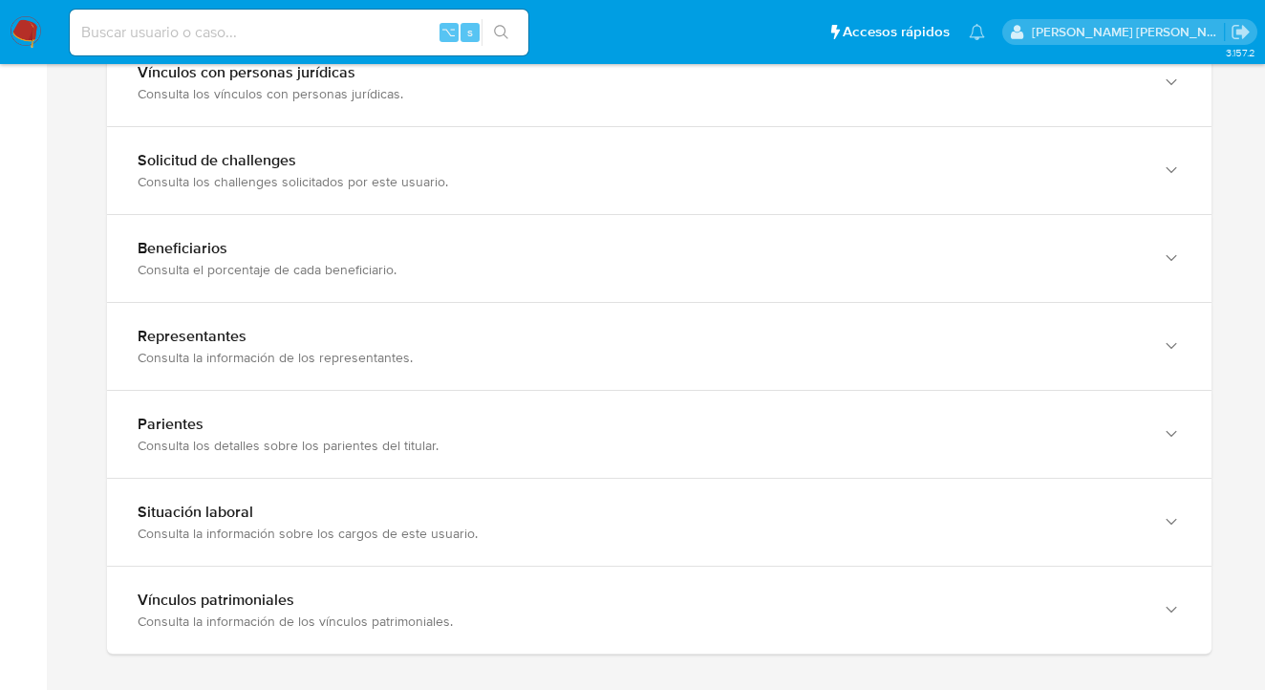
scroll to position [1028, 0]
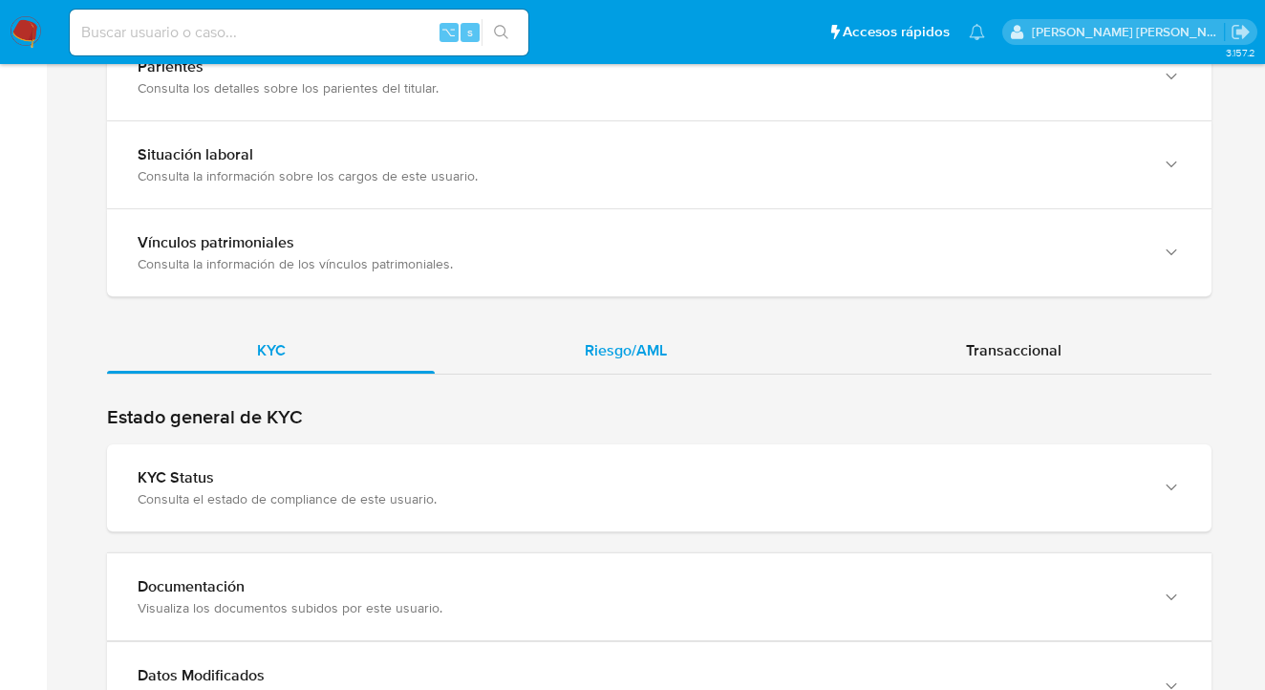
click at [645, 359] on span "Riesgo/AML" at bounding box center [626, 350] width 82 height 22
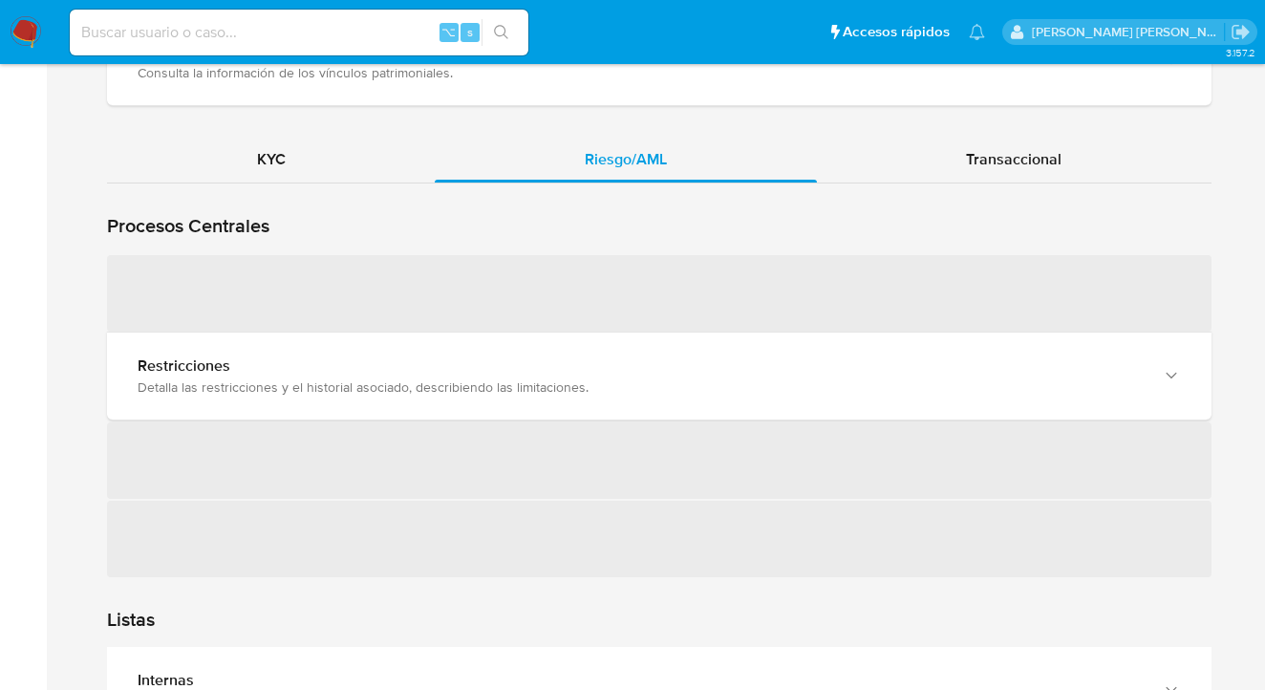
scroll to position [2037, 0]
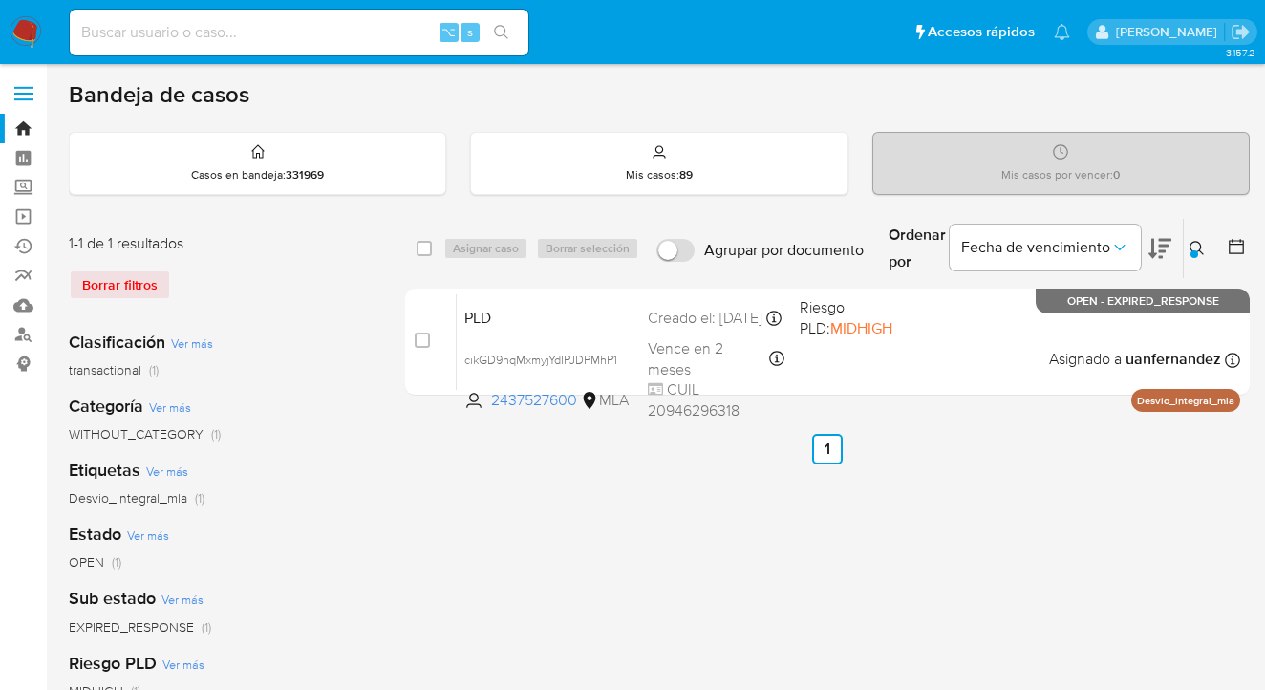
drag, startPoint x: 1198, startPoint y: 246, endPoint x: 1106, endPoint y: 287, distance: 100.5
click at [1195, 246] on icon at bounding box center [1196, 248] width 15 height 15
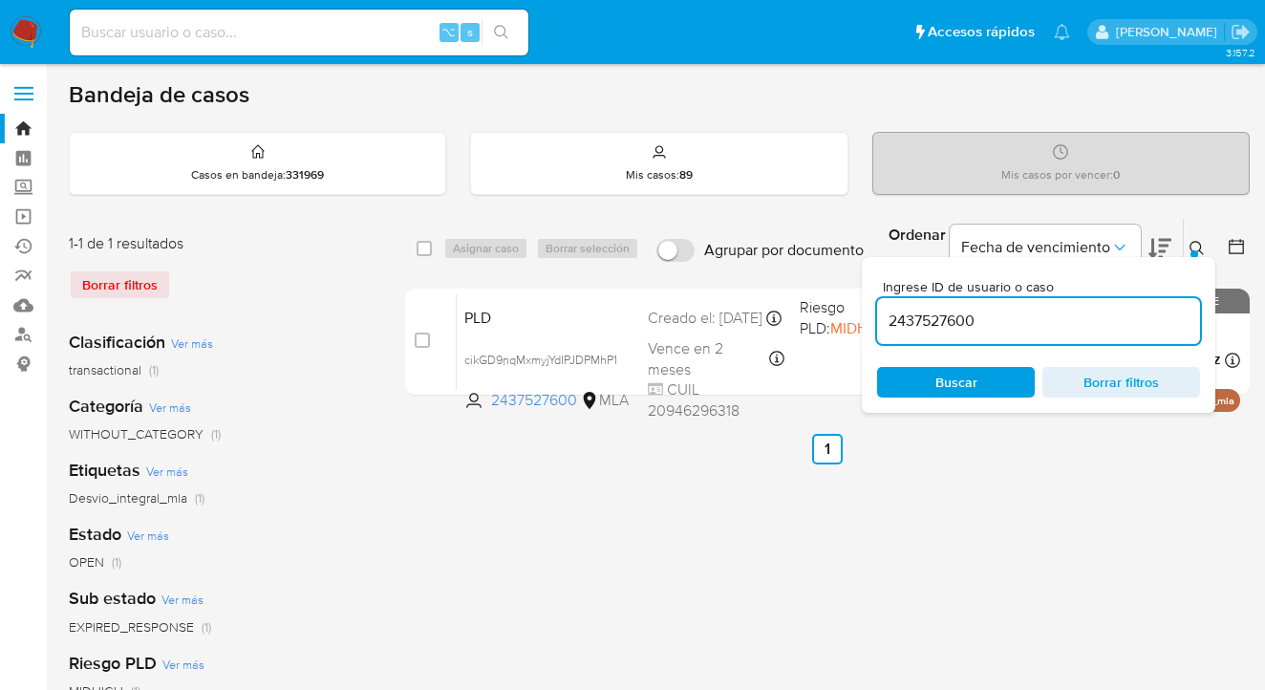
drag, startPoint x: 1050, startPoint y: 324, endPoint x: 920, endPoint y: 289, distance: 134.4
click at [892, 305] on div "2437527600" at bounding box center [1038, 321] width 323 height 46
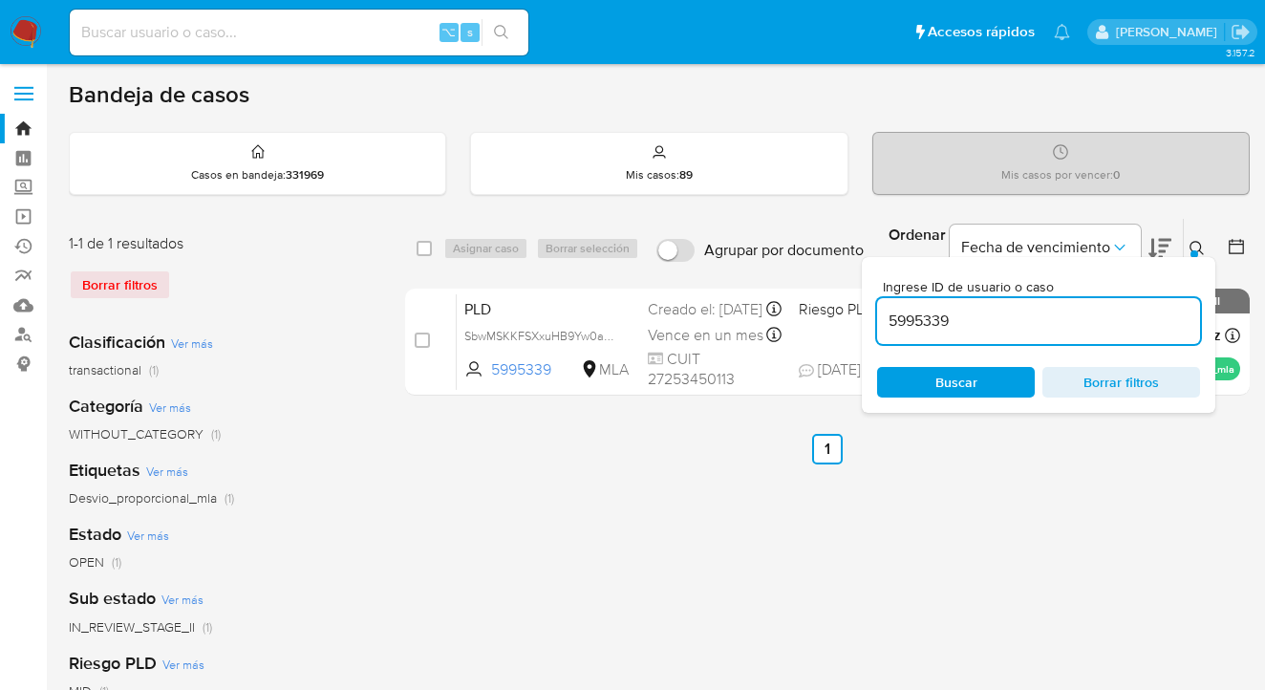
click at [1195, 246] on icon at bounding box center [1196, 248] width 15 height 15
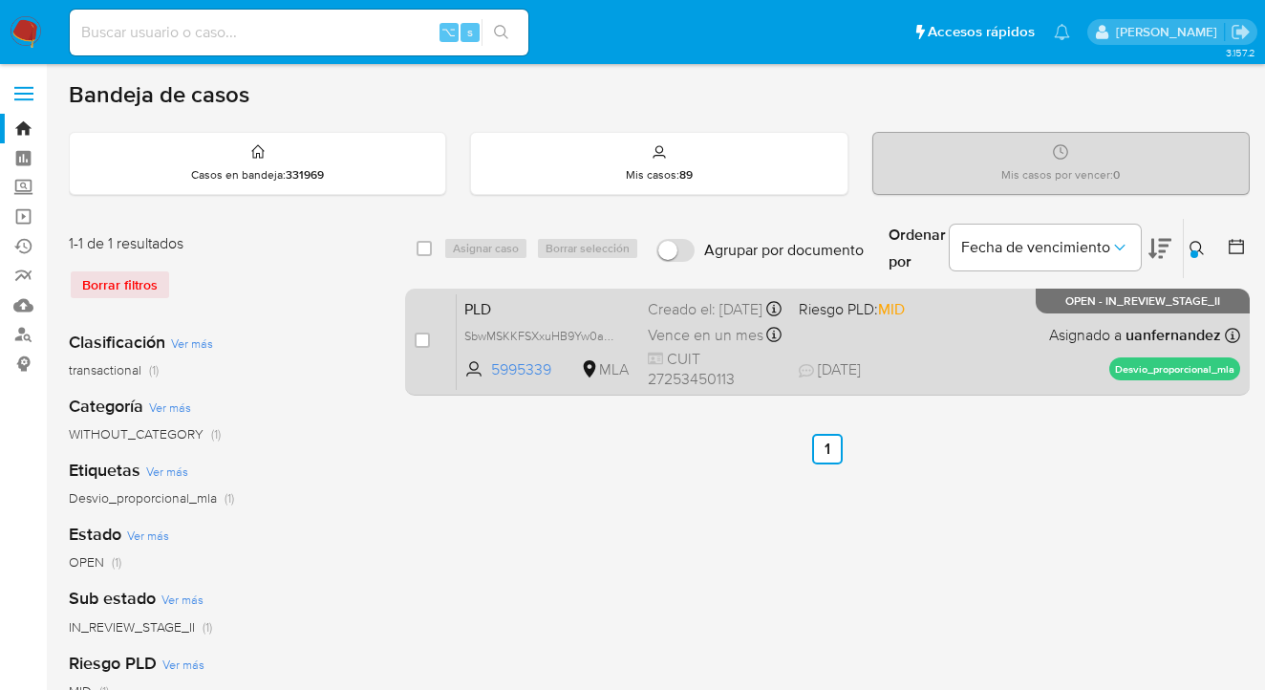
click at [976, 347] on div "PLD SbwMSKKFSXxuHB9Yw0ar1vrB 5995339 MLA Riesgo PLD: MID Creado el: 12/08/2025 …" at bounding box center [848, 341] width 783 height 96
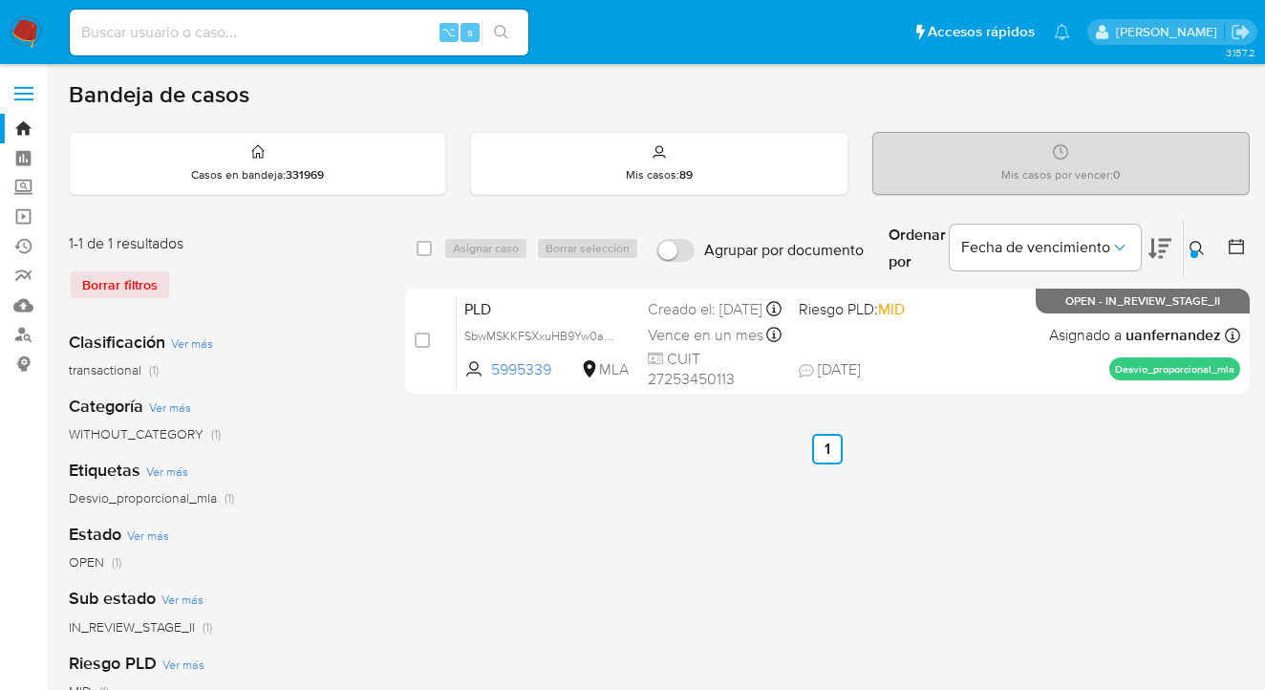
click at [1198, 246] on icon at bounding box center [1196, 248] width 15 height 15
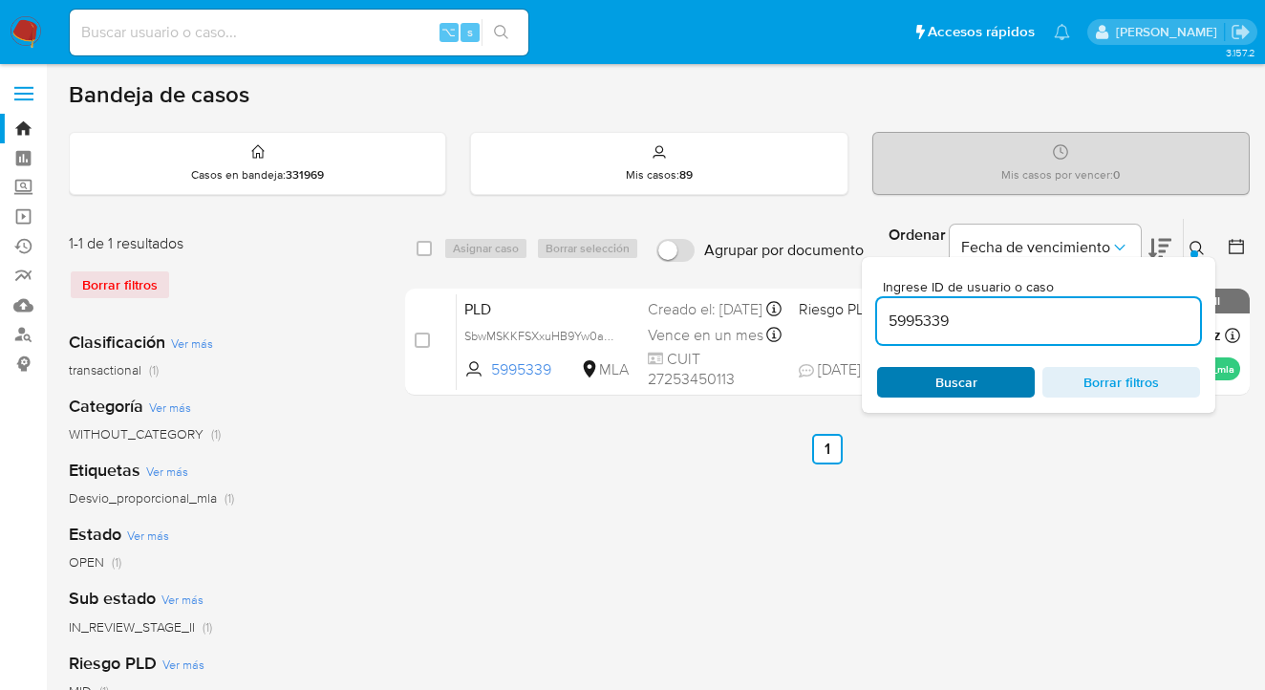
click at [988, 392] on span "Buscar" at bounding box center [955, 382] width 131 height 27
click at [1193, 245] on icon at bounding box center [1196, 248] width 15 height 15
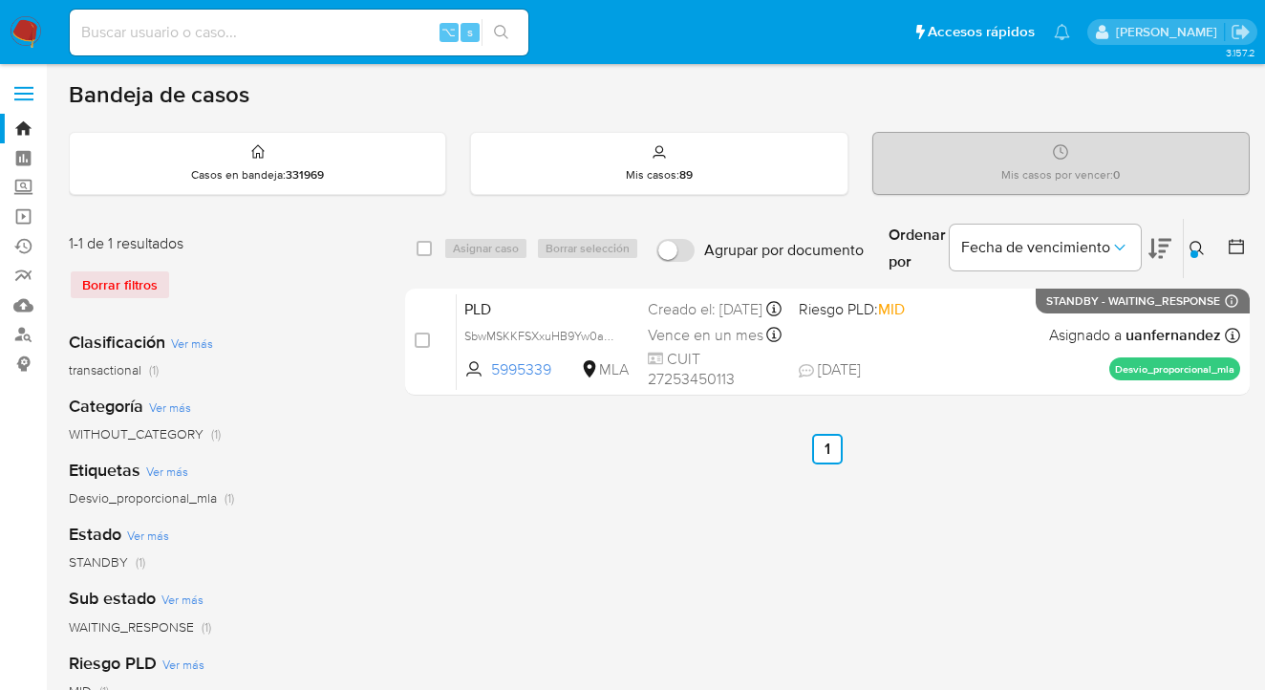
drag, startPoint x: 1197, startPoint y: 245, endPoint x: 1167, endPoint y: 271, distance: 39.9
click at [1196, 244] on icon at bounding box center [1196, 248] width 15 height 15
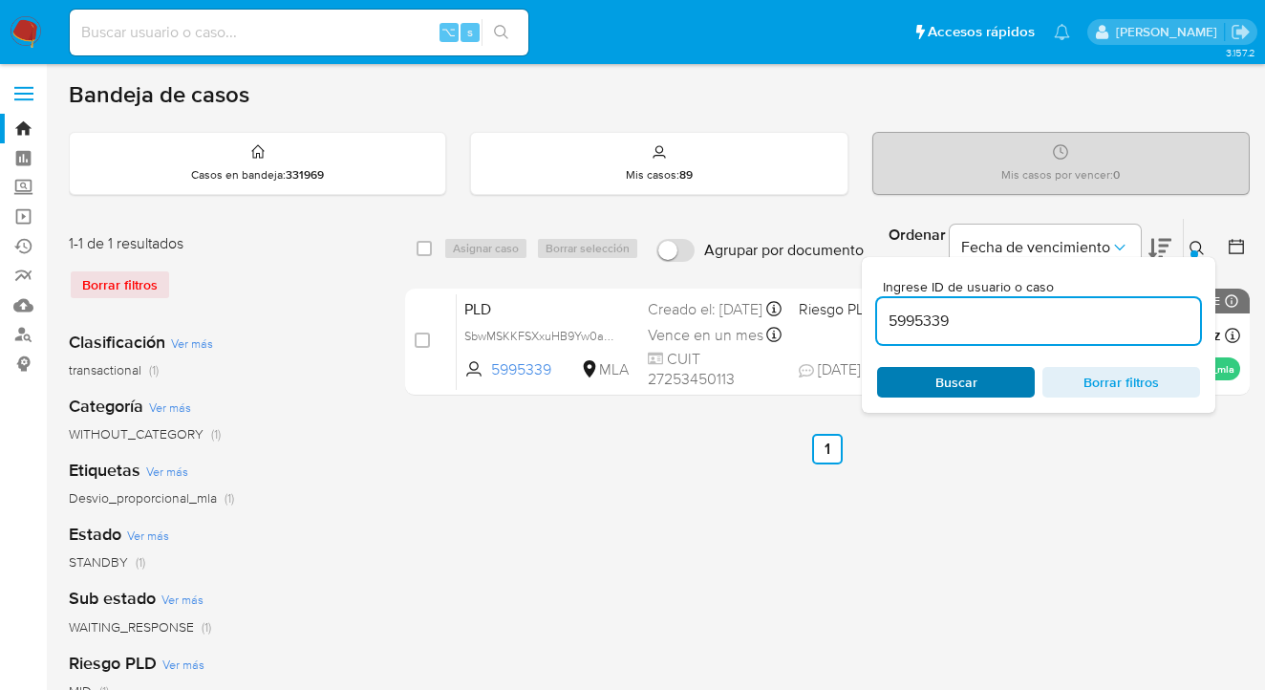
click at [1018, 371] on span "Buscar" at bounding box center [955, 382] width 131 height 27
click at [1196, 246] on icon at bounding box center [1196, 248] width 15 height 15
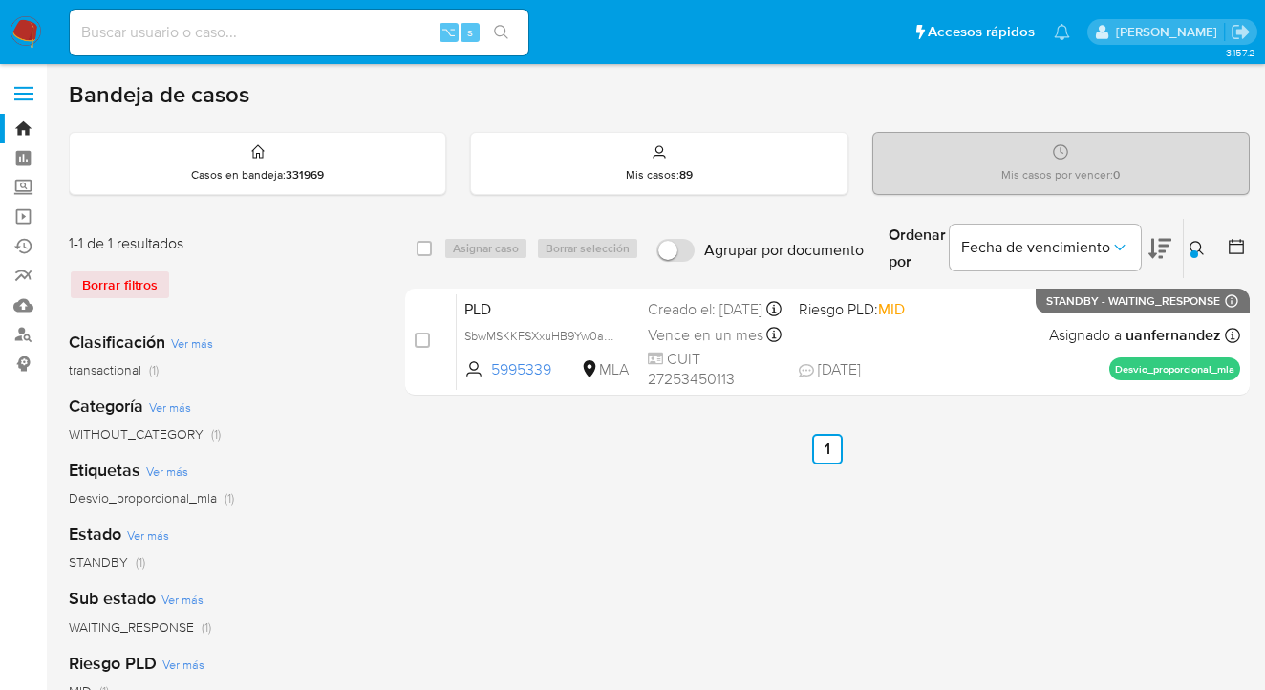
click at [1193, 245] on icon at bounding box center [1196, 248] width 15 height 15
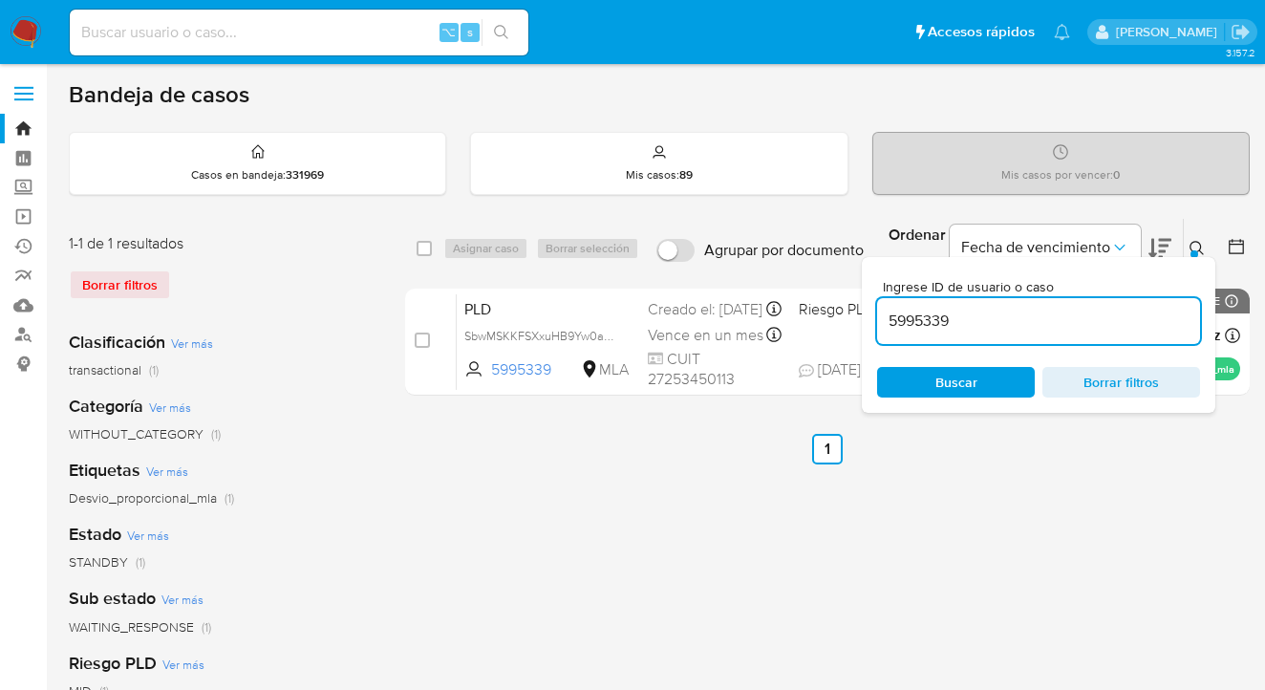
drag, startPoint x: 1032, startPoint y: 318, endPoint x: 976, endPoint y: 302, distance: 57.7
click at [873, 313] on div "Ingrese ID de usuario o caso 5995339 Buscar Borrar filtros" at bounding box center [1038, 335] width 353 height 156
click at [1197, 248] on icon at bounding box center [1196, 248] width 15 height 15
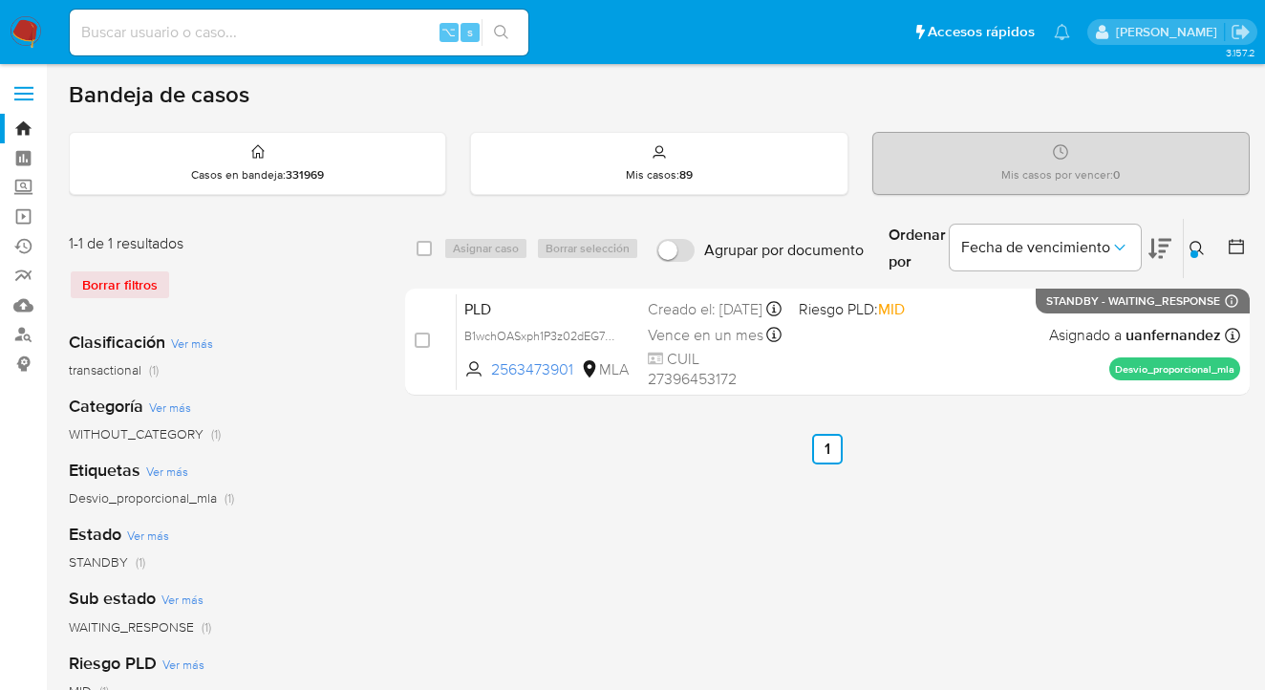
drag, startPoint x: 1194, startPoint y: 241, endPoint x: 1091, endPoint y: 283, distance: 111.4
click at [1194, 241] on icon at bounding box center [1196, 248] width 15 height 15
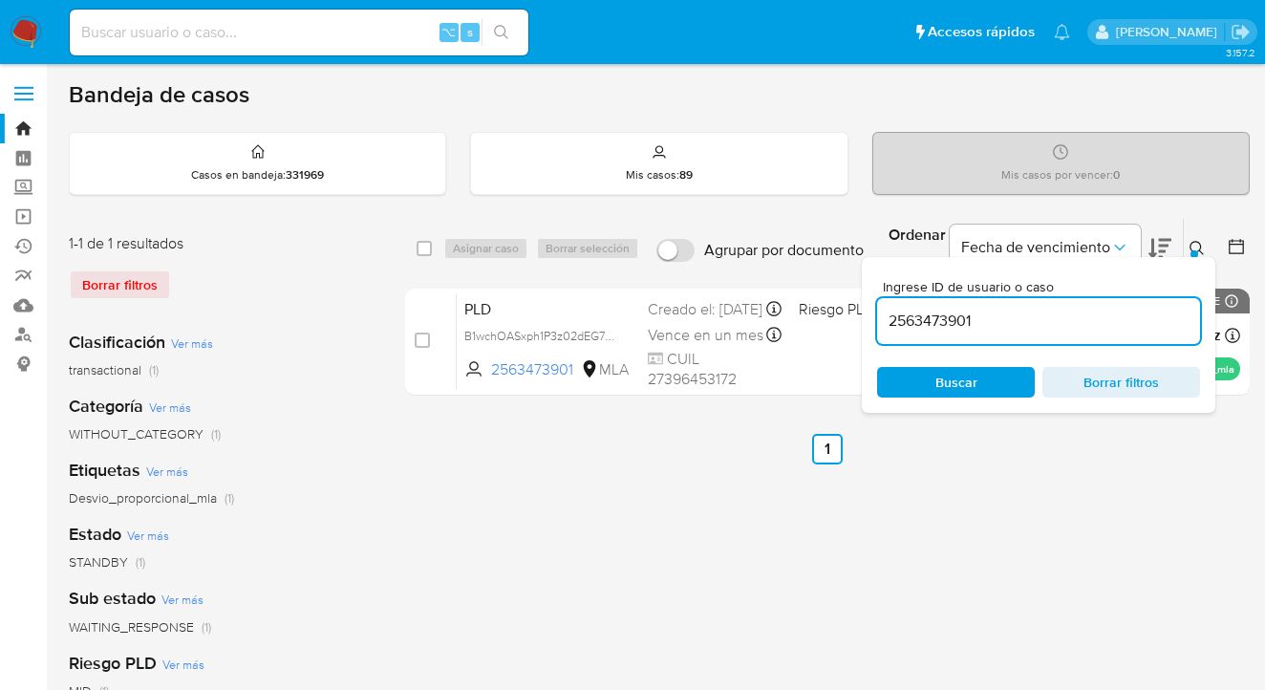
drag, startPoint x: 985, startPoint y: 318, endPoint x: 872, endPoint y: 319, distance: 112.7
click at [872, 320] on div "Ingrese ID de usuario o caso 2563473901 Buscar Borrar filtros" at bounding box center [1038, 335] width 353 height 156
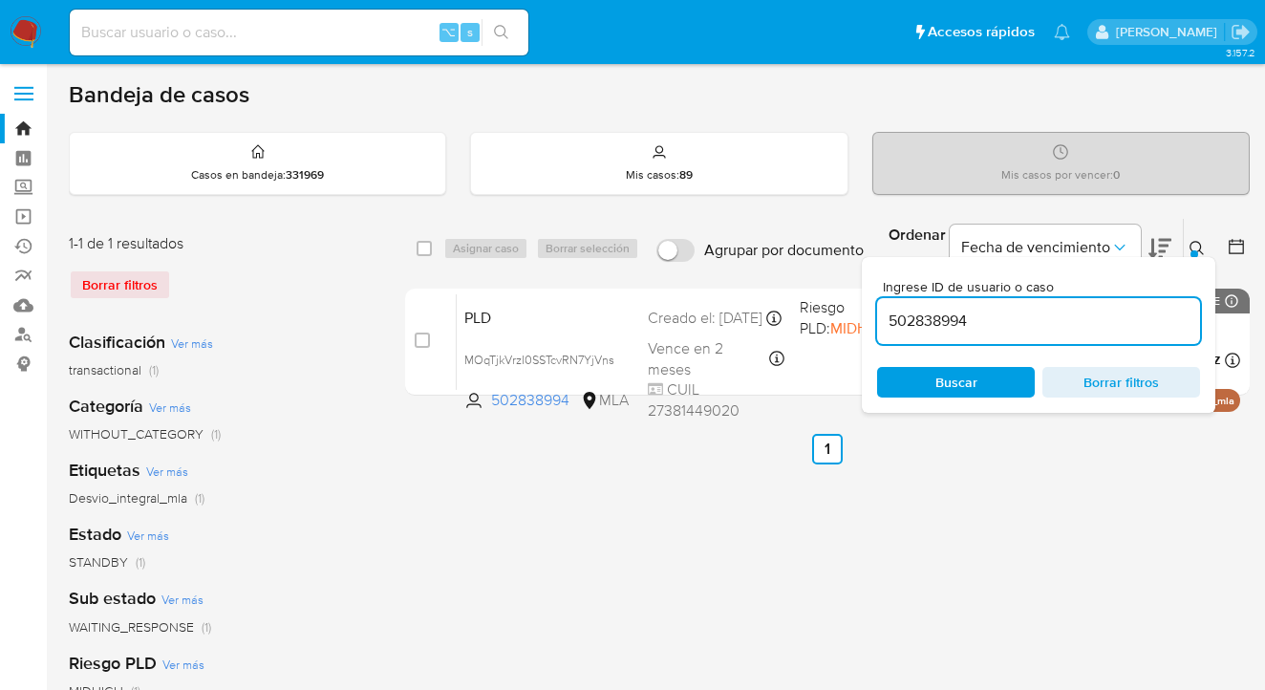
click at [1198, 245] on icon at bounding box center [1196, 248] width 15 height 15
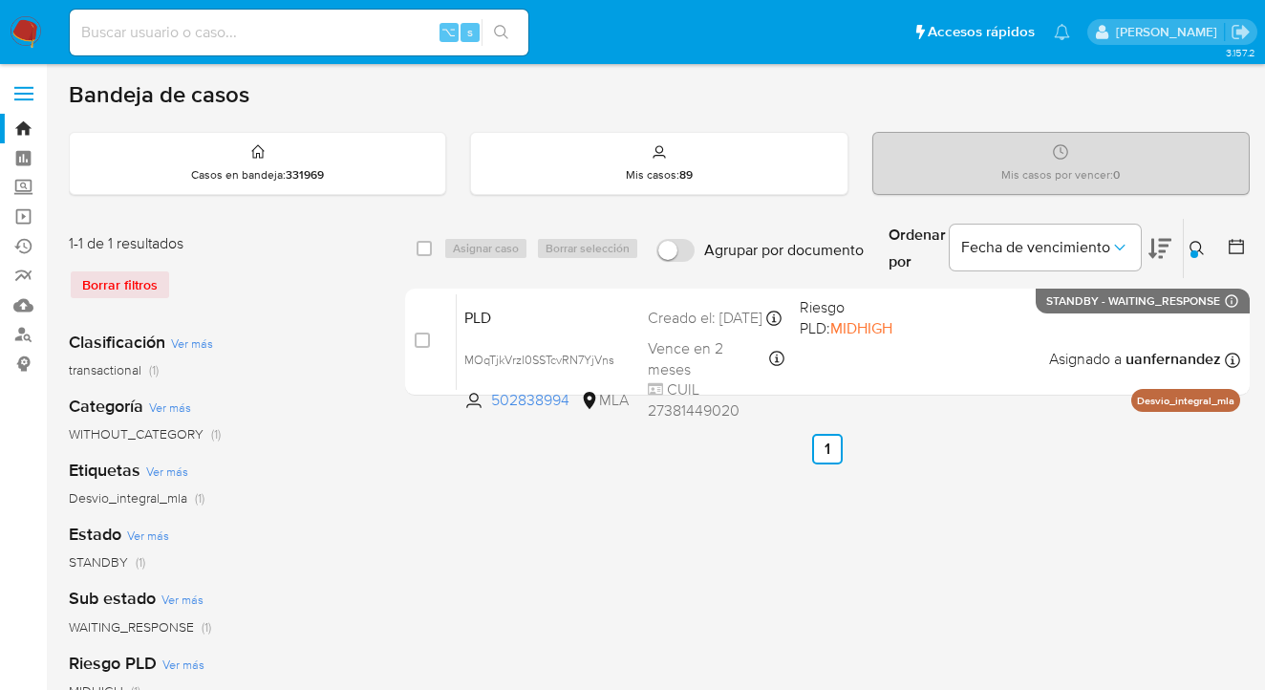
click at [1194, 250] on div at bounding box center [1194, 254] width 8 height 8
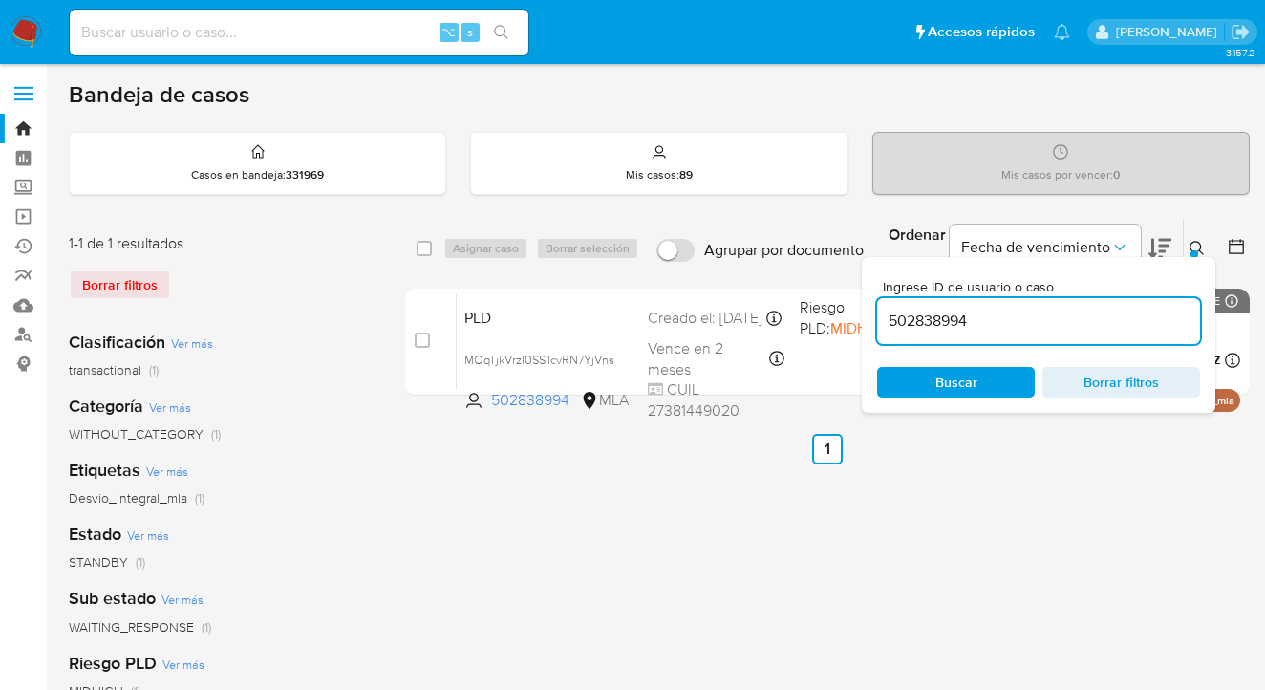
drag, startPoint x: 1035, startPoint y: 317, endPoint x: 875, endPoint y: 310, distance: 159.7
click at [865, 319] on div "Ingrese ID de usuario o caso 502838994 Buscar Borrar filtros" at bounding box center [1038, 335] width 353 height 156
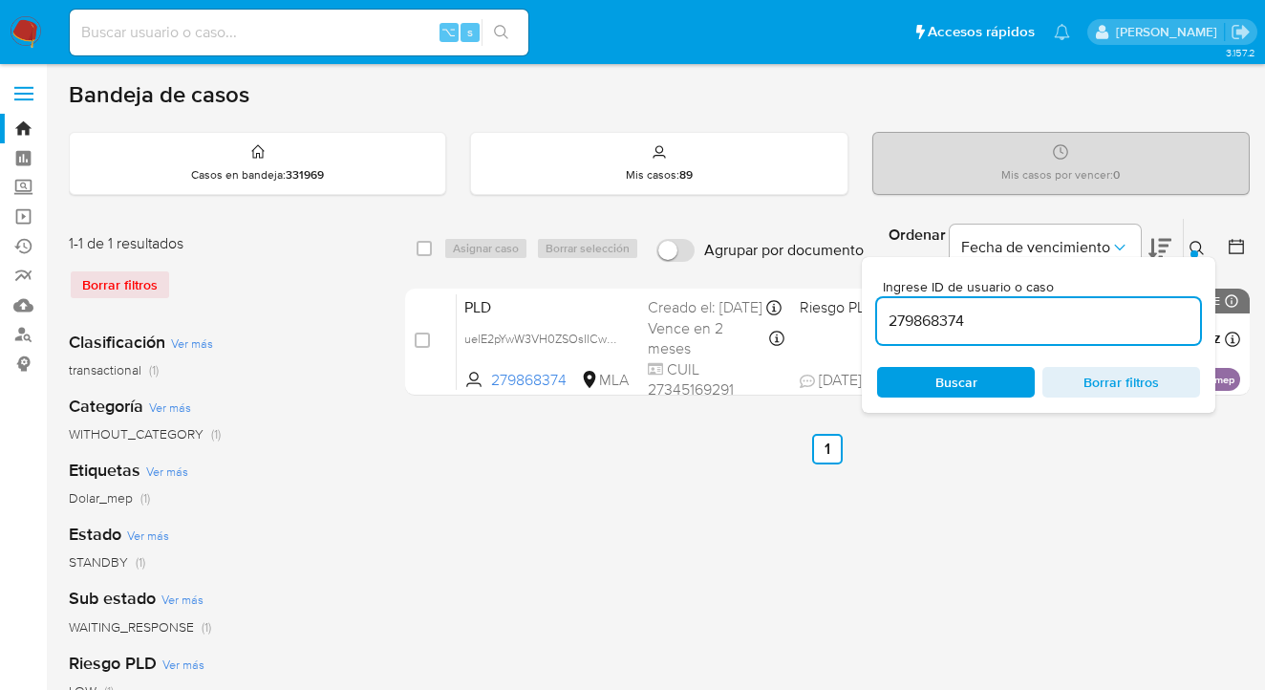
click at [1199, 245] on icon at bounding box center [1196, 248] width 15 height 15
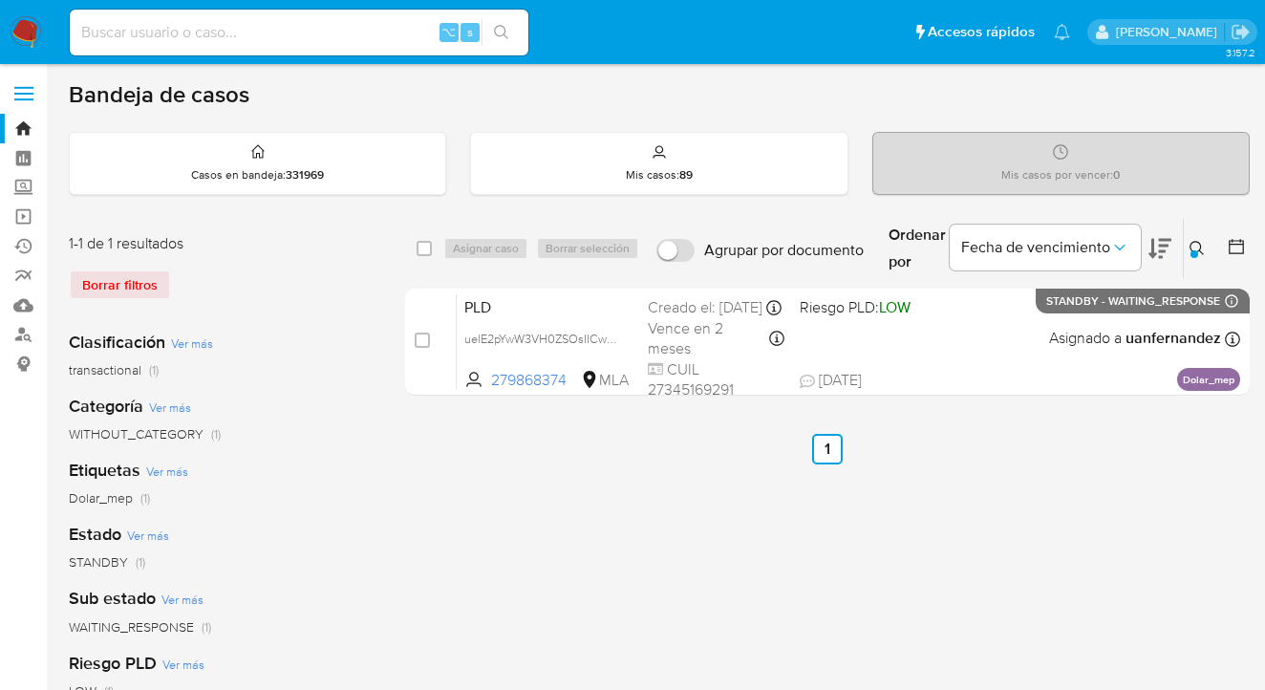
click at [1192, 250] on div at bounding box center [1194, 254] width 8 height 8
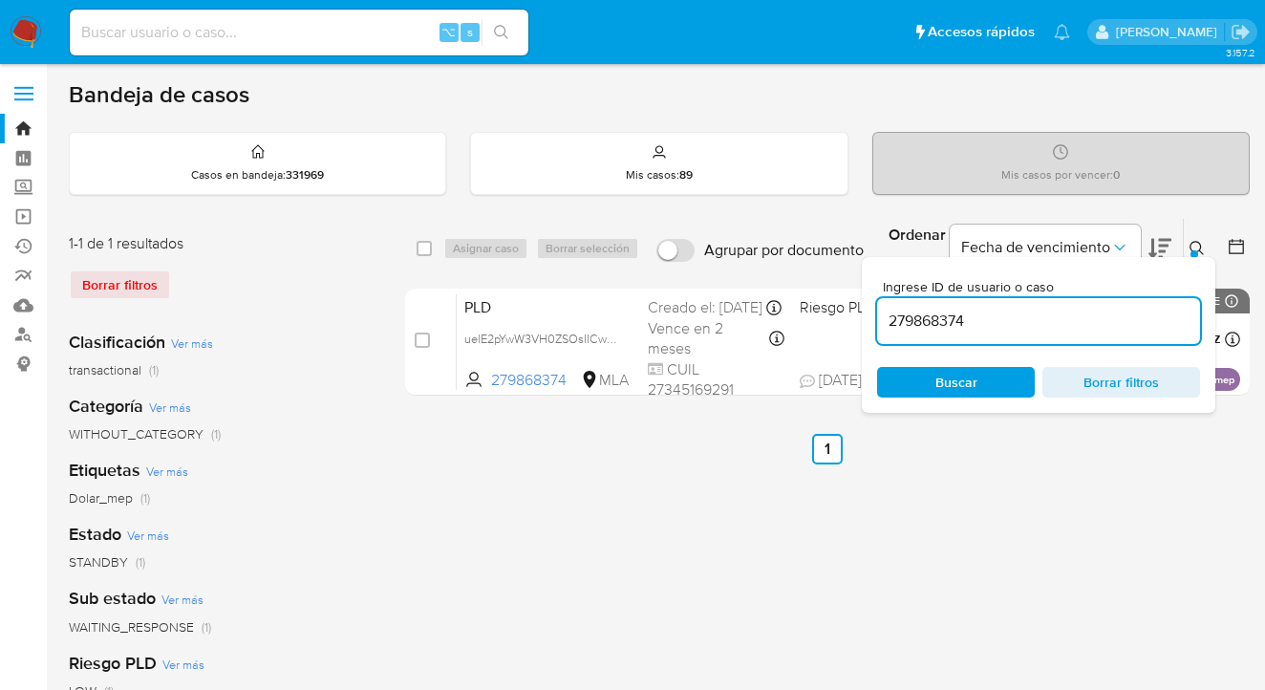
drag, startPoint x: 1051, startPoint y: 328, endPoint x: 884, endPoint y: 302, distance: 169.2
click at [884, 302] on div "279868374" at bounding box center [1038, 321] width 323 height 46
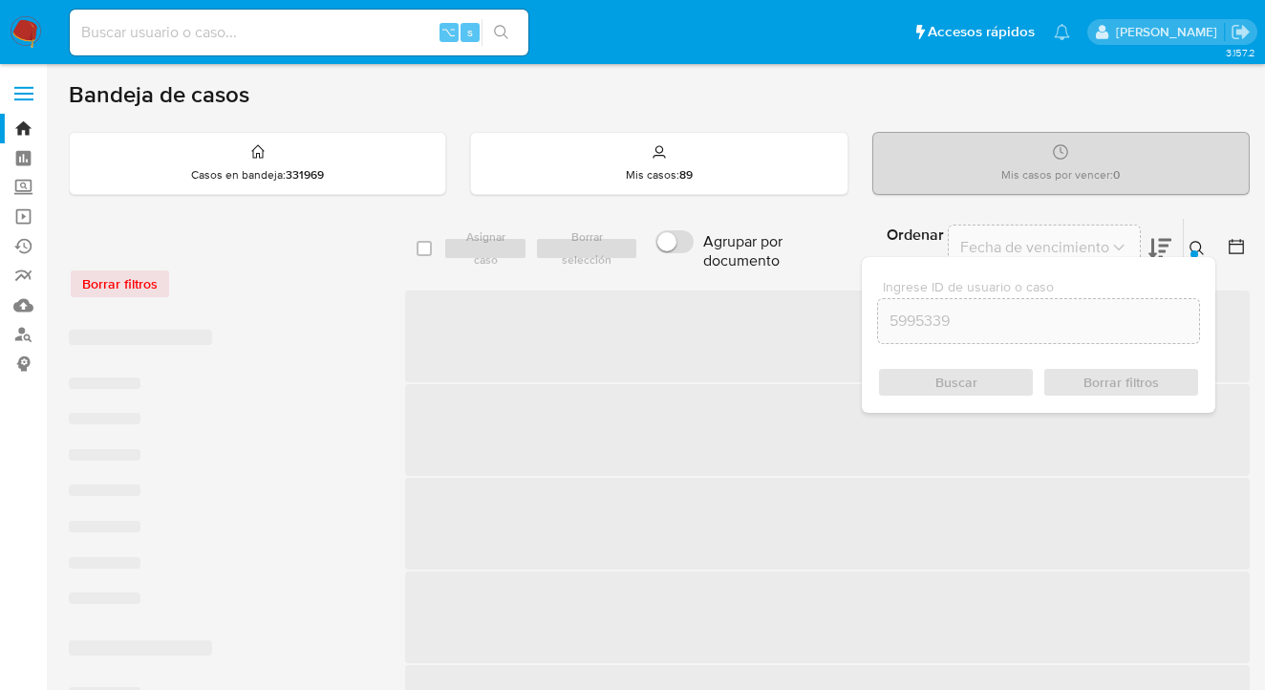
click at [1197, 241] on icon at bounding box center [1196, 248] width 14 height 14
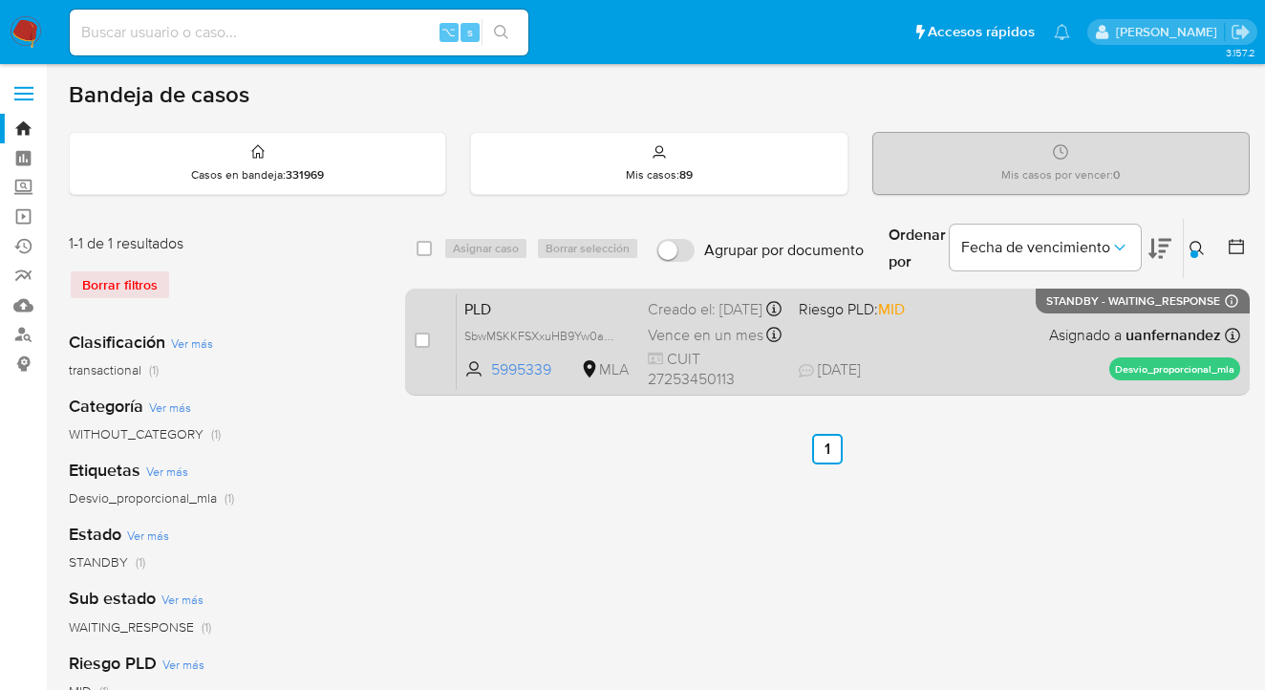
click at [1010, 327] on div "PLD SbwMSKKFSXxuHB9Yw0ar1vrB 5995339 MLA Riesgo PLD: MID Creado el: 12/08/2025 …" at bounding box center [848, 341] width 783 height 96
click at [1029, 344] on div "PLD SbwMSKKFSXxuHB9Yw0ar1vrB 5995339 MLA Riesgo PLD: MID Creado el: 12/08/2025 …" at bounding box center [848, 341] width 783 height 96
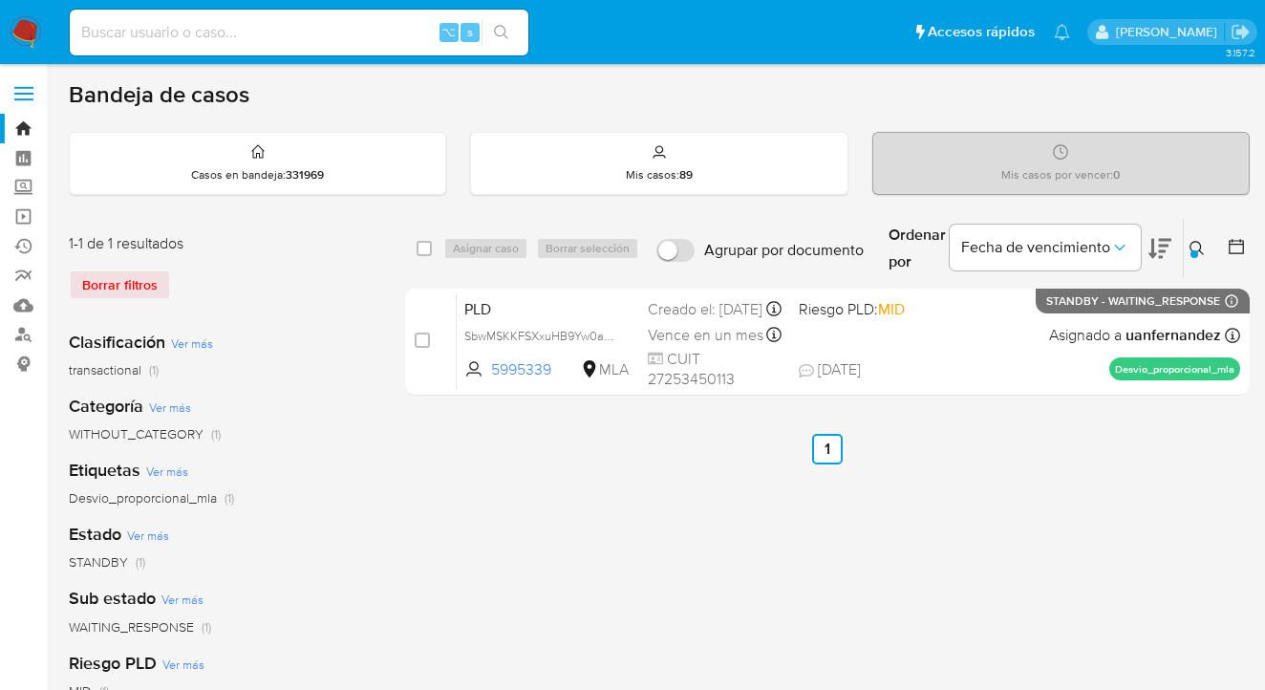
click at [1196, 245] on icon at bounding box center [1196, 248] width 15 height 15
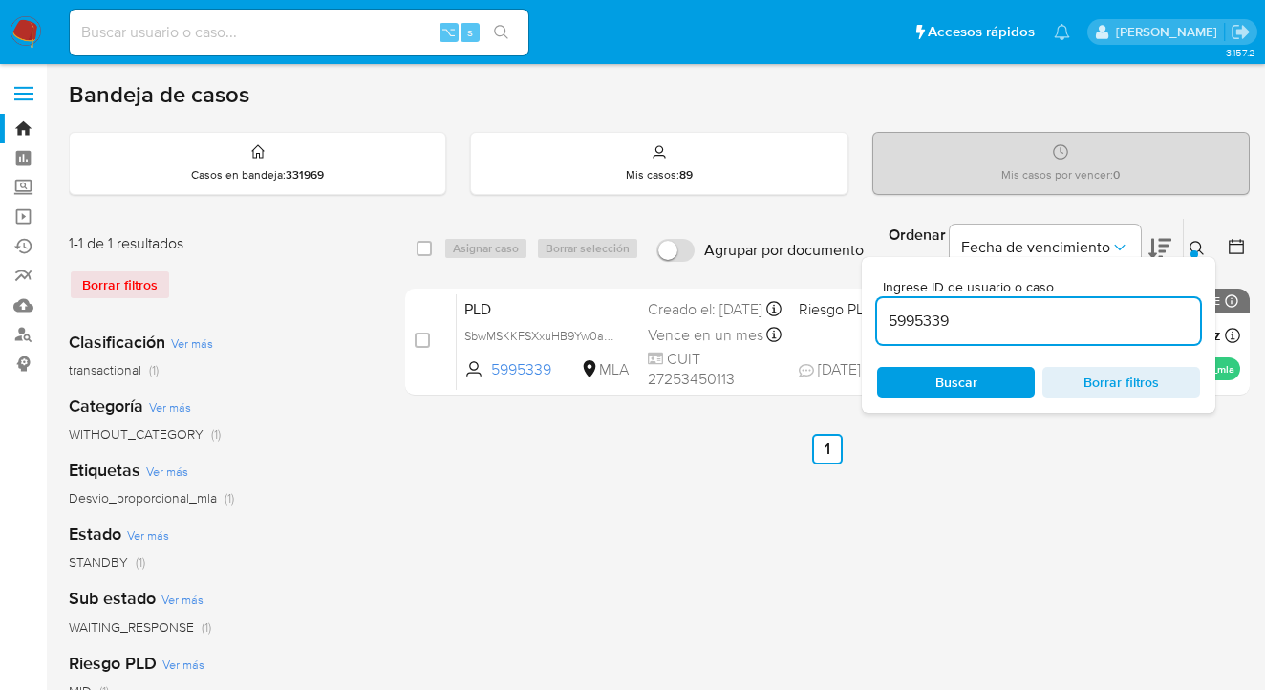
drag, startPoint x: 1019, startPoint y: 310, endPoint x: 903, endPoint y: 296, distance: 117.3
click at [903, 296] on div "Ingrese ID de usuario o caso 5995339" at bounding box center [1038, 312] width 323 height 64
click at [1197, 245] on icon at bounding box center [1196, 248] width 15 height 15
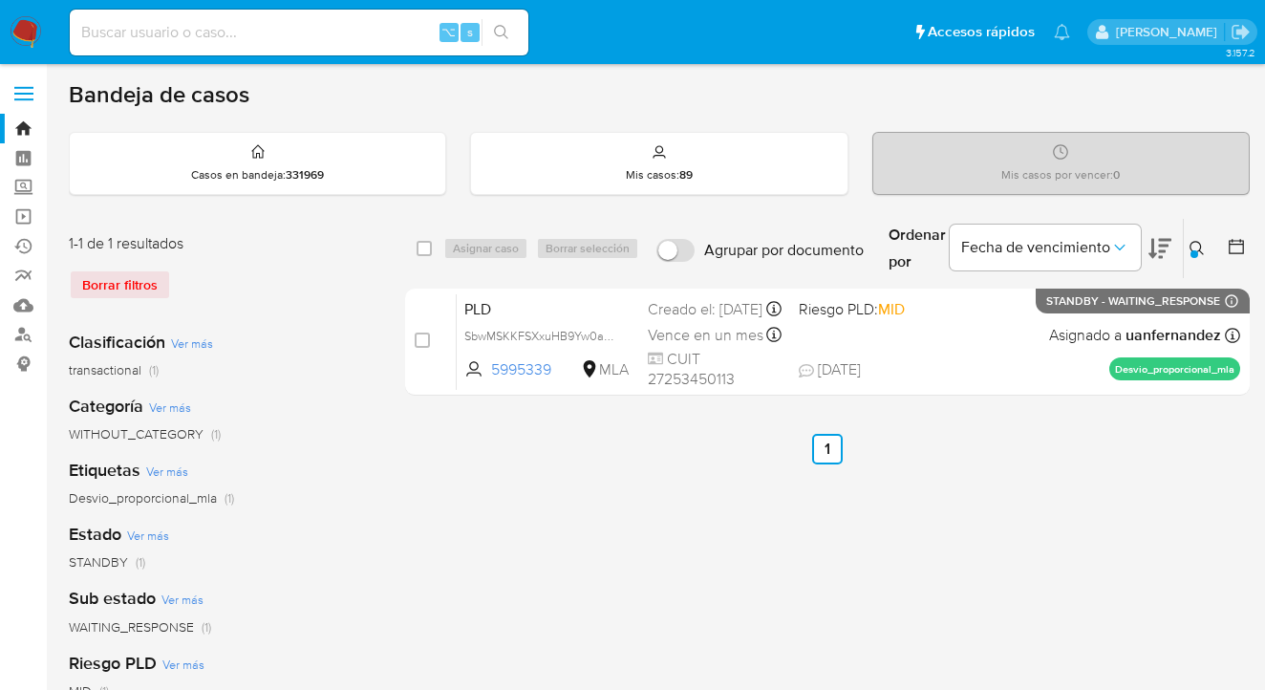
click at [1195, 243] on icon at bounding box center [1196, 248] width 15 height 15
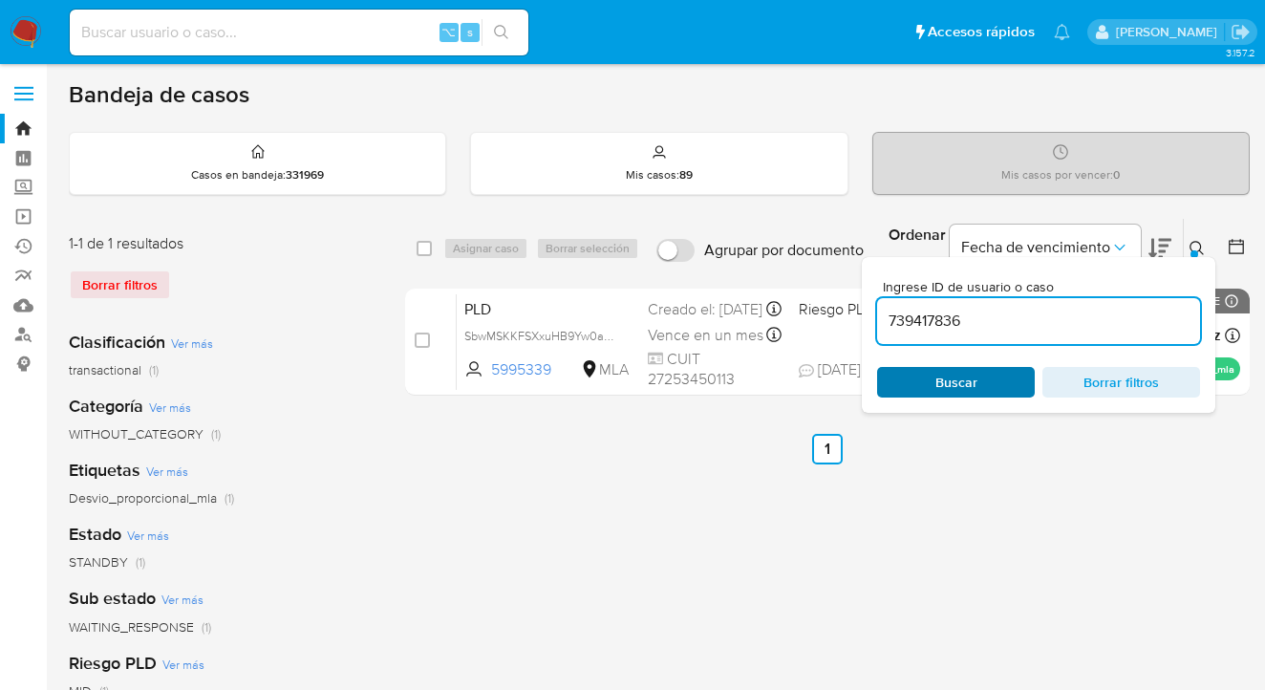
click at [983, 379] on span "Buscar" at bounding box center [955, 382] width 131 height 27
click at [1195, 241] on icon at bounding box center [1196, 248] width 15 height 15
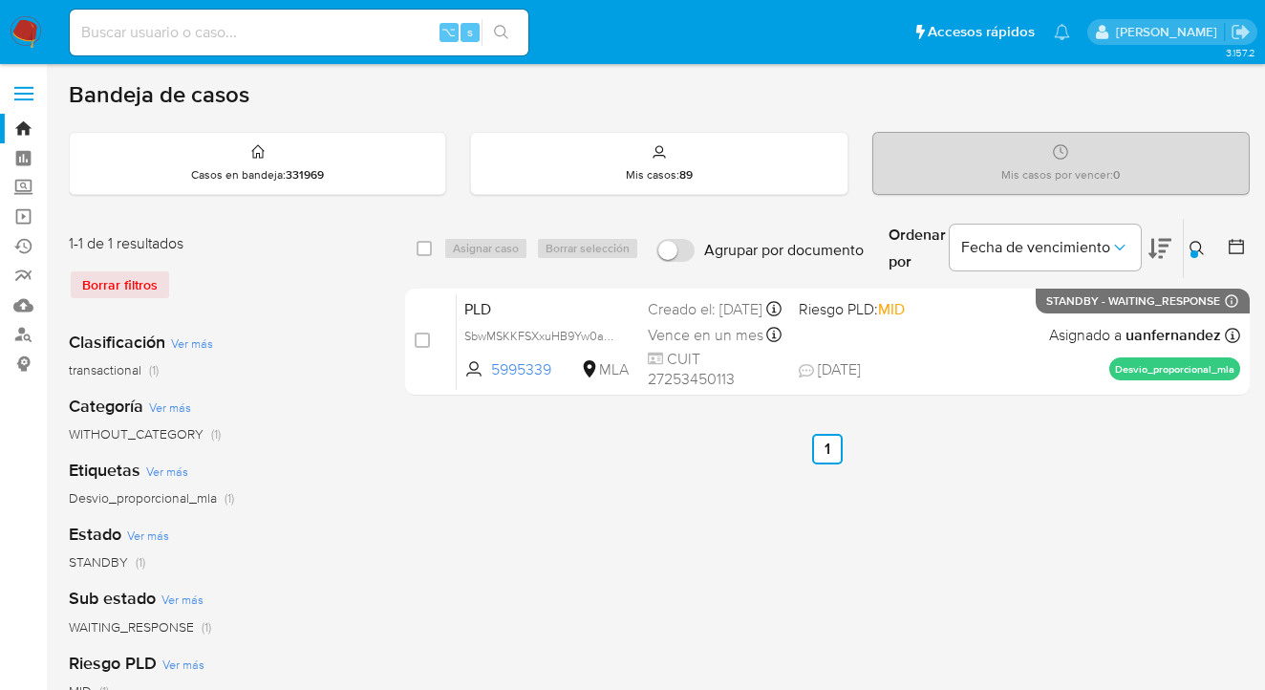
click at [1194, 248] on icon at bounding box center [1196, 248] width 15 height 15
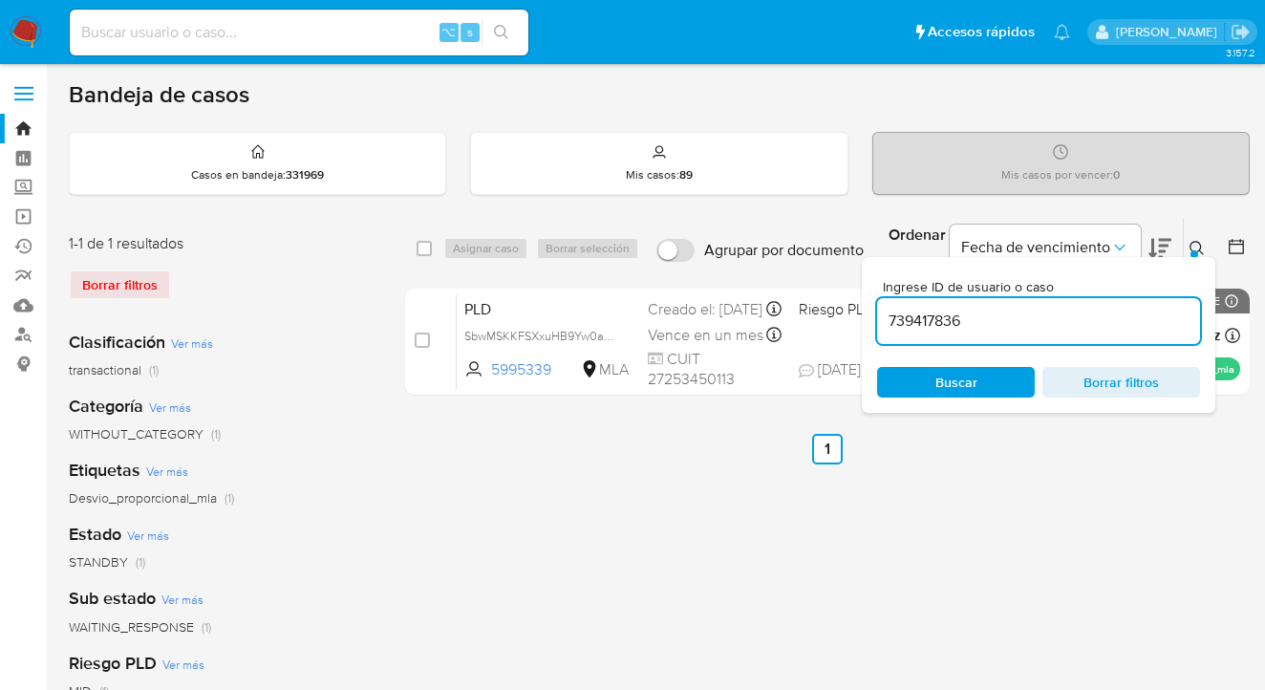
drag, startPoint x: 1018, startPoint y: 322, endPoint x: 942, endPoint y: 319, distance: 76.5
click at [941, 319] on input "739417836" at bounding box center [1038, 321] width 323 height 25
click at [976, 379] on span "Buscar" at bounding box center [955, 382] width 131 height 27
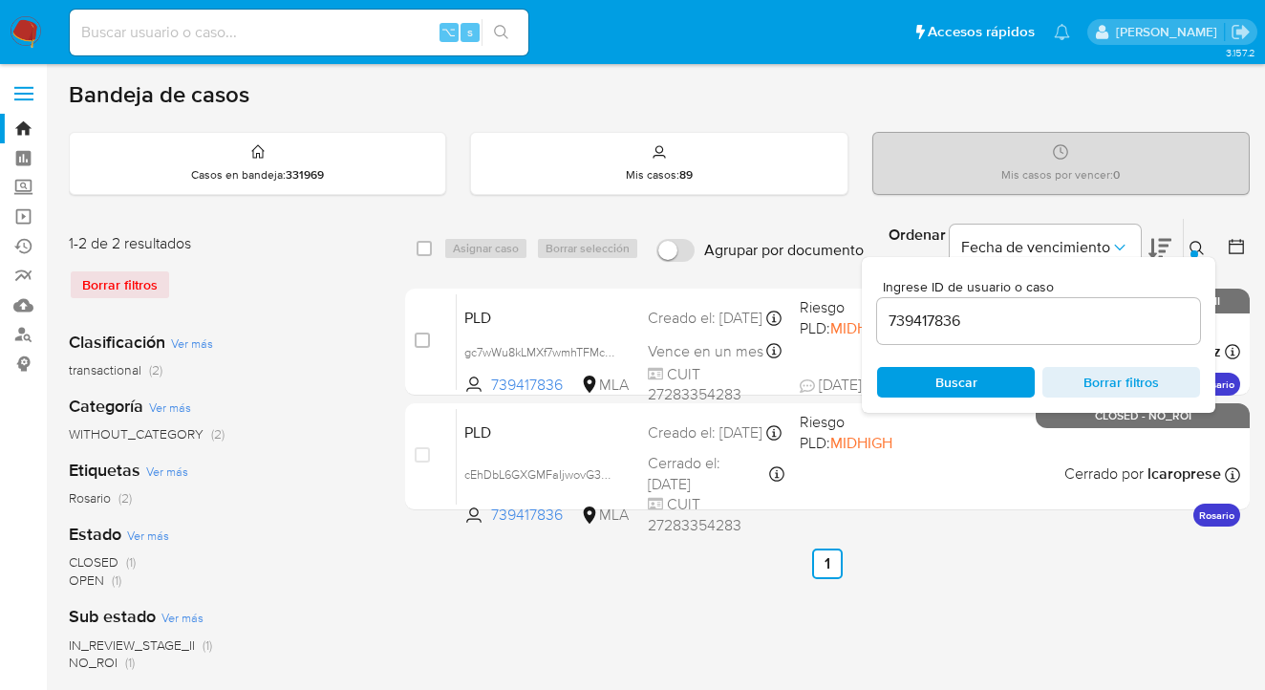
click at [1200, 246] on icon at bounding box center [1196, 248] width 14 height 14
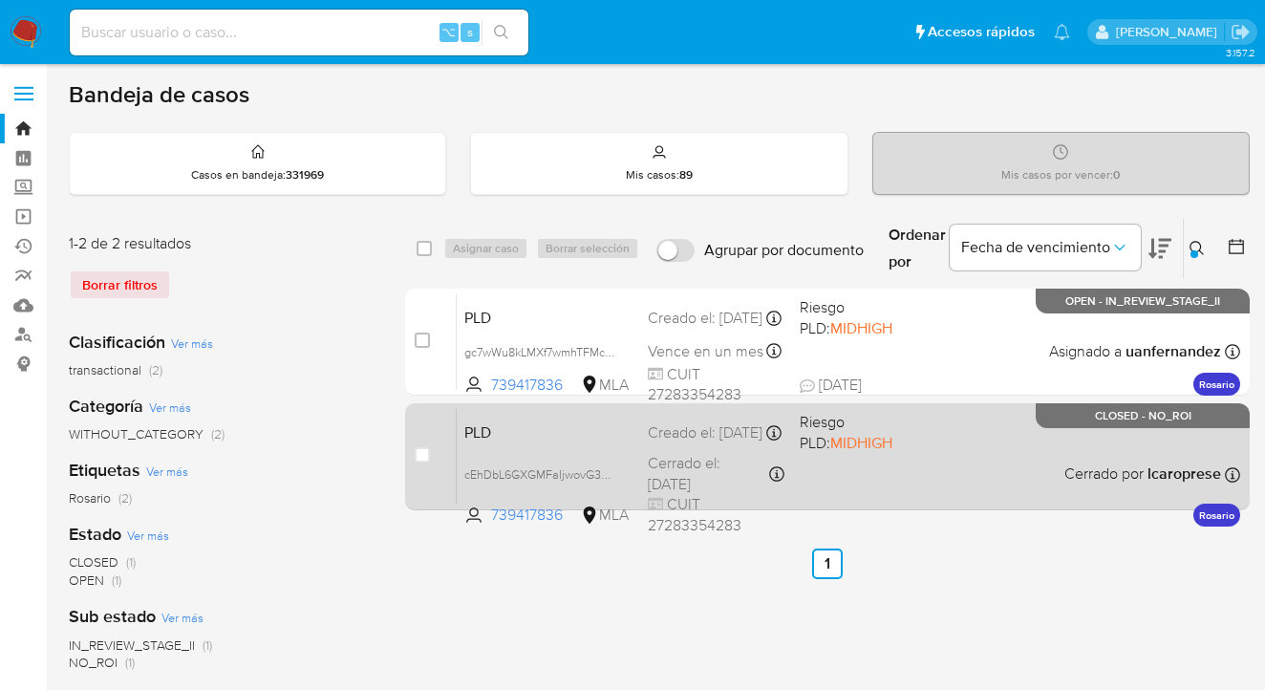
click at [1027, 442] on div "PLD cEhDbL6GXGMFaIjwovG3YLPJ 739417836 MLA Riesgo PLD: MIDHIGH Creado el: 12/12…" at bounding box center [848, 456] width 783 height 96
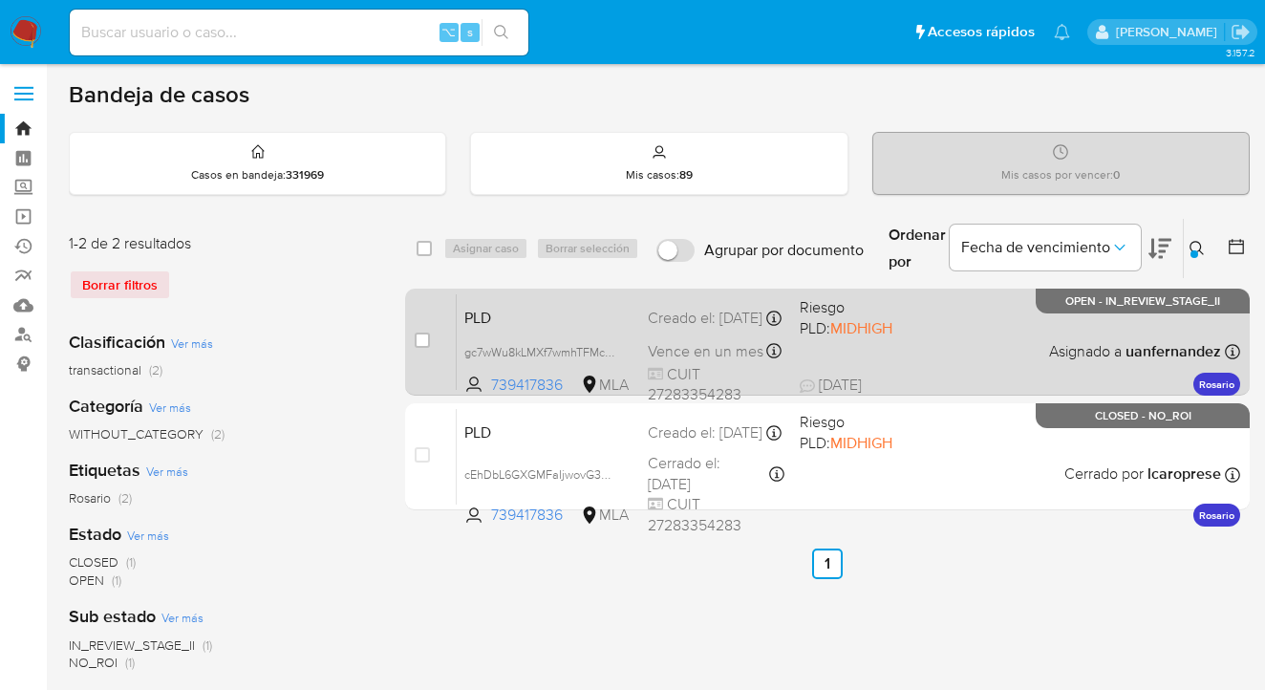
click at [983, 321] on div "PLD gc7wWu8kLMXf7wmhTFMchEdL 739417836 MLA Riesgo PLD: MIDHIGH Creado el: 12/08…" at bounding box center [848, 341] width 783 height 96
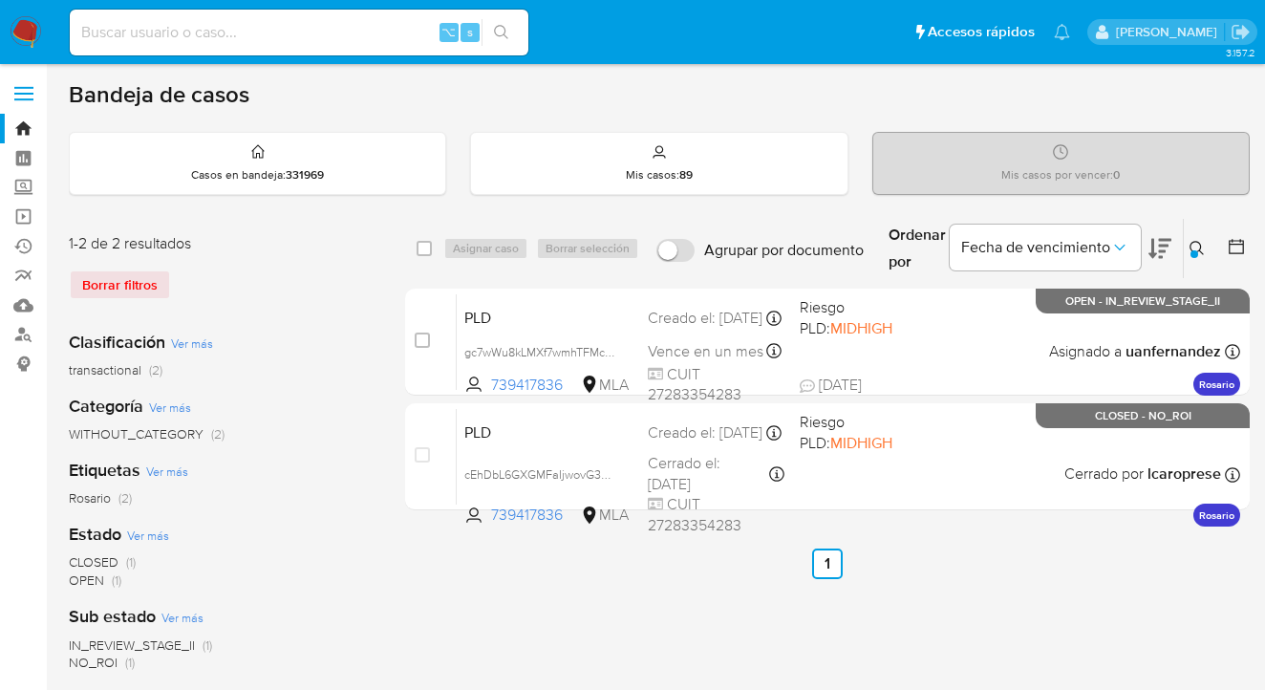
drag, startPoint x: 1198, startPoint y: 252, endPoint x: 1043, endPoint y: 288, distance: 158.7
click at [1198, 252] on icon at bounding box center [1196, 248] width 15 height 15
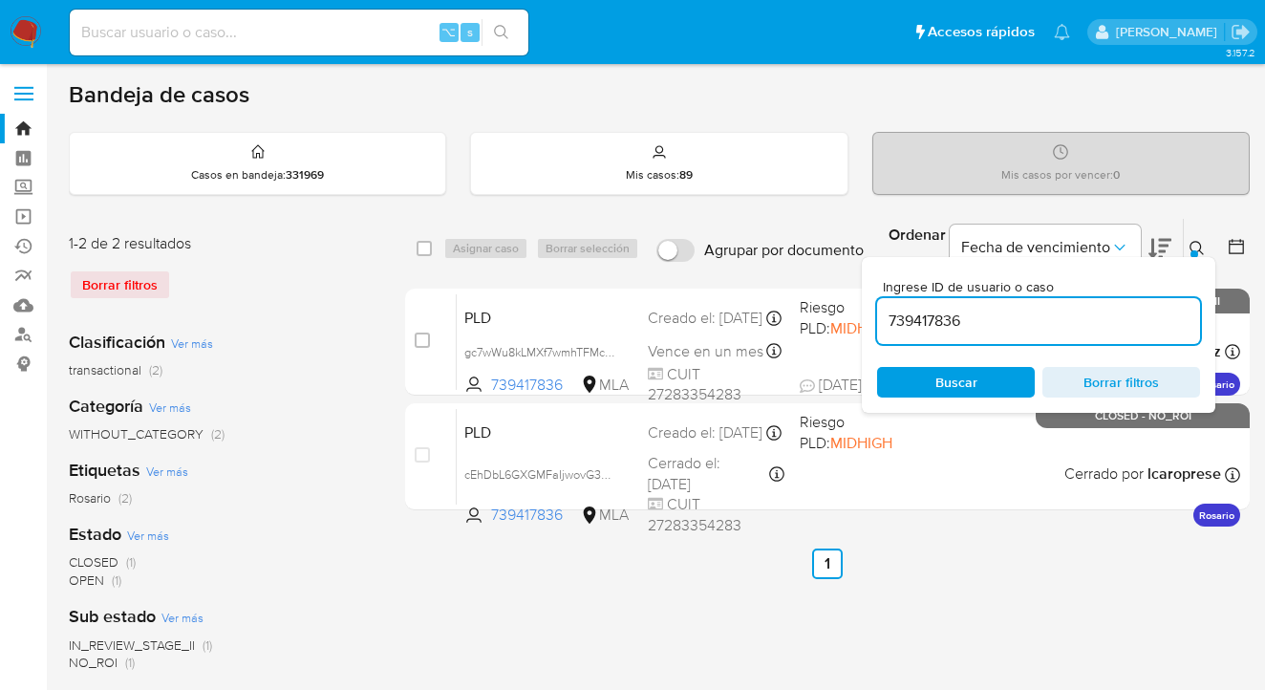
drag, startPoint x: 970, startPoint y: 321, endPoint x: 874, endPoint y: 319, distance: 95.5
click at [874, 319] on div "Ingrese ID de usuario o caso 739417836 Buscar Borrar filtros" at bounding box center [1038, 335] width 353 height 156
type input "5995339"
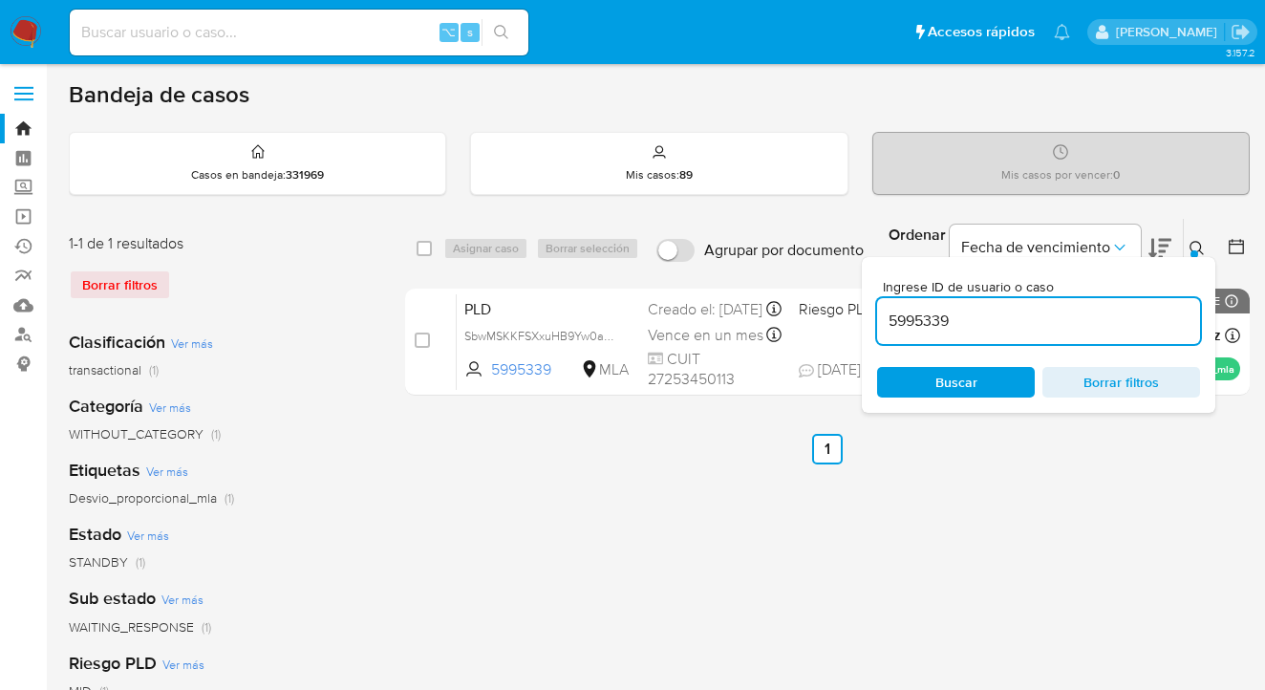
click at [1194, 246] on icon at bounding box center [1196, 248] width 15 height 15
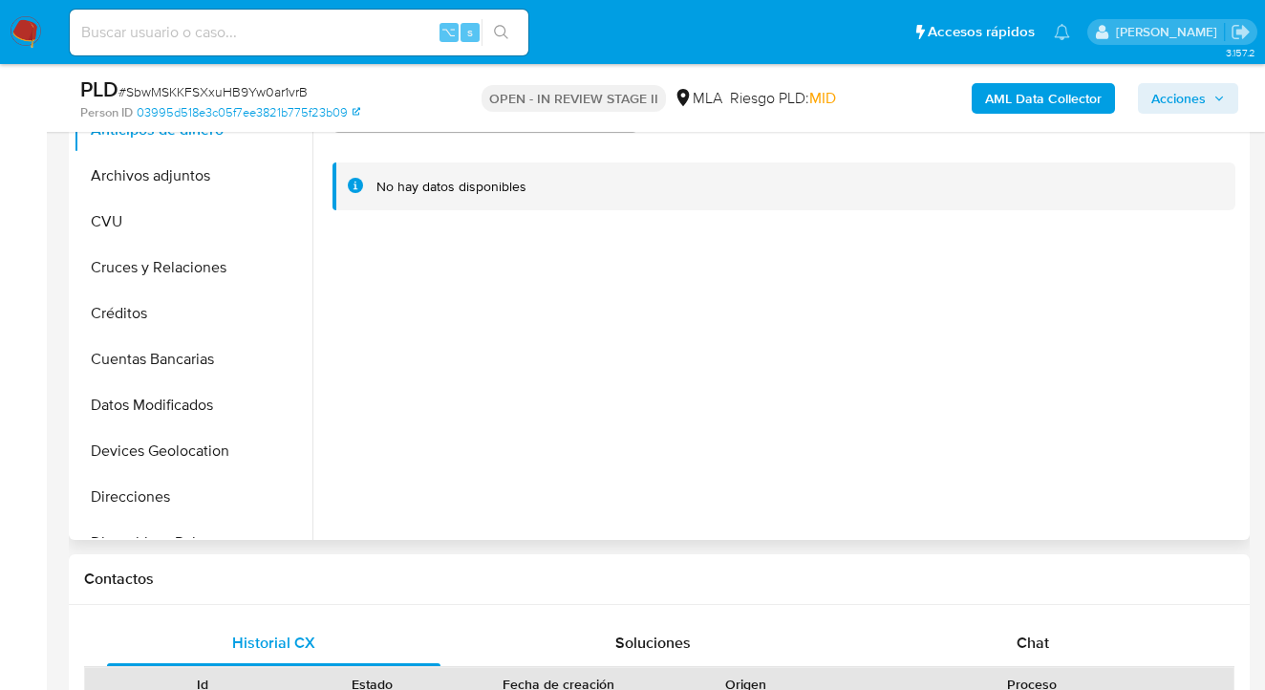
select select "10"
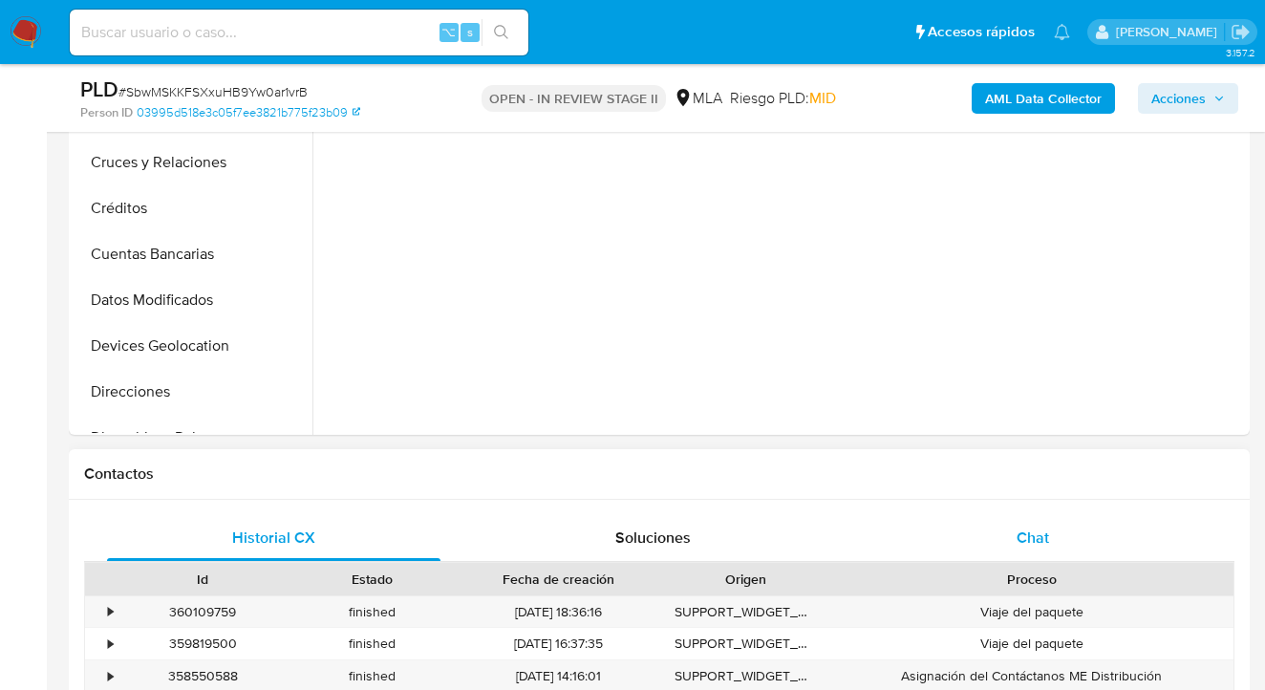
drag, startPoint x: 1035, startPoint y: 533, endPoint x: 1029, endPoint y: 522, distance: 12.8
click at [1035, 533] on span "Chat" at bounding box center [1032, 537] width 32 height 22
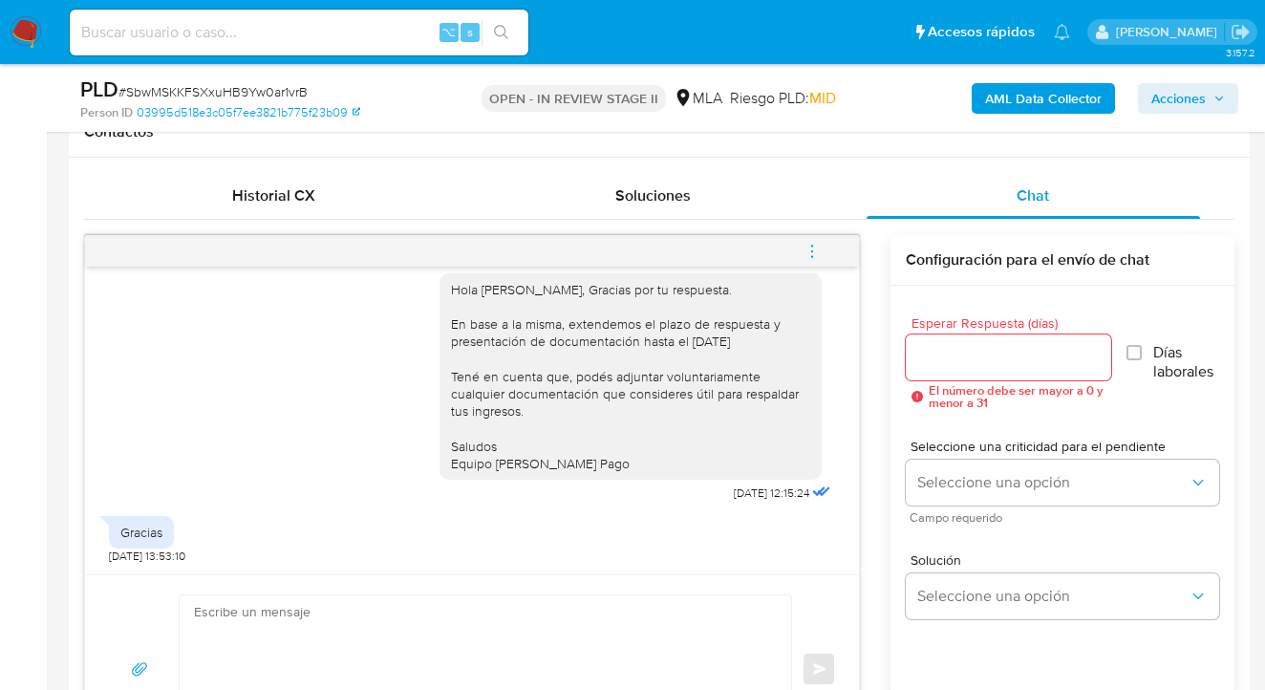
scroll to position [913, 0]
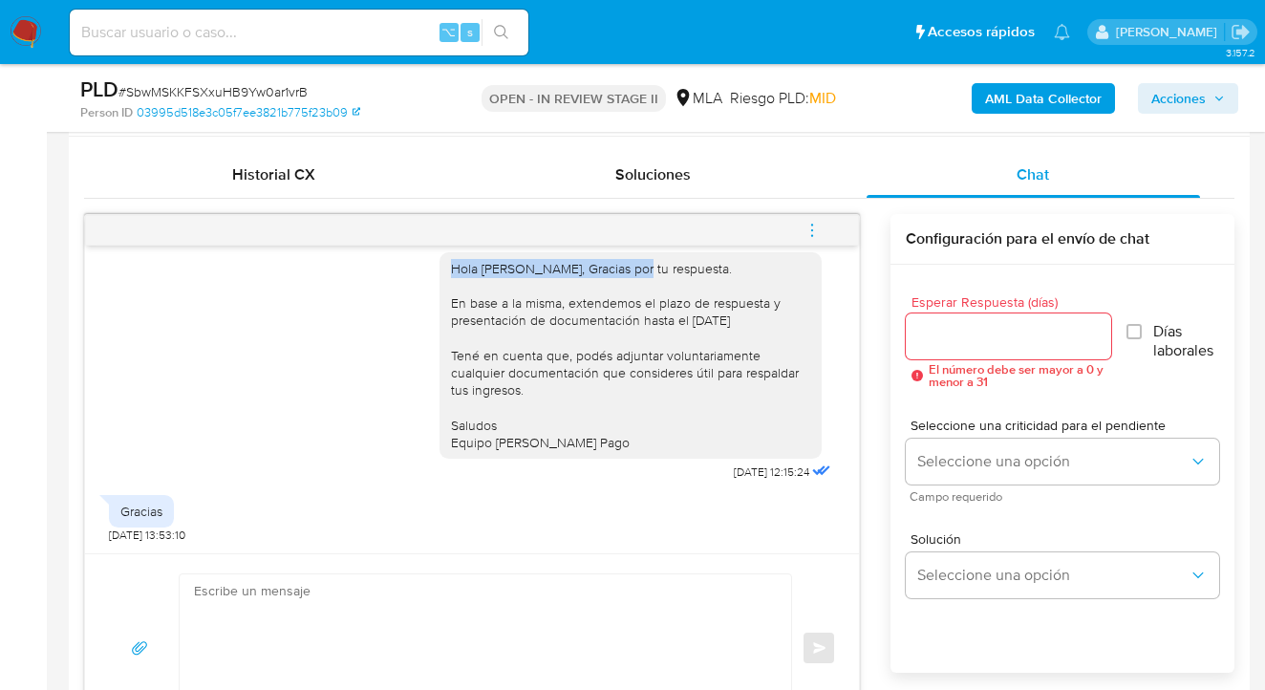
drag, startPoint x: 438, startPoint y: 267, endPoint x: 611, endPoint y: 272, distance: 173.9
click at [611, 272] on div "Hola [PERSON_NAME], Gracias por tu respuesta. En base a la misma, extendemos el…" at bounding box center [630, 355] width 359 height 191
copy div "Hola Jessica Gabriela Bonifazi,"
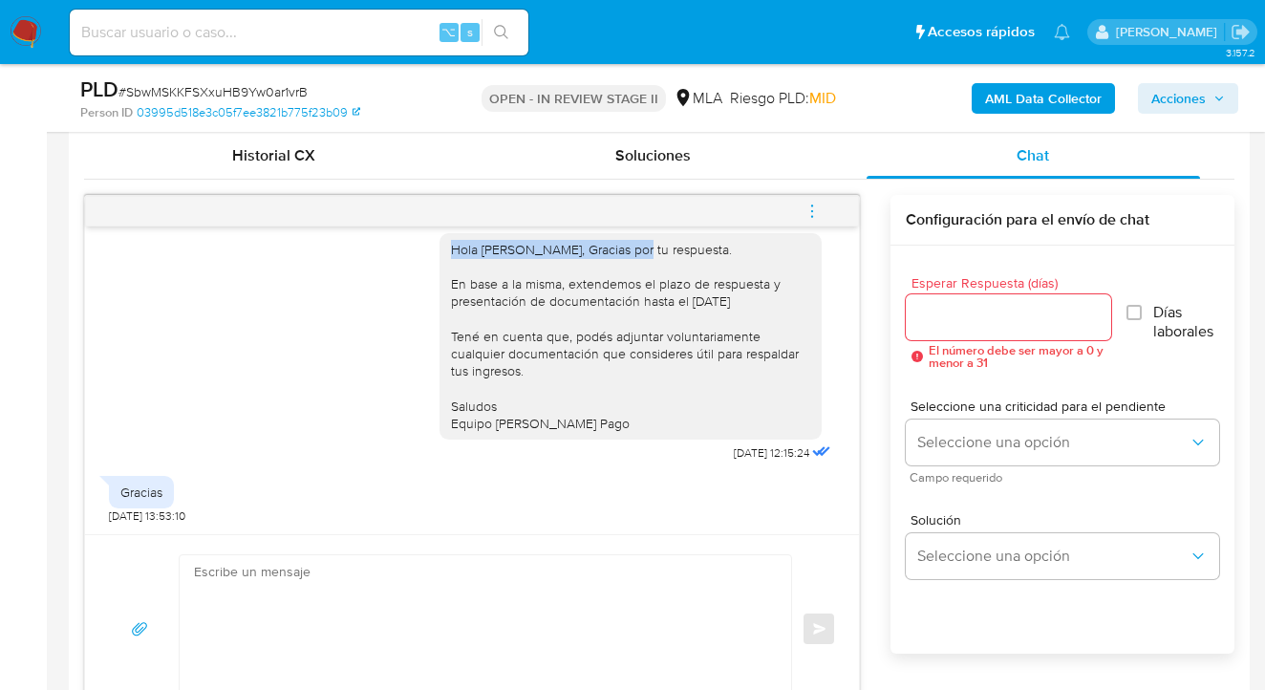
scroll to position [954, 0]
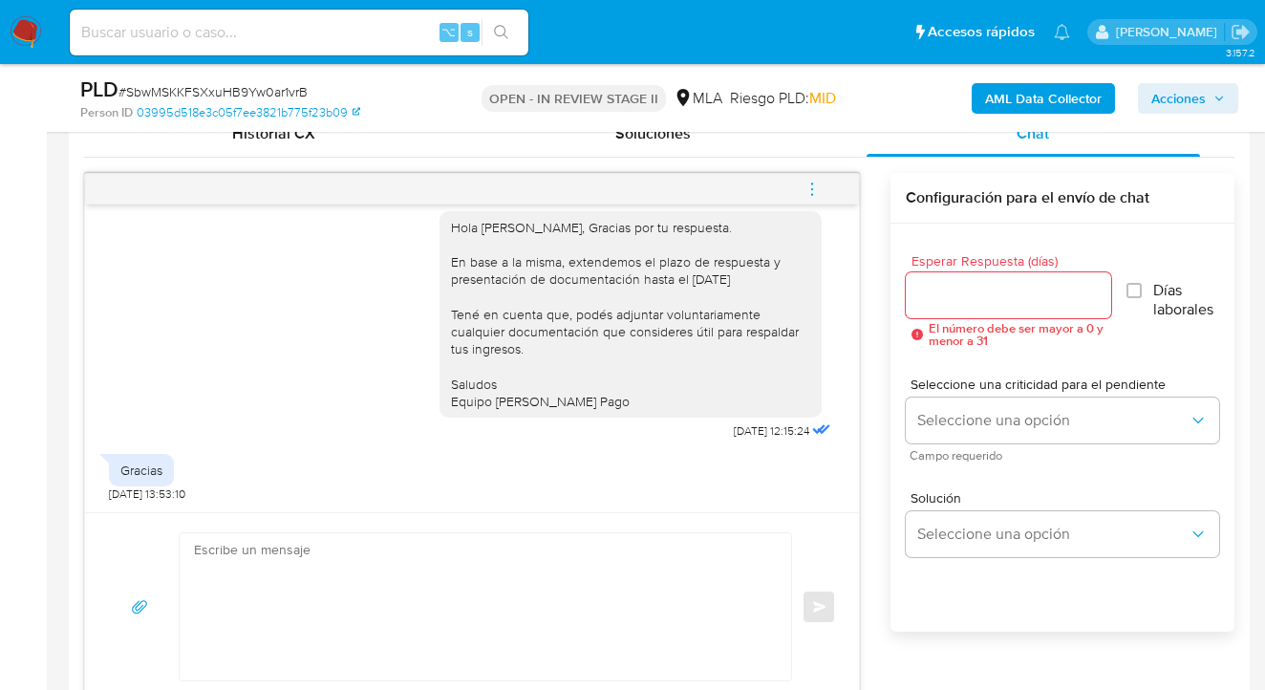
click at [501, 562] on textarea at bounding box center [480, 606] width 573 height 147
paste textarea "Hola Jessica Gabriela Bonifazi,"
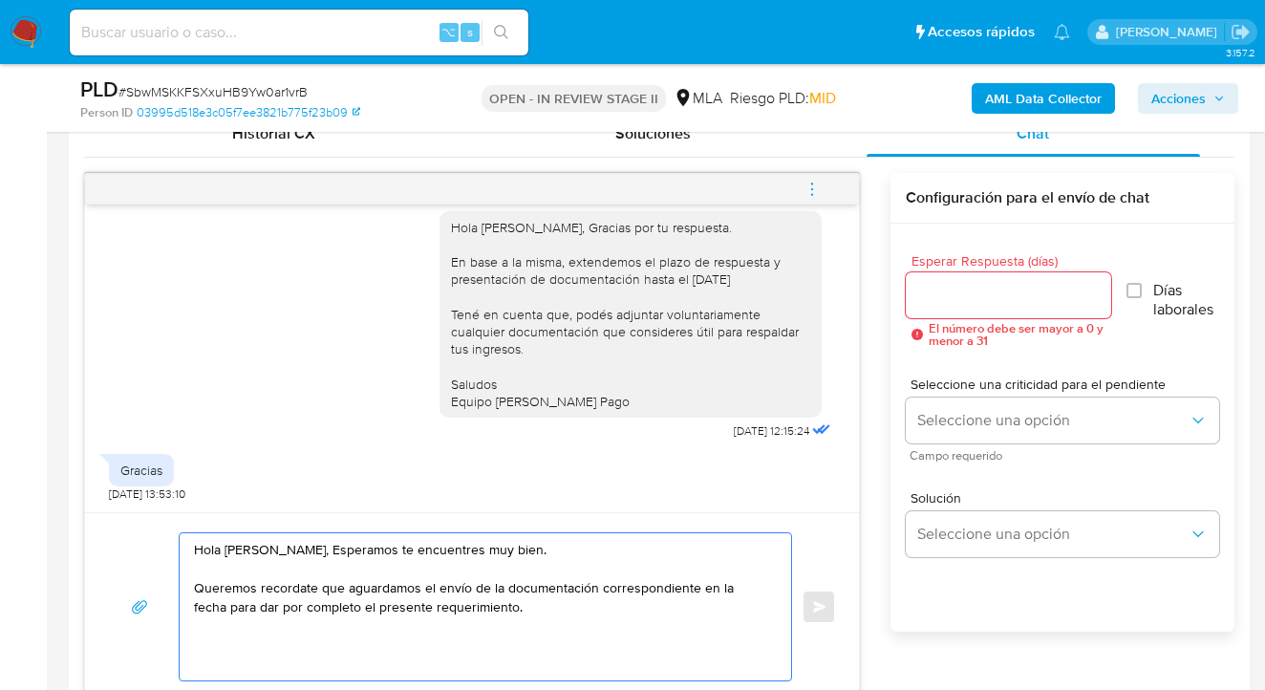
click at [306, 591] on textarea "Hola Jessica Gabriela Bonifazi, Esperamos te encuentres muy bien. Queremos reco…" at bounding box center [480, 606] width 573 height 147
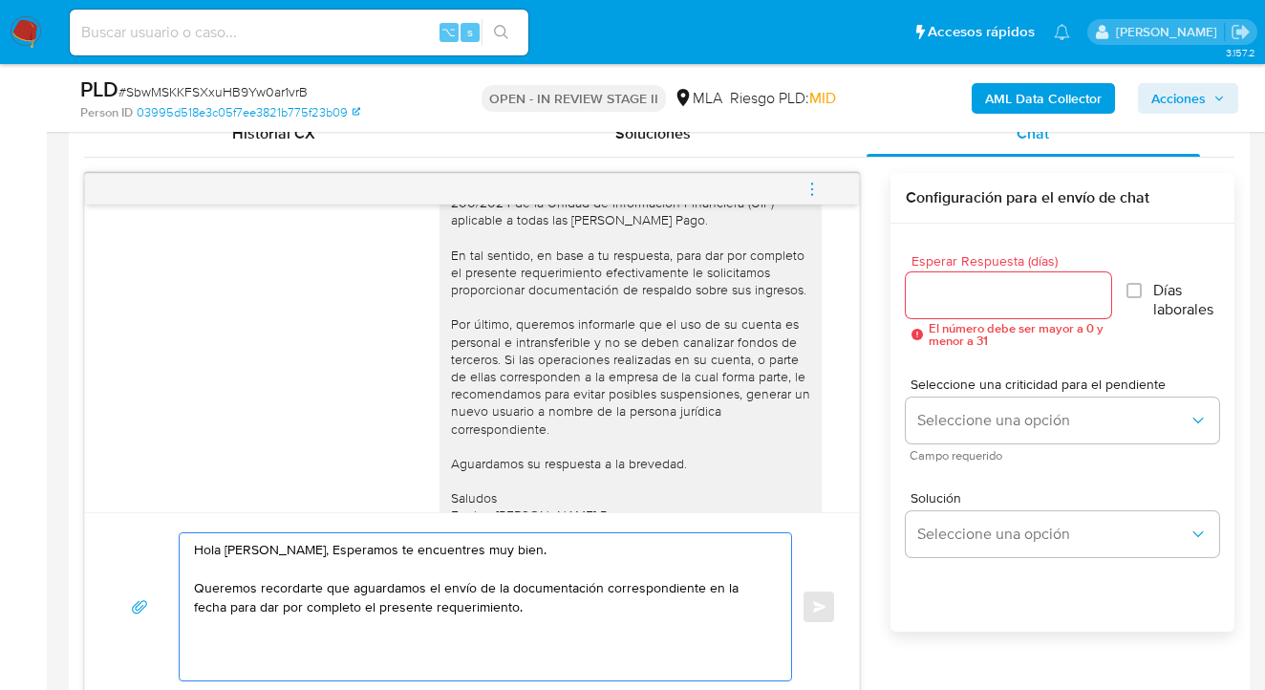
scroll to position [2959, 0]
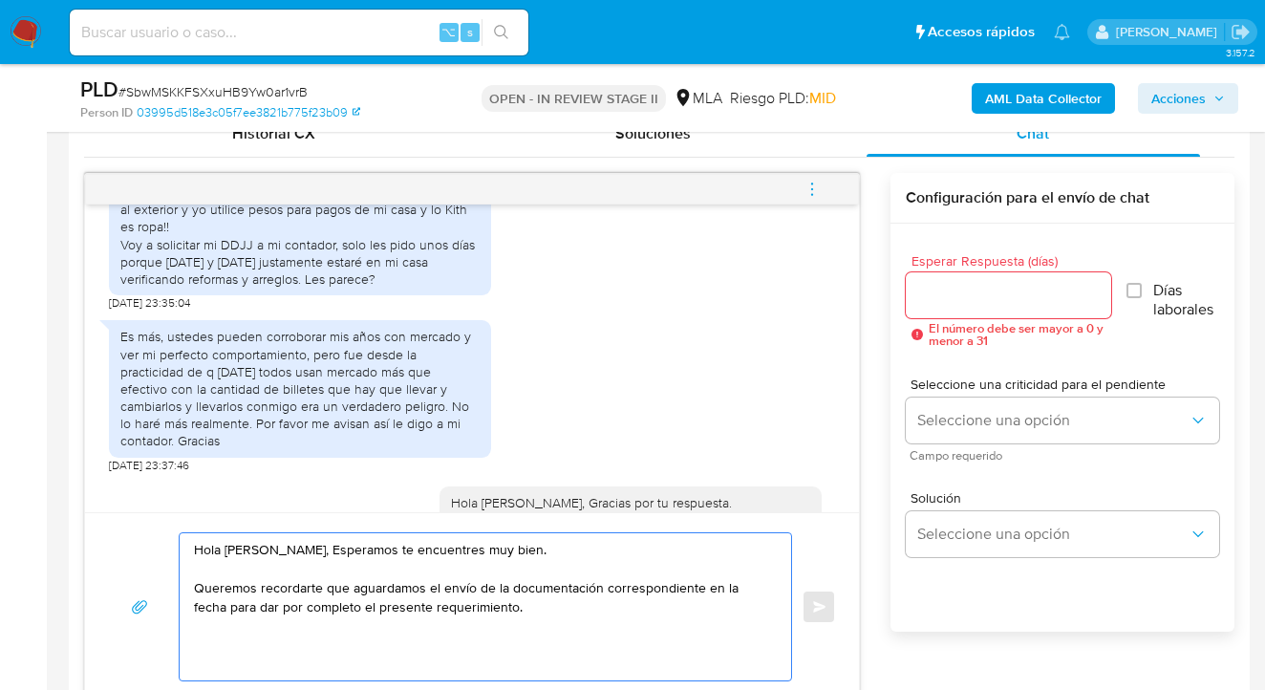
click at [603, 588] on textarea "Hola Jessica Gabriela Bonifazi, Esperamos te encuentres muy bien. Queremos reco…" at bounding box center [480, 606] width 573 height 147
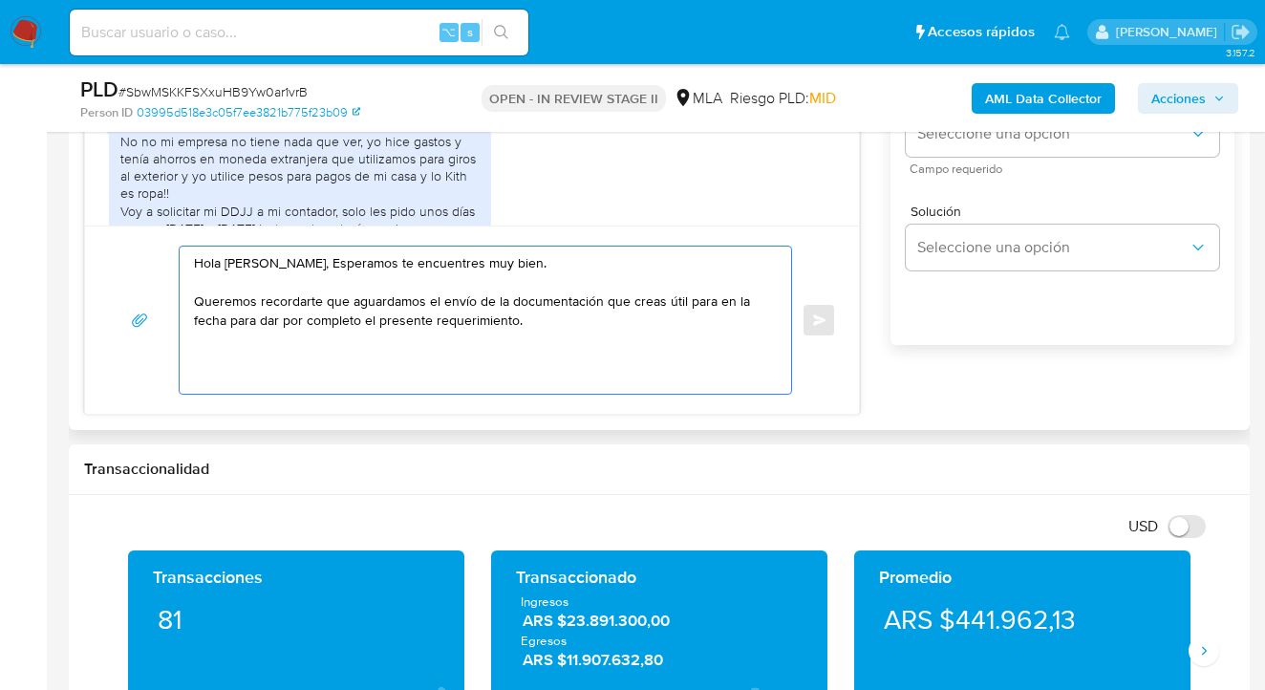
scroll to position [1208, 0]
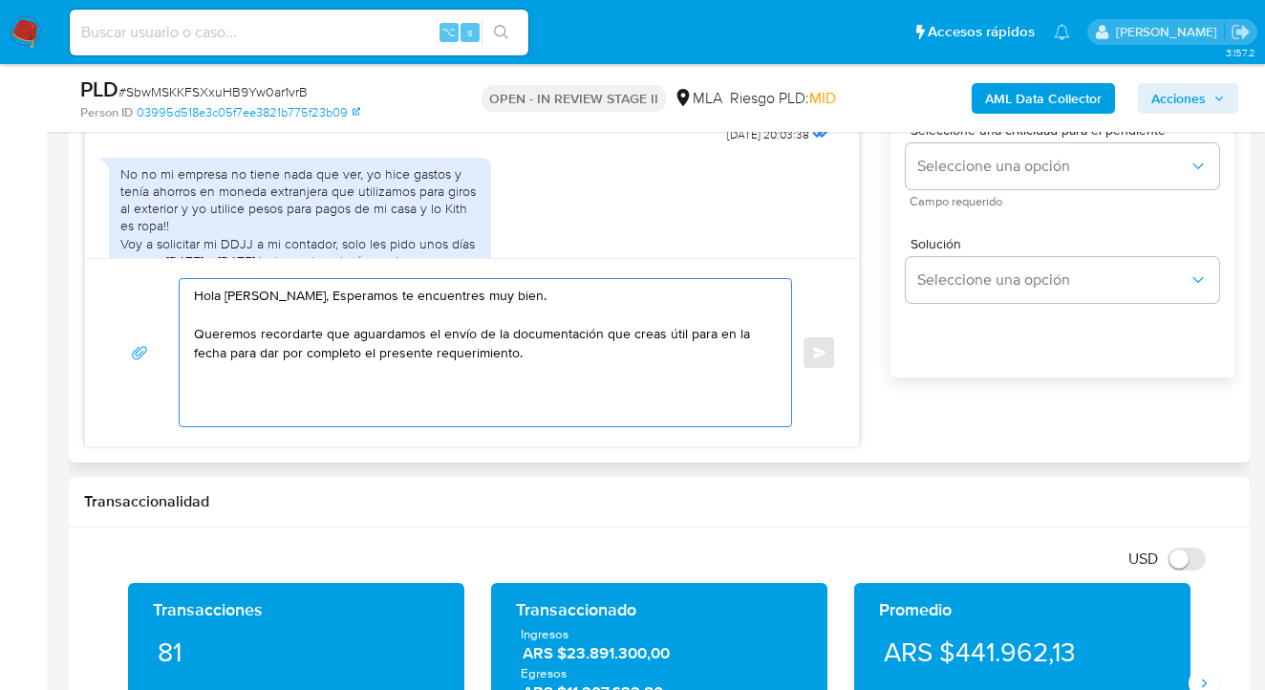
click at [360, 336] on textarea "Hola Jessica Gabriela Bonifazi, Esperamos te encuentres muy bien. Queremos reco…" at bounding box center [480, 352] width 573 height 147
click at [407, 369] on textarea "Hola Jessica Gabriela Bonifazi, Esperamos te encuentres muy bien. Queremos reco…" at bounding box center [480, 352] width 573 height 147
click at [359, 336] on textarea "Hola Jessica Gabriela Bonifazi, Esperamos te encuentres muy bien. Queremos reco…" at bounding box center [480, 352] width 573 height 147
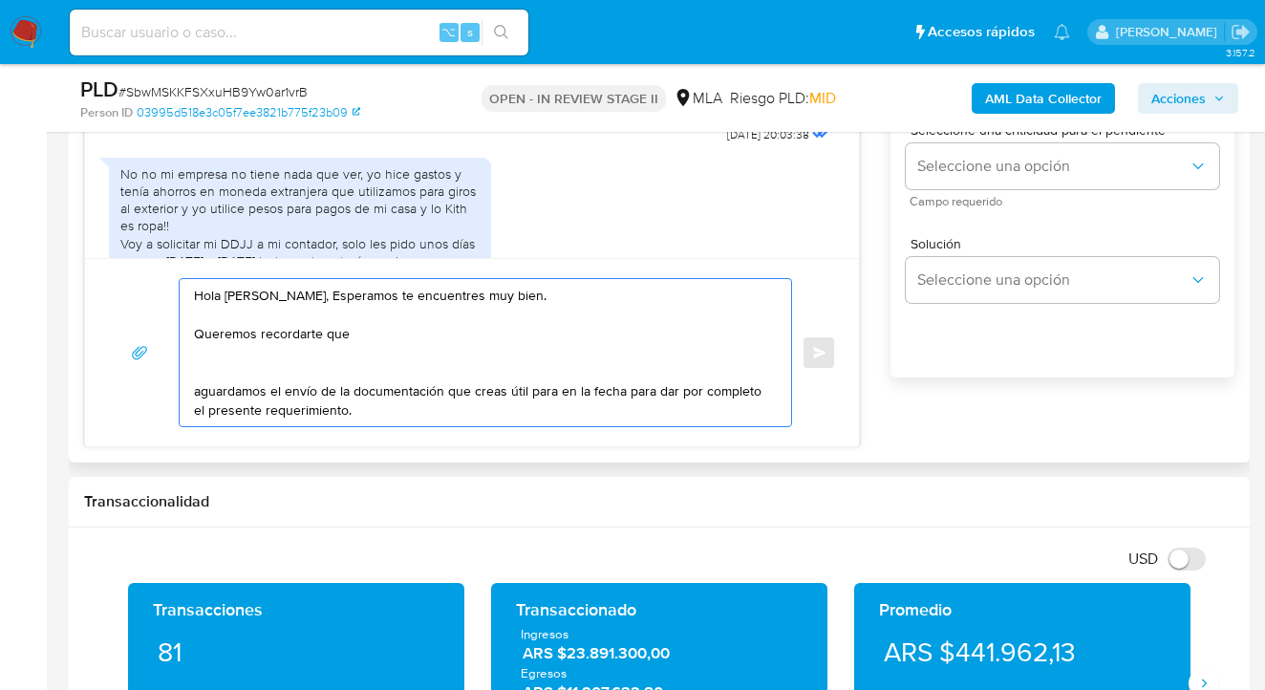
paste textarea ", podés adjuntar voluntariamente cualquier otra documentación adicional que con…"
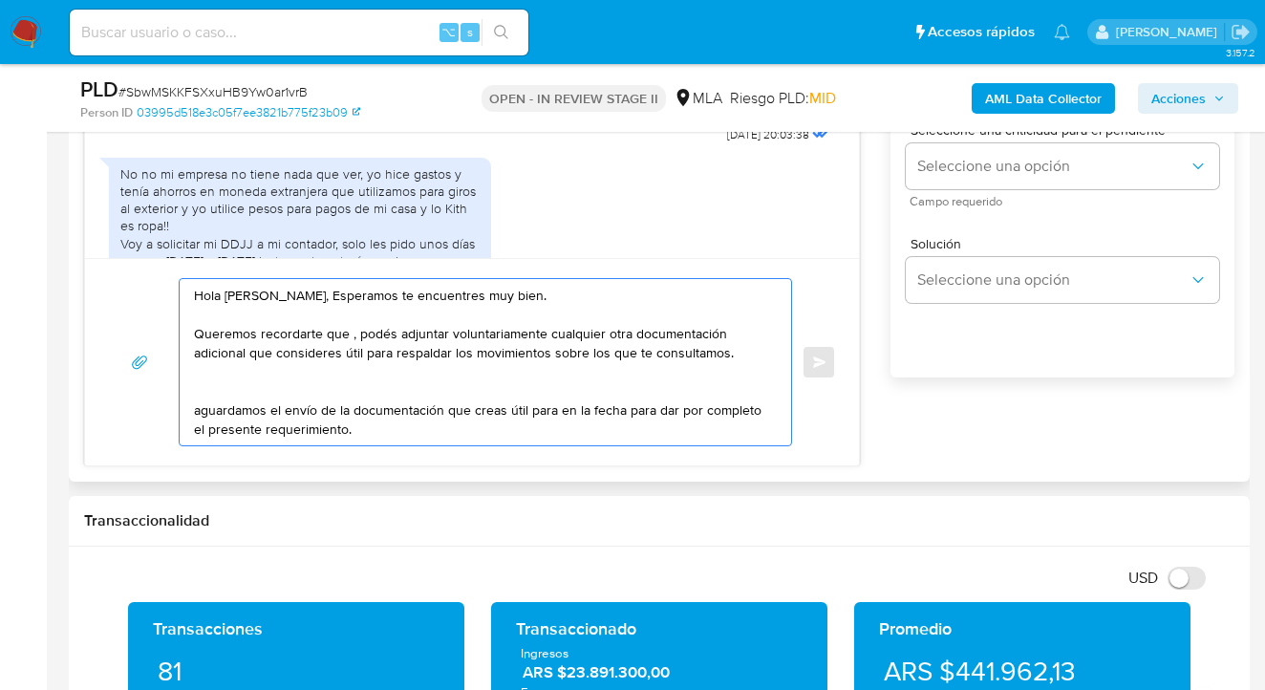
click at [356, 338] on textarea "Hola Jessica Gabriela Bonifazi, Esperamos te encuentres muy bien. Queremos reco…" at bounding box center [480, 362] width 573 height 166
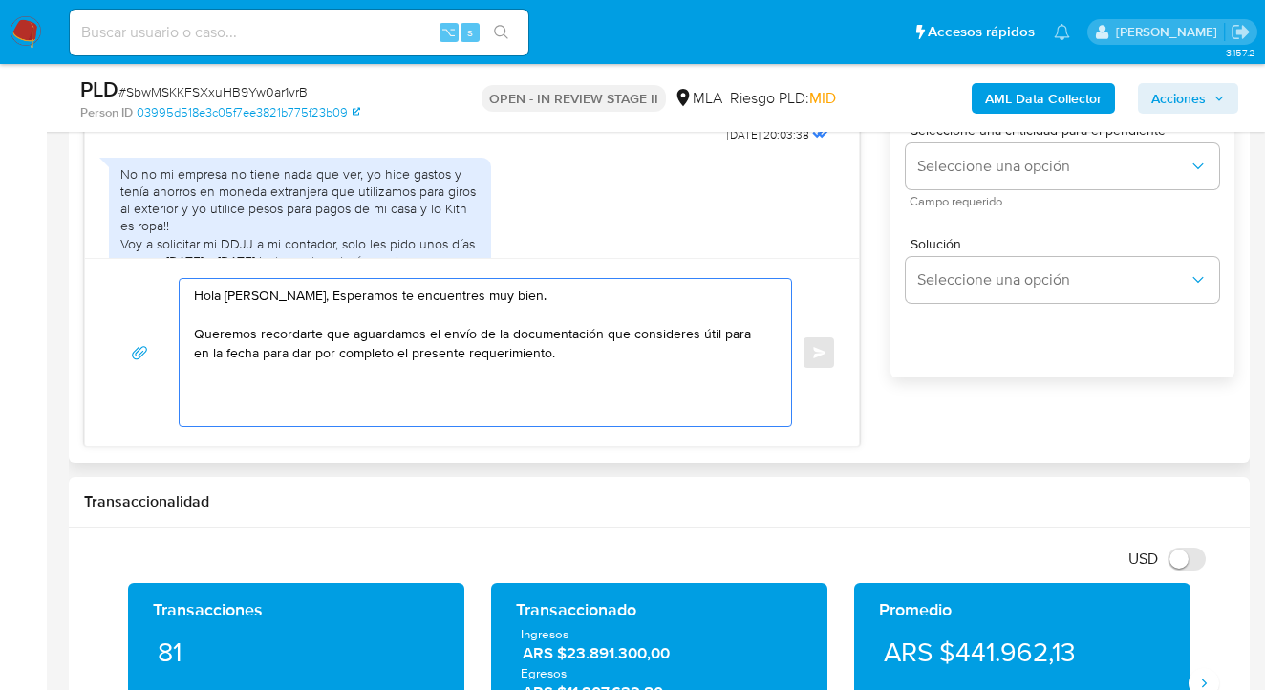
click at [747, 332] on textarea "Hola Jessica Gabriela Bonifazi, Esperamos te encuentres muy bien. Queremos reco…" at bounding box center [480, 352] width 573 height 147
click at [351, 331] on textarea "Hola Jessica Gabriela Bonifazi, Esperamos te encuentres muy bien. Queremos reco…" at bounding box center [480, 352] width 573 height 147
paste textarea "Quedamos aguardando por la información solicitada dentro de los próximos XX día…"
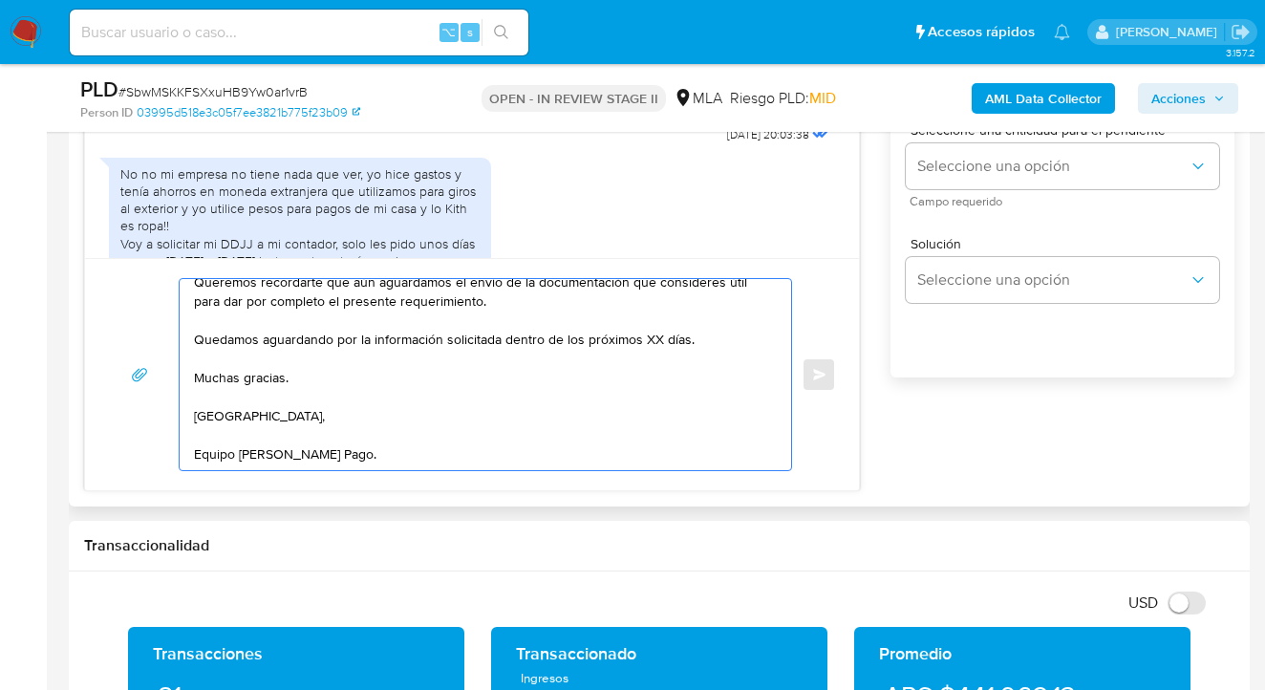
click at [507, 328] on textarea "Hola Jessica Gabriela Bonifazi, Esperamos te encuentres muy bien. Queremos reco…" at bounding box center [480, 374] width 573 height 191
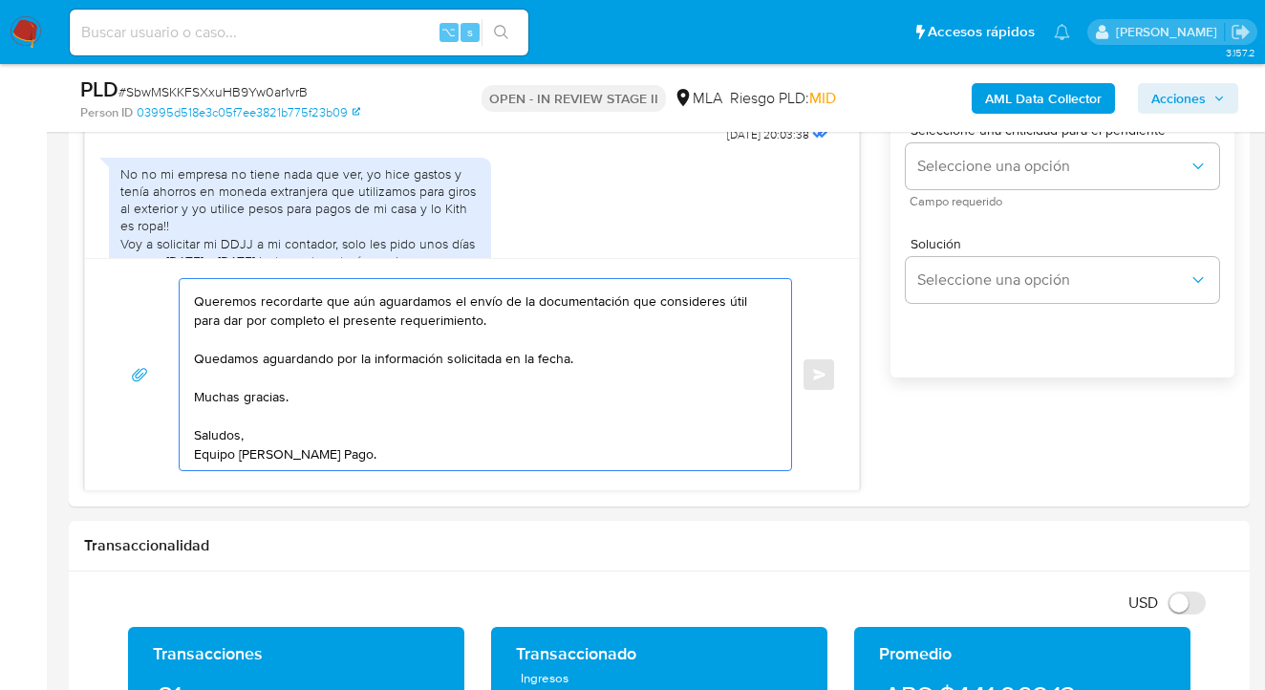
scroll to position [0, 0]
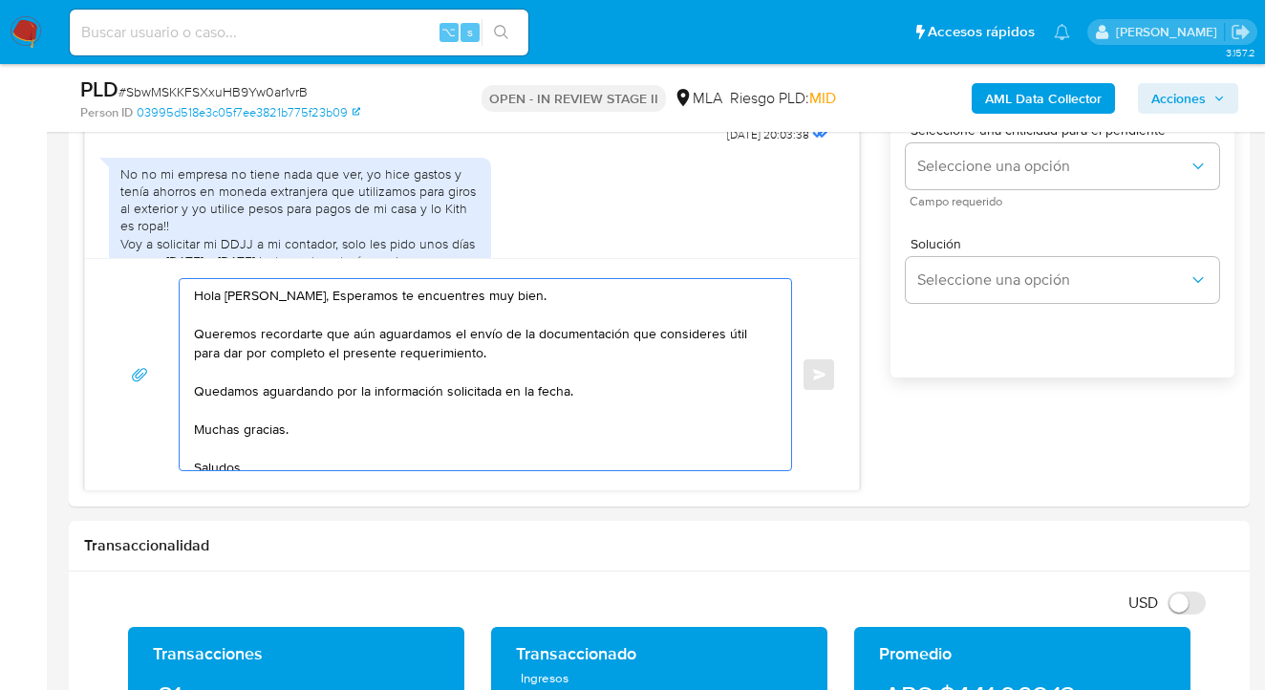
drag, startPoint x: 361, startPoint y: 447, endPoint x: 55, endPoint y: 133, distance: 438.4
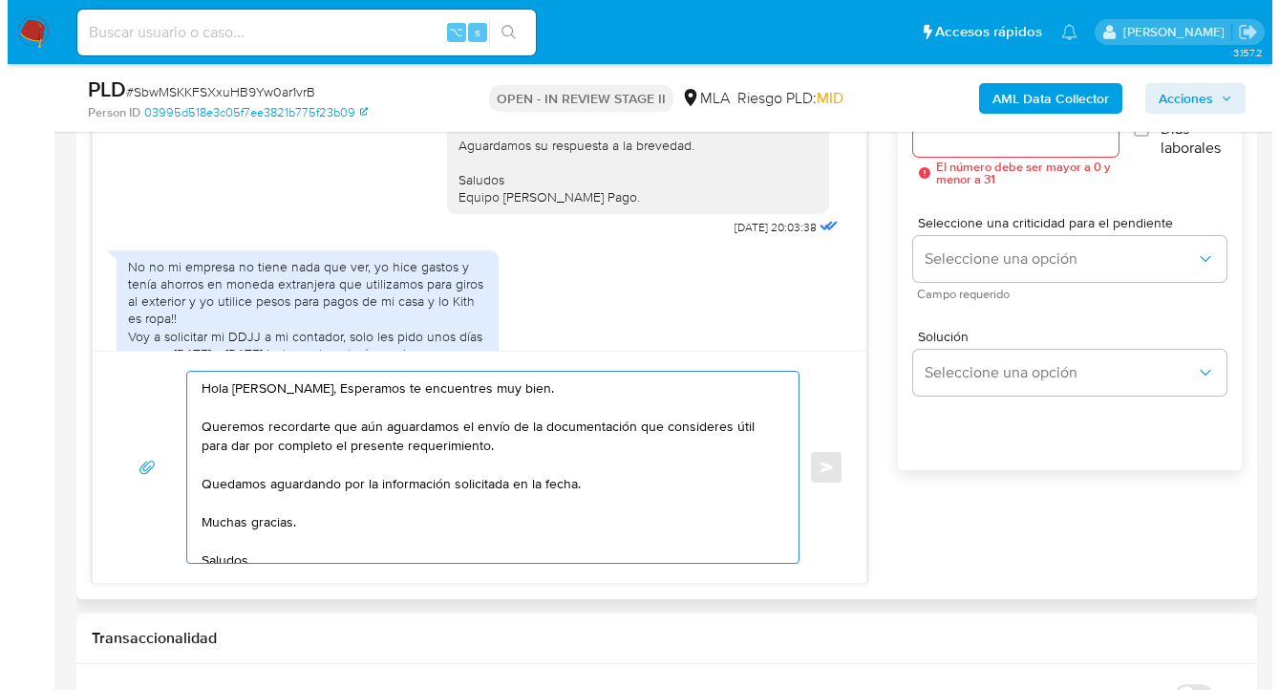
scroll to position [1017, 0]
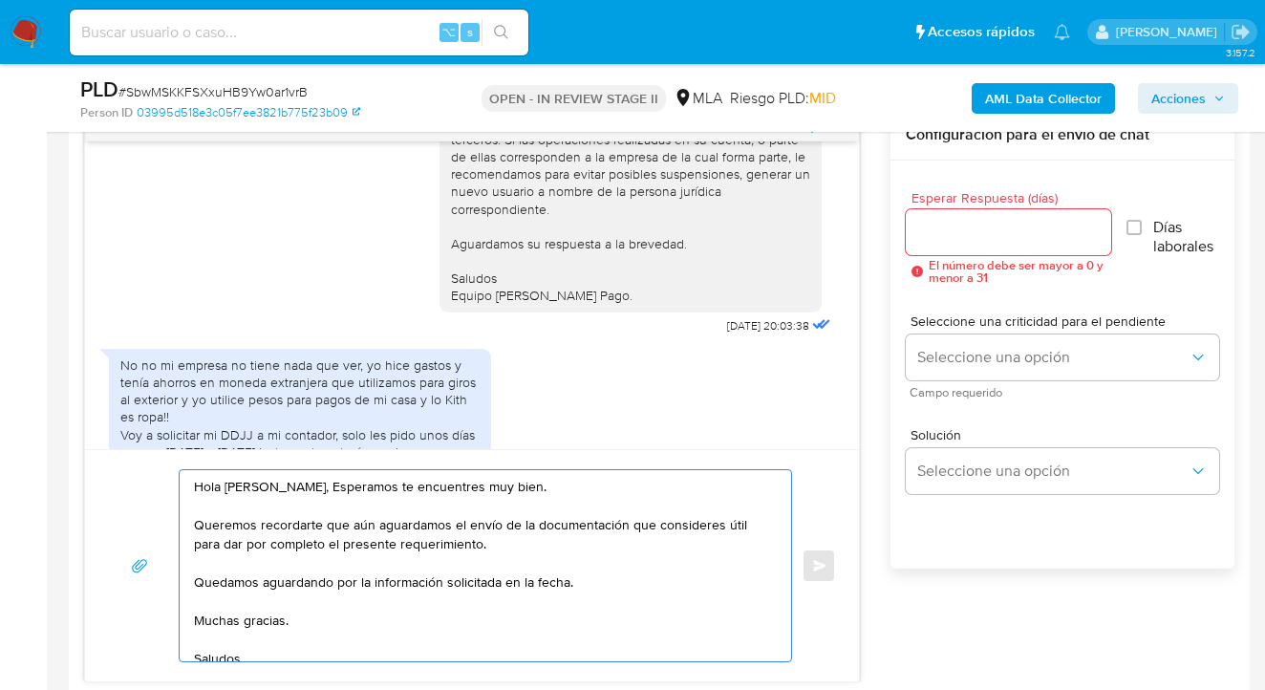
type textarea "Hola Jessica Gabriela Bonifazi, Esperamos te encuentres muy bien. Queremos reco…"
click at [936, 226] on input "Esperar Respuesta (días)" at bounding box center [1009, 232] width 206 height 25
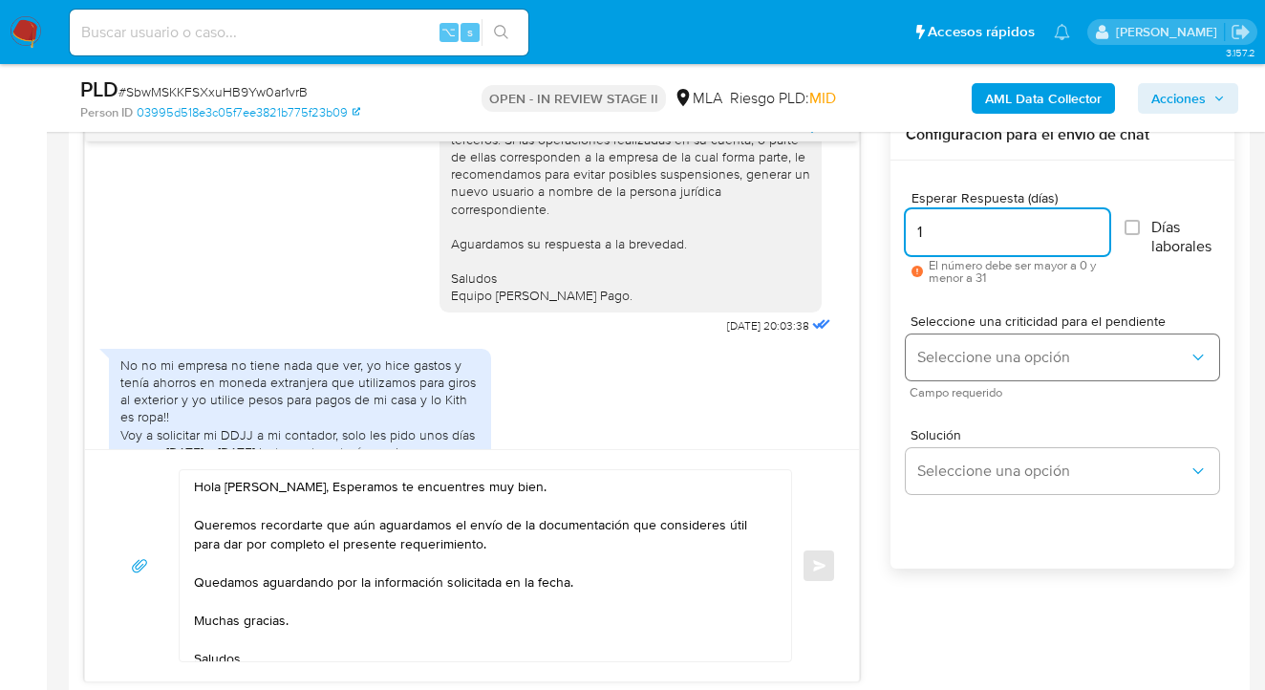
type input "1"
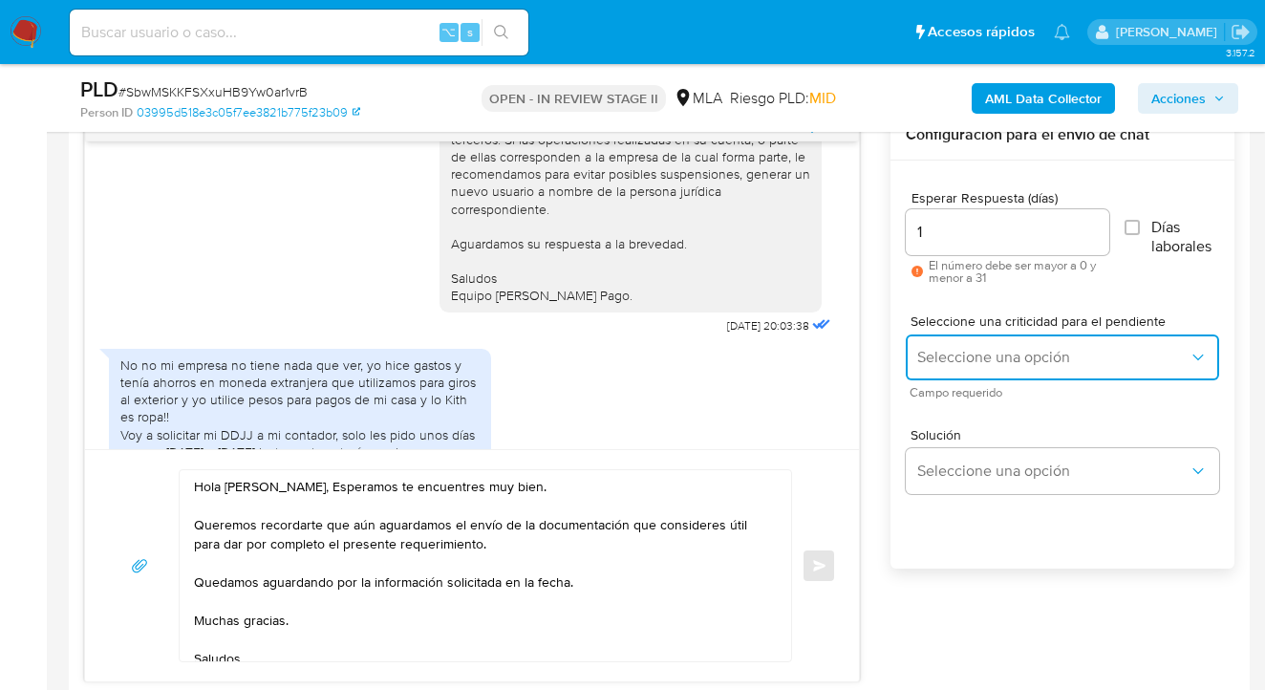
click at [931, 365] on span "Seleccione una opción" at bounding box center [1052, 357] width 271 height 19
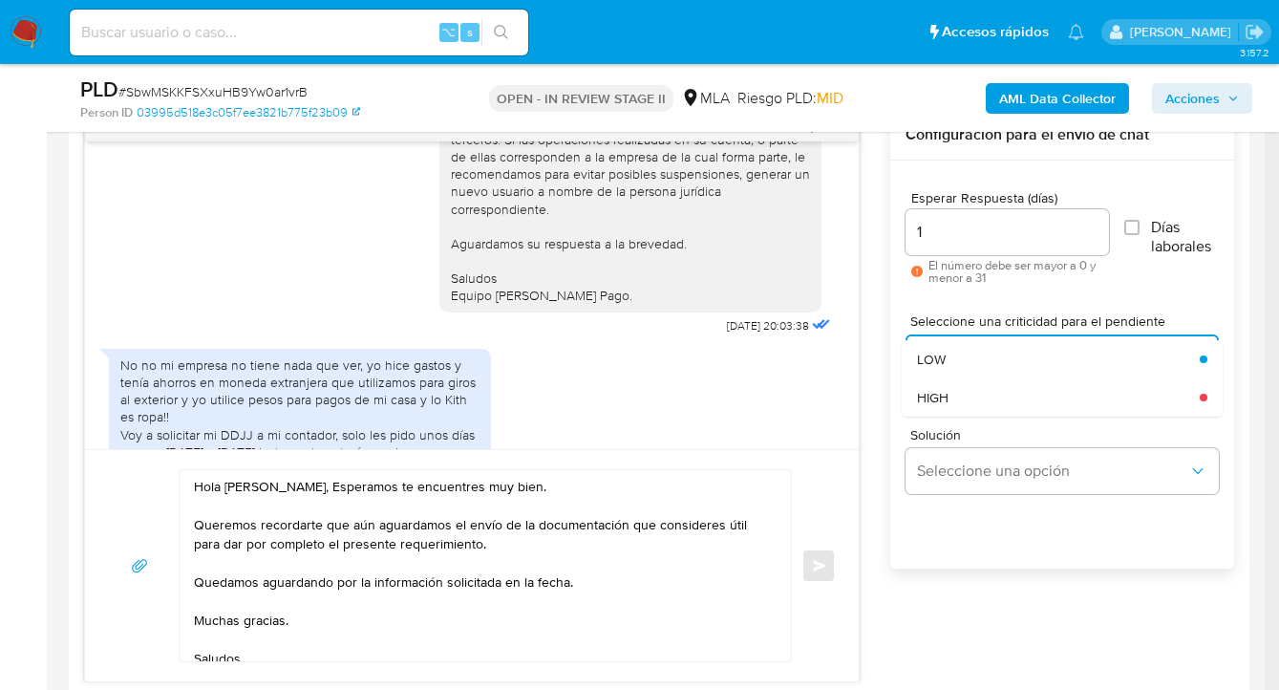
click at [945, 393] on span "HIGH" at bounding box center [933, 397] width 32 height 17
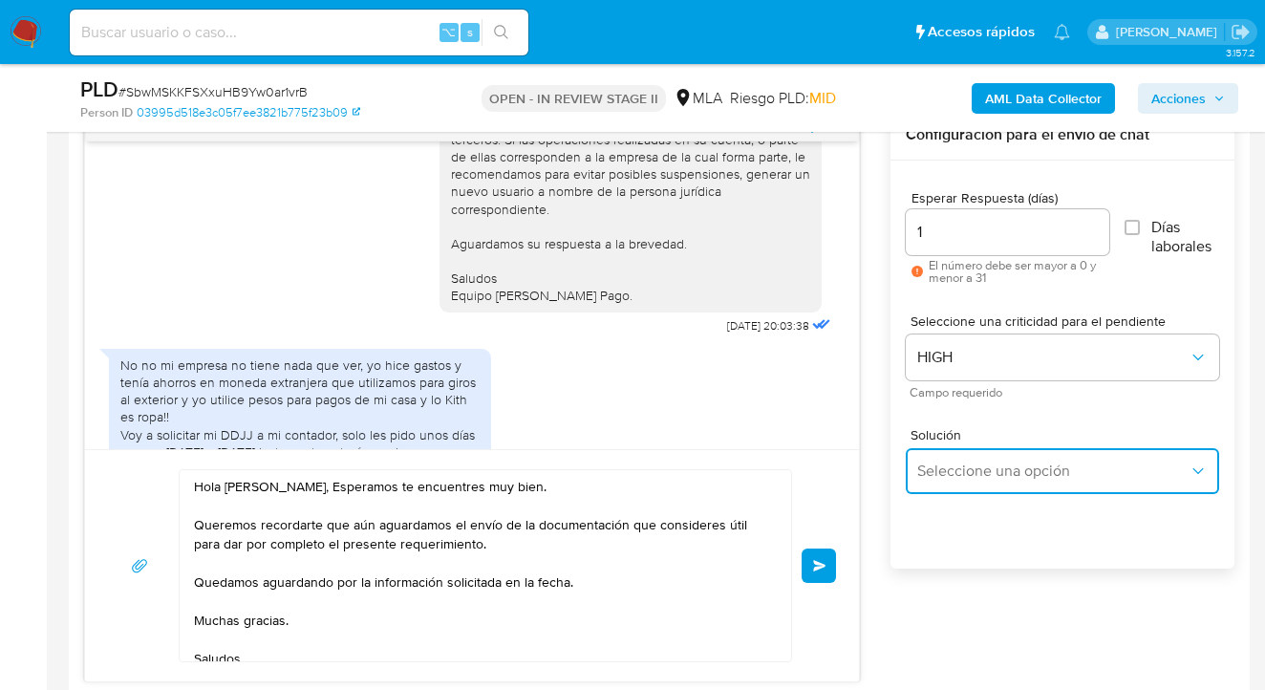
click at [959, 456] on button "Seleccione una opción" at bounding box center [1062, 471] width 313 height 46
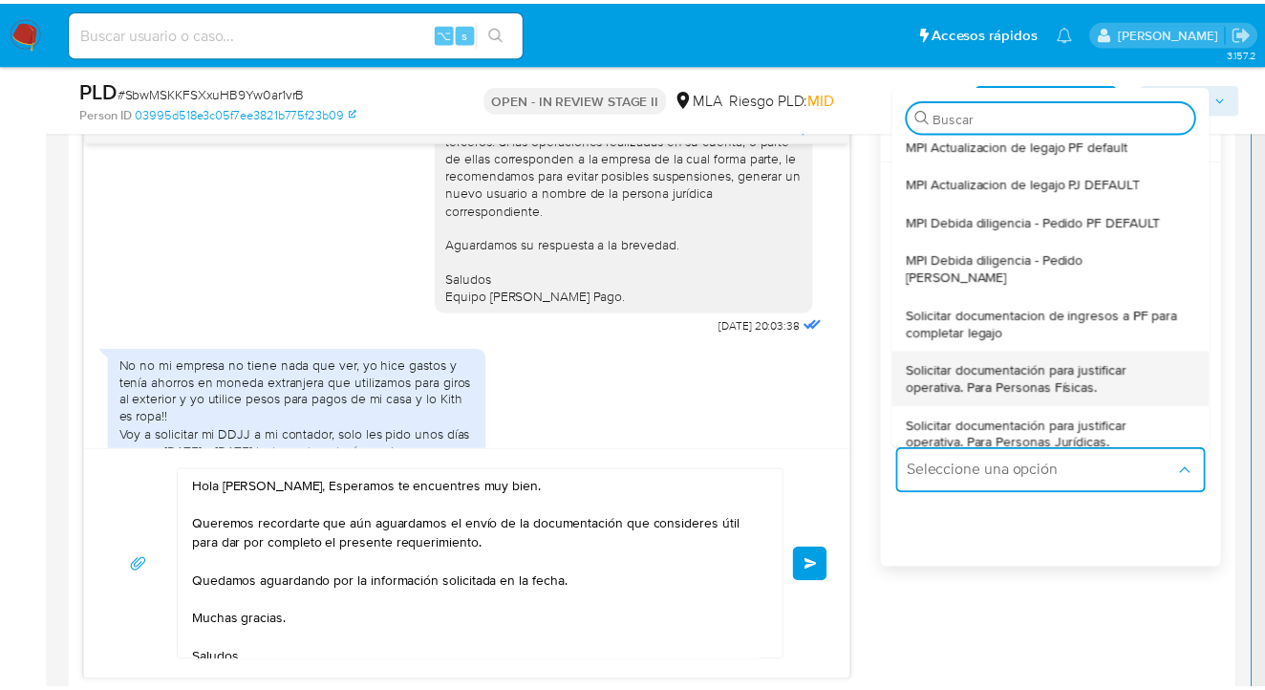
scroll to position [89, 0]
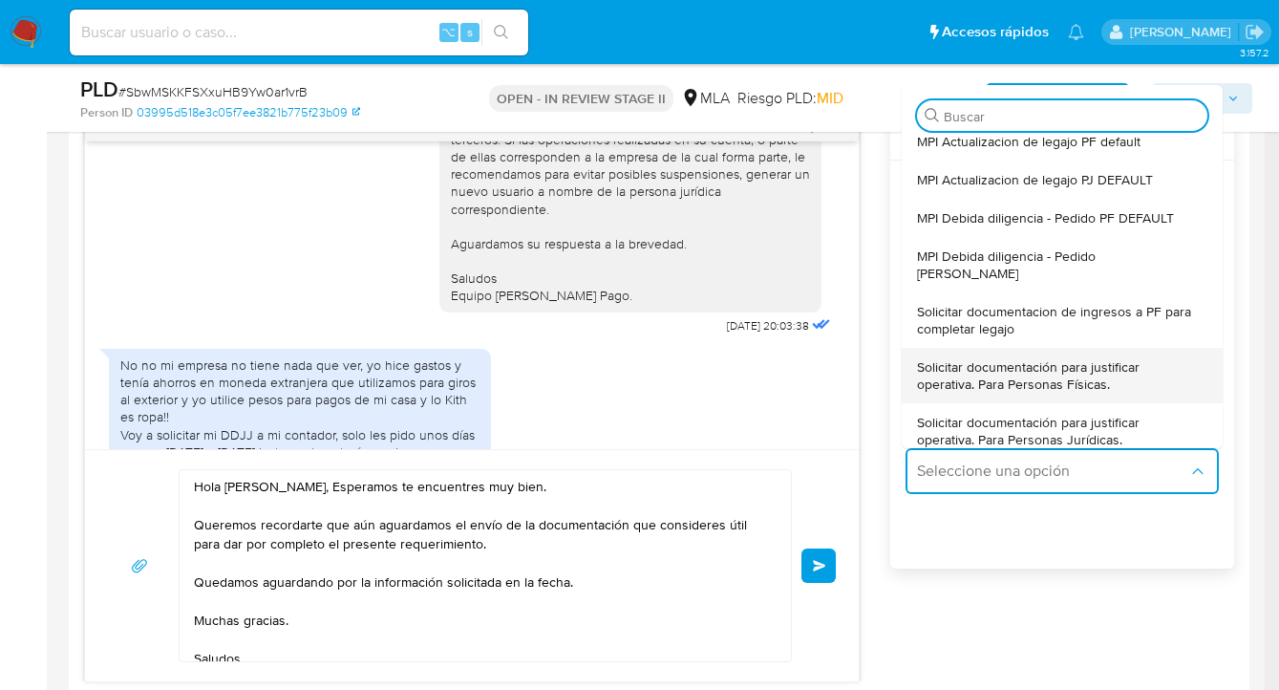
click at [1049, 361] on span "Solicitar documentación para justificar operativa. Para Personas Físicas." at bounding box center [1056, 375] width 279 height 34
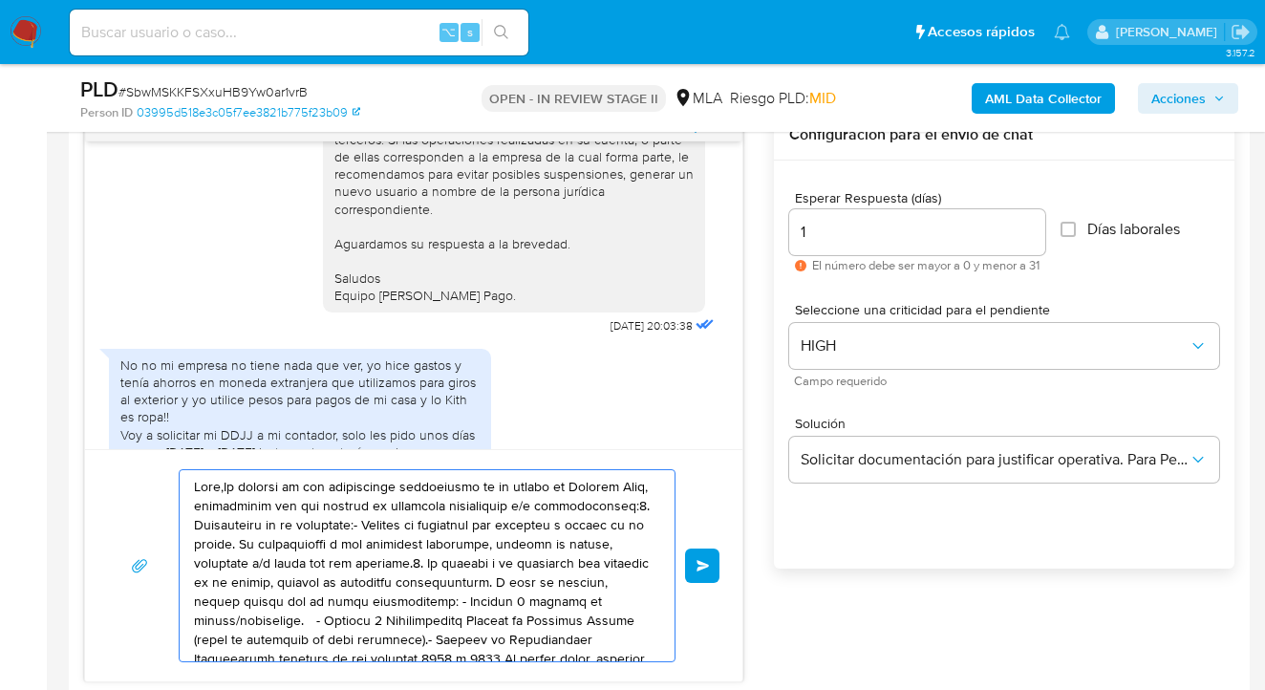
drag, startPoint x: 528, startPoint y: 630, endPoint x: 134, endPoint y: 455, distance: 431.9
click at [133, 454] on div "Enviar" at bounding box center [413, 565] width 657 height 232
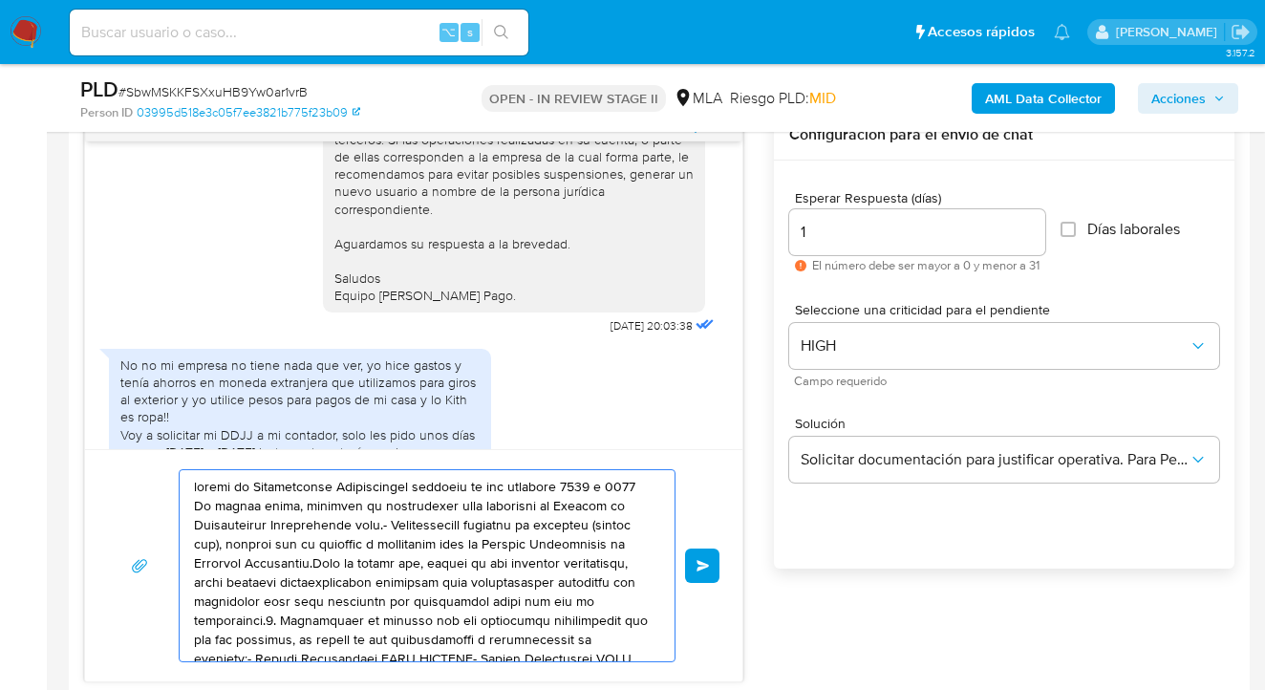
drag, startPoint x: 479, startPoint y: 621, endPoint x: 96, endPoint y: 495, distance: 403.3
click at [87, 496] on div "Enviar" at bounding box center [413, 565] width 657 height 232
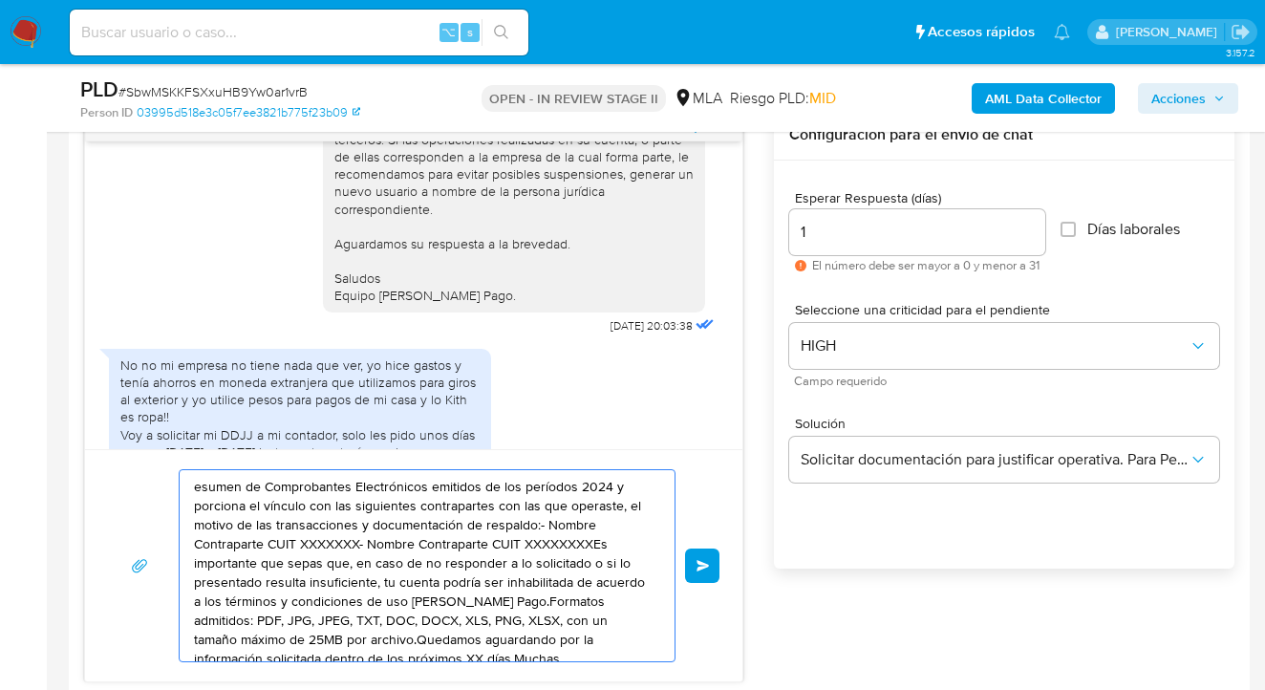
drag, startPoint x: 489, startPoint y: 606, endPoint x: 59, endPoint y: 481, distance: 447.7
type textarea "ercado Pago.Formatos admitidos: PDF, JPG, JPEG, TXT, DOC, DOCX, XLS, PNG, XLSX,…"
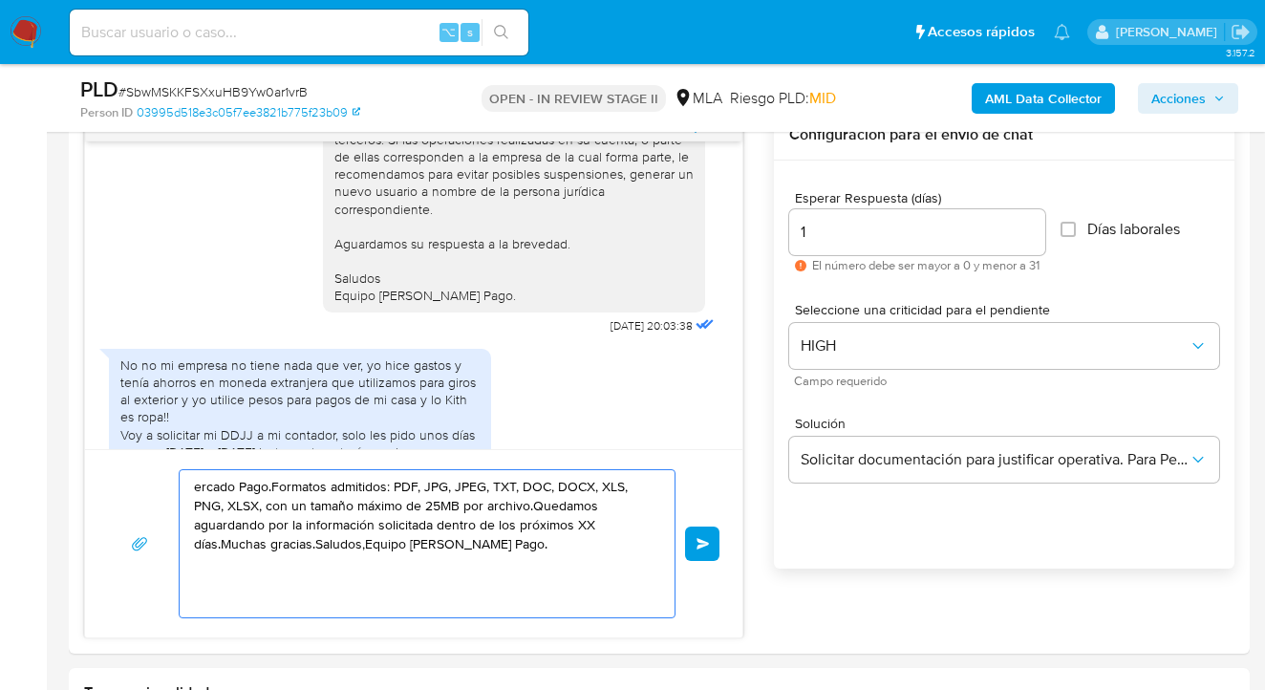
drag, startPoint x: 90, startPoint y: 489, endPoint x: -5, endPoint y: 452, distance: 101.6
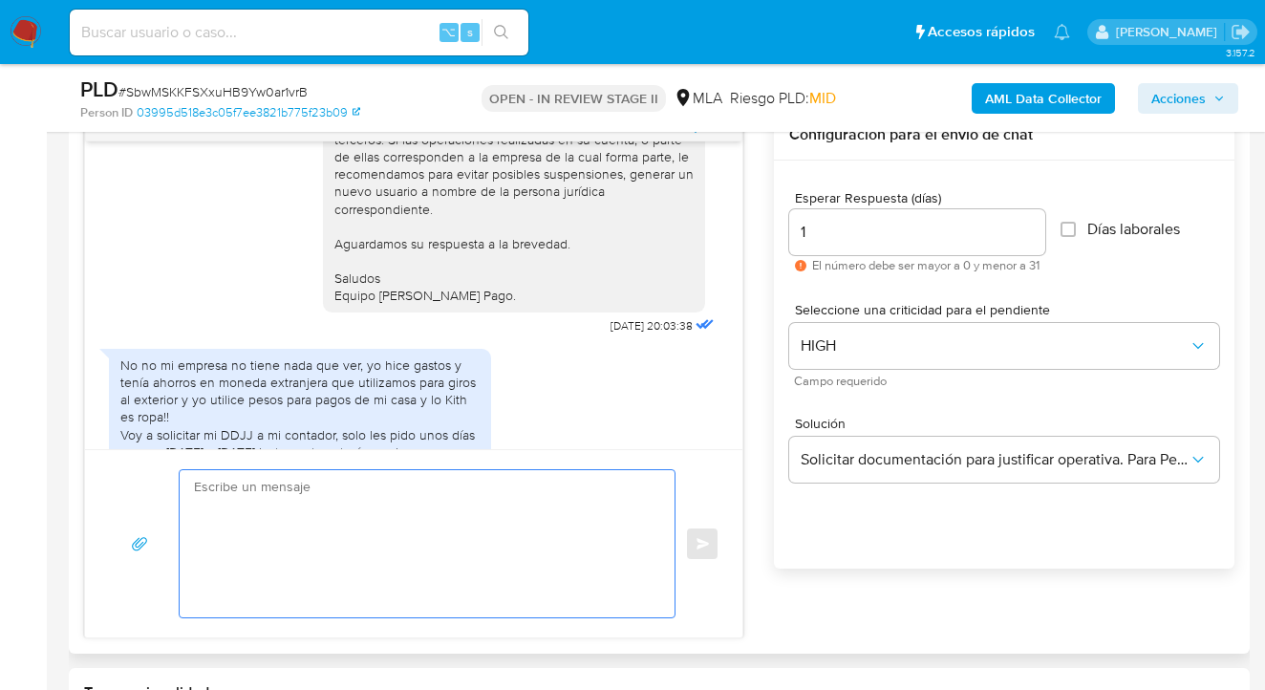
paste textarea "Hola Jessica Gabriela Bonifazi, Esperamos te encuentres muy bien. Queremos reco…"
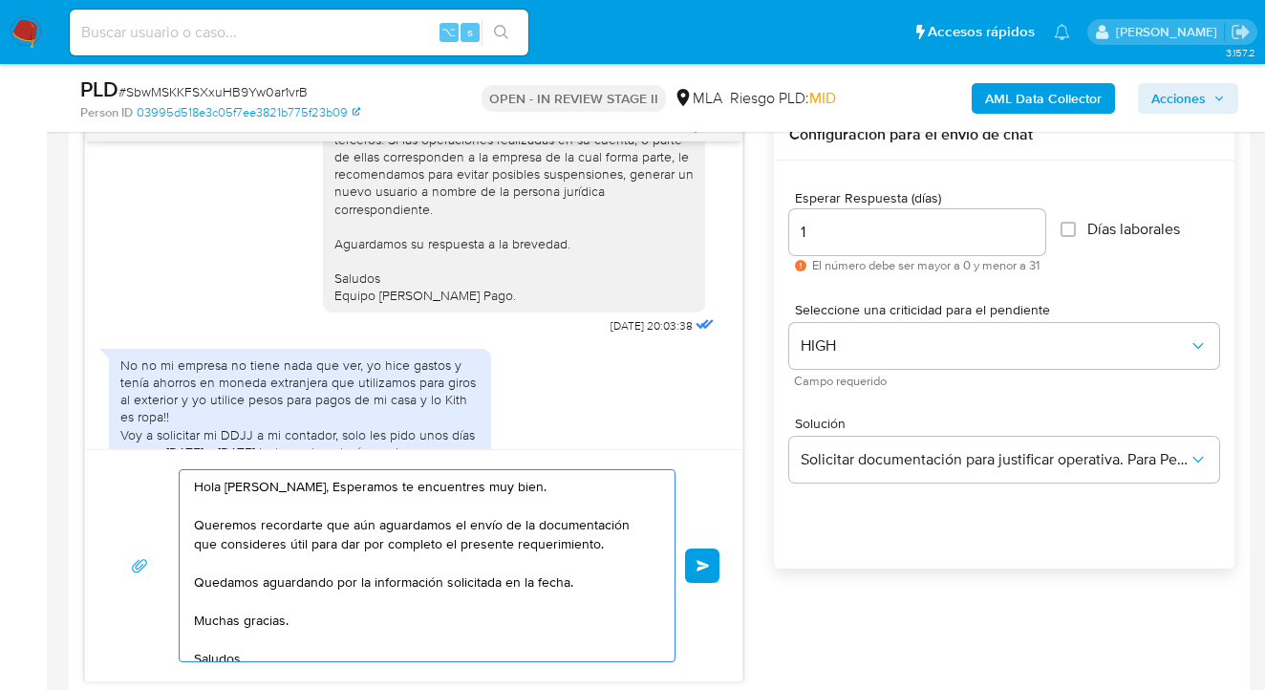
scroll to position [39, 0]
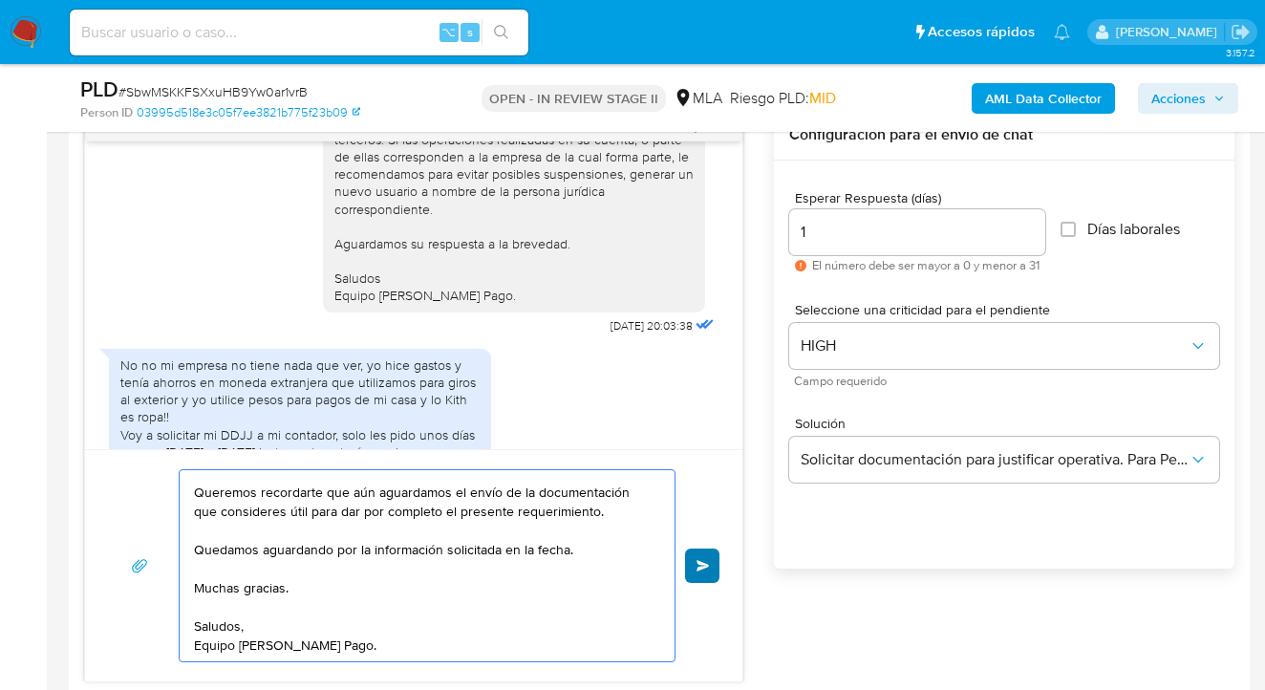
type textarea "Hola Jessica Gabriela Bonifazi, Esperamos te encuentres muy bien. Queremos reco…"
click at [700, 565] on span "Enviar" at bounding box center [702, 565] width 13 height 11
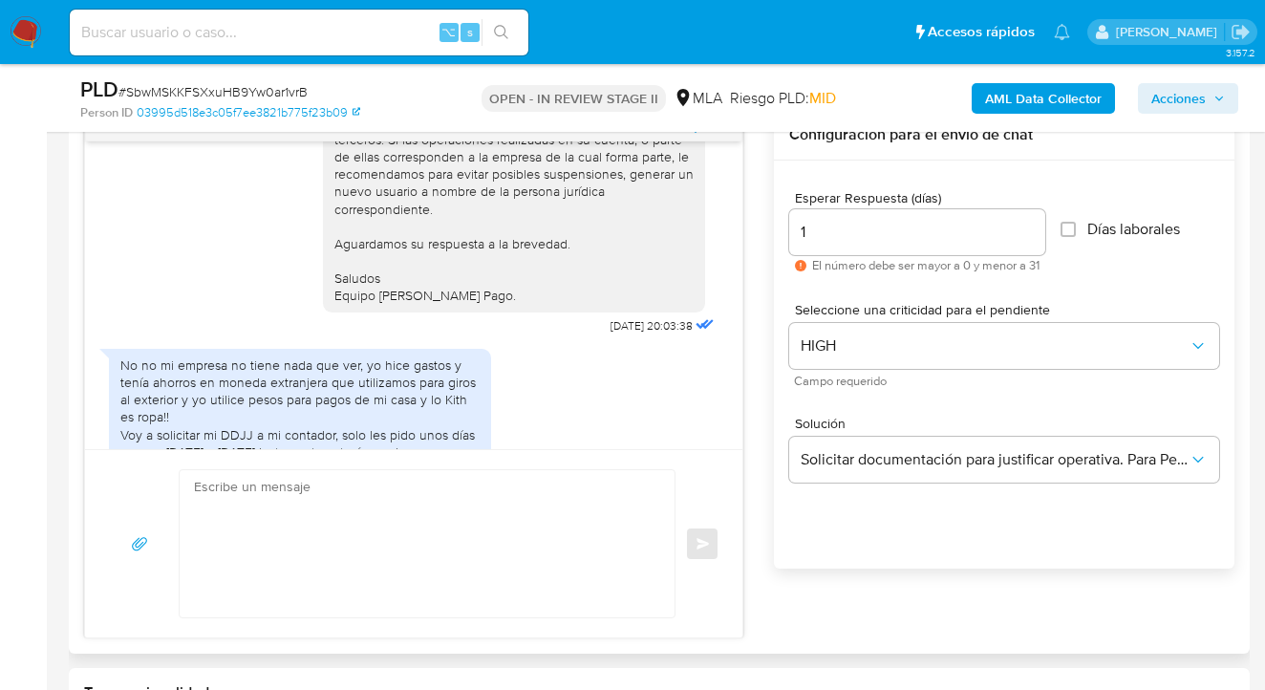
scroll to position [3583, 0]
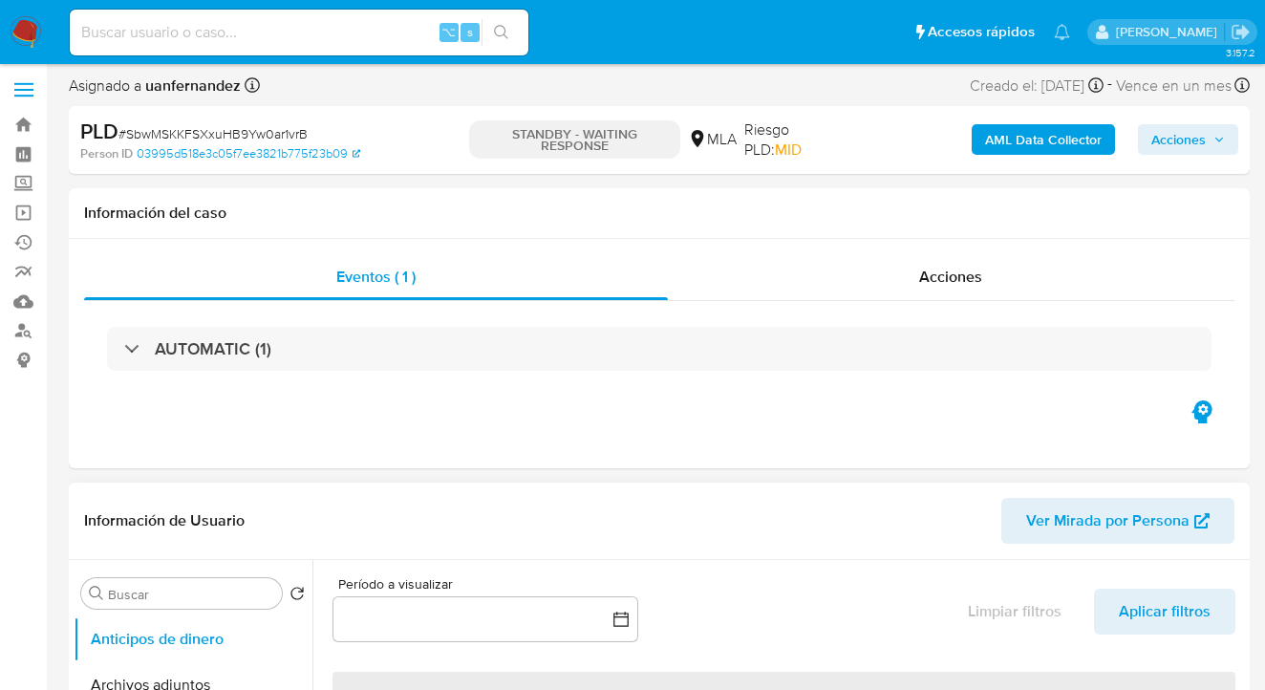
select select "10"
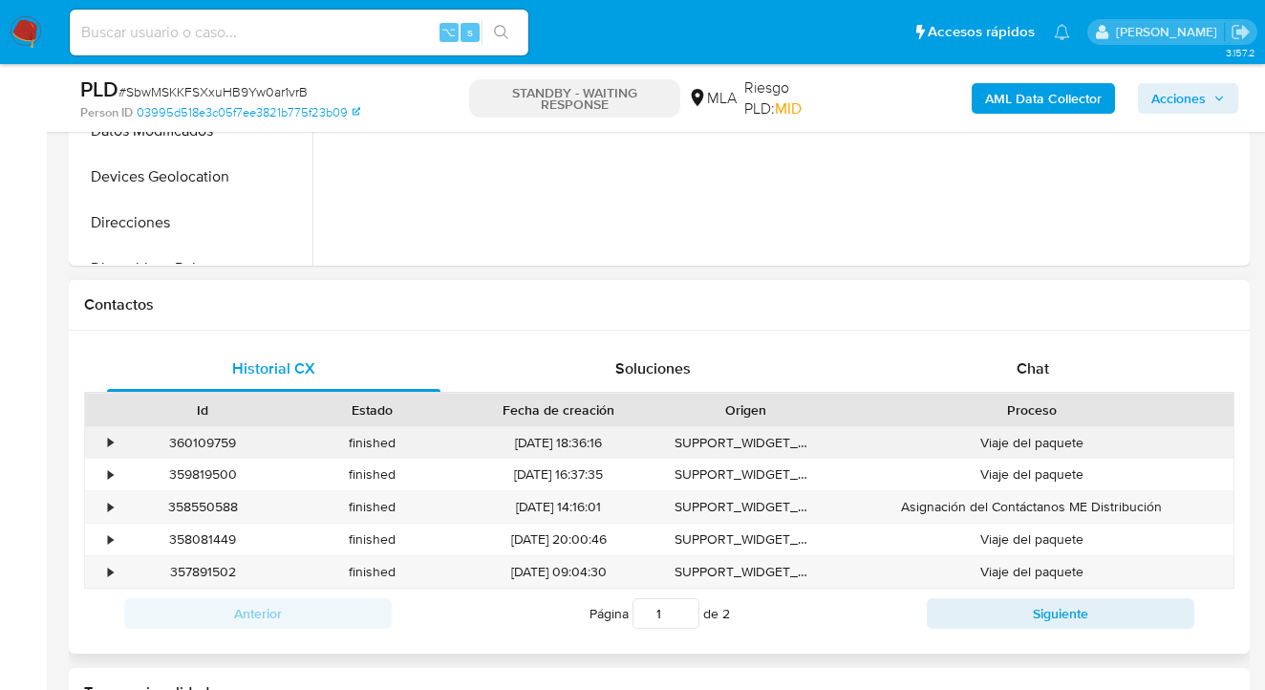
scroll to position [720, 0]
click at [1044, 373] on span "Chat" at bounding box center [1032, 367] width 32 height 22
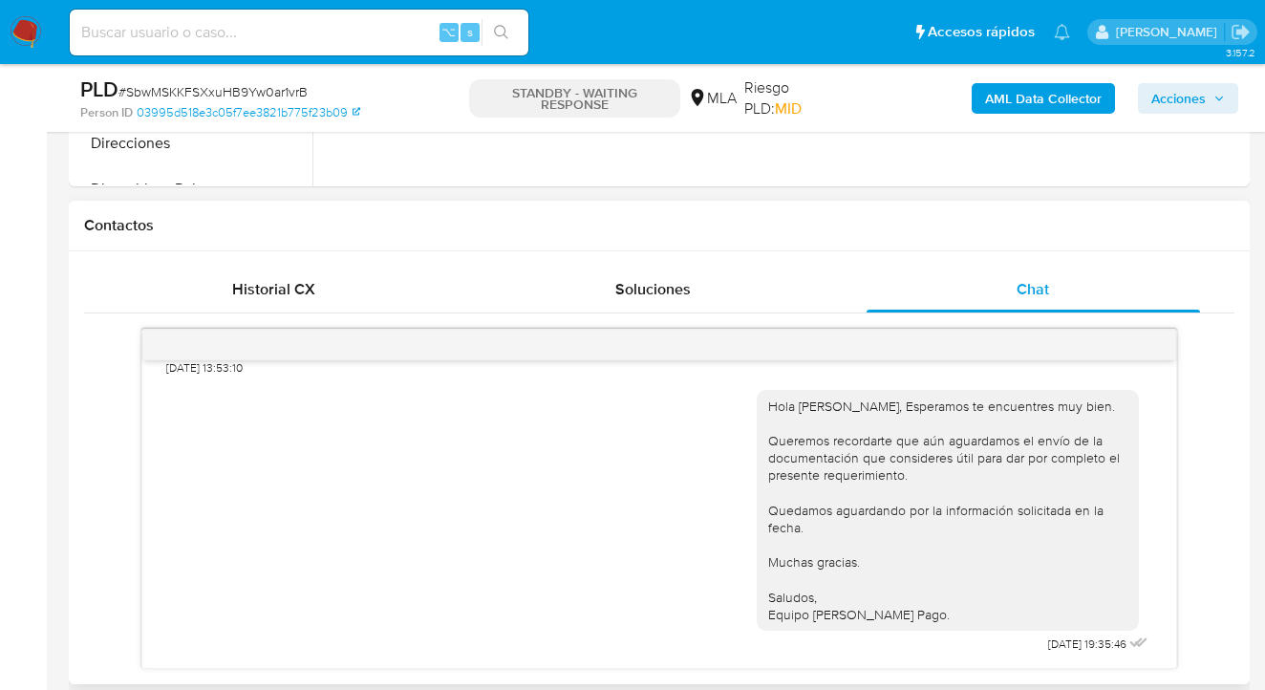
scroll to position [881, 0]
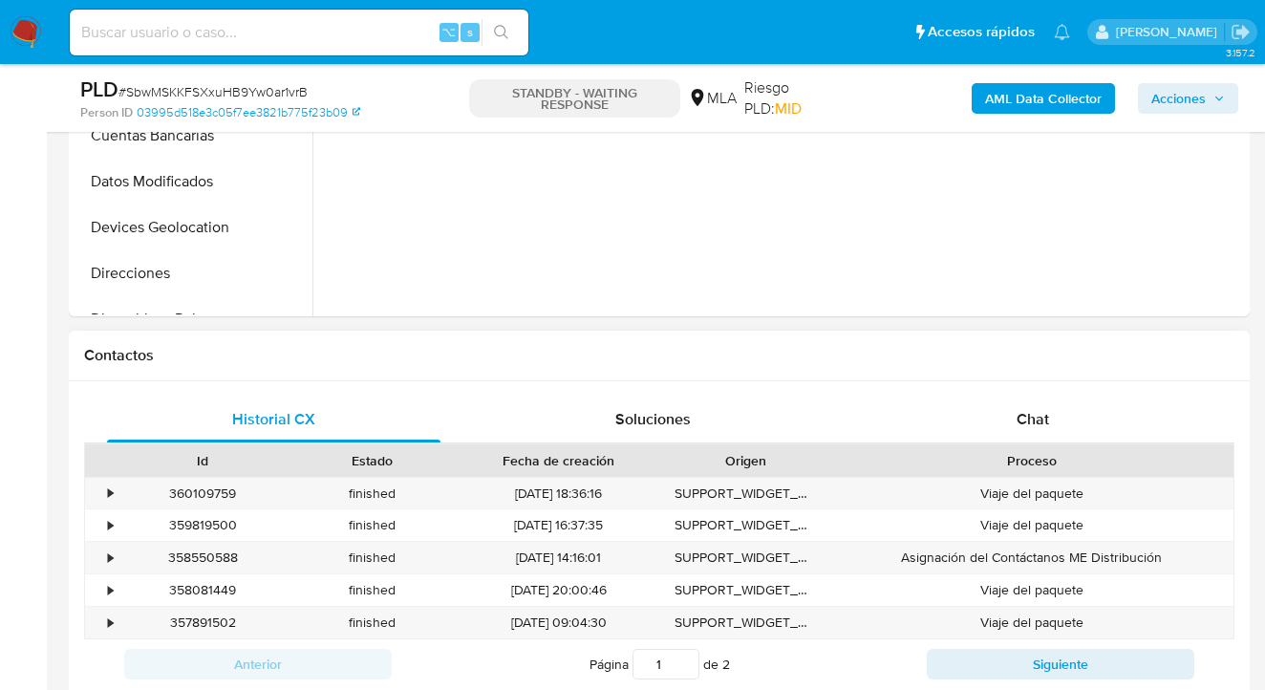
select select "10"
click at [1058, 419] on div "Chat" at bounding box center [1032, 419] width 333 height 46
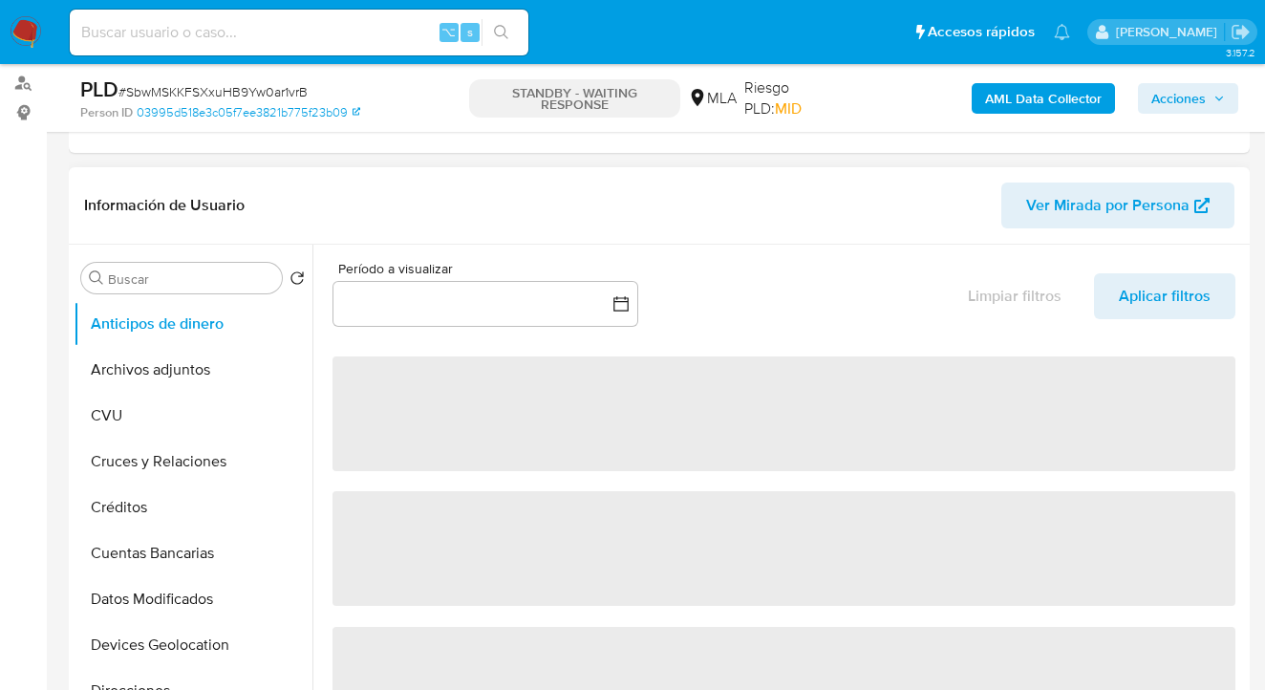
select select "10"
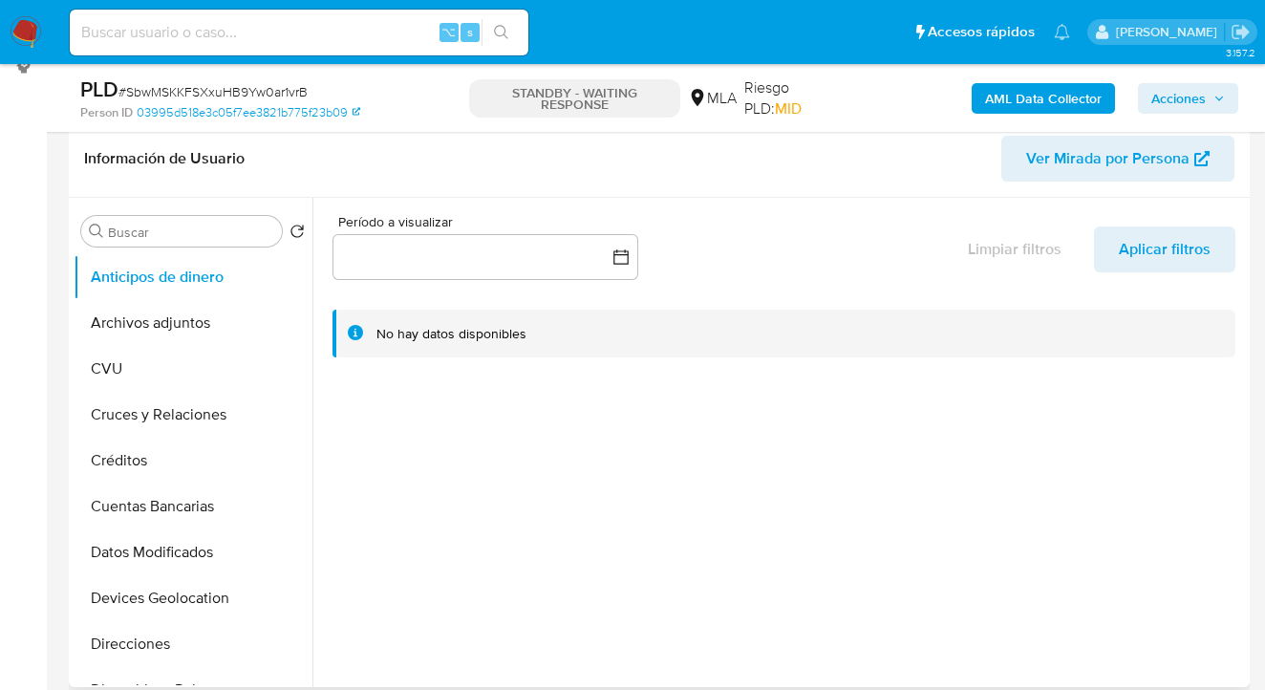
scroll to position [406, 0]
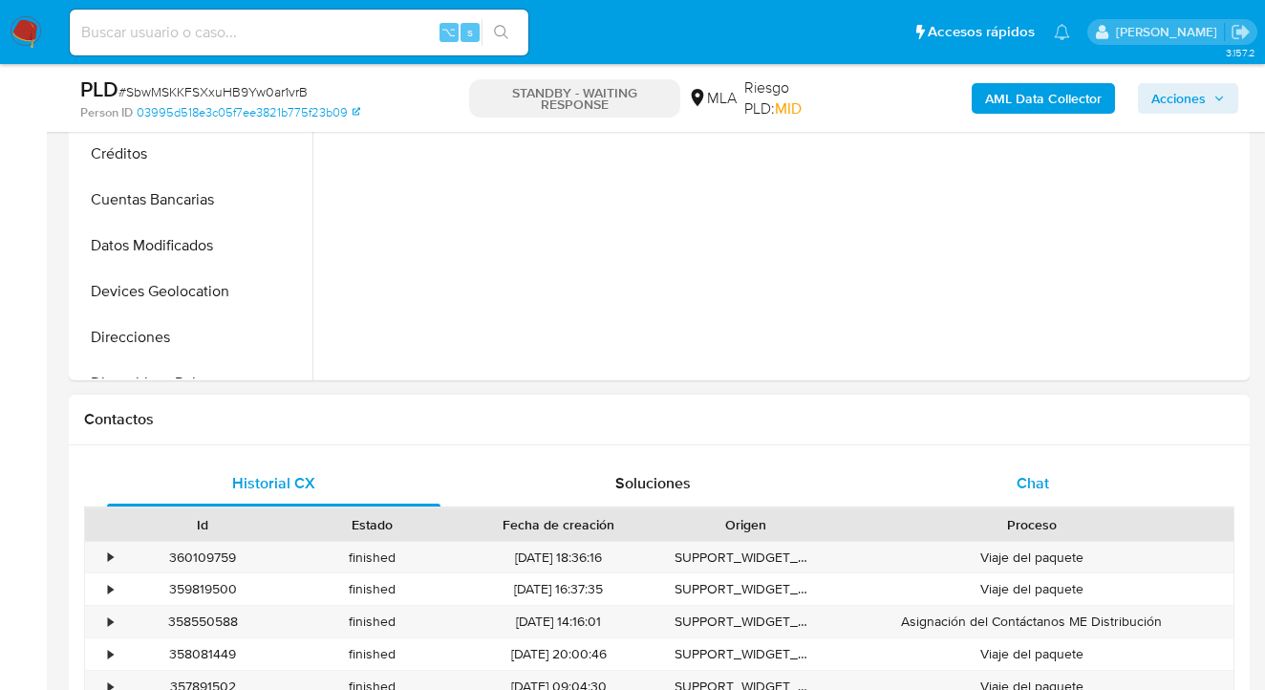
click at [1020, 485] on span "Chat" at bounding box center [1032, 483] width 32 height 22
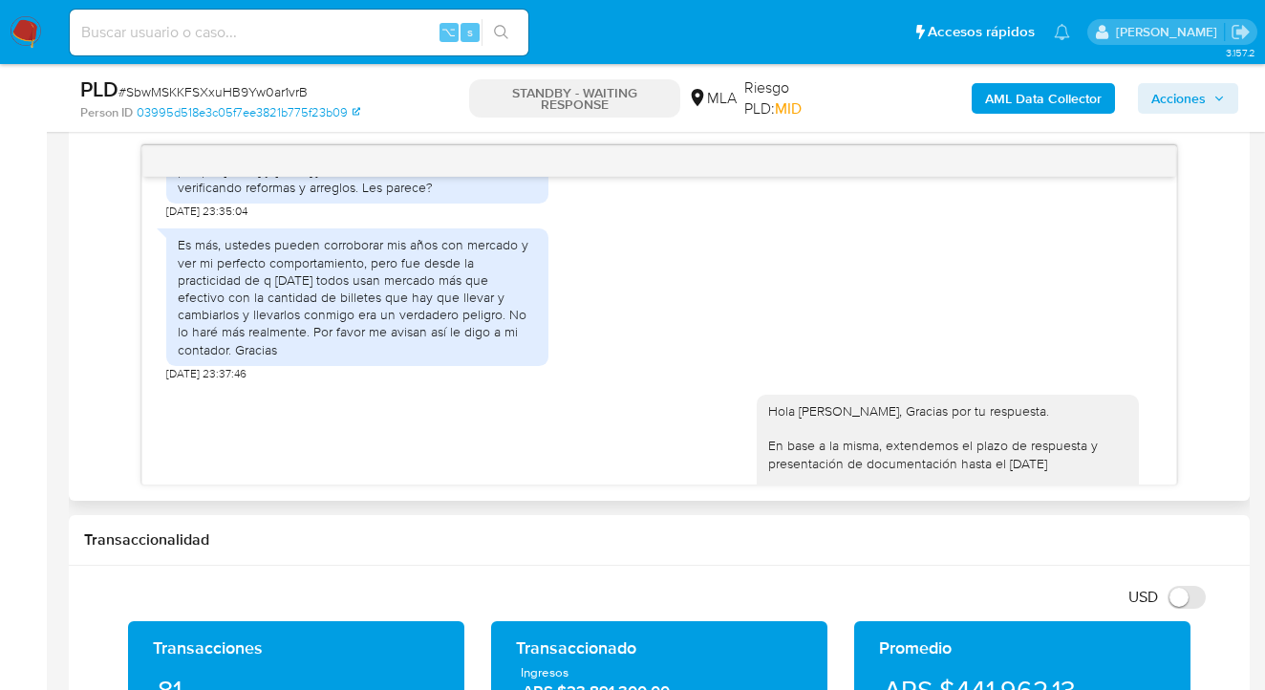
scroll to position [1975, 0]
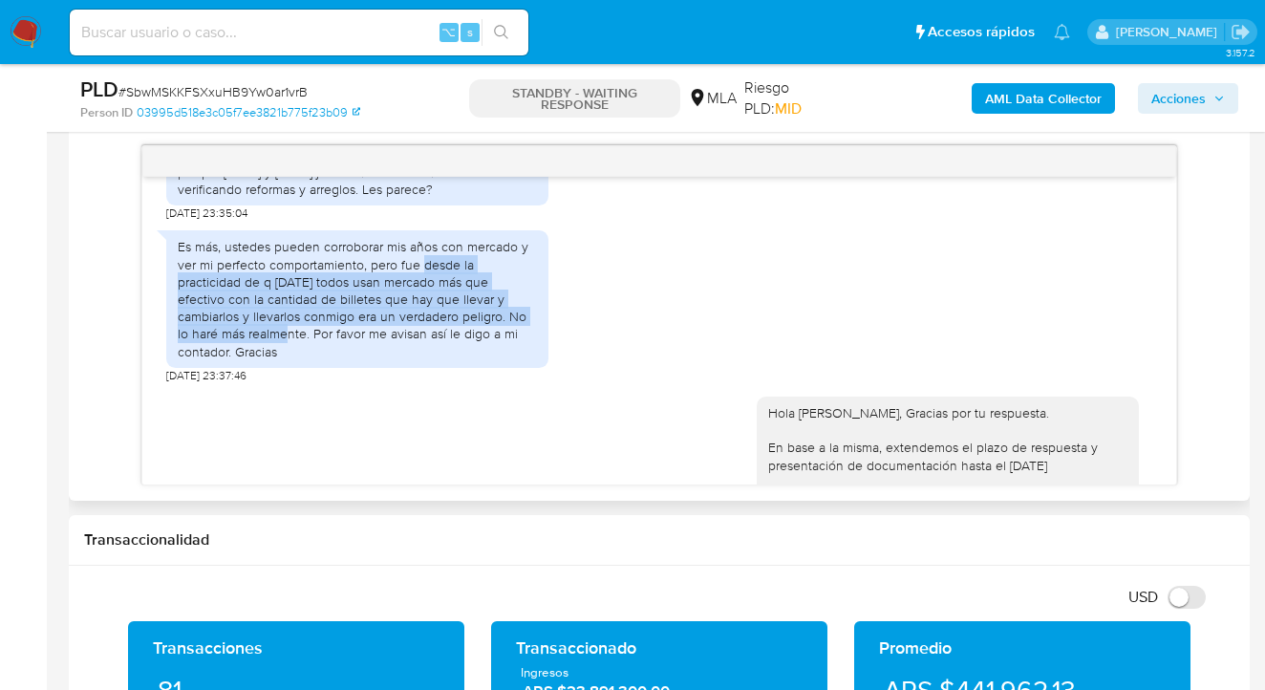
drag, startPoint x: 420, startPoint y: 284, endPoint x: 314, endPoint y: 403, distance: 159.7
click at [237, 352] on div "Es más, ustedes pueden corroborar mis años con mercado y ver mi perfecto compor…" at bounding box center [357, 298] width 359 height 121
copy div "desde la practicidad de q hoy todos usan mercado más que efectivo con la cantid…"
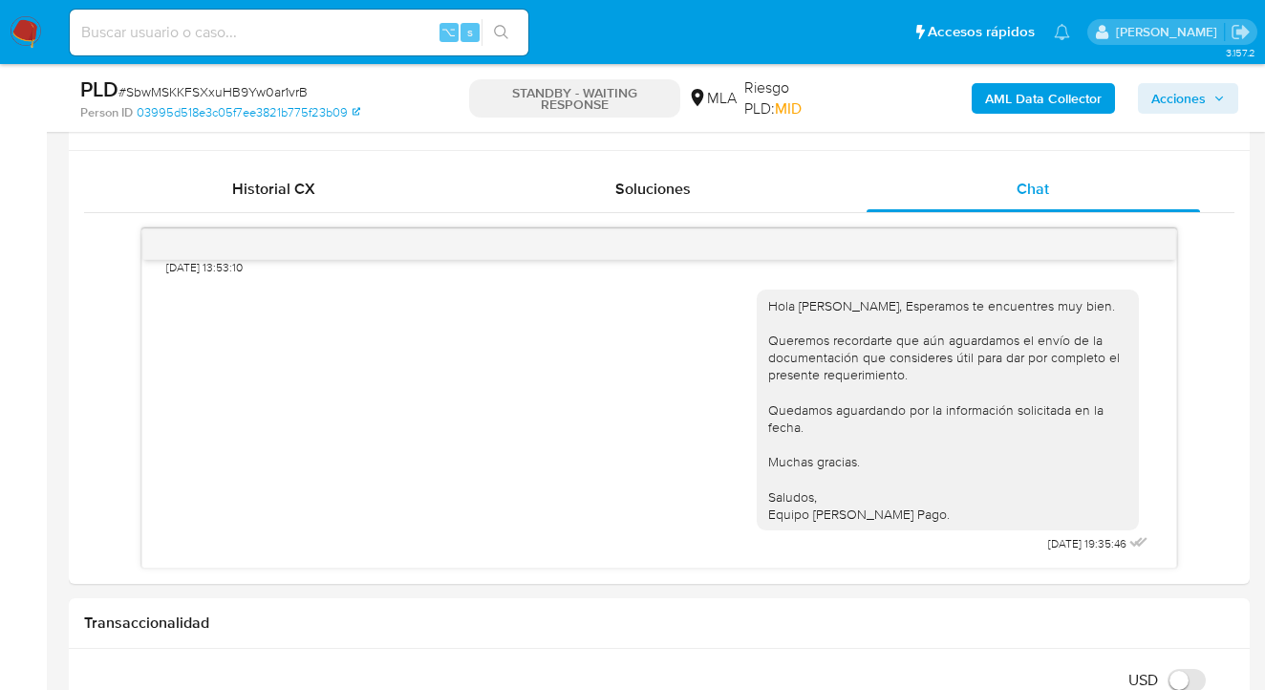
scroll to position [738, 0]
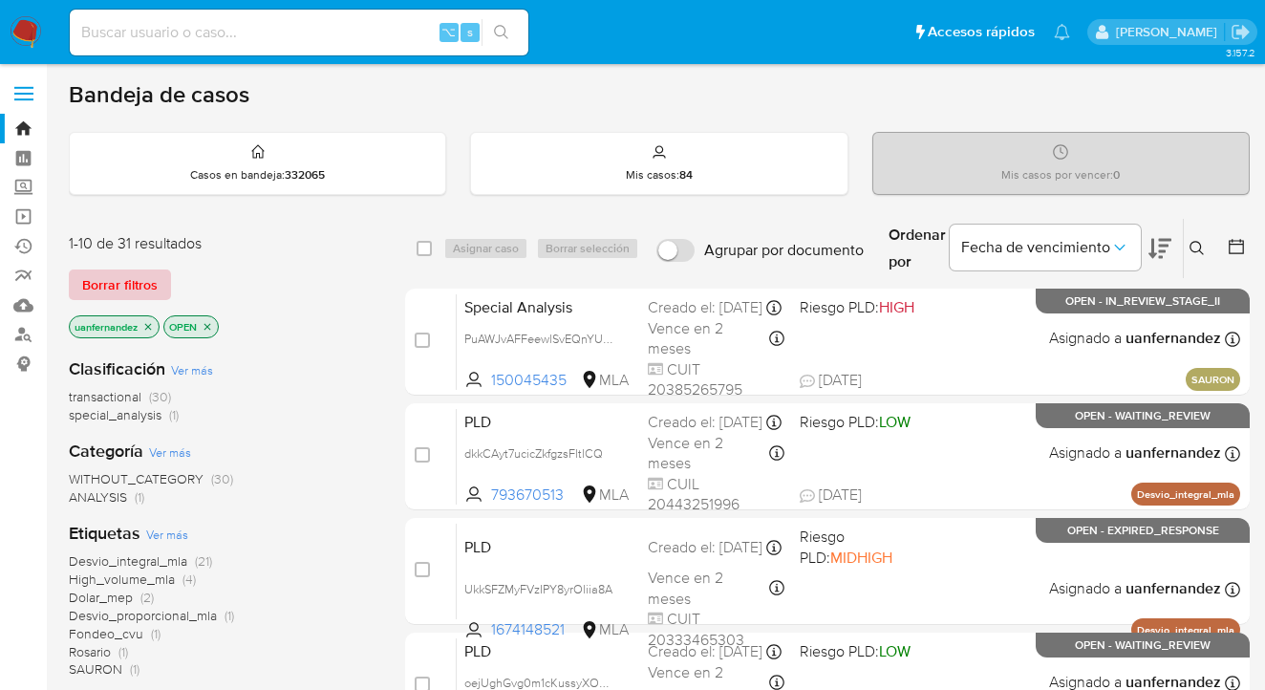
click at [96, 287] on span "Borrar filtros" at bounding box center [119, 284] width 75 height 27
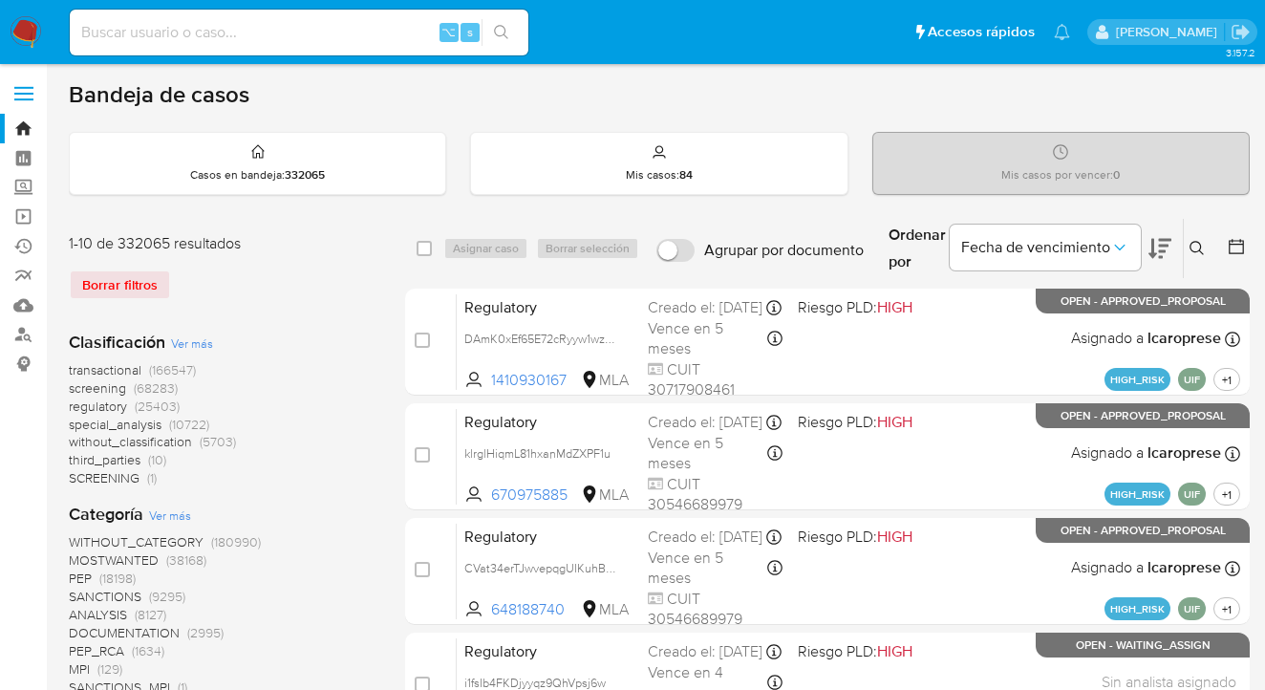
click at [1201, 244] on icon at bounding box center [1196, 248] width 15 height 15
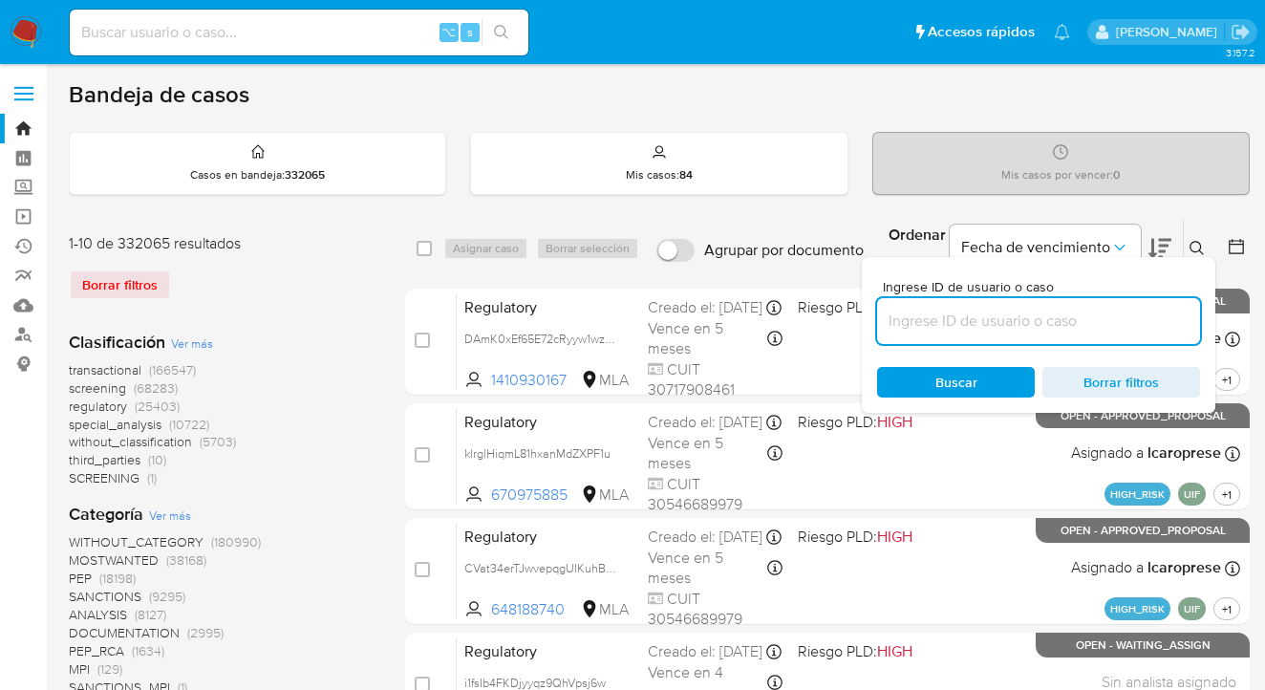
click at [1054, 324] on input at bounding box center [1038, 321] width 323 height 25
type input "739417836"
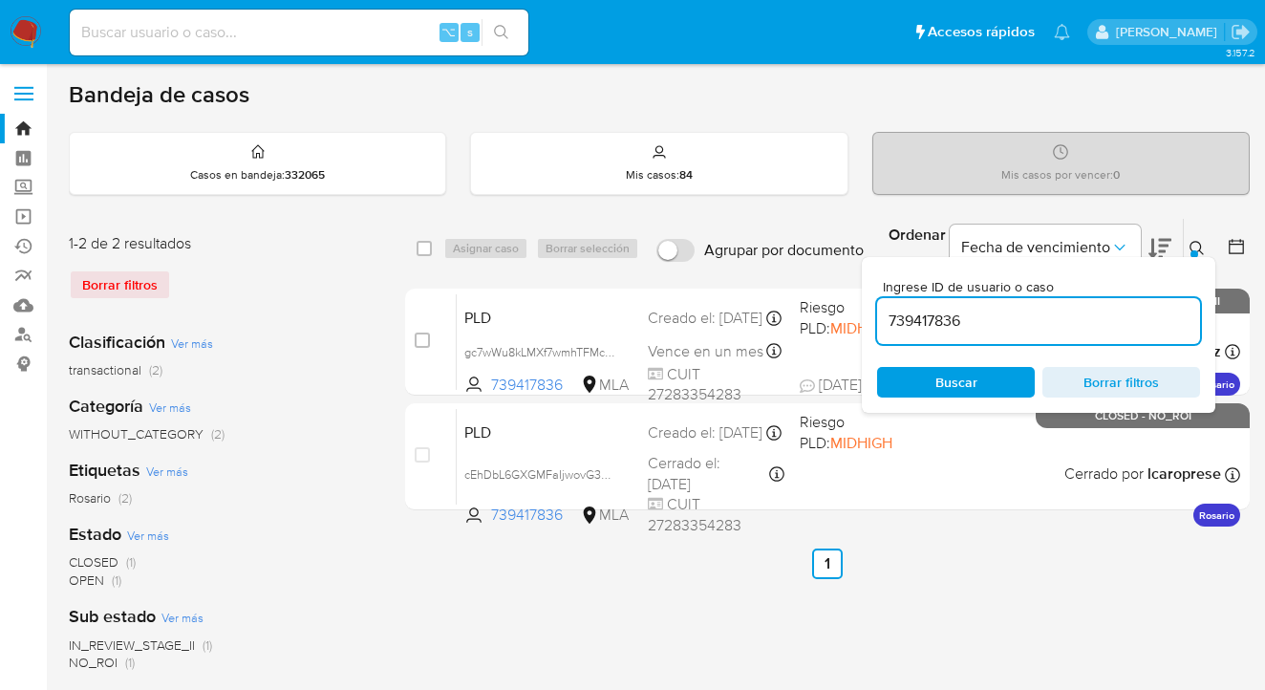
click at [1196, 242] on icon at bounding box center [1196, 248] width 15 height 15
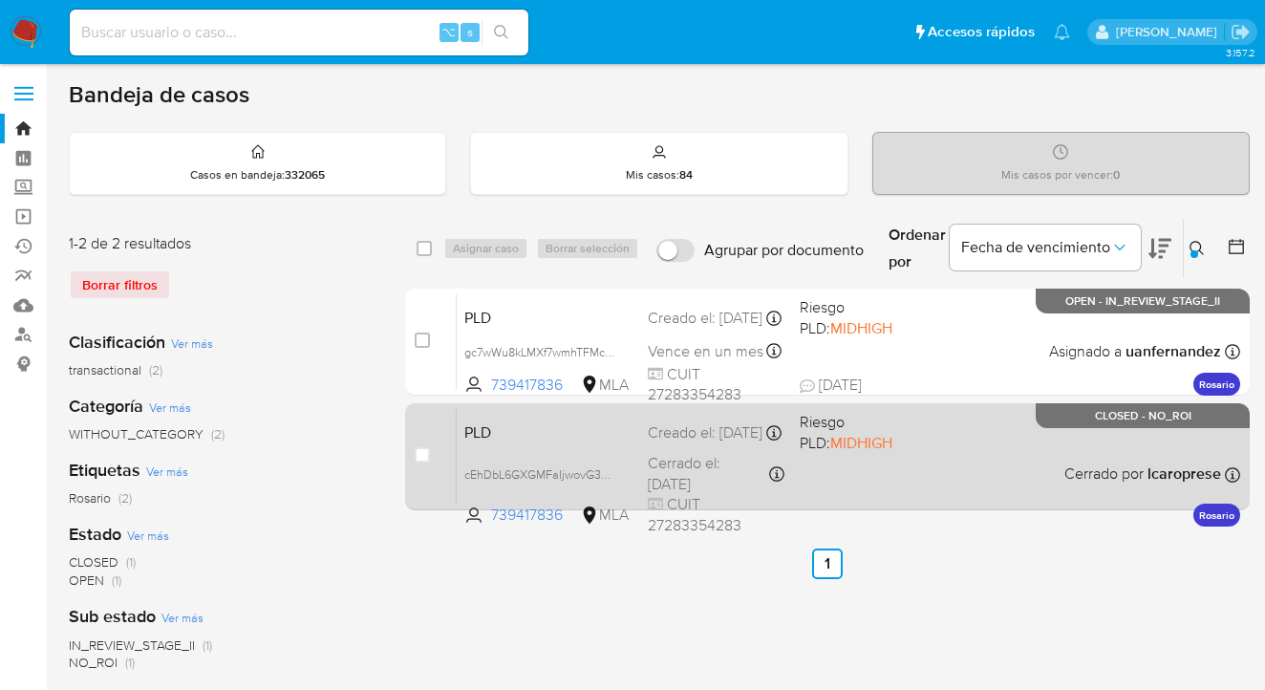
click at [936, 454] on div "PLD cEhDbL6GXGMFaIjwovG3YLPJ 739417836 MLA Riesgo PLD: MIDHIGH Creado el: 12/12…" at bounding box center [848, 456] width 783 height 96
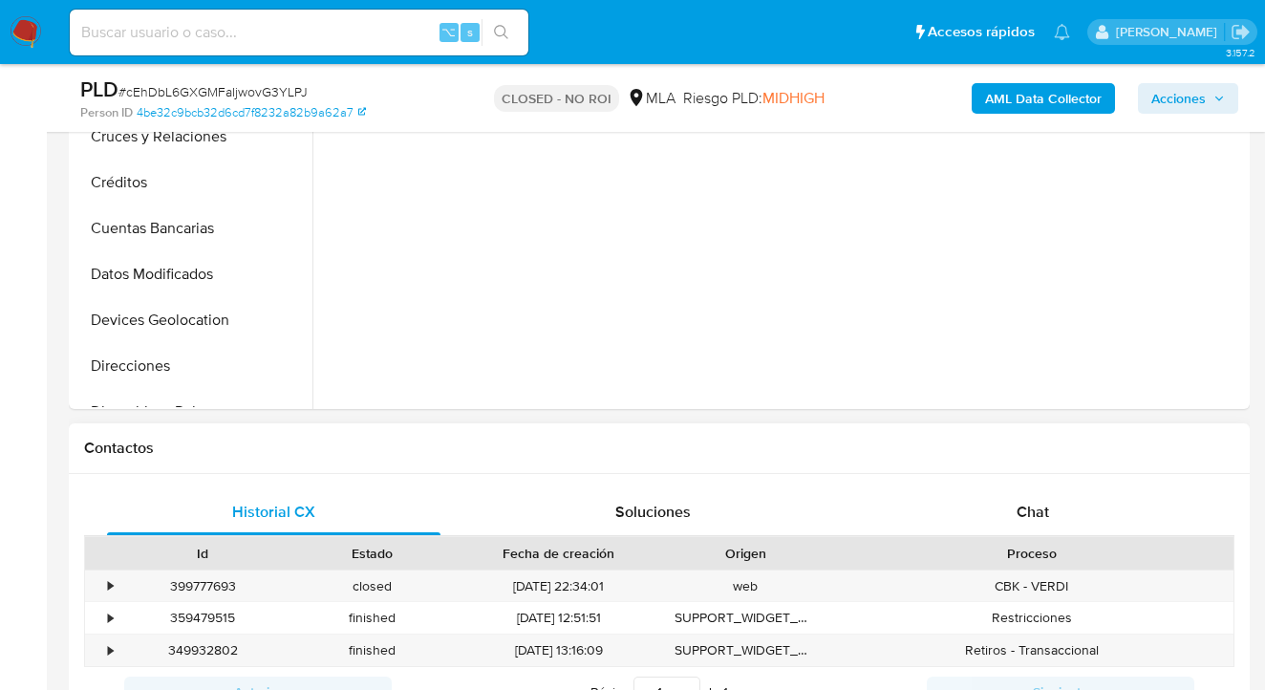
scroll to position [678, 0]
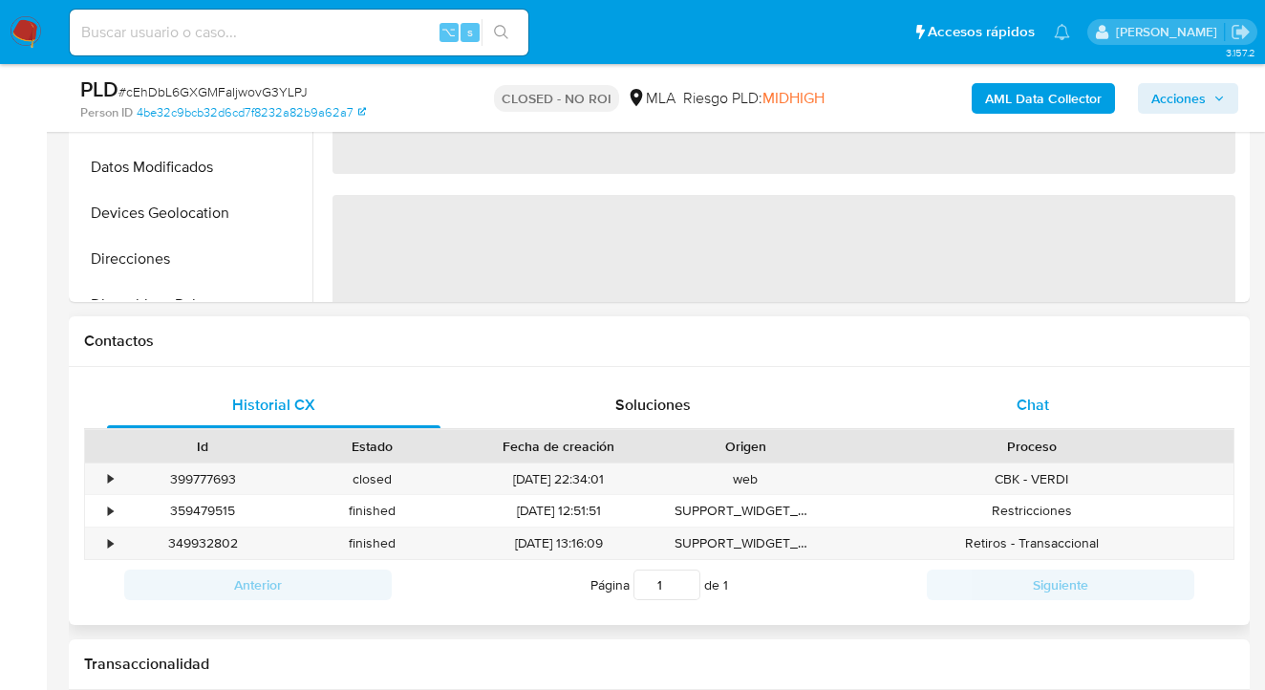
click at [1045, 412] on span "Chat" at bounding box center [1032, 405] width 32 height 22
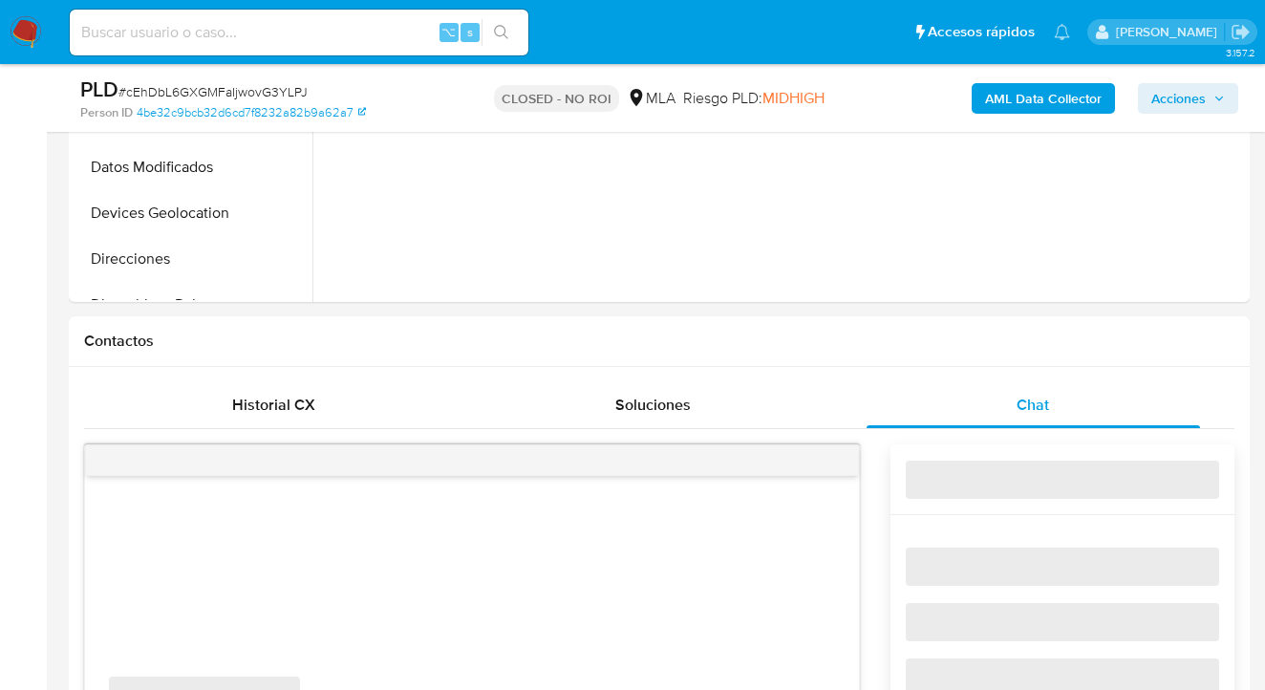
select select "10"
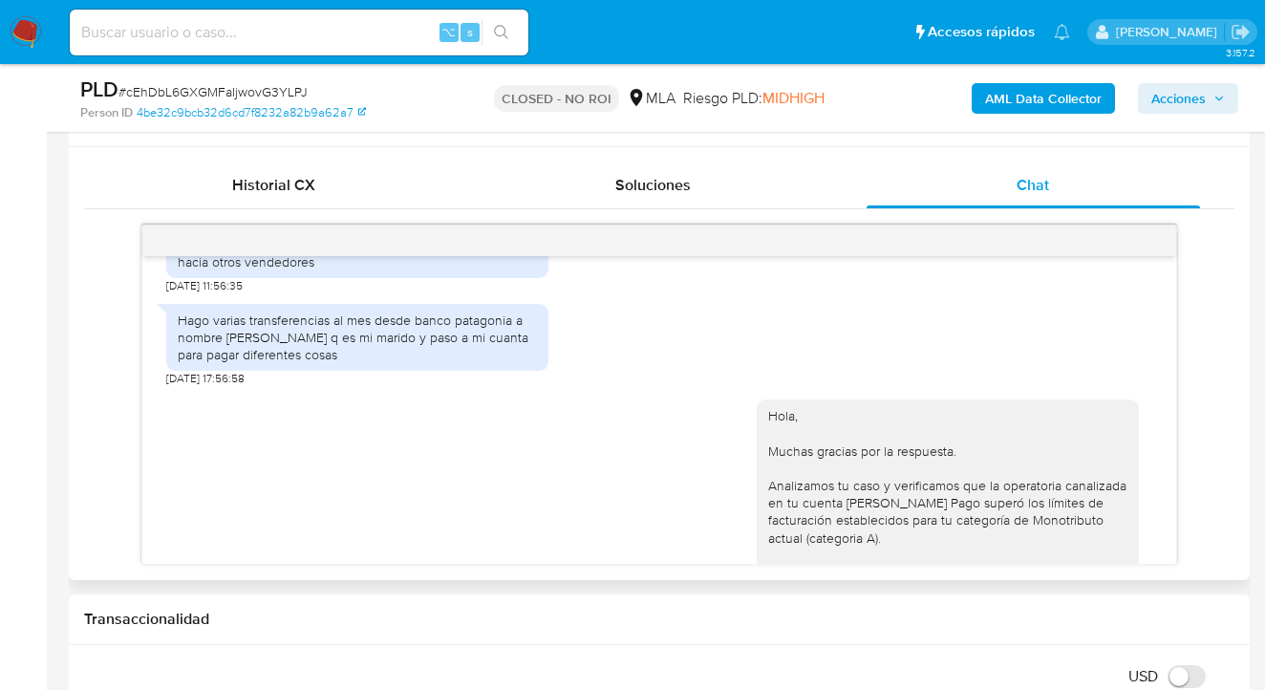
scroll to position [653, 0]
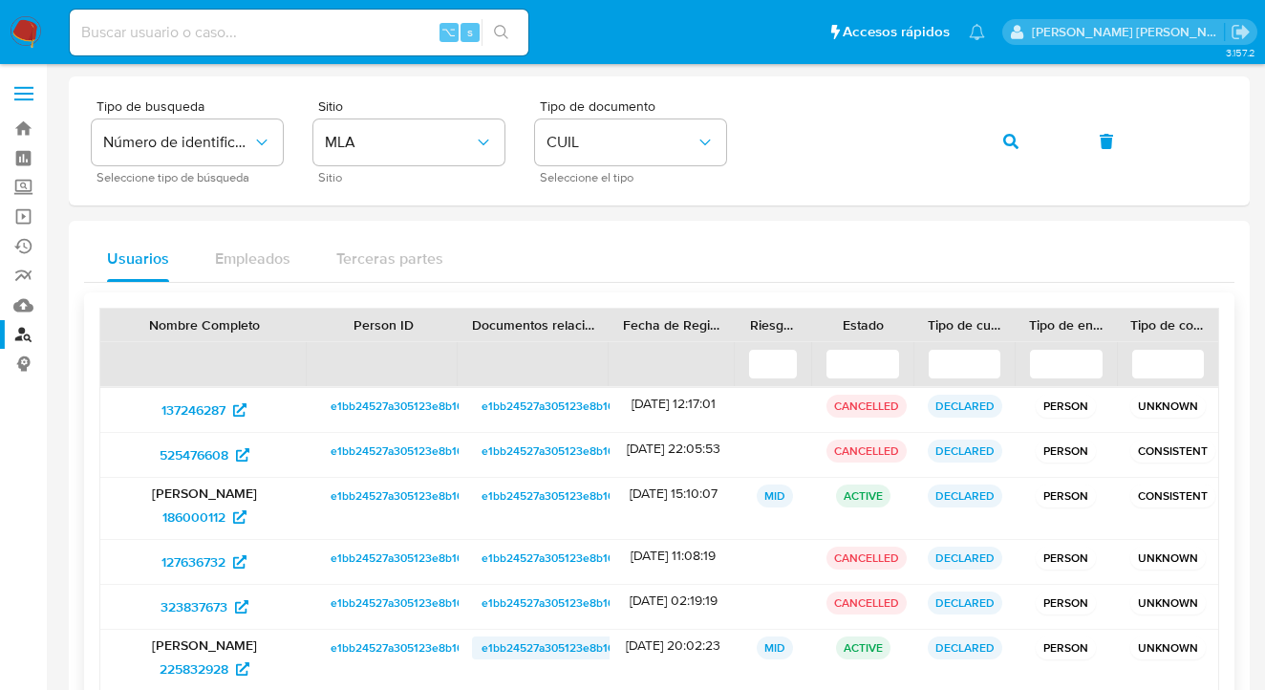
scroll to position [307, 0]
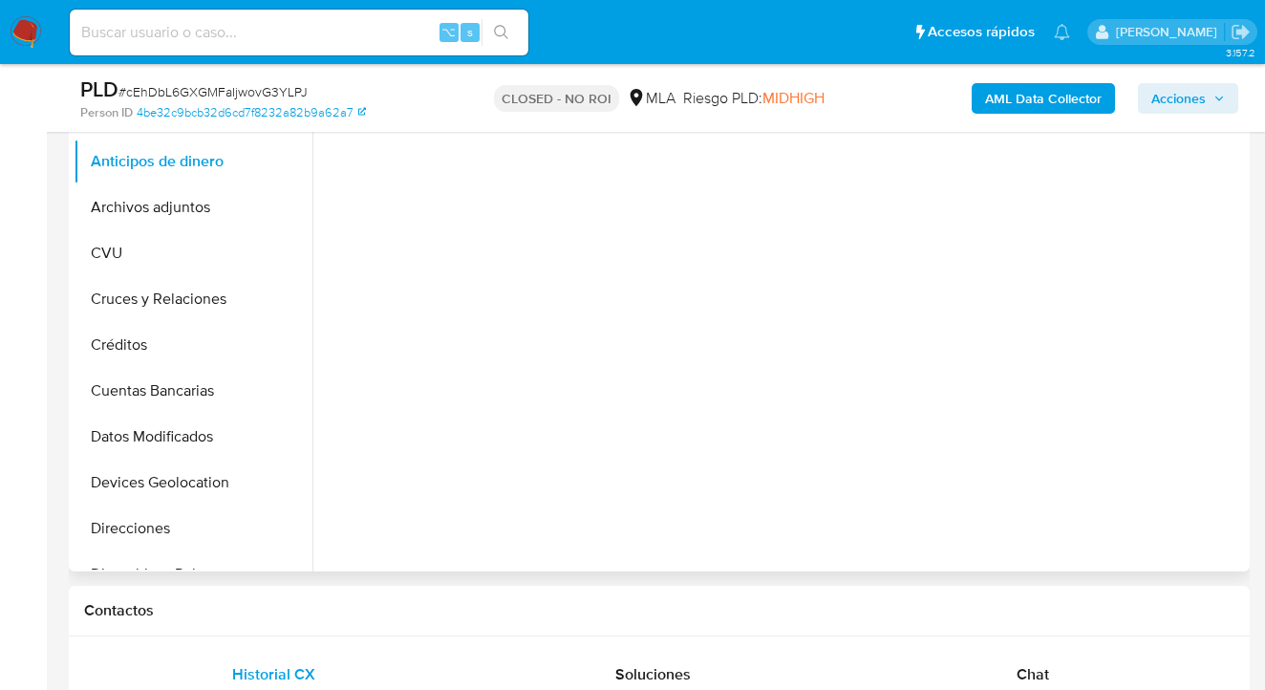
scroll to position [570, 0]
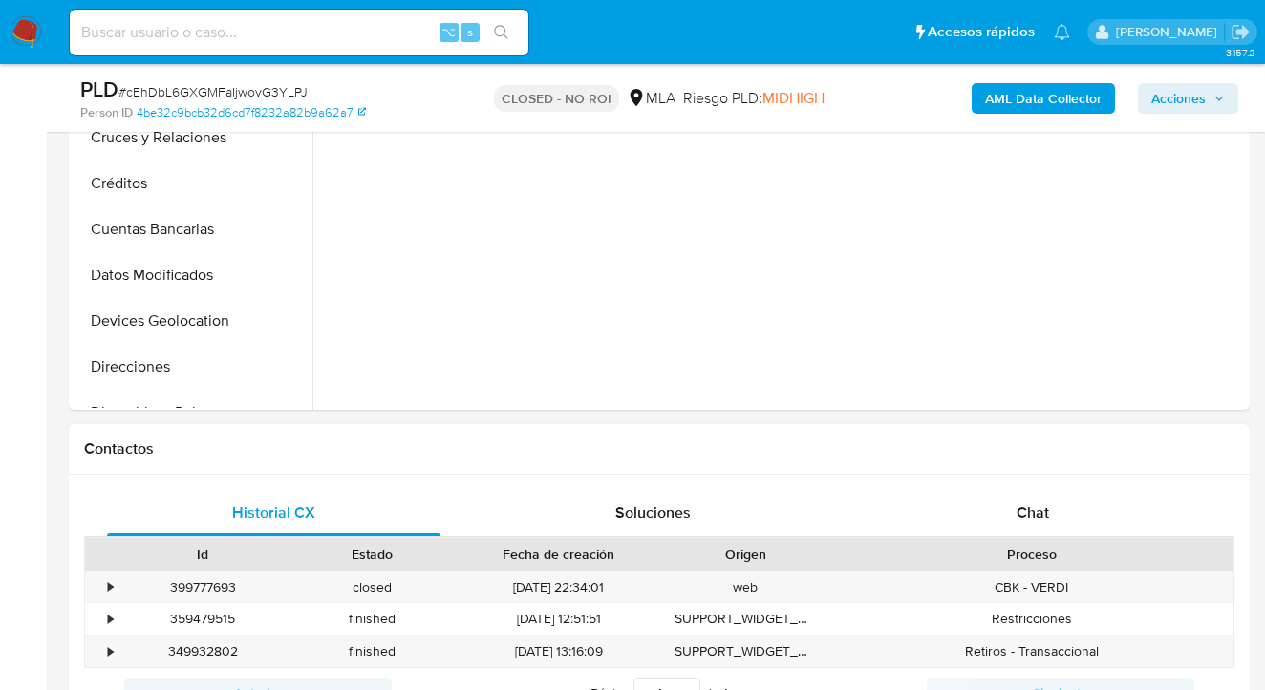
select select "10"
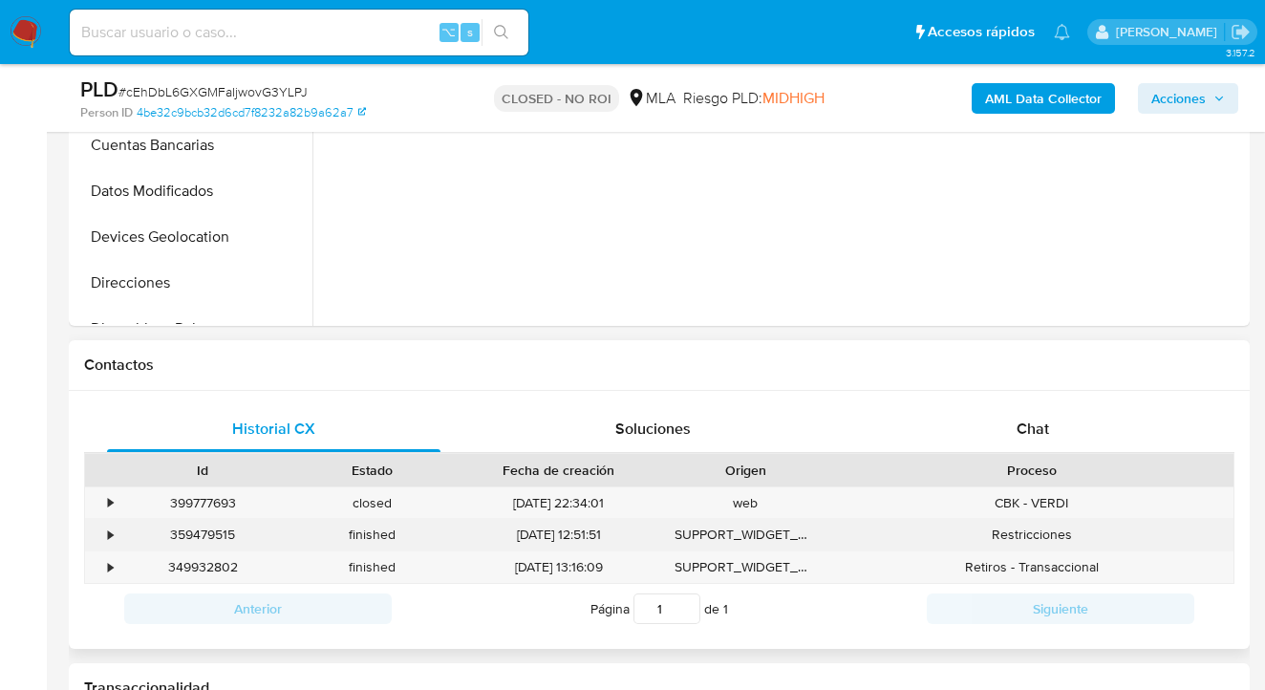
scroll to position [736, 0]
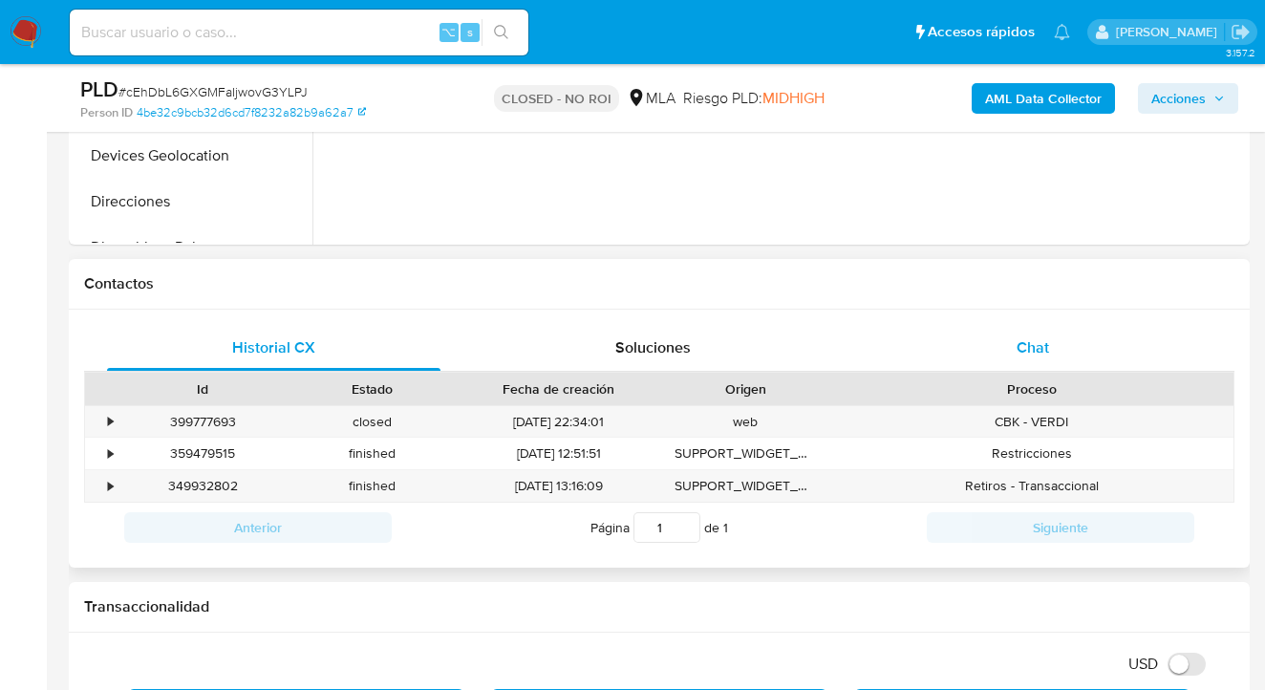
click at [1057, 348] on div "Chat" at bounding box center [1032, 348] width 333 height 46
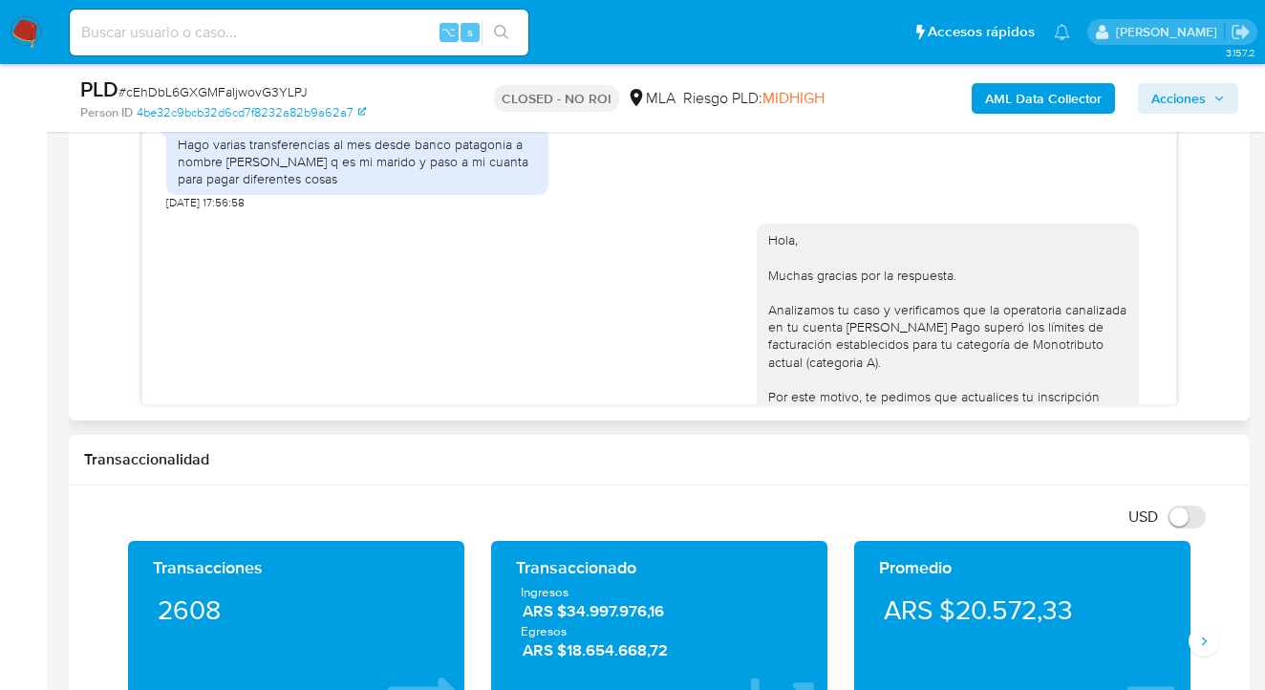
scroll to position [645, 0]
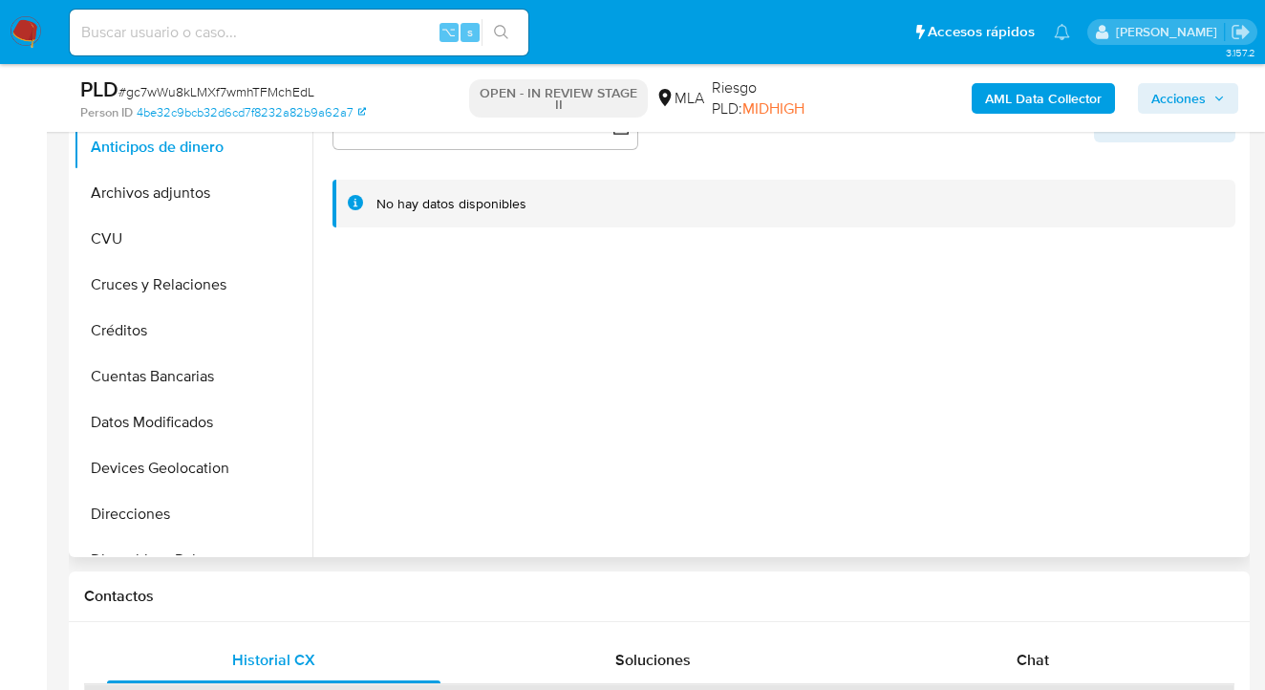
select select "10"
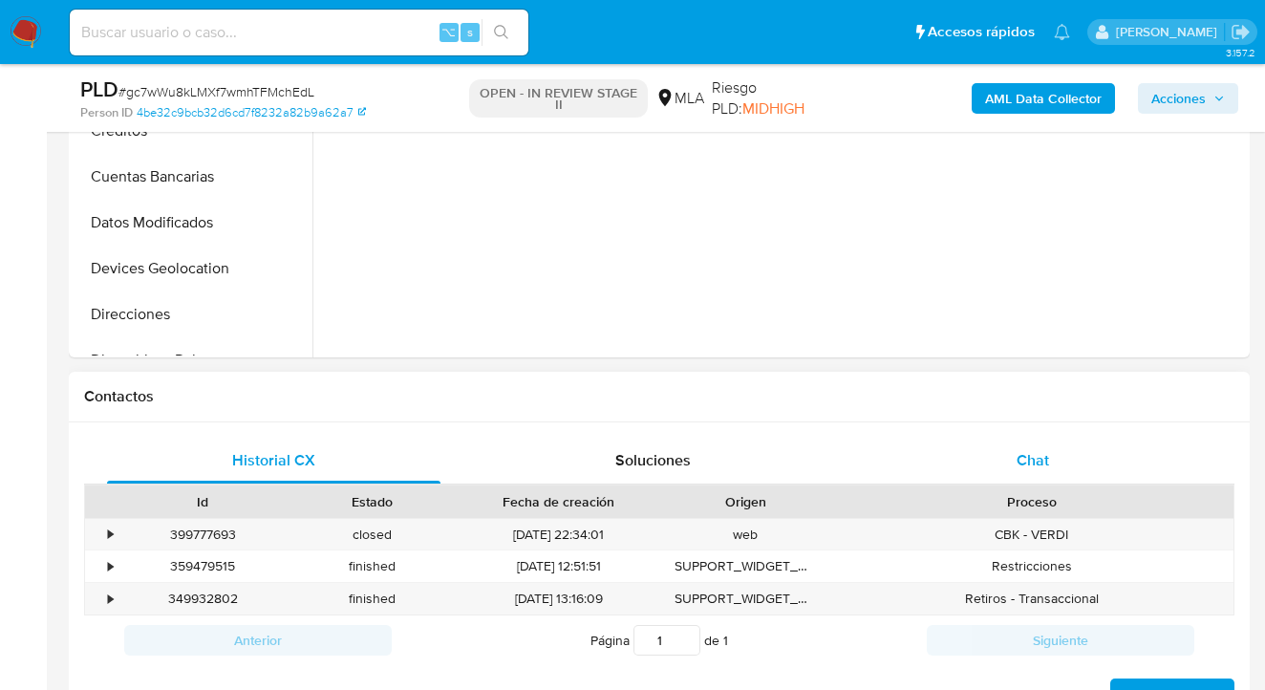
click at [1046, 467] on span "Chat" at bounding box center [1032, 460] width 32 height 22
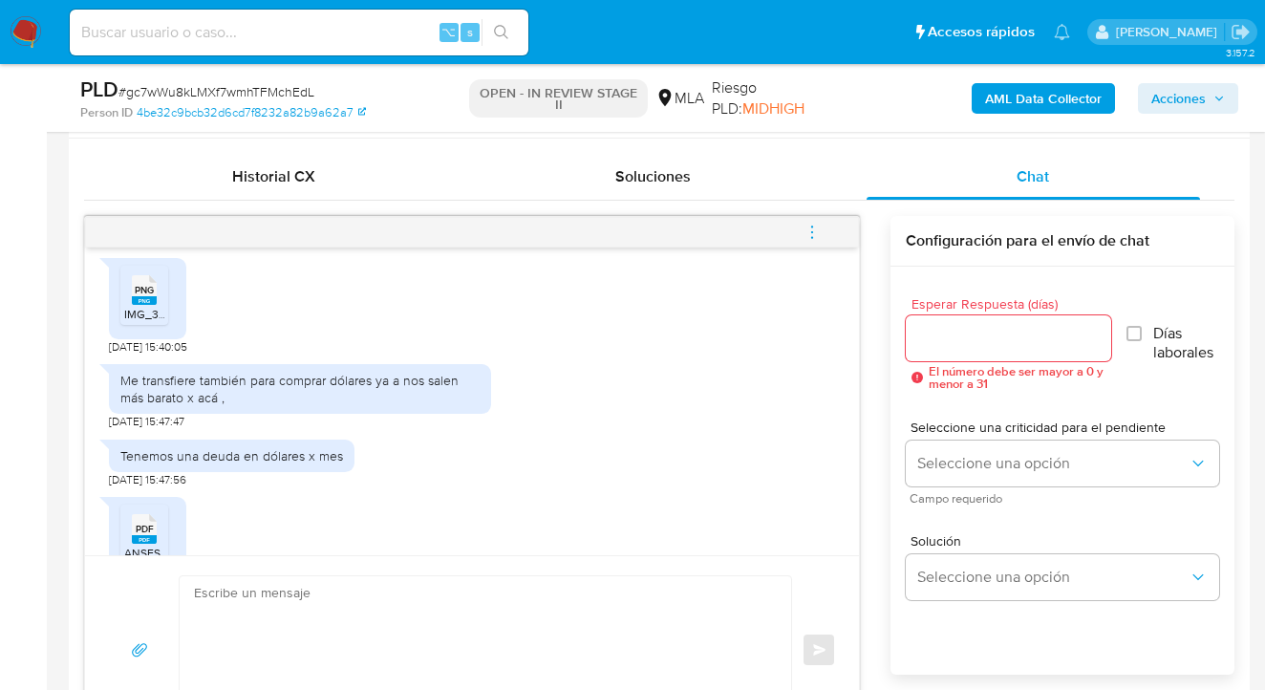
scroll to position [1989, 0]
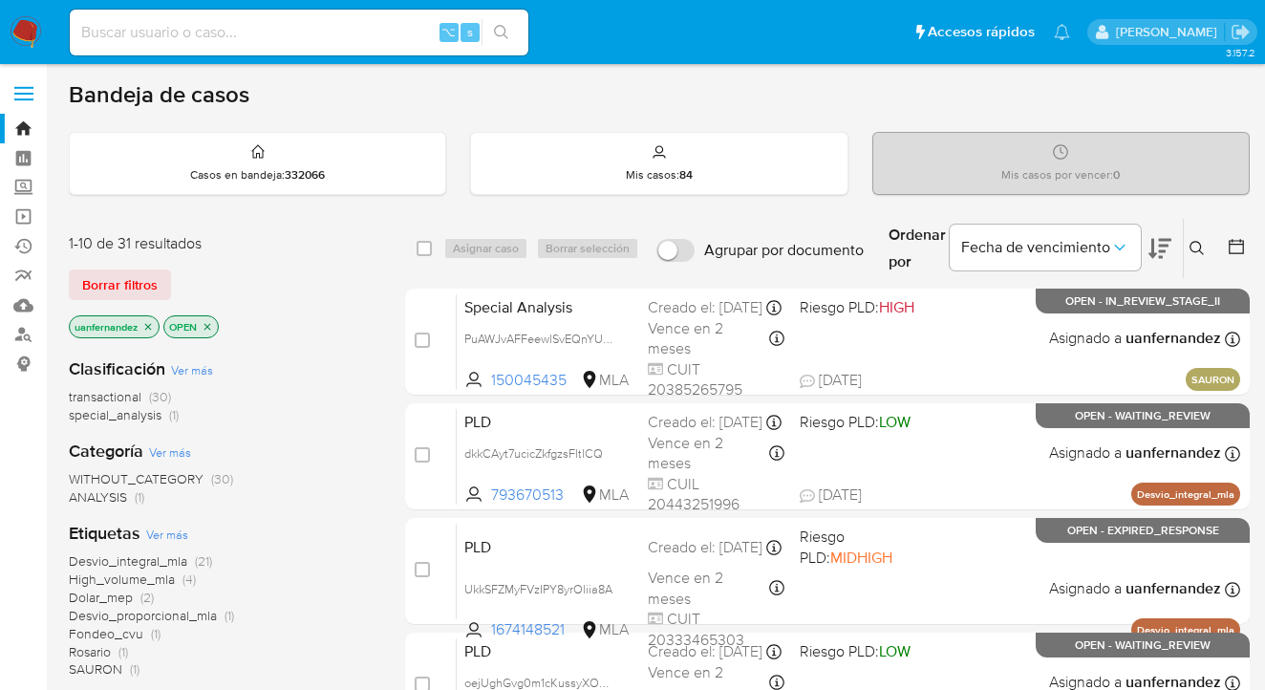
drag, startPoint x: 1196, startPoint y: 247, endPoint x: 1115, endPoint y: 297, distance: 95.2
click at [1195, 247] on icon at bounding box center [1196, 248] width 15 height 15
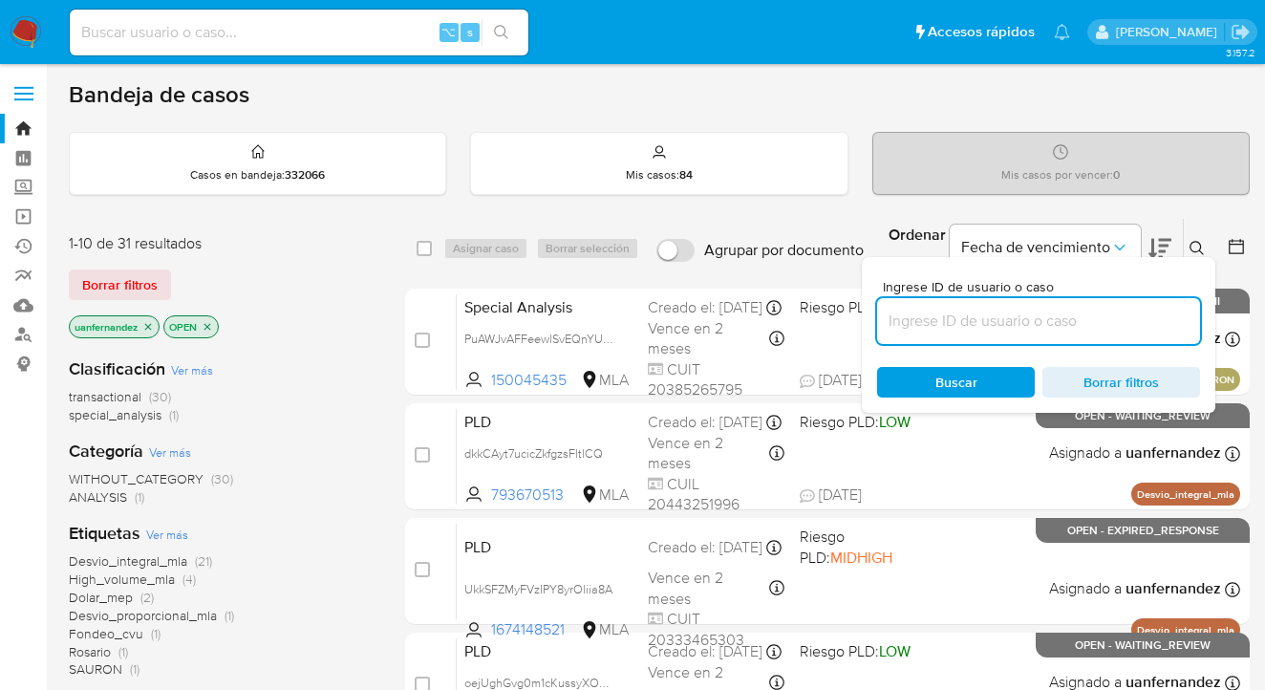
drag, startPoint x: 1036, startPoint y: 331, endPoint x: 951, endPoint y: 311, distance: 87.1
click at [952, 312] on input at bounding box center [1038, 321] width 323 height 25
type input "2563473901"
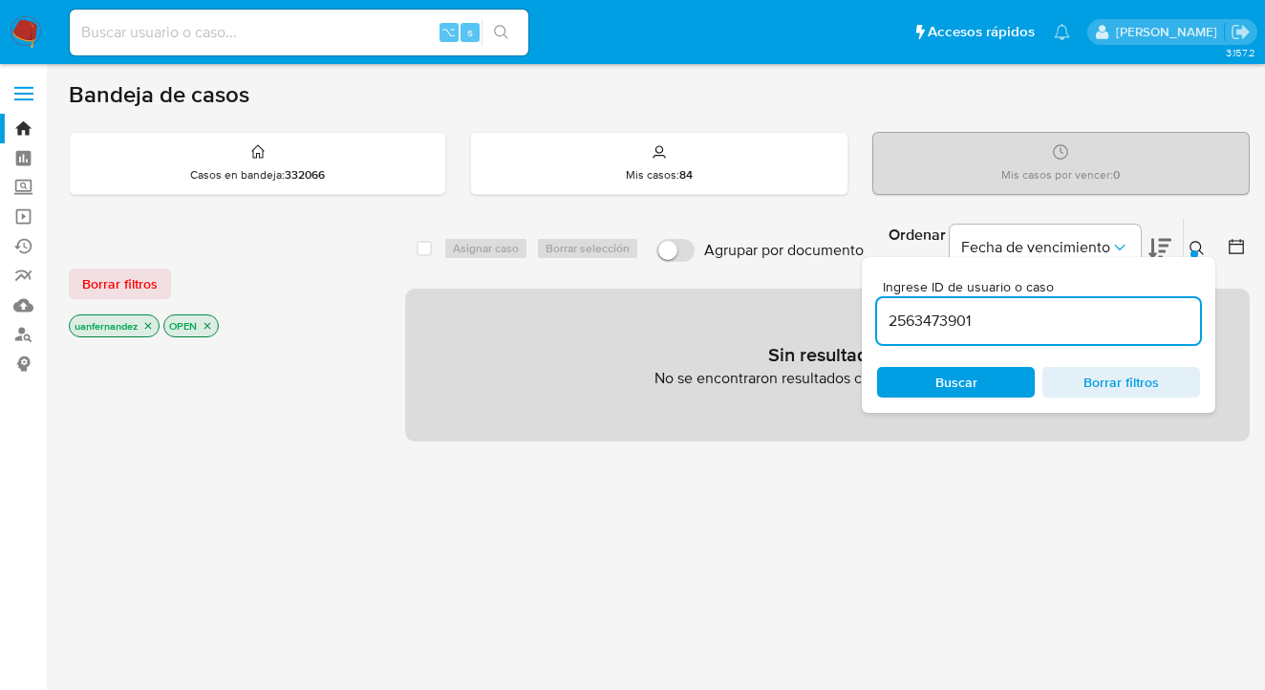
click at [1199, 249] on icon at bounding box center [1196, 248] width 14 height 14
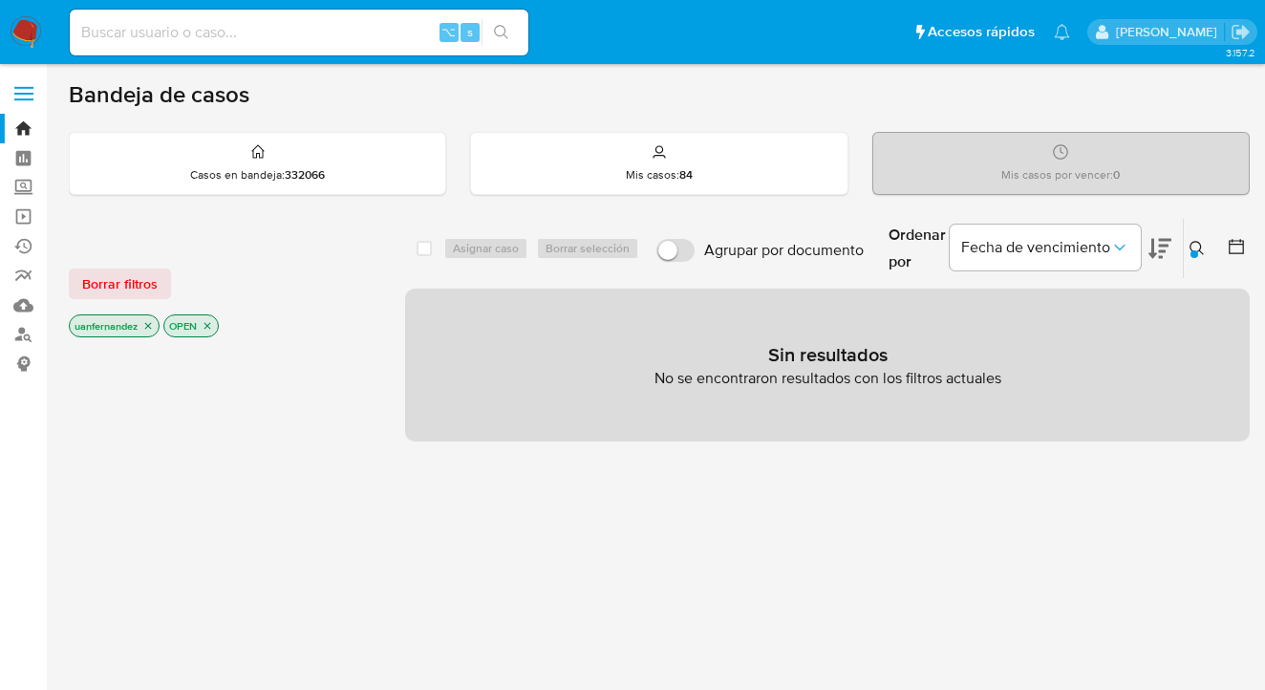
click at [139, 288] on span "Borrar filtros" at bounding box center [119, 283] width 75 height 27
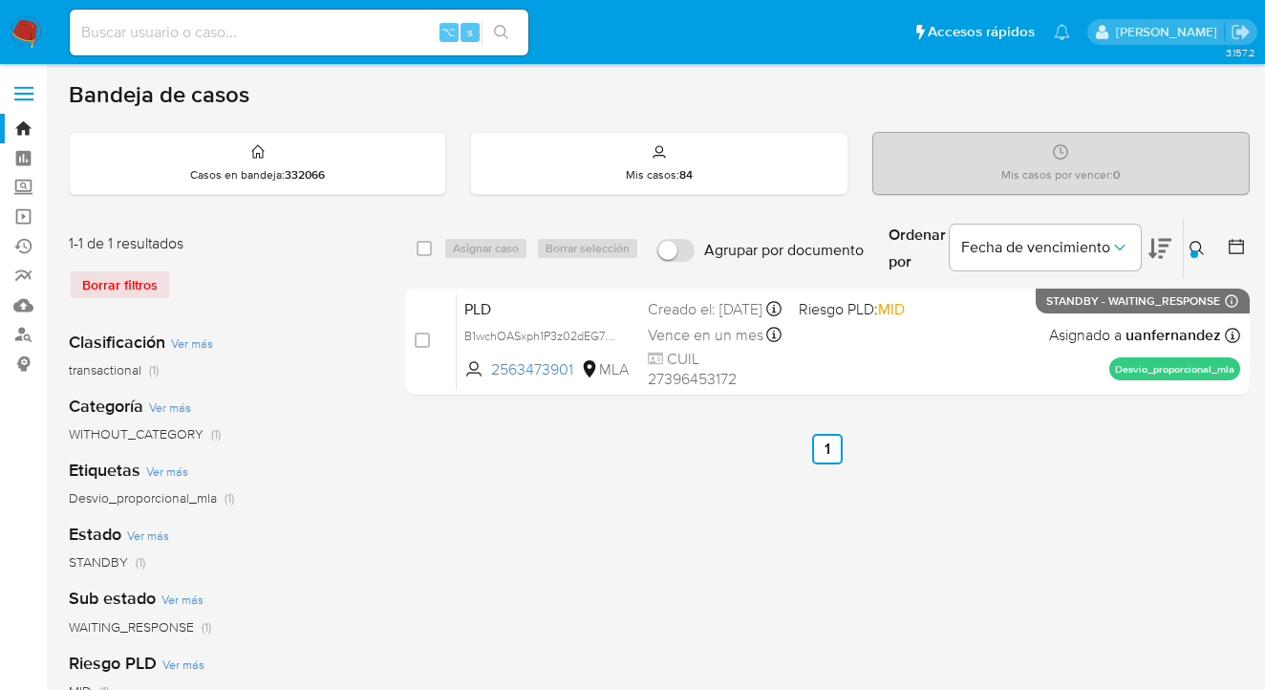
click at [1192, 244] on icon at bounding box center [1196, 248] width 15 height 15
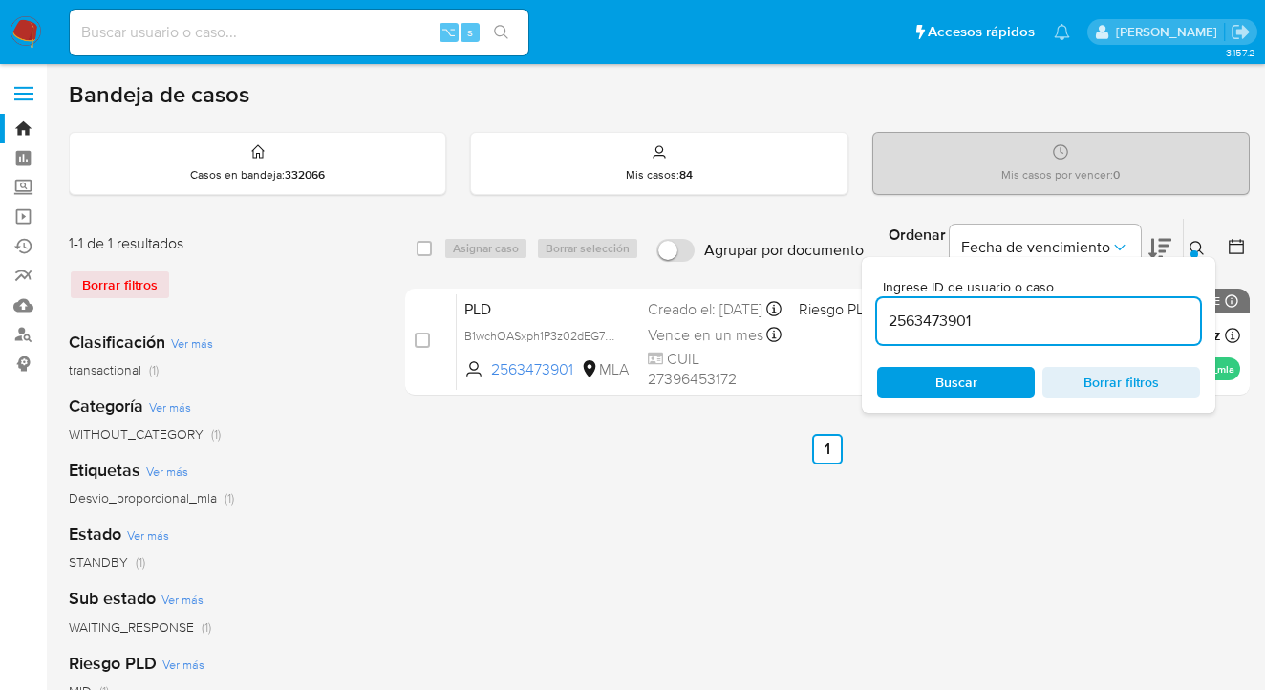
drag, startPoint x: 988, startPoint y: 312, endPoint x: 875, endPoint y: 321, distance: 113.1
click at [875, 321] on div "Ingrese ID de usuario o caso 2563473901 Buscar Borrar filtros" at bounding box center [1038, 335] width 353 height 156
click at [1193, 244] on icon at bounding box center [1196, 248] width 15 height 15
